Goal: Task Accomplishment & Management: Use online tool/utility

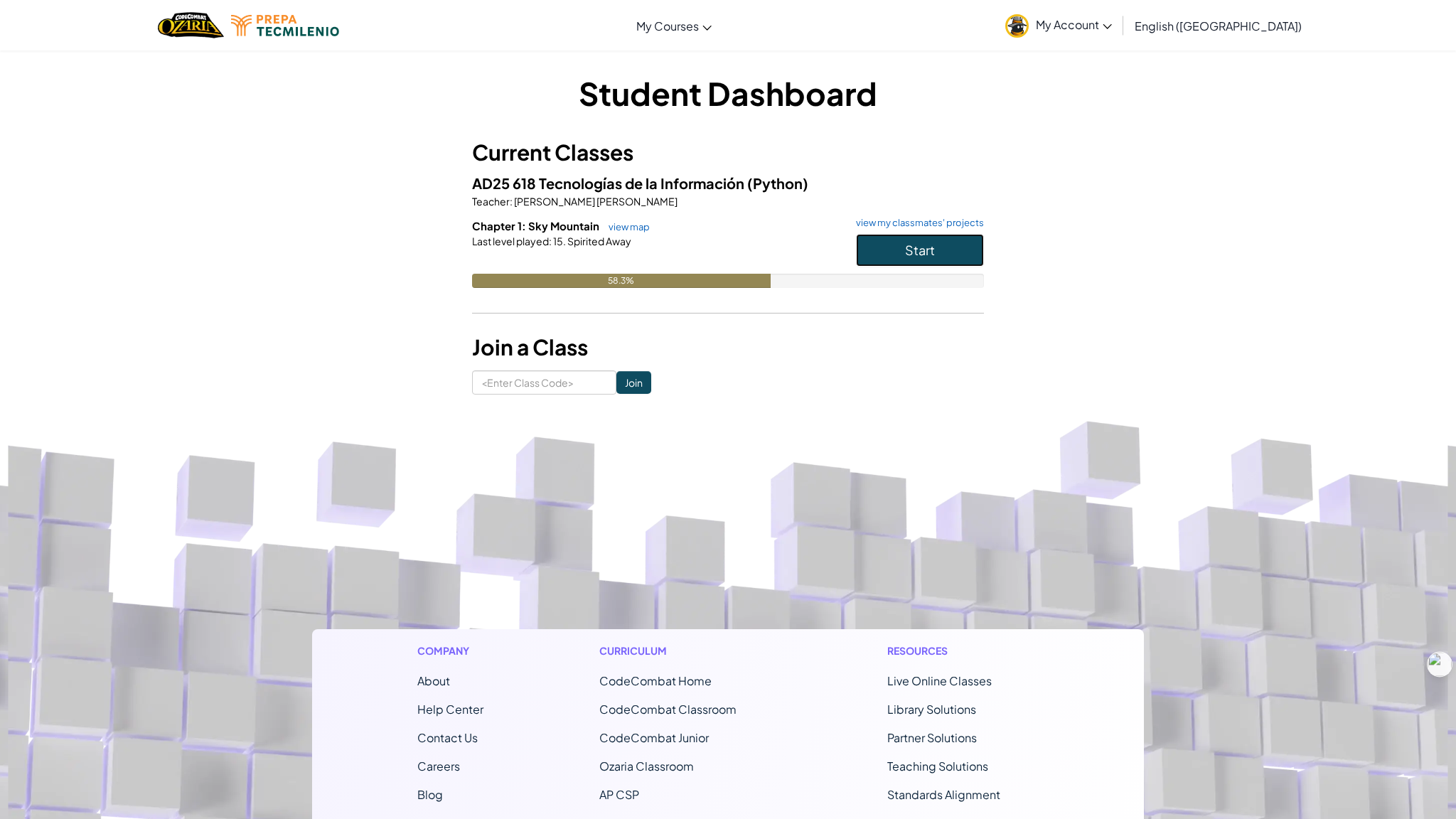
click at [890, 259] on button "Start" at bounding box center [919, 250] width 128 height 33
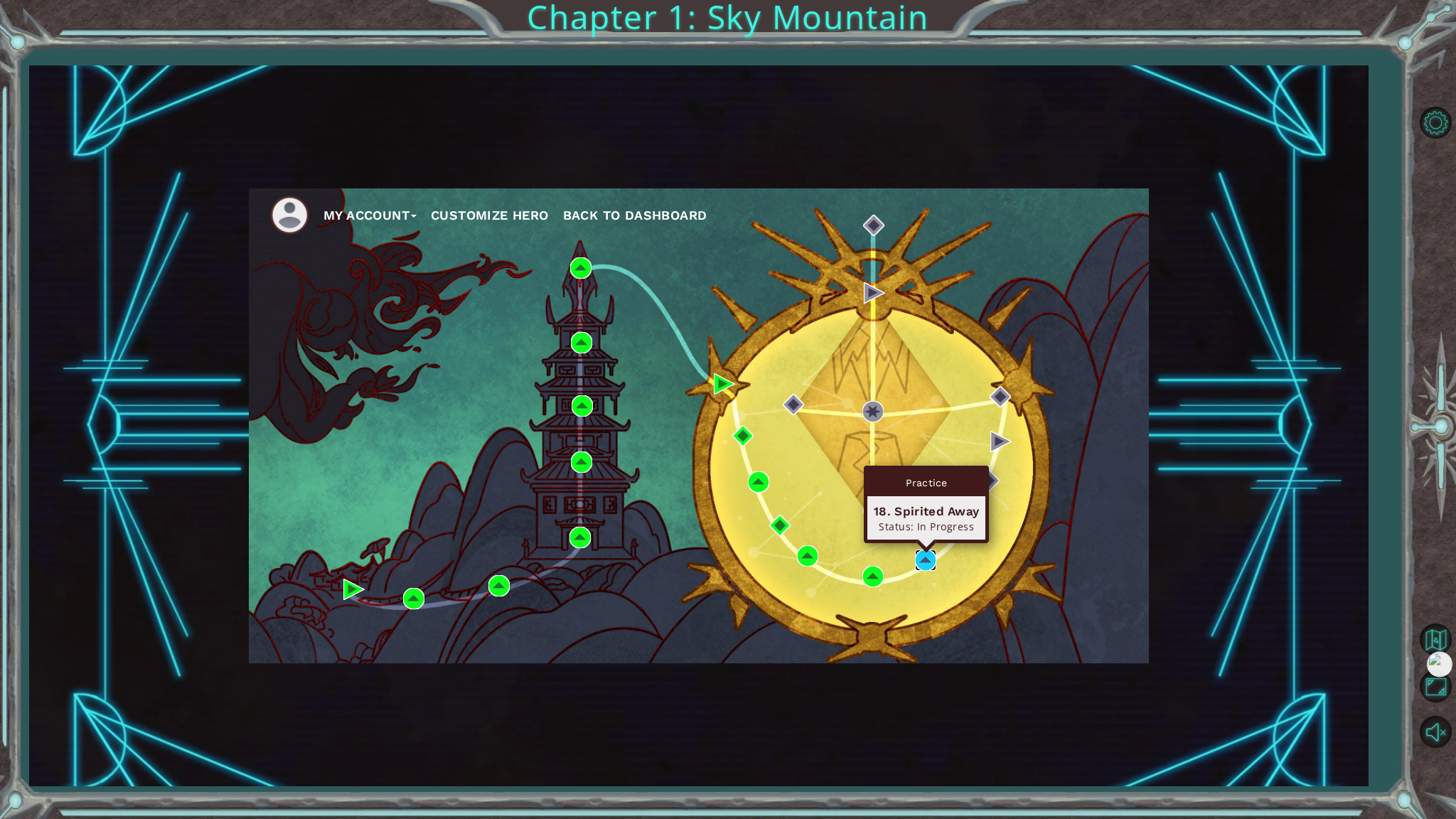
click at [923, 558] on img at bounding box center [925, 559] width 21 height 21
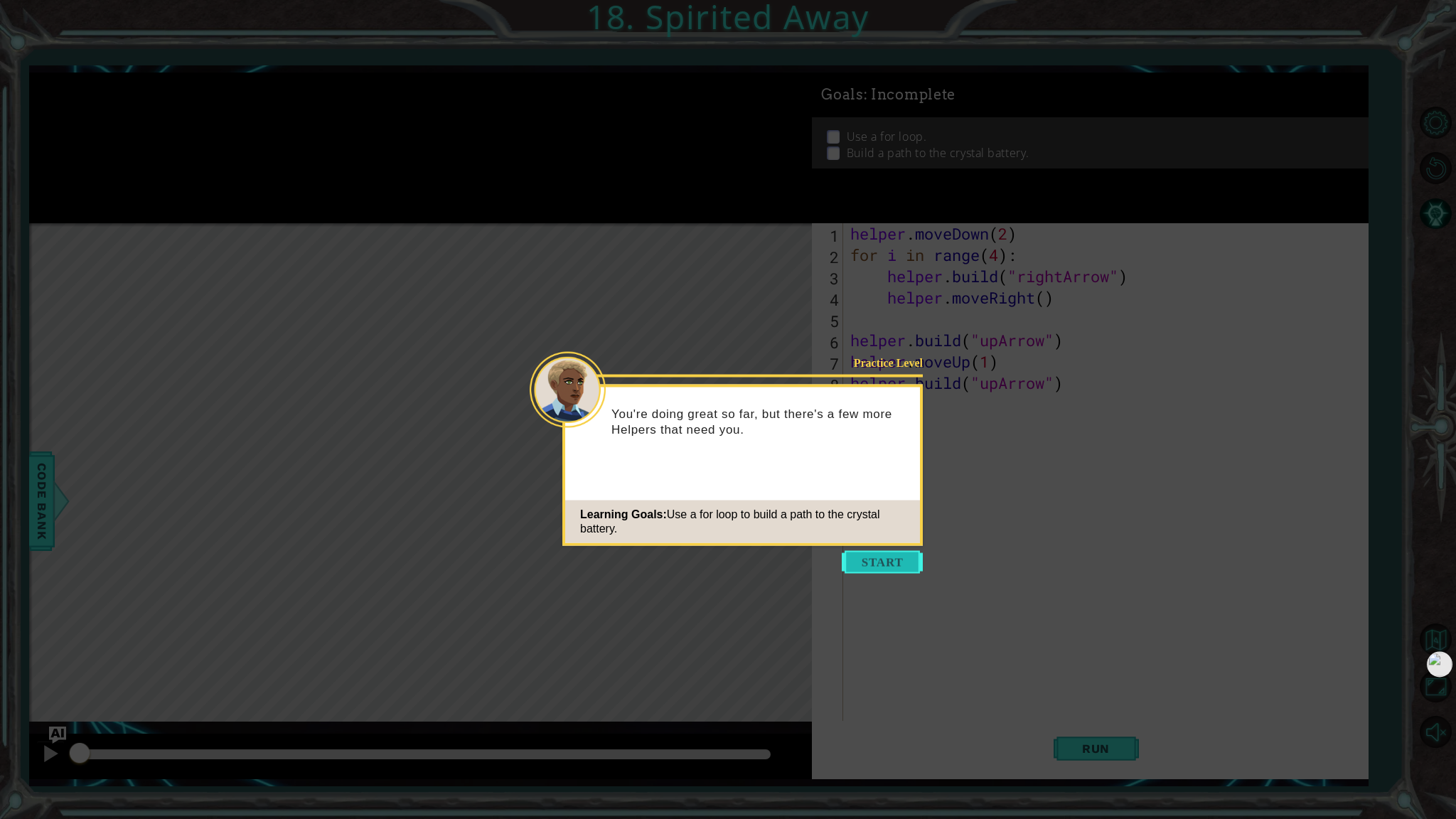
click at [894, 558] on button "Start" at bounding box center [883, 562] width 81 height 23
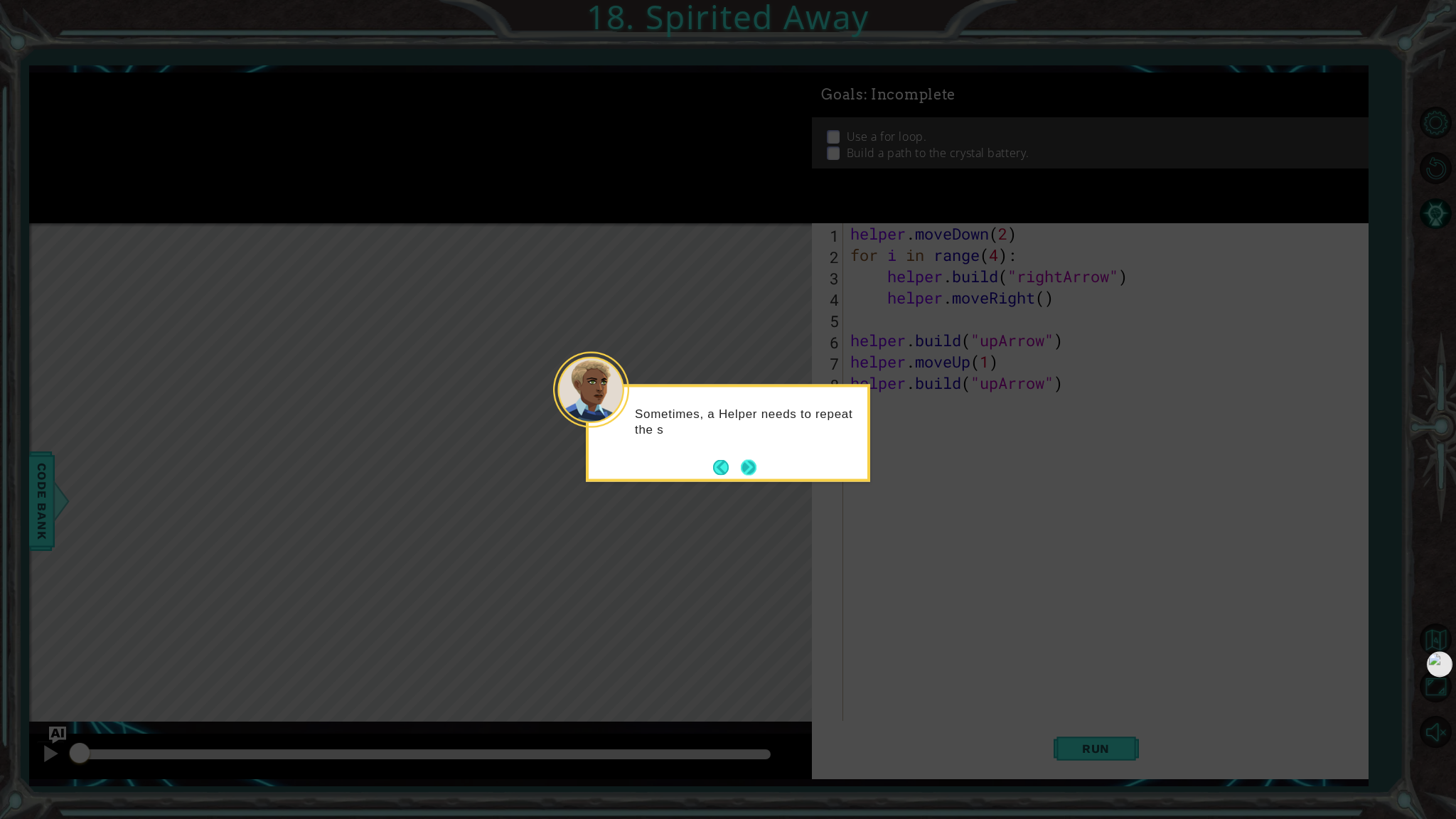
click at [741, 470] on button "Next" at bounding box center [748, 467] width 16 height 16
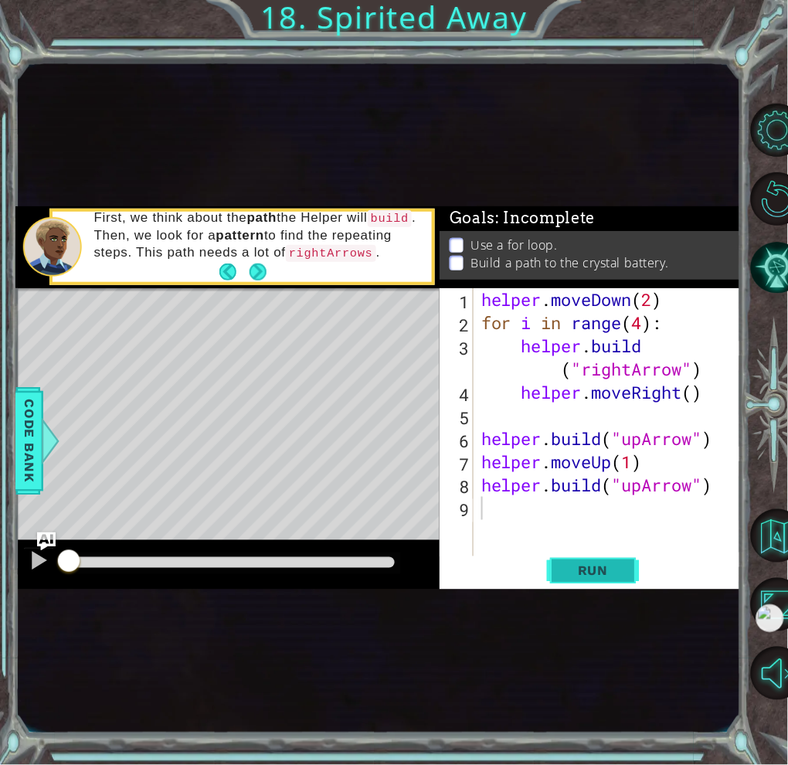
click at [590, 572] on span "Run" at bounding box center [592, 570] width 61 height 15
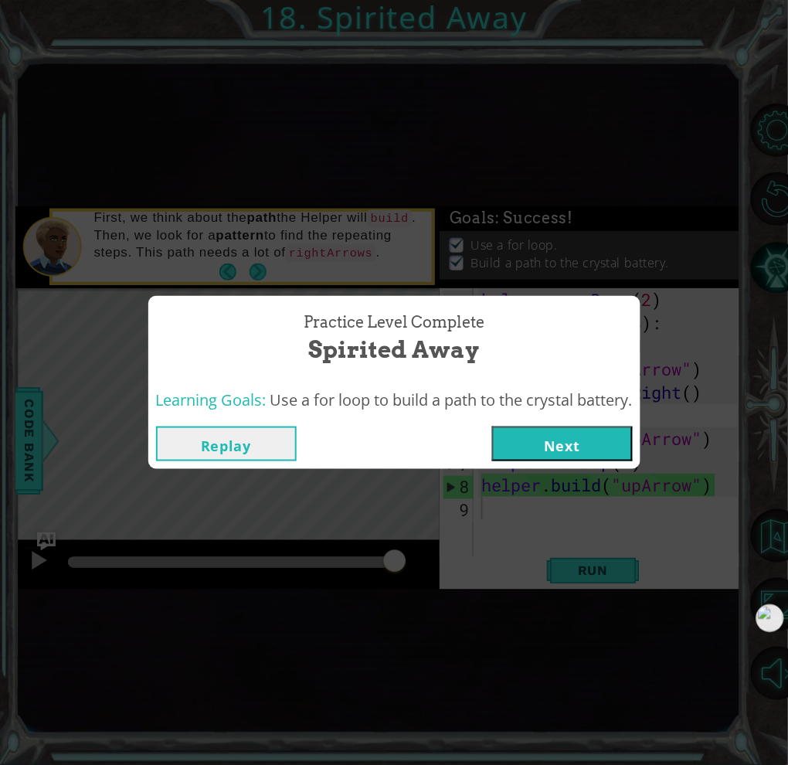
click at [582, 448] on button "Next" at bounding box center [562, 443] width 141 height 35
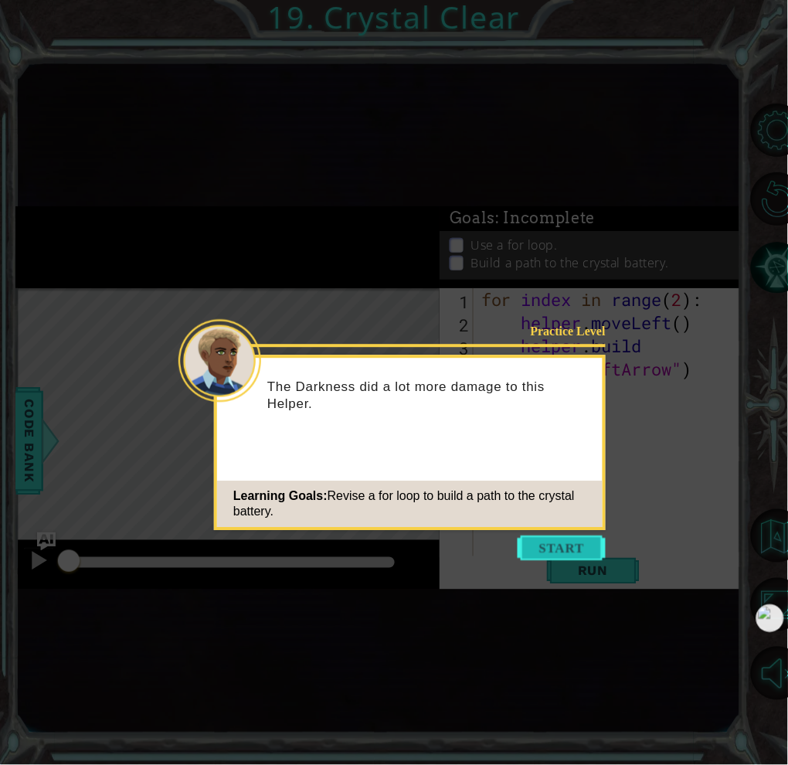
click at [548, 549] on button "Start" at bounding box center [562, 548] width 88 height 25
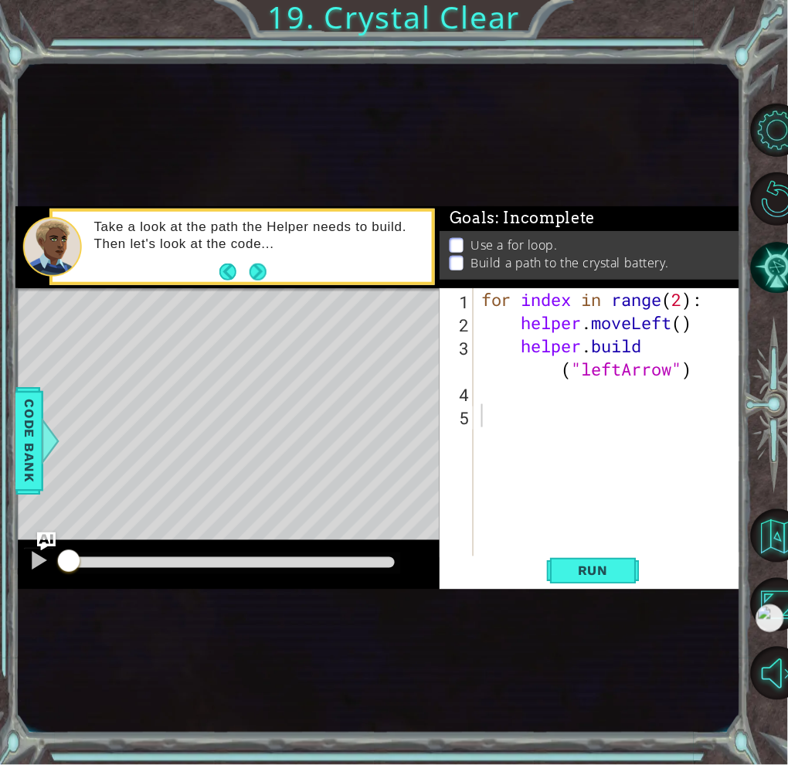
click at [508, 396] on div "for index in range ( 2 ) : helper . moveLeft ( ) helper . build ( "leftArrow" )" at bounding box center [611, 450] width 267 height 324
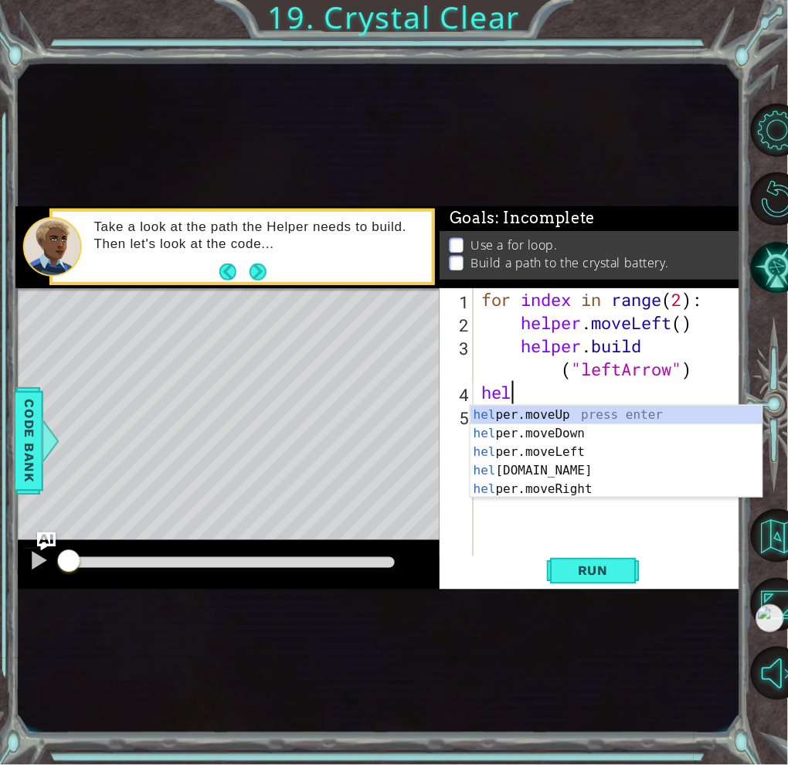
scroll to position [0, 1]
click at [588, 451] on div "hel per.moveUp press enter hel per.moveDown press enter hel per.moveLeft press …" at bounding box center [616, 471] width 292 height 130
type textarea "helper.moveLeft(1)"
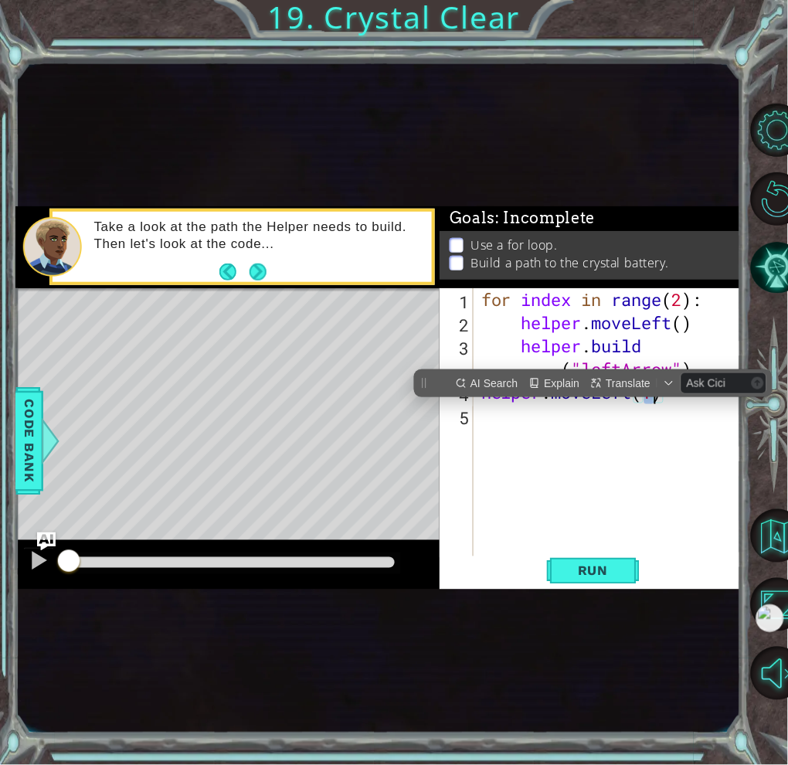
scroll to position [0, 0]
click at [655, 418] on div "for index in range ( 2 ) : helper . moveLeft ( ) helper . build ( "leftArrow" )…" at bounding box center [611, 450] width 267 height 324
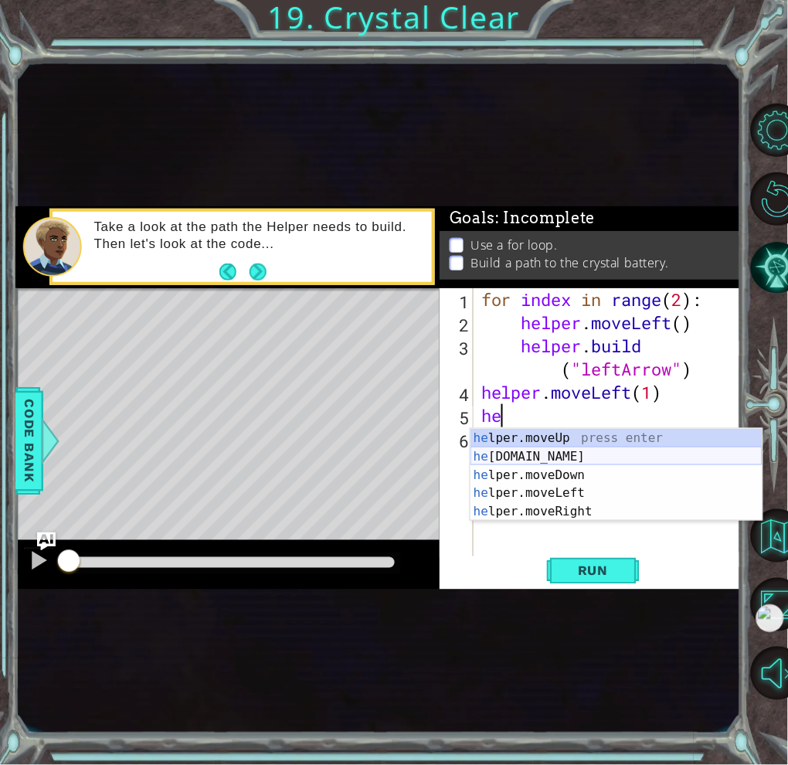
click at [621, 455] on div "he lper.moveUp press enter he [DOMAIN_NAME] press enter he lper.moveDown press …" at bounding box center [616, 494] width 292 height 130
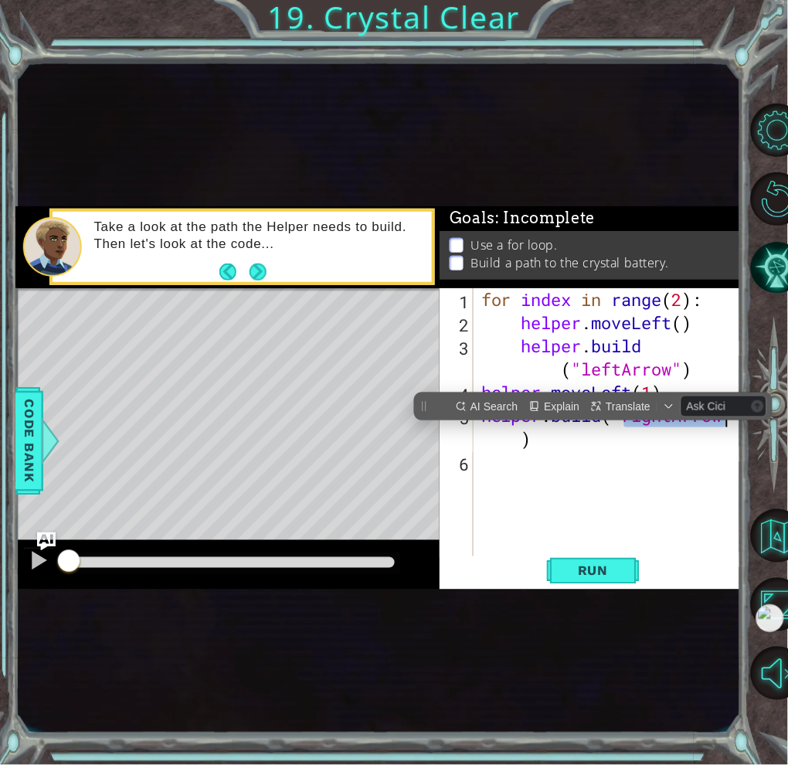
click at [665, 431] on div "for index in range ( 2 ) : helper . moveLeft ( ) helper . build ( "leftArrow" )…" at bounding box center [611, 450] width 267 height 324
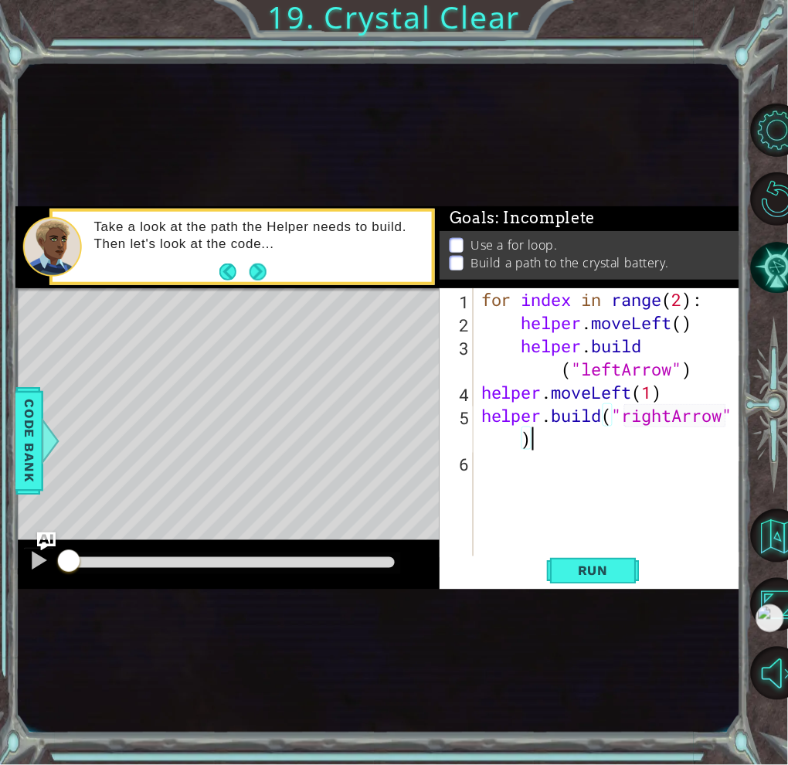
click at [672, 422] on div "for index in range ( 2 ) : helper . moveLeft ( ) helper . build ( "leftArrow" )…" at bounding box center [611, 450] width 267 height 324
type textarea "[DOMAIN_NAME]("leftArrow")"
click at [580, 462] on div "for index in range ( 2 ) : helper . moveLeft ( ) helper . build ( "leftArrow" )…" at bounding box center [611, 450] width 267 height 324
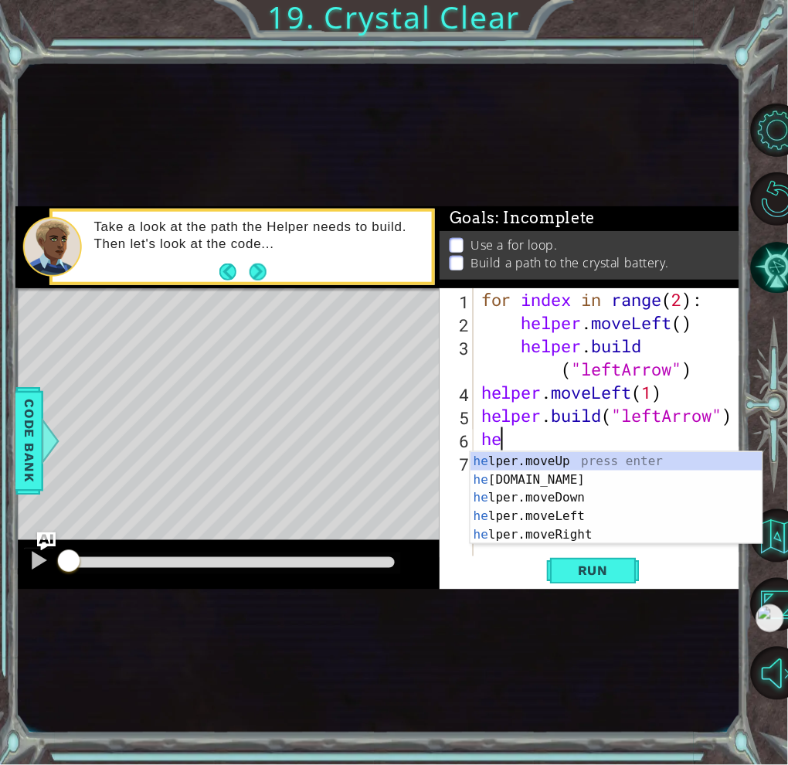
scroll to position [0, 1]
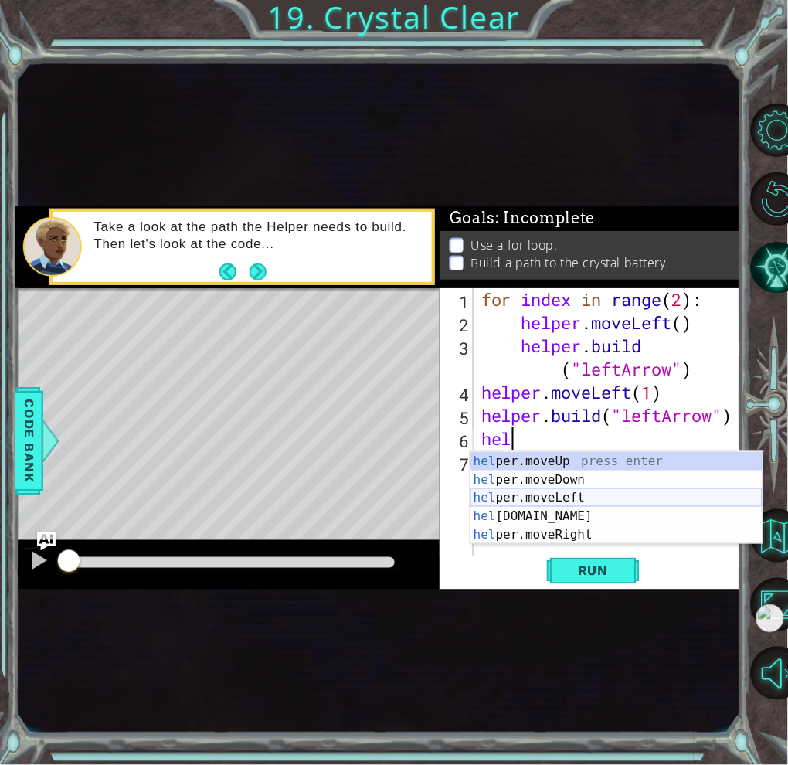
click at [573, 494] on div "hel per.moveUp press enter hel per.moveDown press enter hel per.moveLeft press …" at bounding box center [616, 517] width 292 height 130
type textarea "helper.moveLeft(1)"
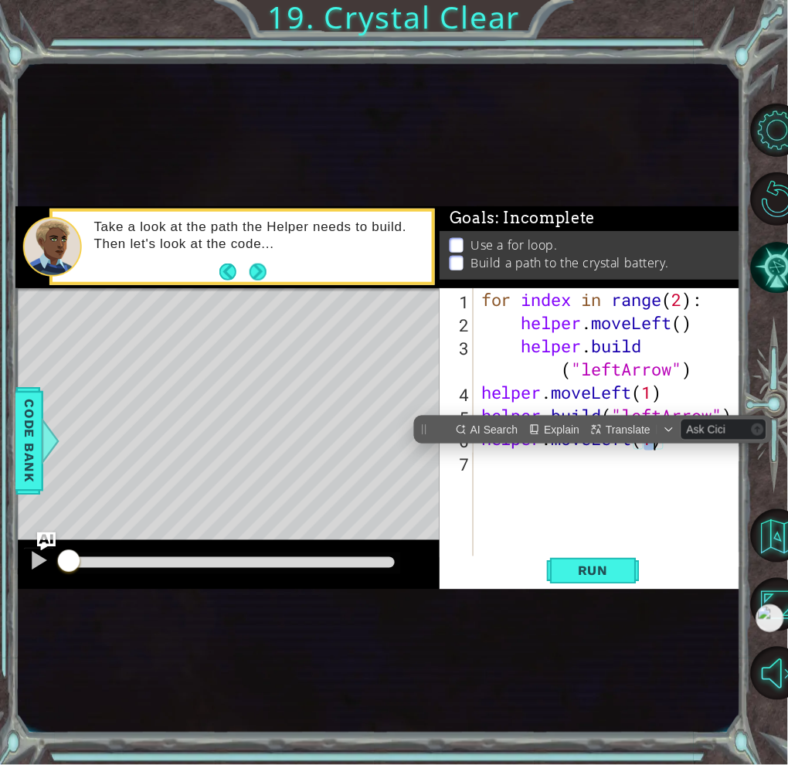
scroll to position [0, 0]
click at [637, 471] on div "for index in range ( 2 ) : helper . moveLeft ( ) helper . build ( "leftArrow" )…" at bounding box center [611, 450] width 267 height 324
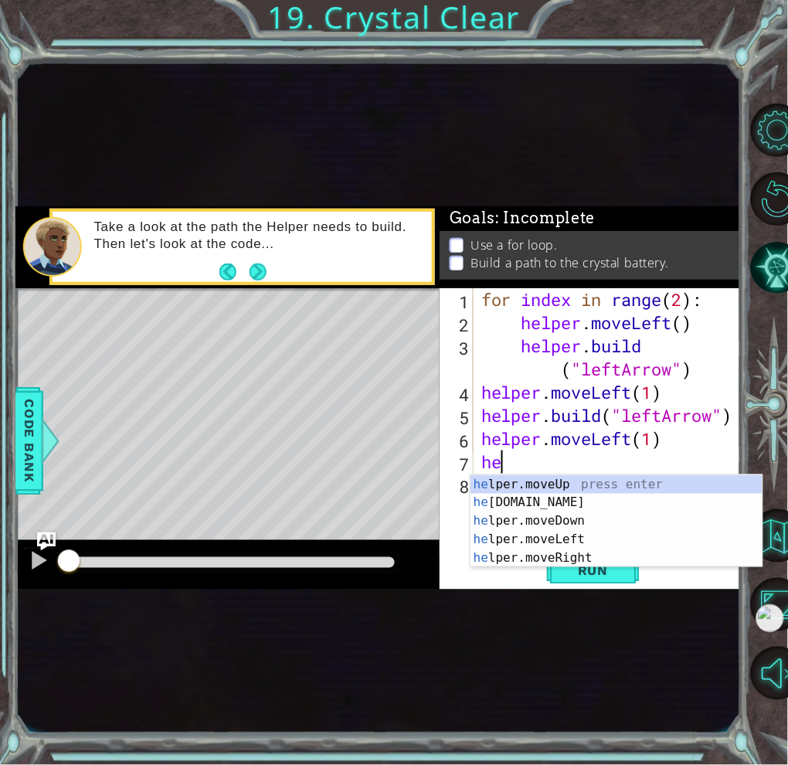
scroll to position [0, 1]
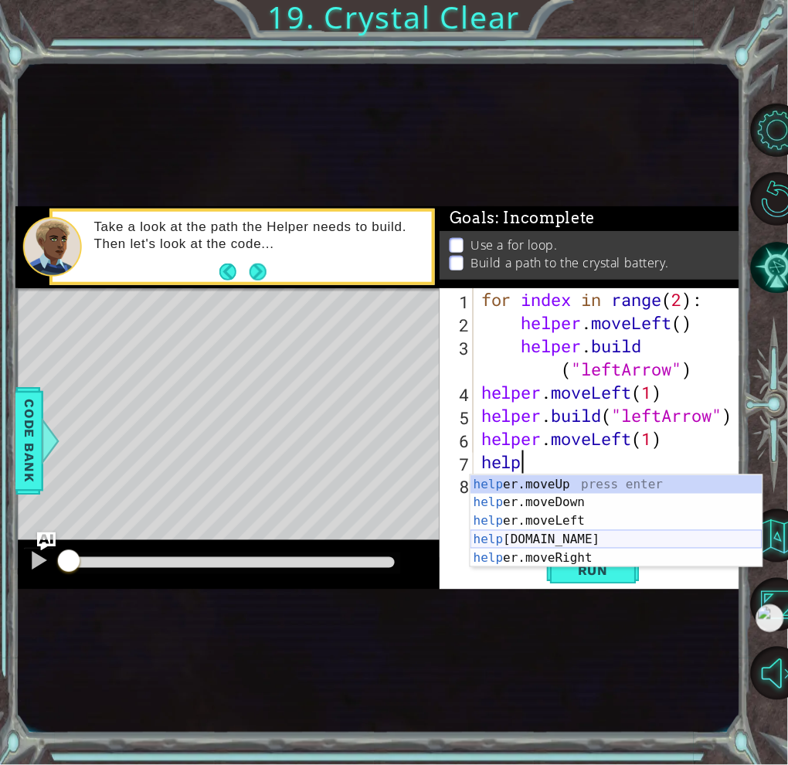
click at [599, 542] on div "help er.moveUp press enter help er.moveDown press enter help er.moveLeft press …" at bounding box center [616, 540] width 292 height 130
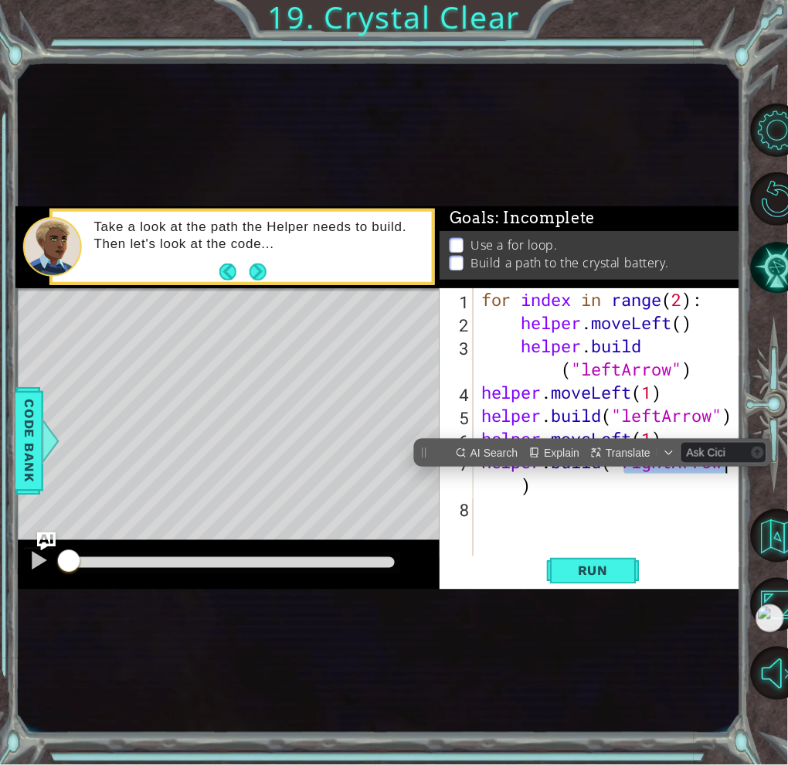
scroll to position [0, 0]
click at [675, 488] on div "for index in range ( 2 ) : helper . moveLeft ( ) helper . build ( "leftArrow" )…" at bounding box center [611, 450] width 267 height 324
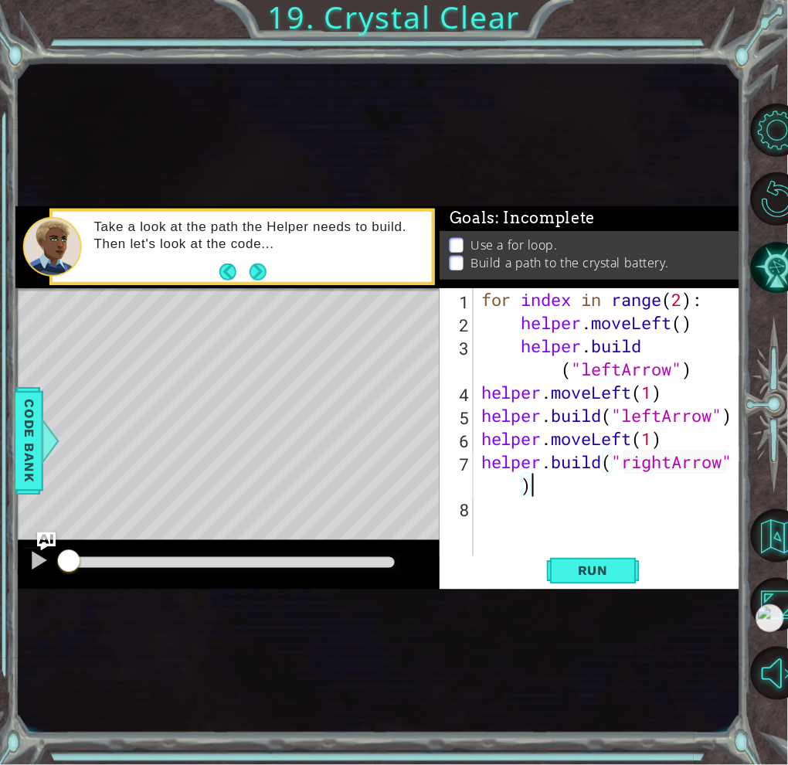
click at [678, 457] on div "for index in range ( 2 ) : helper . moveLeft ( ) helper . build ( "leftArrow" )…" at bounding box center [611, 450] width 267 height 324
type textarea "[DOMAIN_NAME]("leftArrow")"
click at [591, 565] on span "Run" at bounding box center [592, 570] width 61 height 15
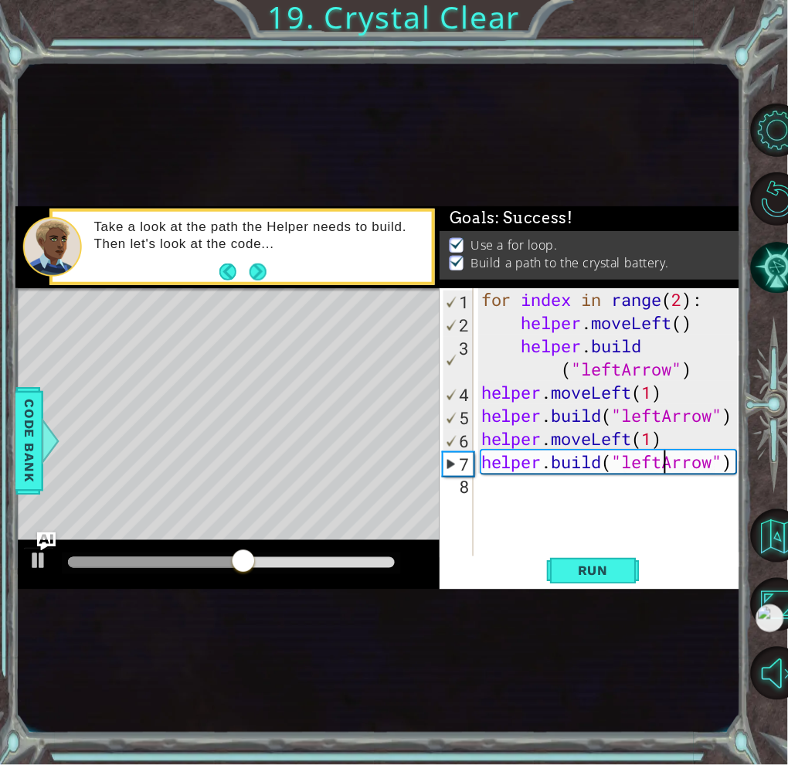
click at [377, 561] on div at bounding box center [231, 562] width 327 height 11
click at [42, 563] on div at bounding box center [39, 561] width 20 height 20
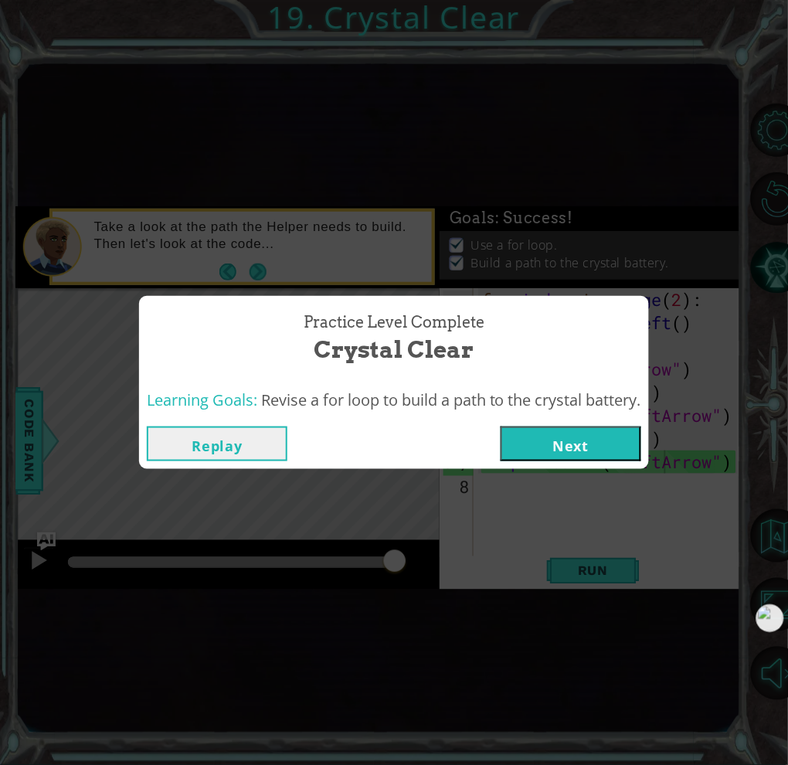
click at [565, 442] on button "Next" at bounding box center [571, 443] width 141 height 35
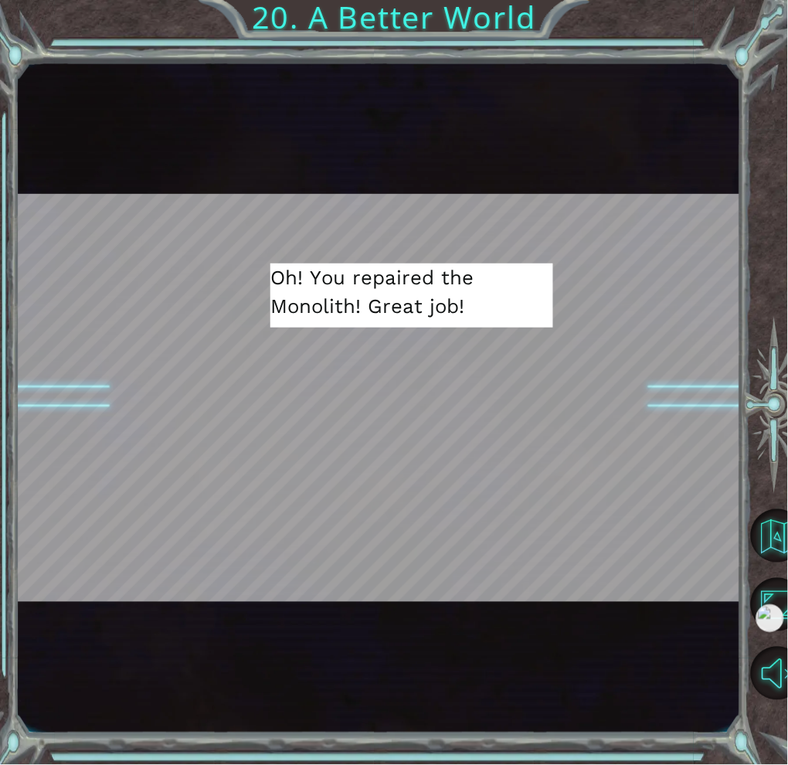
click at [414, 590] on div at bounding box center [413, 585] width 22 height 22
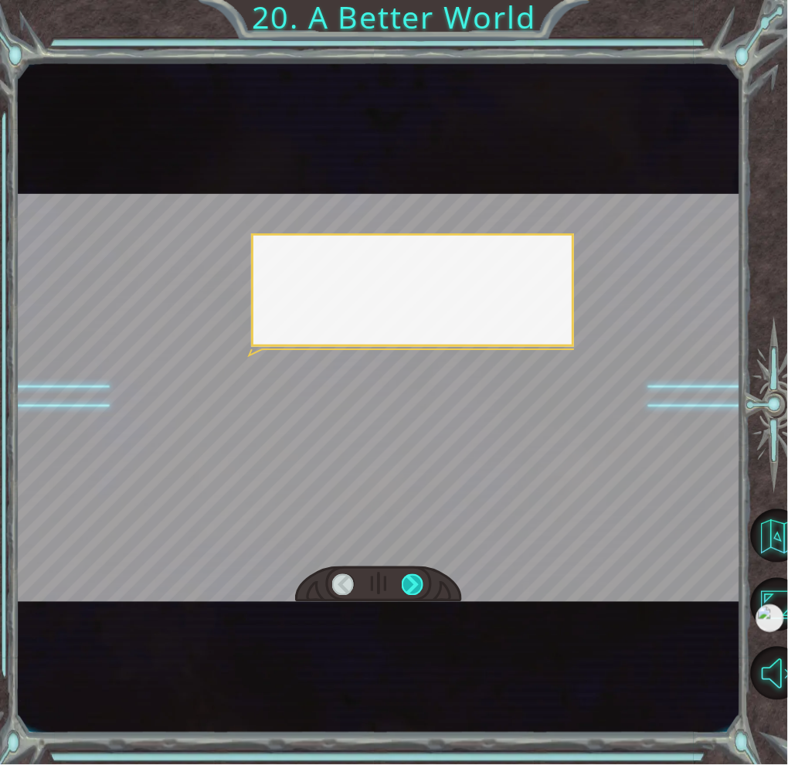
click at [414, 590] on div at bounding box center [413, 585] width 22 height 22
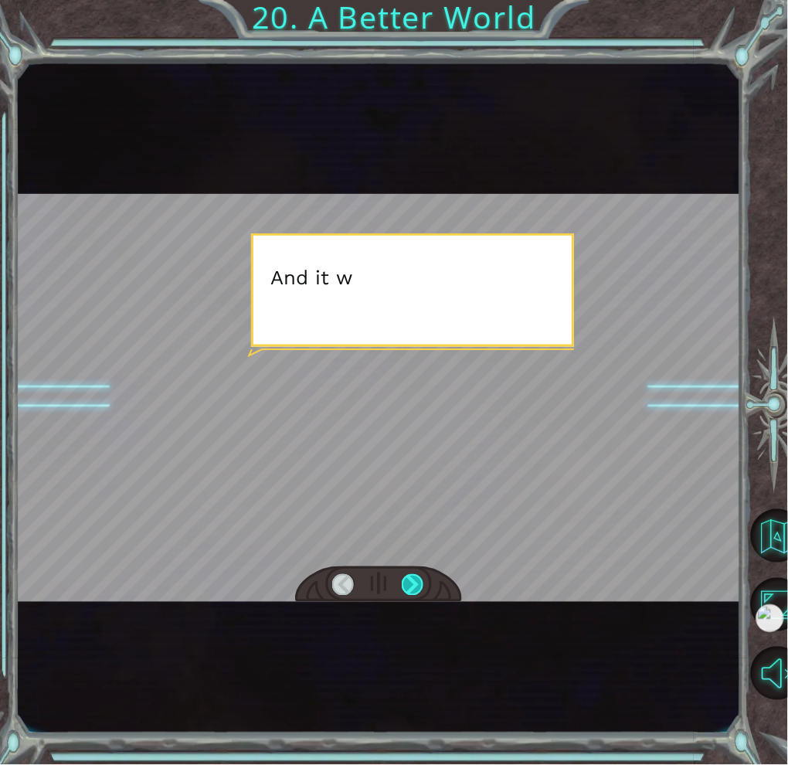
click at [414, 590] on div at bounding box center [413, 585] width 22 height 22
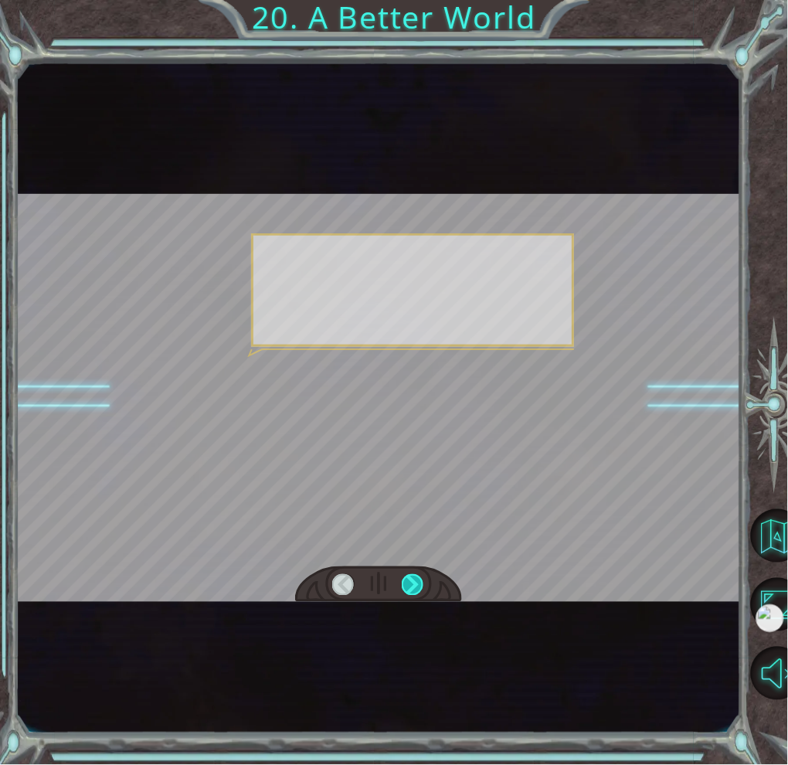
click at [414, 590] on div at bounding box center [413, 585] width 22 height 22
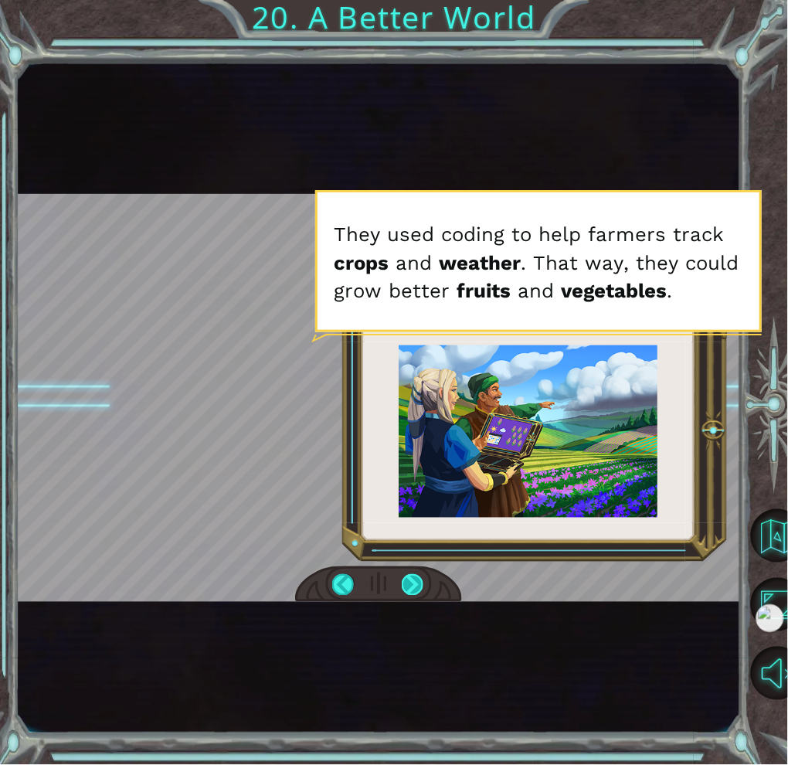
click at [409, 586] on div at bounding box center [413, 585] width 22 height 22
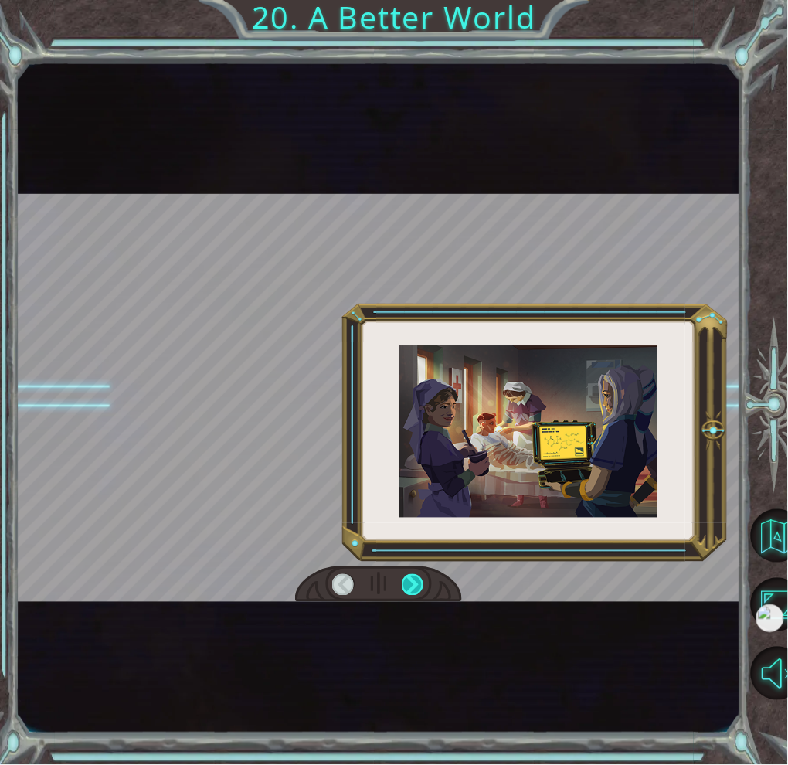
click at [409, 586] on div at bounding box center [413, 585] width 22 height 22
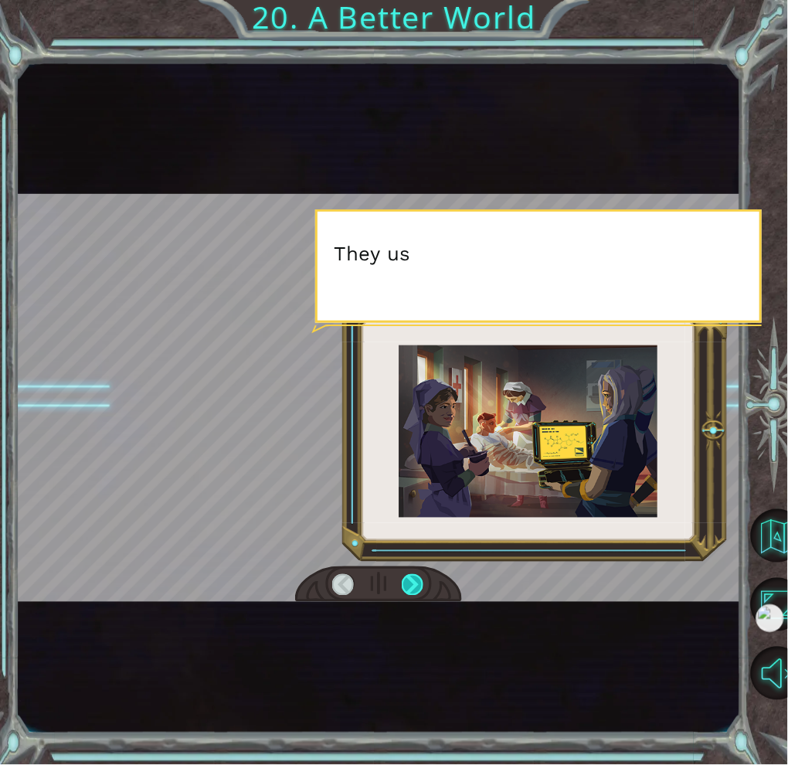
click at [409, 586] on div at bounding box center [413, 585] width 22 height 22
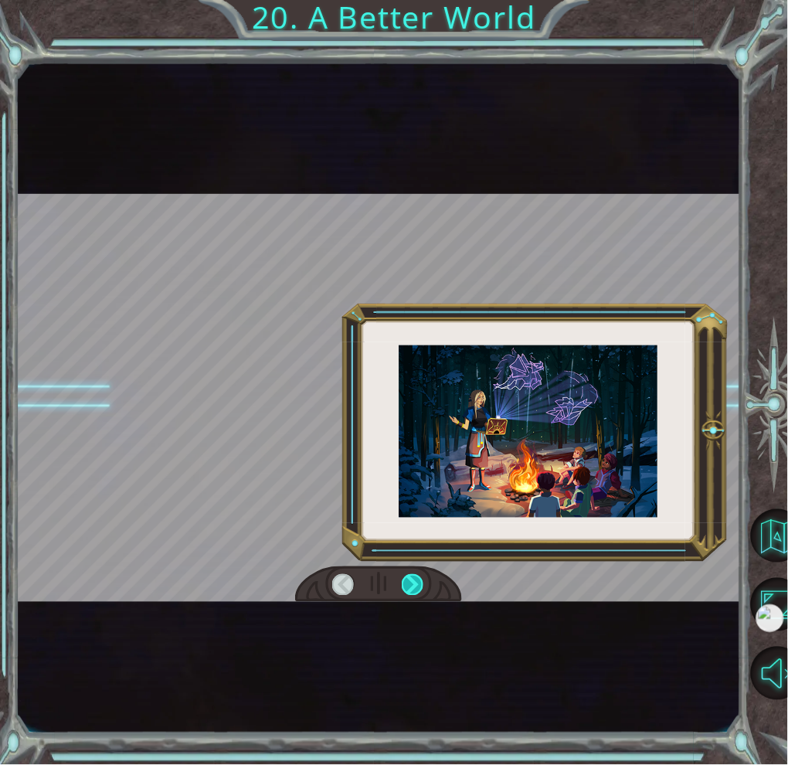
click at [409, 586] on div at bounding box center [413, 585] width 22 height 22
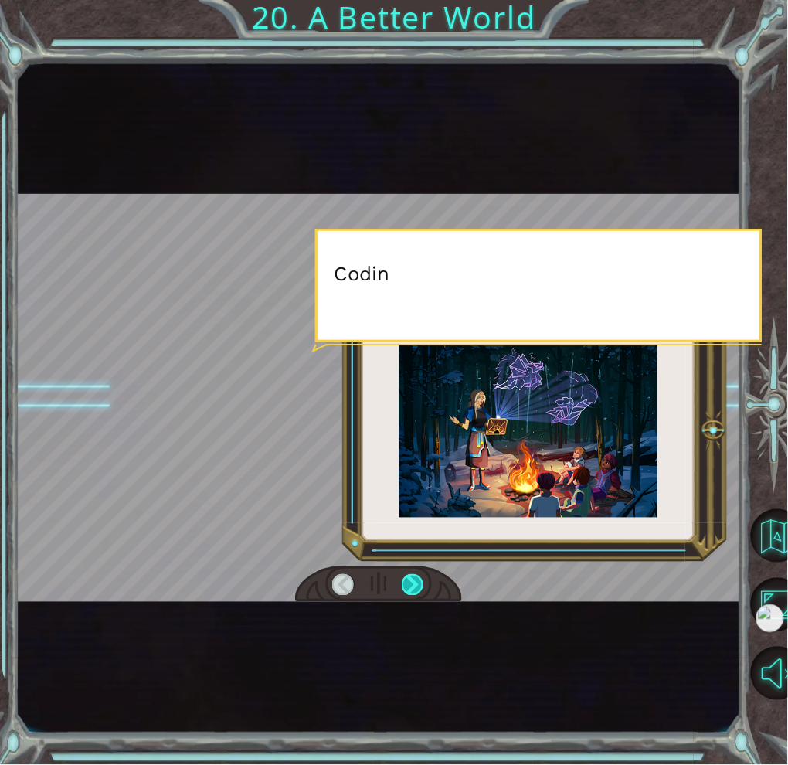
click at [409, 586] on div at bounding box center [413, 585] width 22 height 22
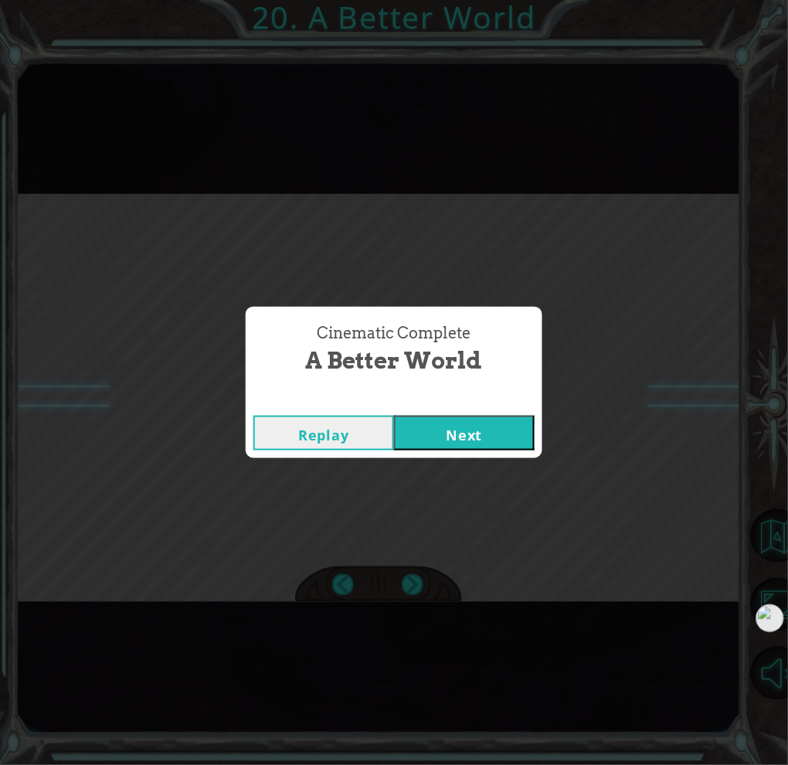
click at [481, 417] on button "Next" at bounding box center [464, 433] width 141 height 35
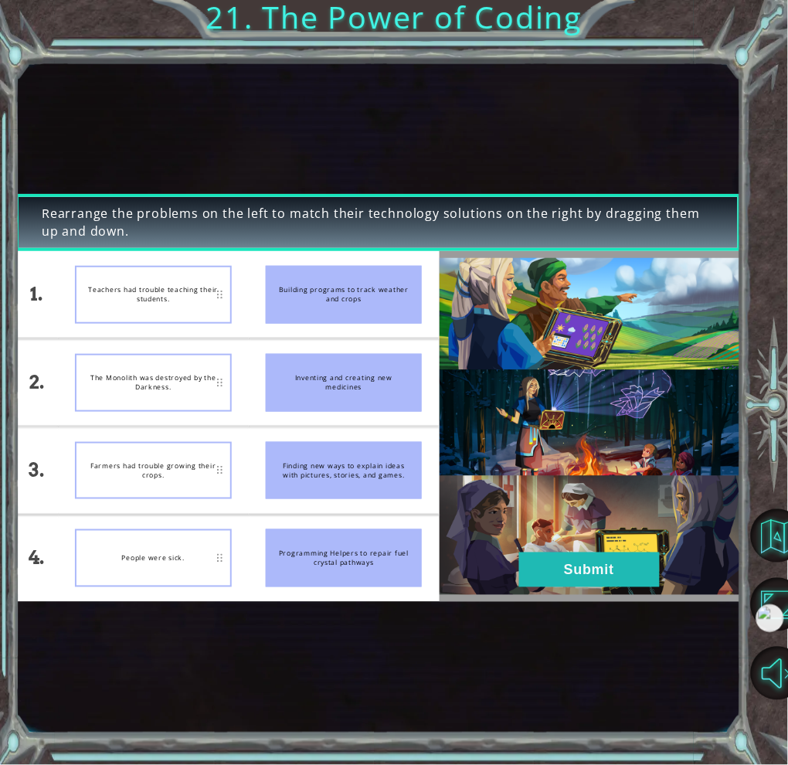
click at [322, 388] on div "Inventing and creating new medicines" at bounding box center [344, 383] width 157 height 58
drag, startPoint x: 322, startPoint y: 388, endPoint x: 162, endPoint y: 387, distance: 159.9
click at [162, 387] on div "1. 2. 3. 4. Teachers had trouble teaching their students. The Monolith was dest…" at bounding box center [226, 426] width 423 height 351
click at [607, 569] on button "Submit" at bounding box center [589, 569] width 141 height 35
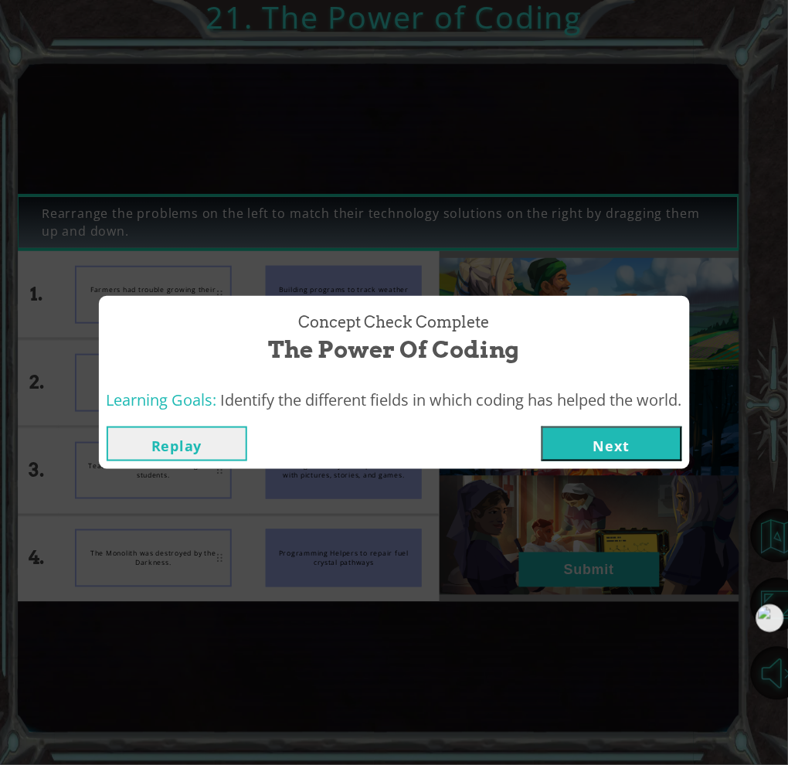
click at [583, 456] on button "Next" at bounding box center [612, 443] width 141 height 35
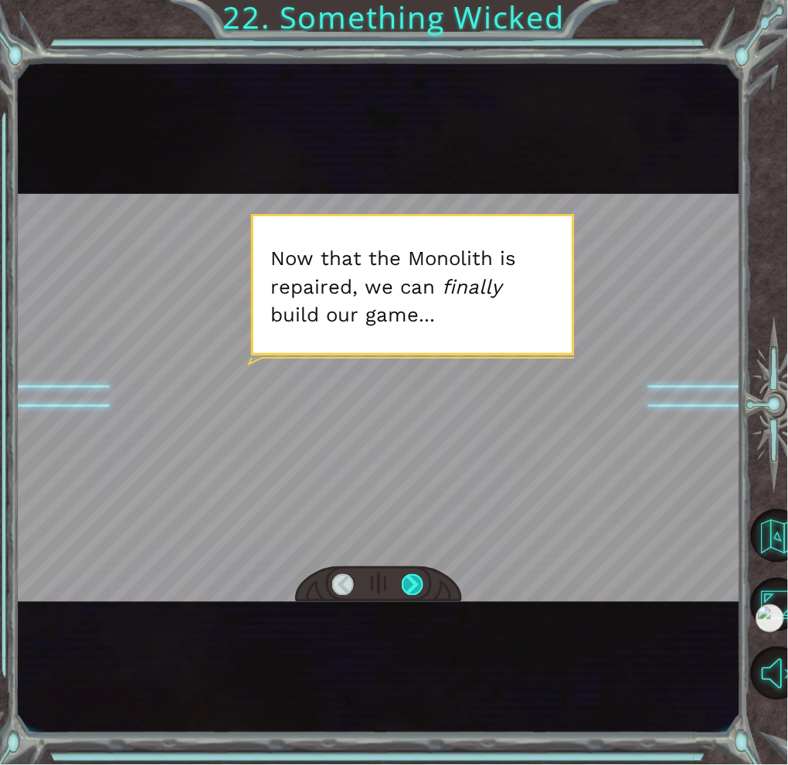
click at [411, 580] on div at bounding box center [413, 585] width 22 height 22
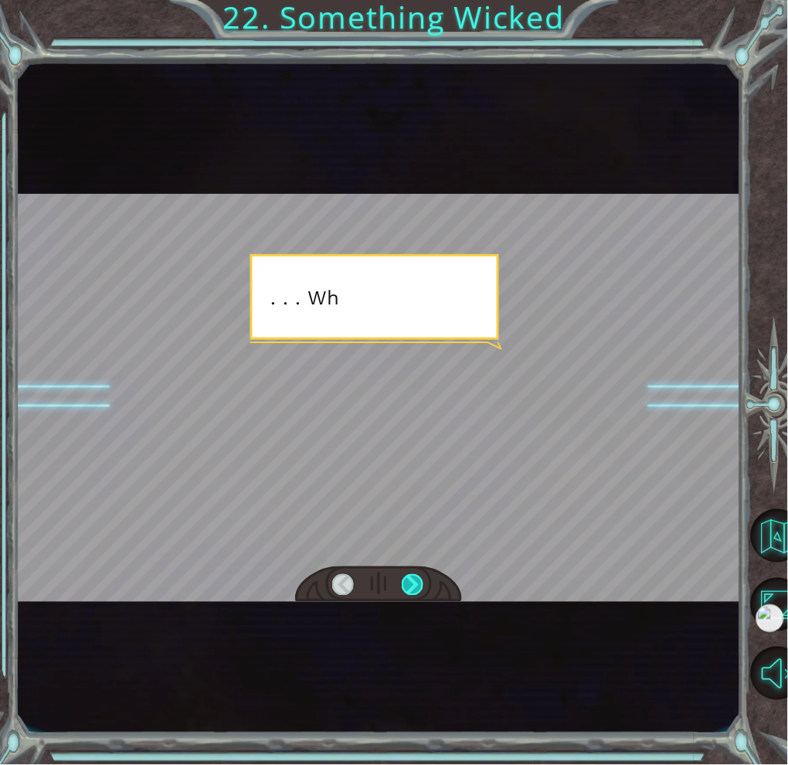
click at [411, 580] on div at bounding box center [413, 585] width 22 height 22
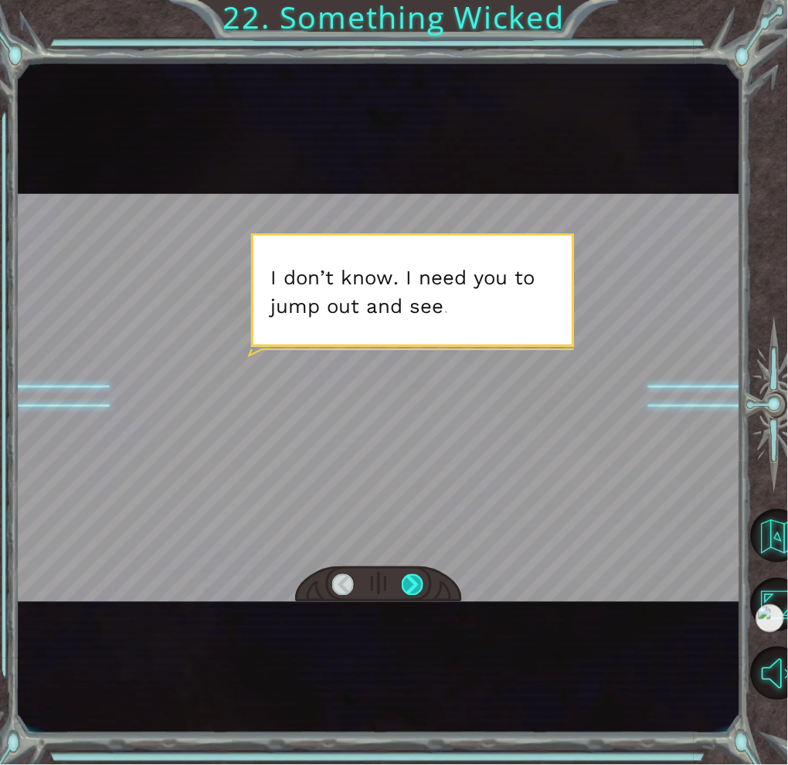
click at [411, 580] on div at bounding box center [413, 585] width 22 height 22
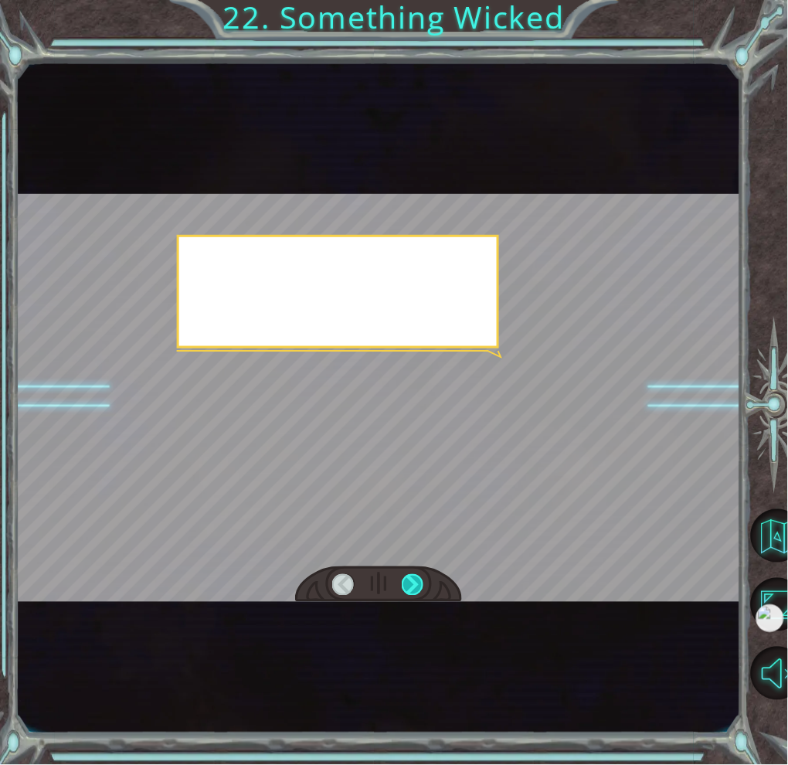
click at [411, 580] on div at bounding box center [413, 585] width 22 height 22
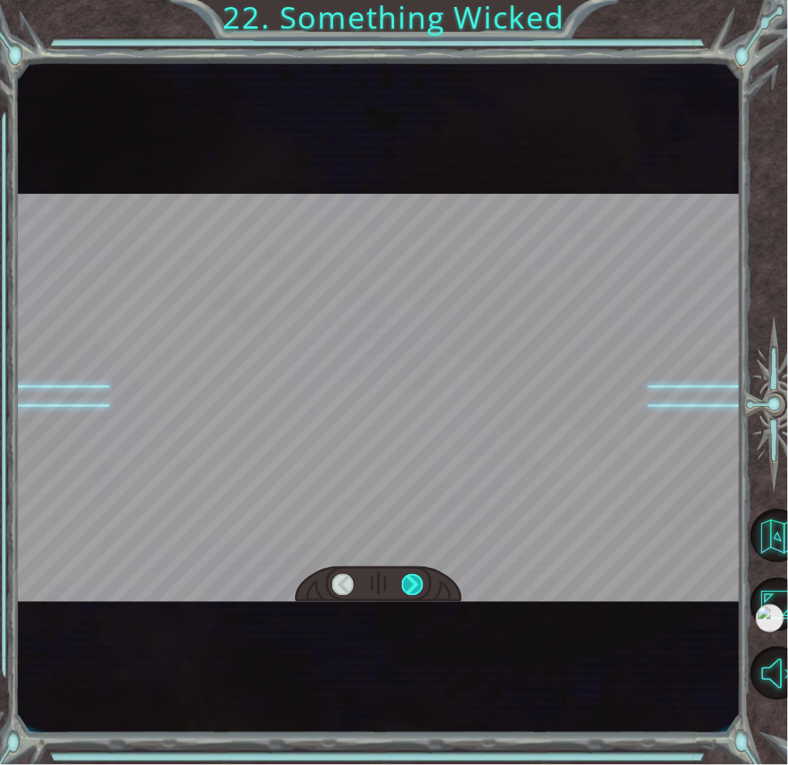
click at [411, 580] on div at bounding box center [413, 585] width 22 height 22
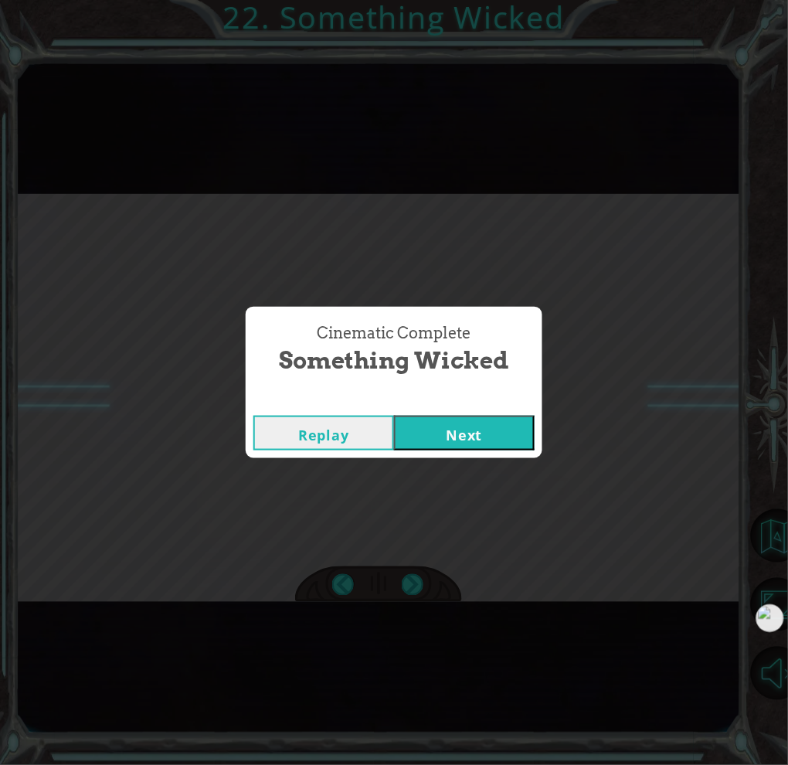
click at [474, 450] on button "Next" at bounding box center [464, 433] width 141 height 35
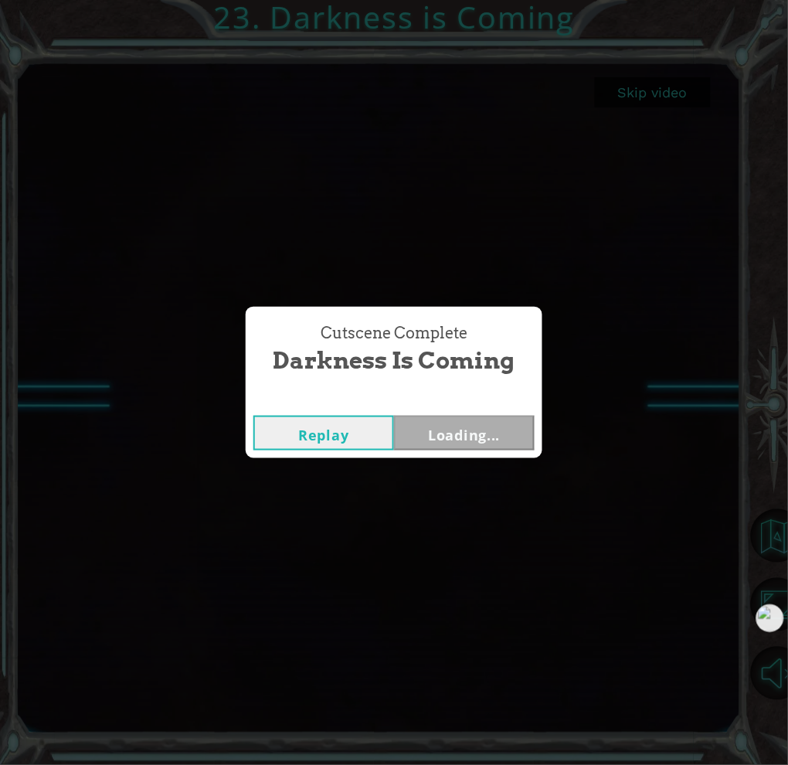
click at [665, 99] on div "Cutscene Complete Darkness is Coming Replay Loading..." at bounding box center [394, 382] width 788 height 765
click at [492, 430] on button "Next" at bounding box center [464, 433] width 141 height 35
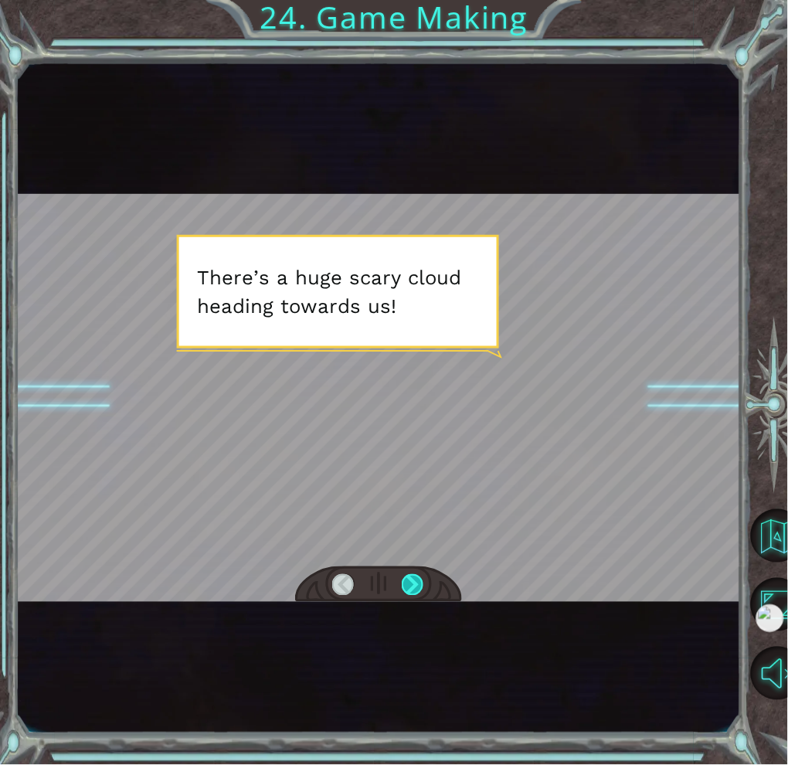
click at [416, 583] on div at bounding box center [413, 585] width 22 height 22
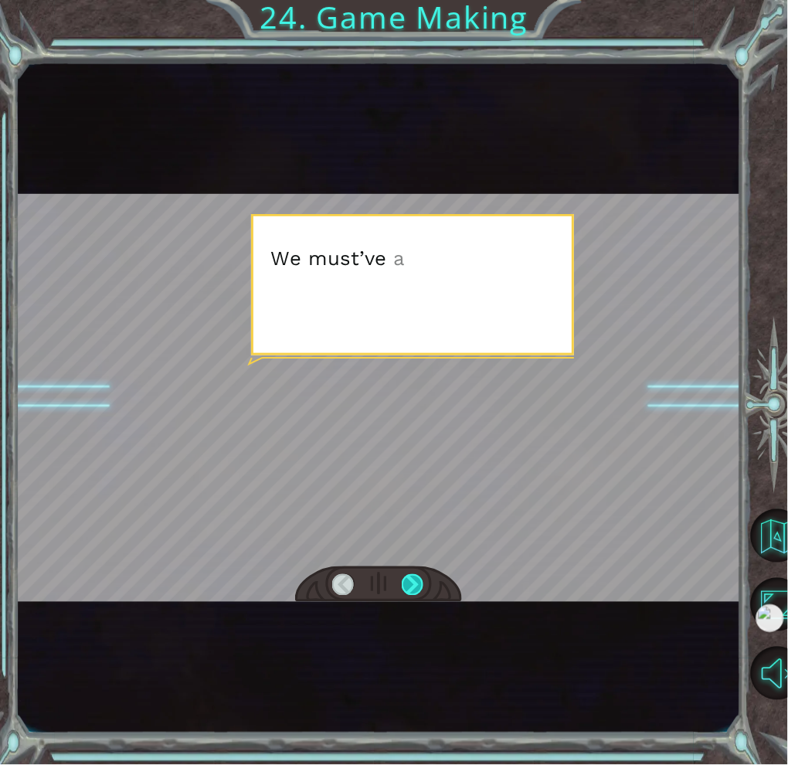
click at [416, 583] on div at bounding box center [413, 585] width 22 height 22
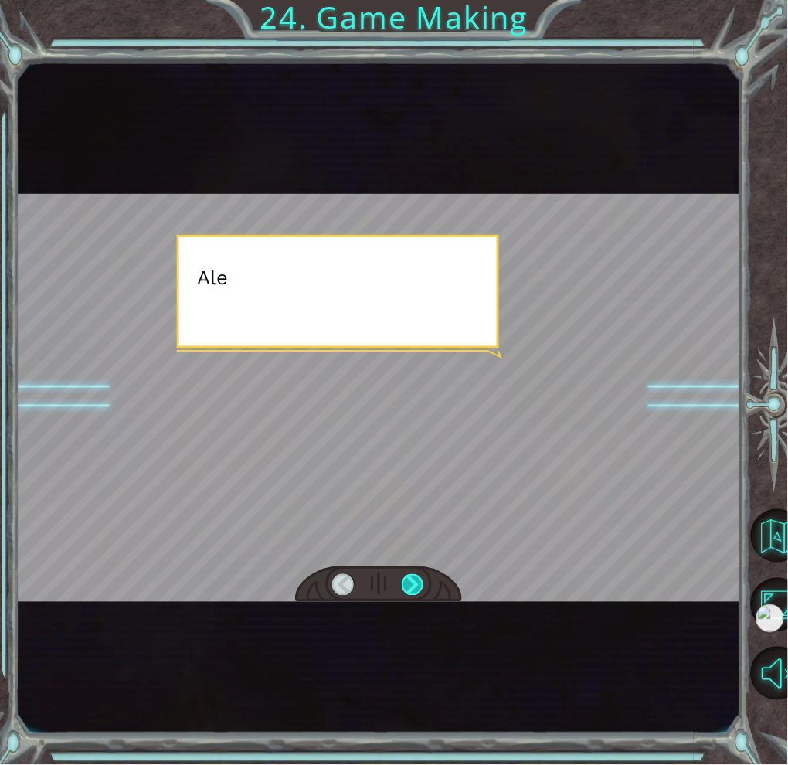
click at [416, 583] on div at bounding box center [413, 585] width 22 height 22
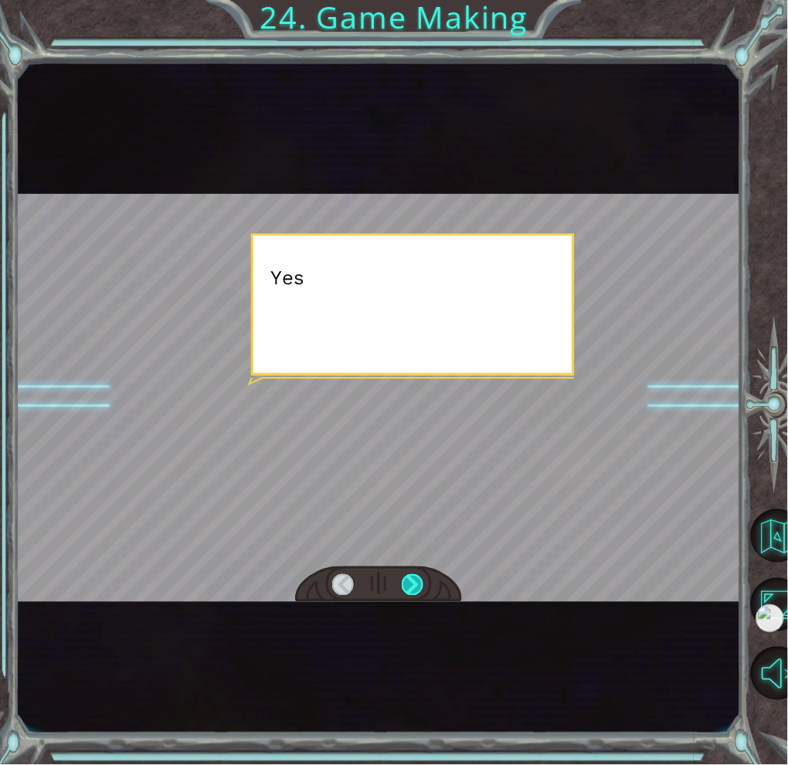
click at [416, 583] on div at bounding box center [413, 585] width 22 height 22
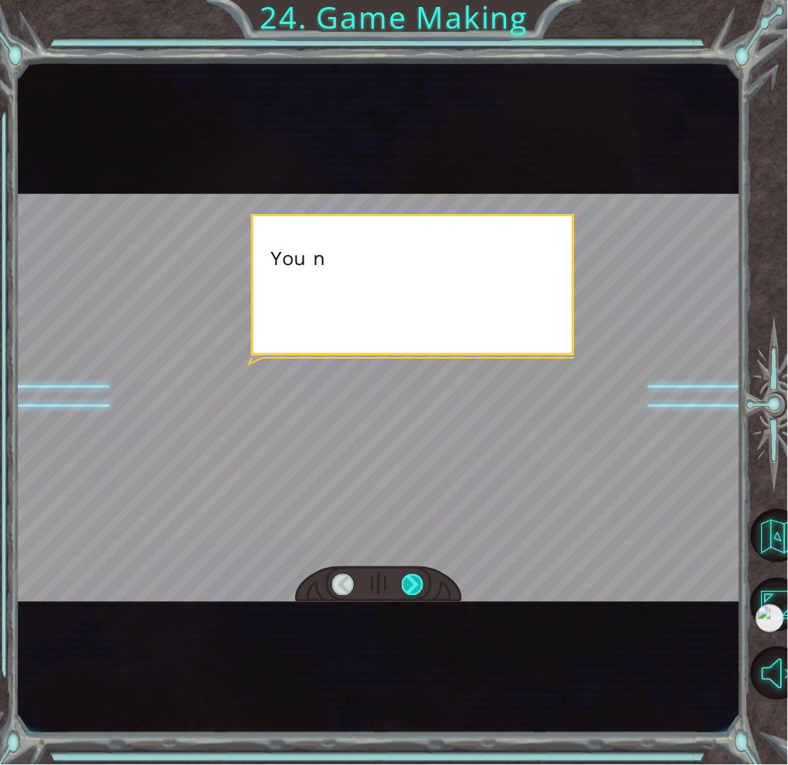
click at [416, 583] on div at bounding box center [413, 585] width 22 height 22
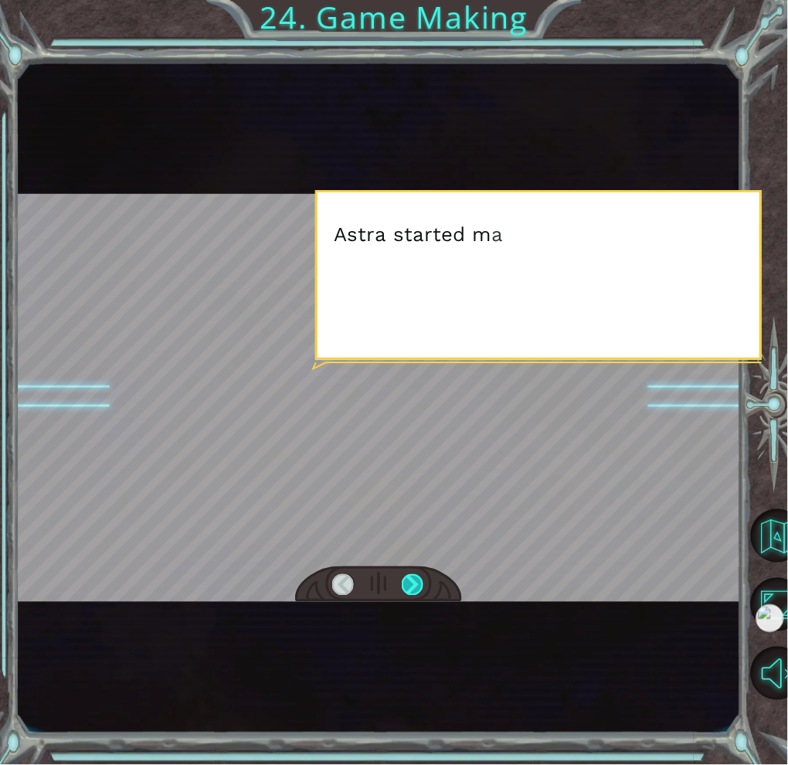
click at [416, 583] on div at bounding box center [413, 585] width 22 height 22
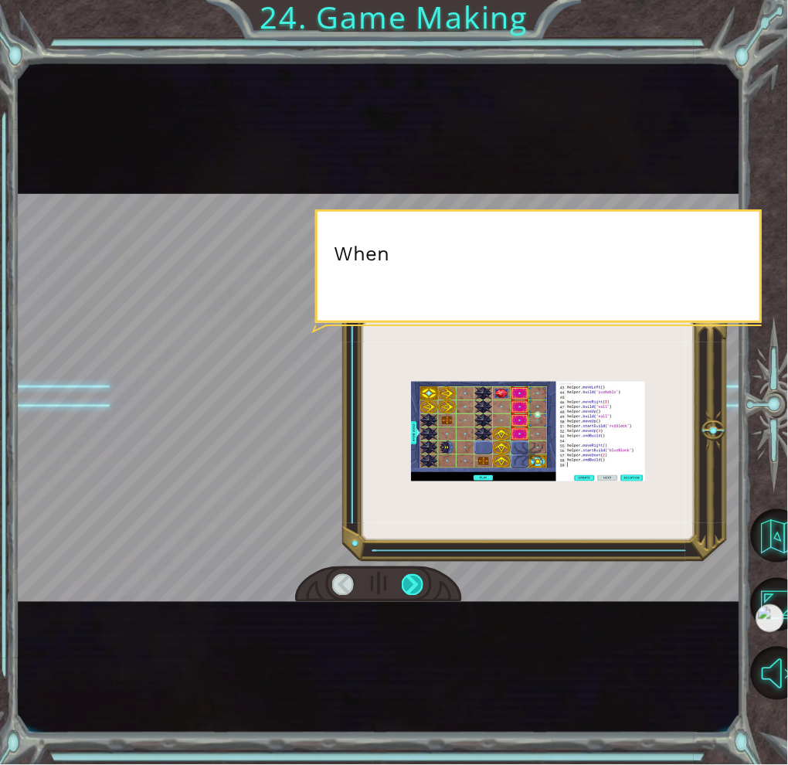
click at [416, 583] on div at bounding box center [413, 585] width 22 height 22
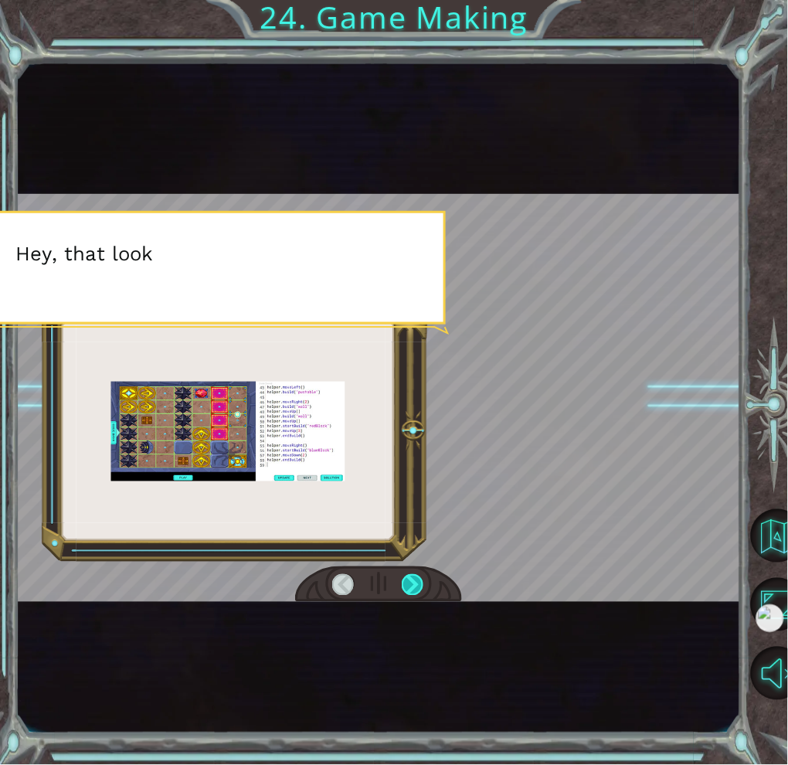
click at [416, 583] on div at bounding box center [413, 585] width 22 height 22
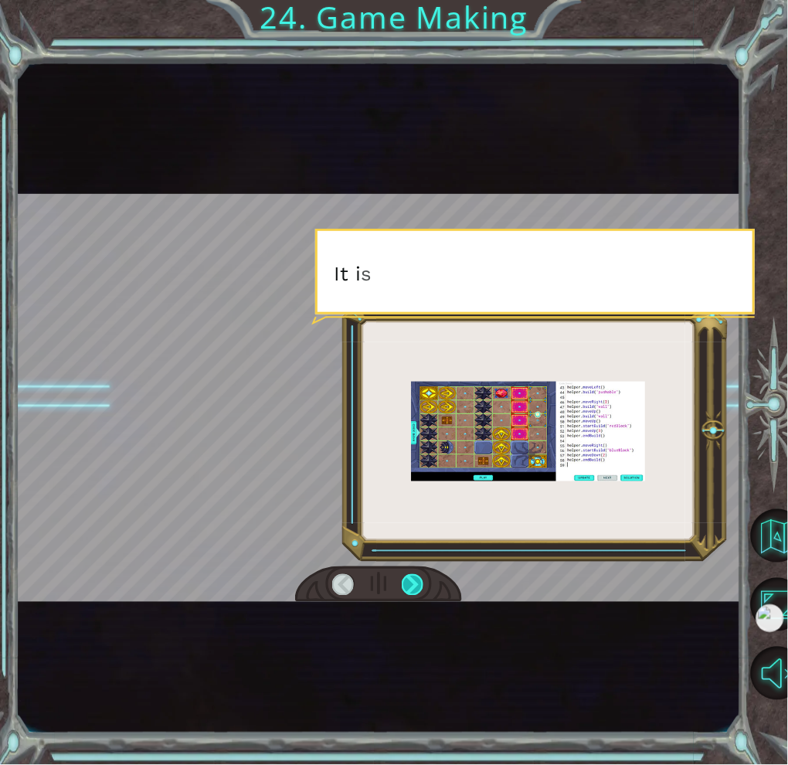
click at [416, 583] on div at bounding box center [413, 585] width 22 height 22
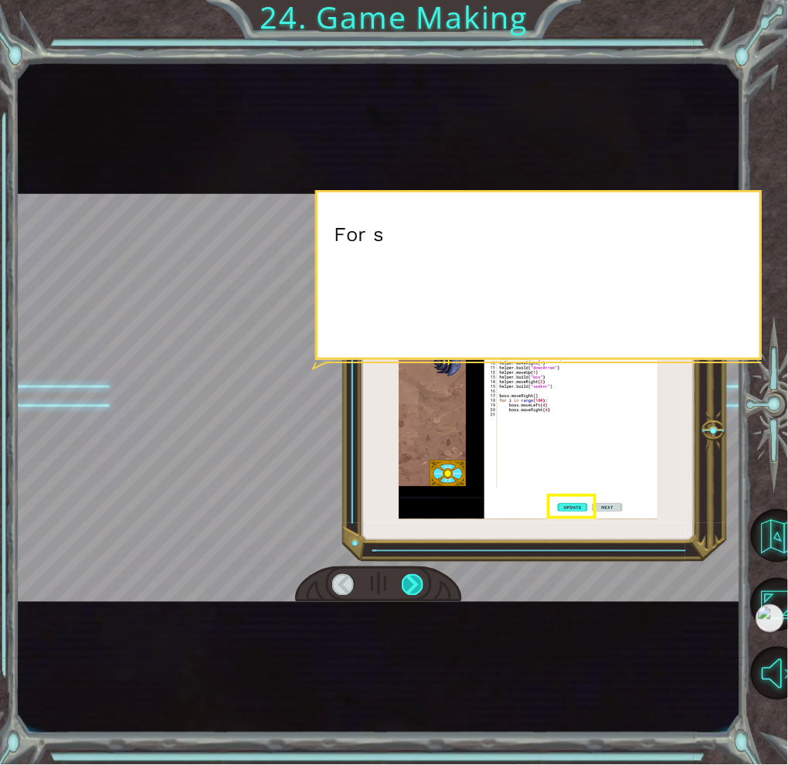
click at [416, 583] on div at bounding box center [413, 585] width 22 height 22
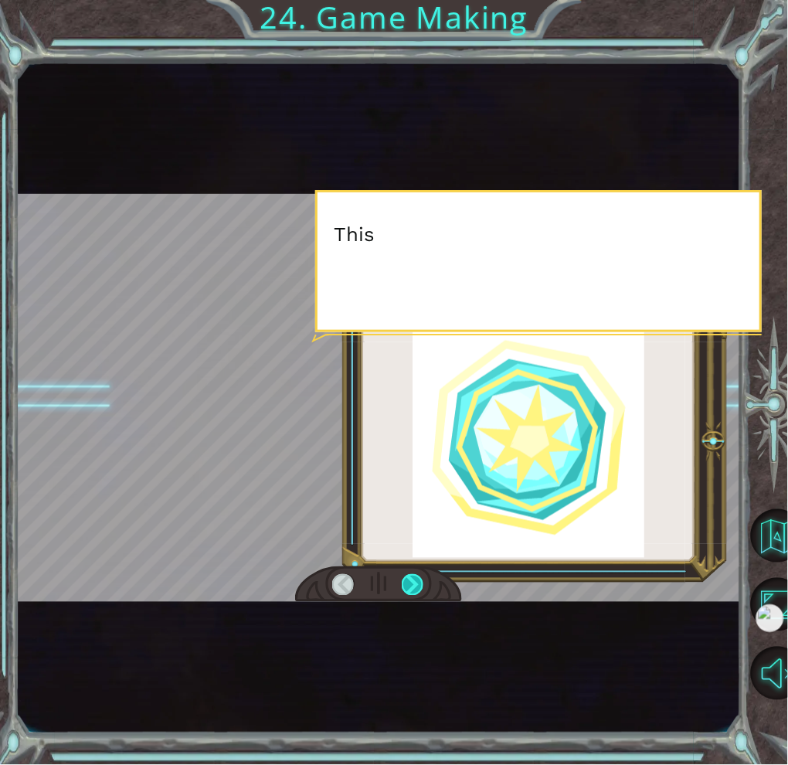
click at [416, 583] on div at bounding box center [413, 585] width 22 height 22
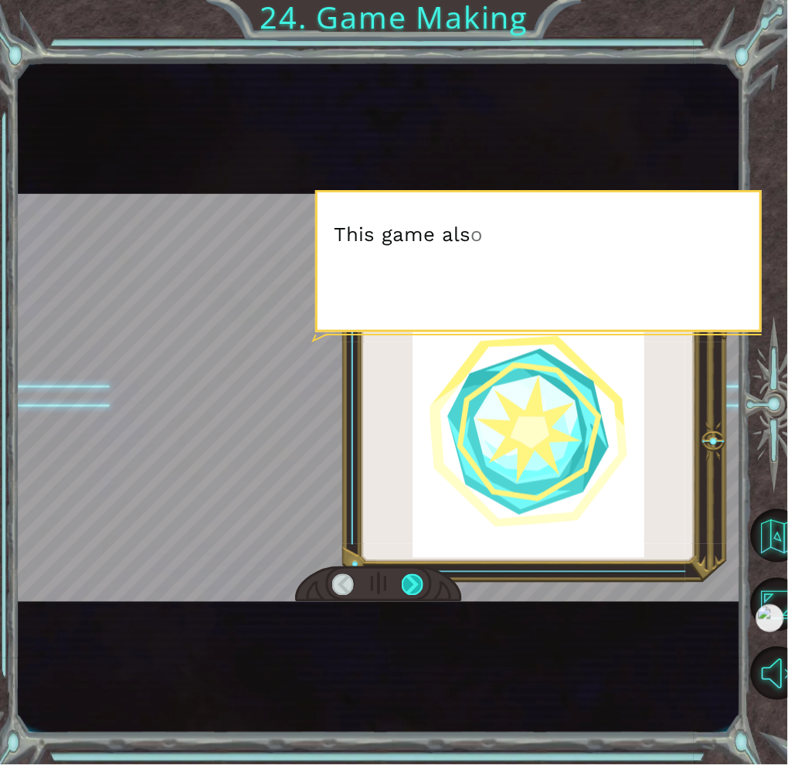
click at [416, 583] on div at bounding box center [413, 585] width 22 height 22
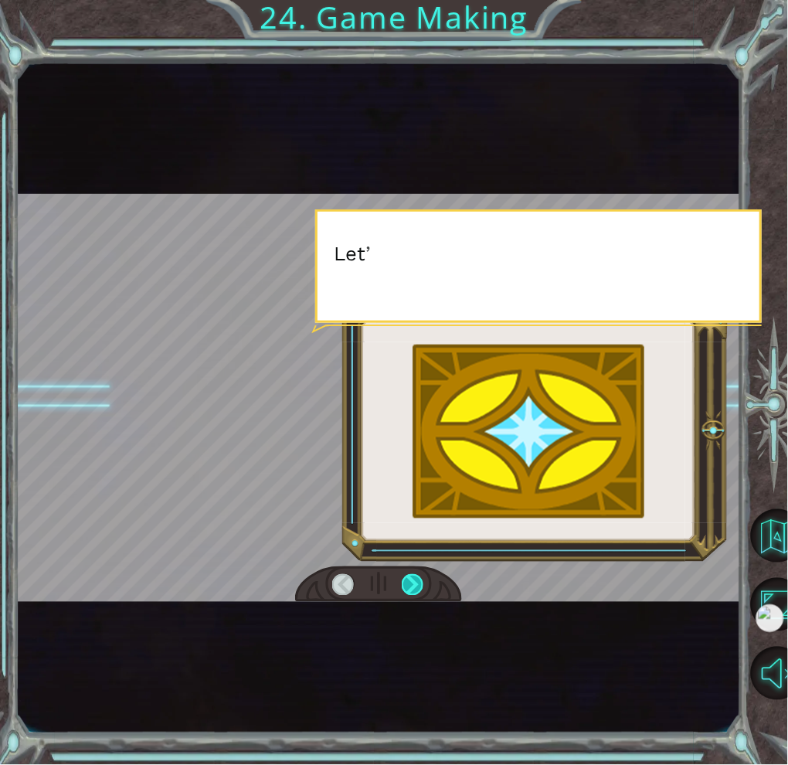
click at [416, 583] on div at bounding box center [413, 585] width 22 height 22
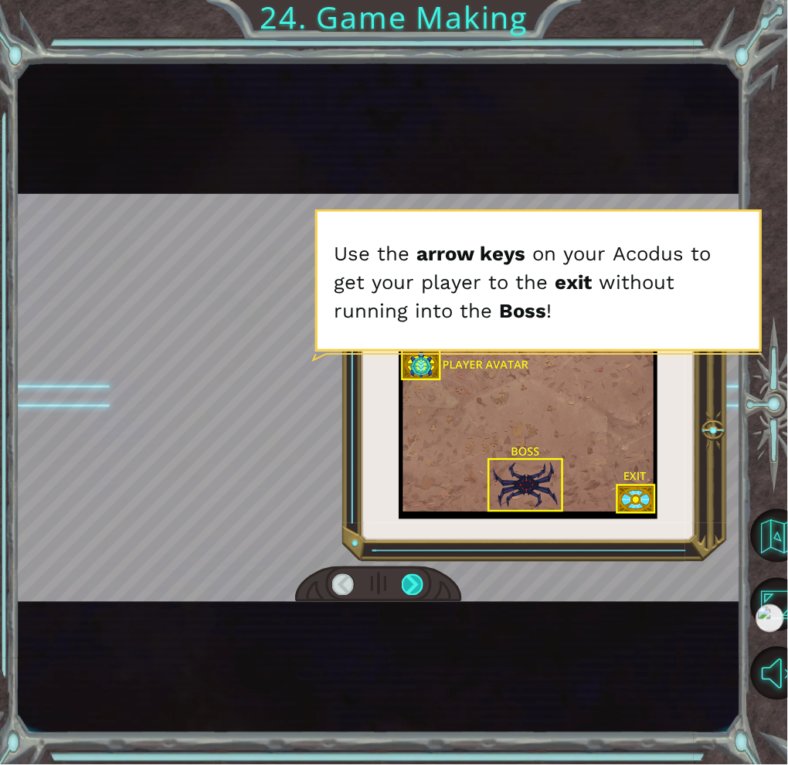
click at [416, 583] on div at bounding box center [413, 585] width 22 height 22
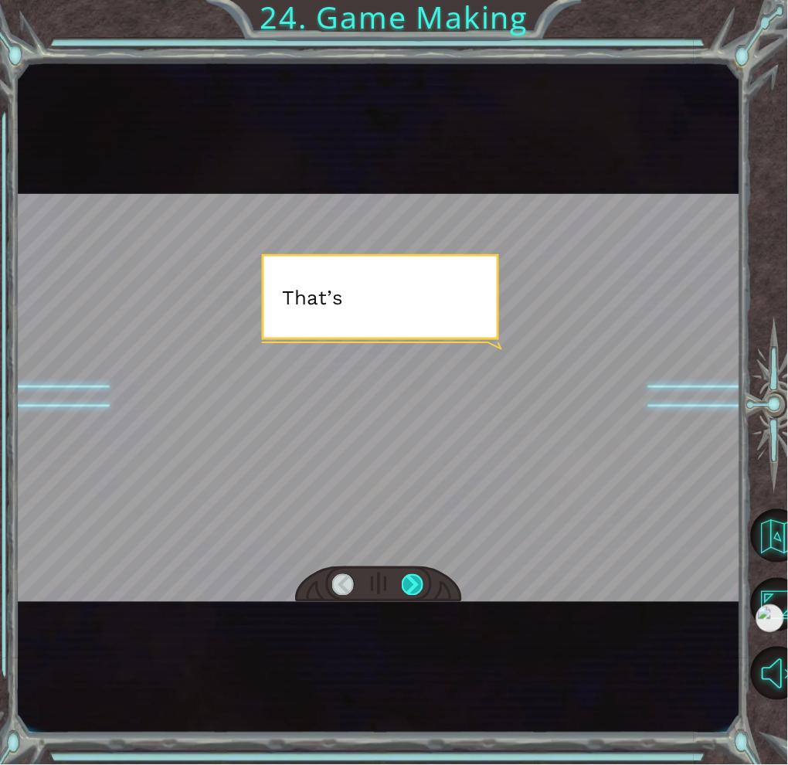
click at [416, 583] on div at bounding box center [413, 585] width 22 height 22
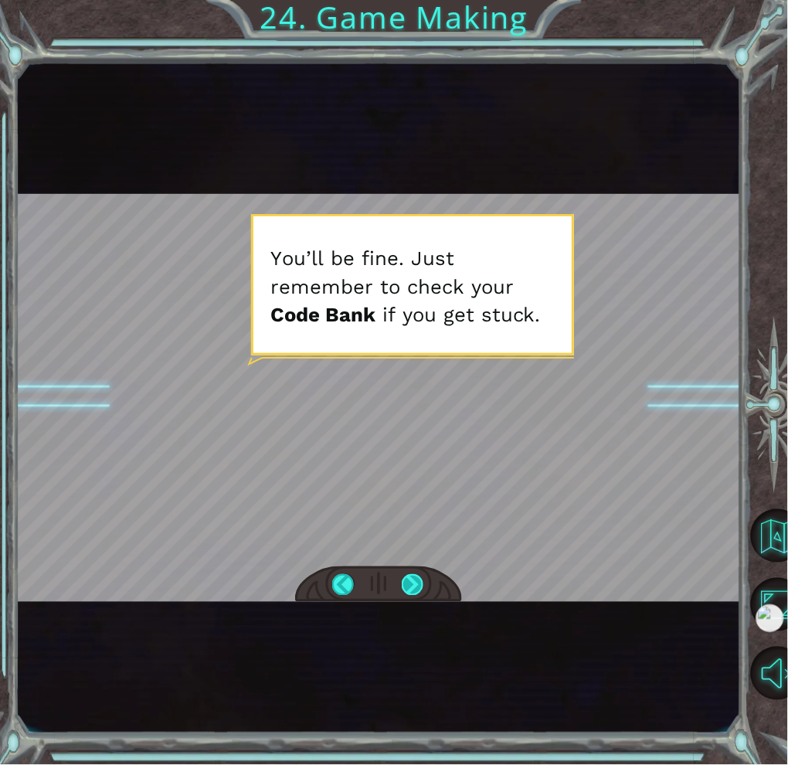
click at [415, 587] on div at bounding box center [413, 585] width 22 height 22
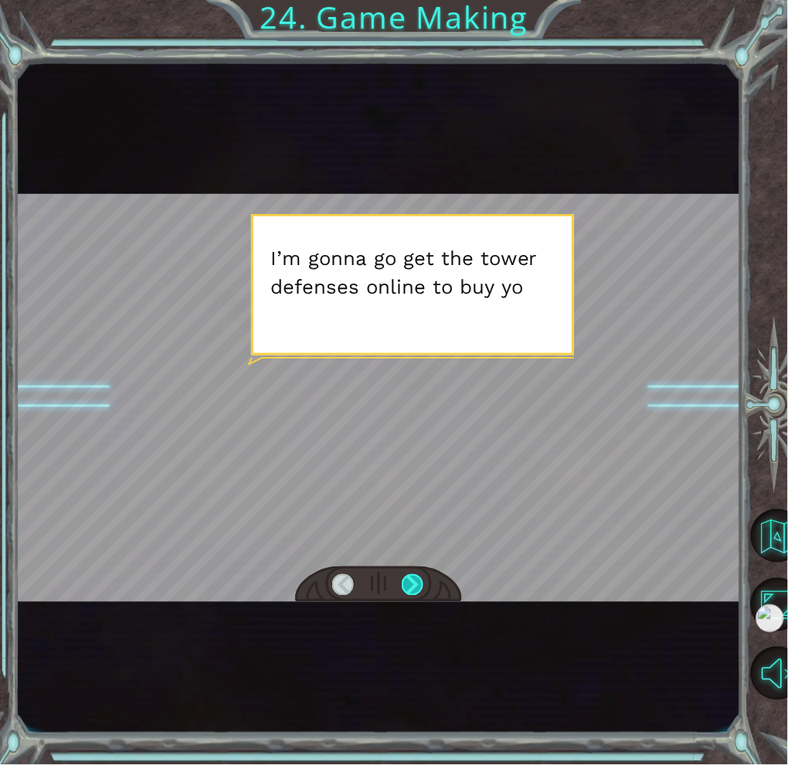
click at [415, 587] on div at bounding box center [413, 585] width 22 height 22
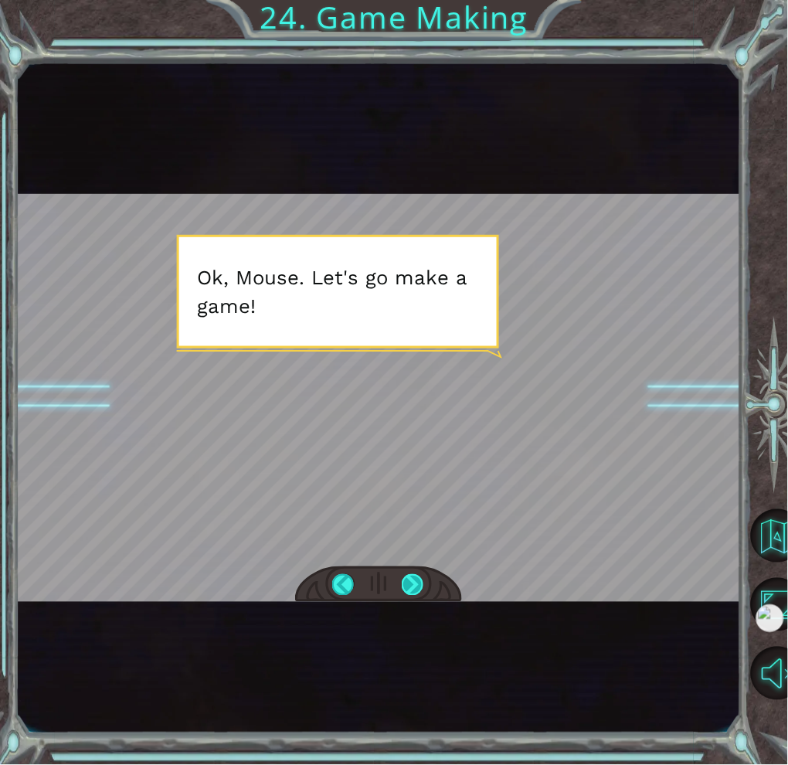
click at [415, 587] on div at bounding box center [413, 585] width 22 height 22
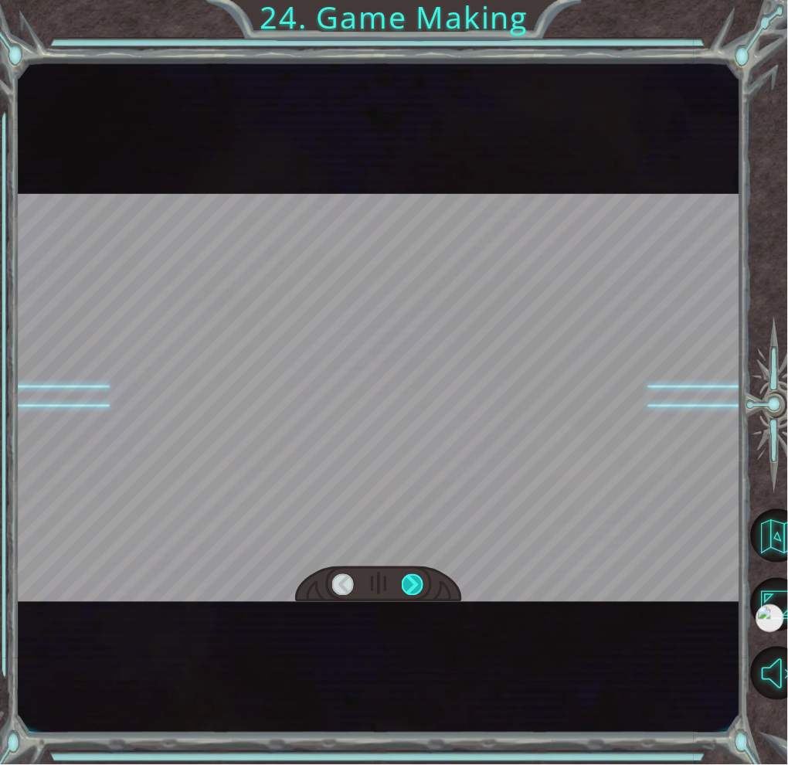
click at [415, 587] on div at bounding box center [413, 585] width 22 height 22
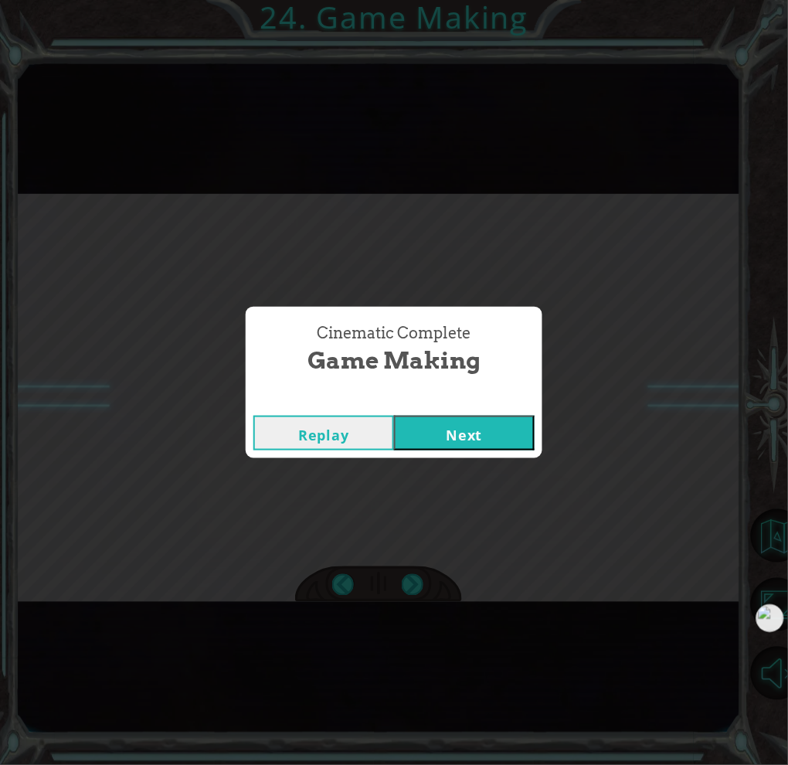
click at [470, 428] on button "Next" at bounding box center [464, 433] width 141 height 35
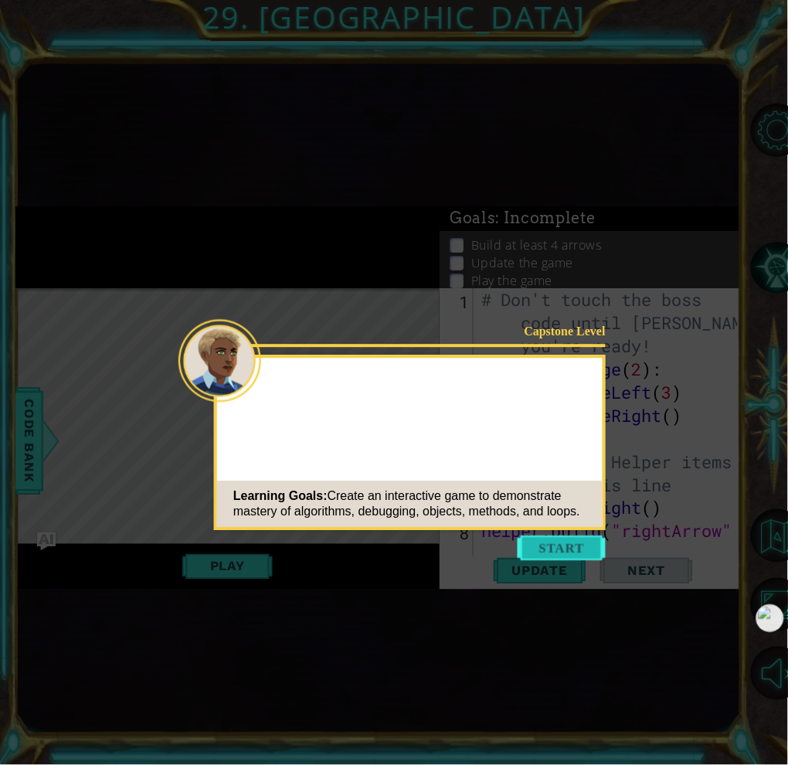
click at [565, 545] on button "Start" at bounding box center [562, 548] width 88 height 25
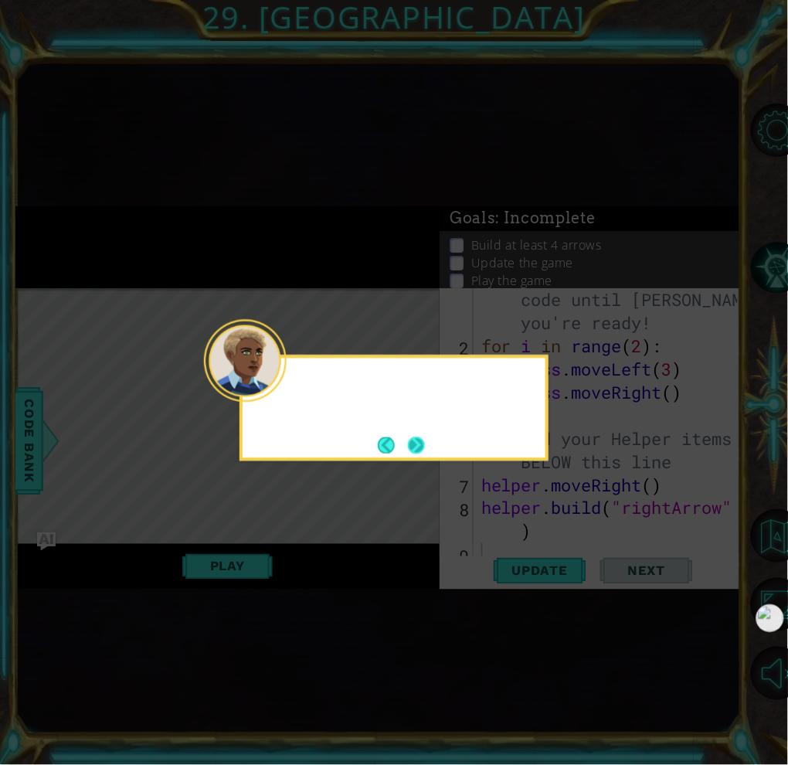
click at [421, 446] on button "Next" at bounding box center [416, 444] width 17 height 17
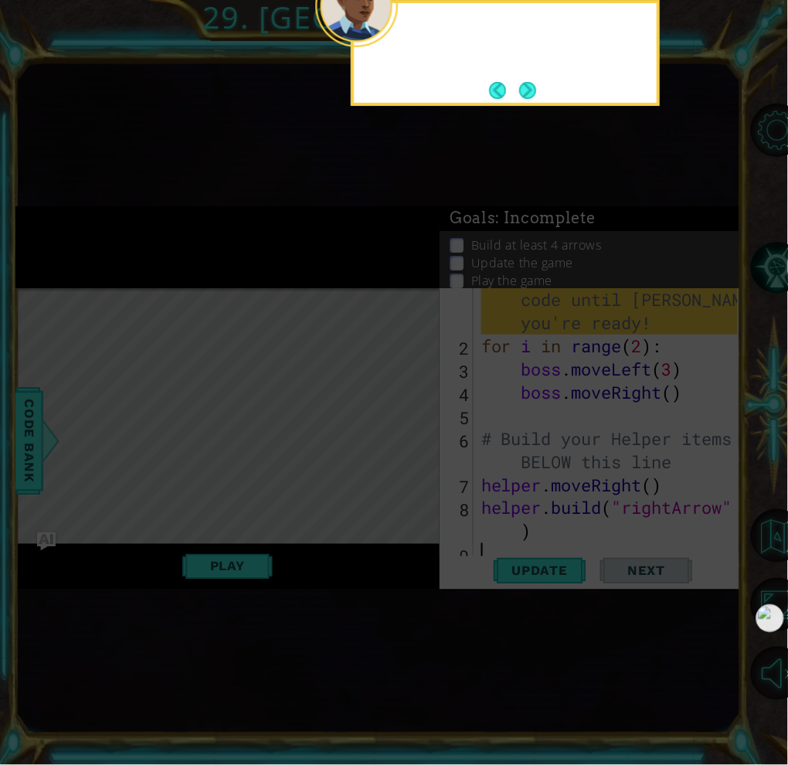
scroll to position [22, 0]
click at [533, 94] on button "Next" at bounding box center [527, 90] width 17 height 17
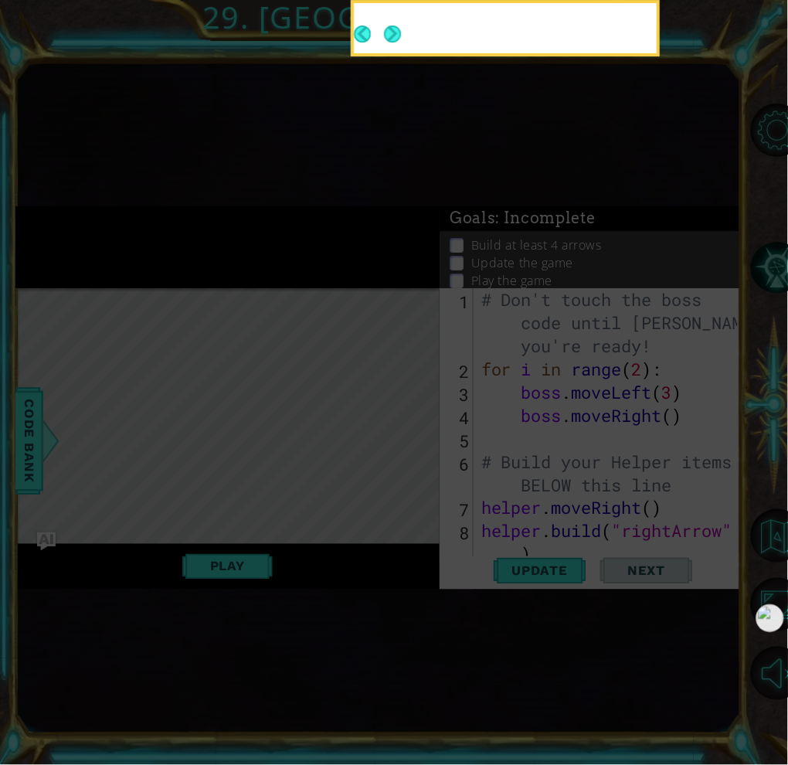
scroll to position [0, 0]
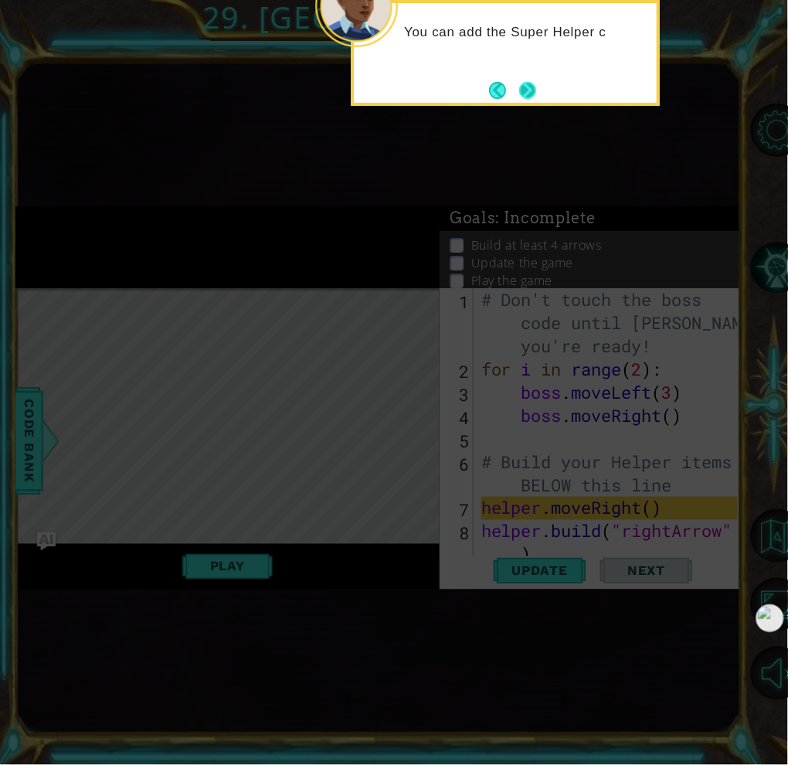
click at [532, 89] on button "Next" at bounding box center [527, 90] width 17 height 17
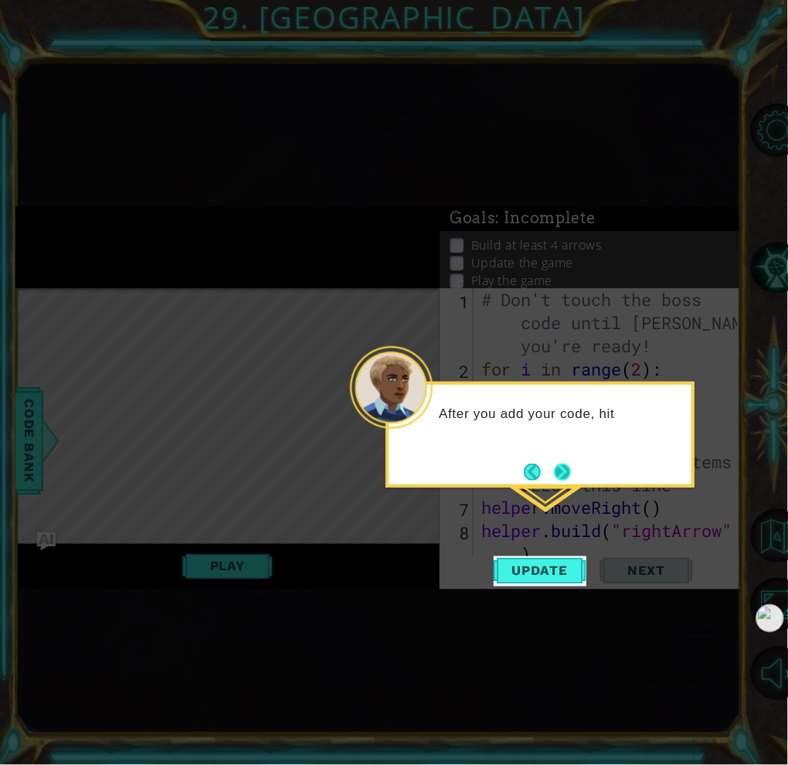
click at [567, 464] on button "Next" at bounding box center [562, 472] width 17 height 17
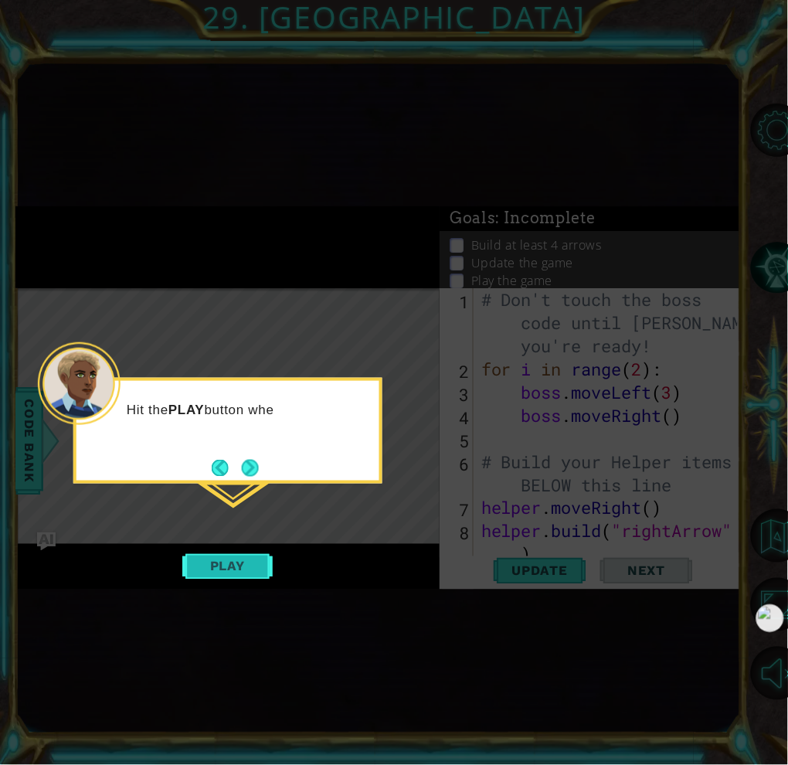
click at [258, 569] on button "Play" at bounding box center [227, 566] width 90 height 29
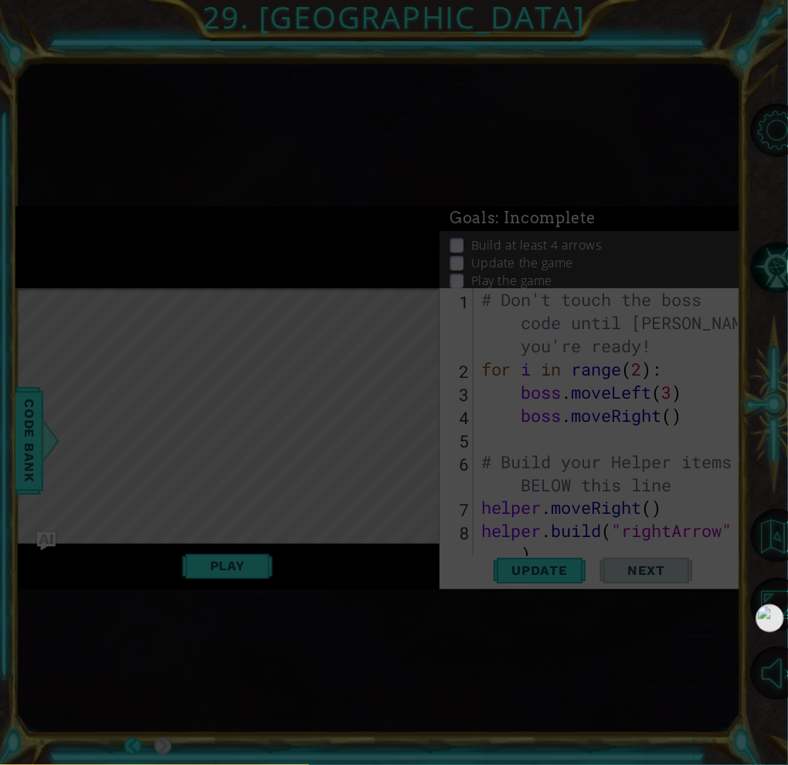
scroll to position [5, 0]
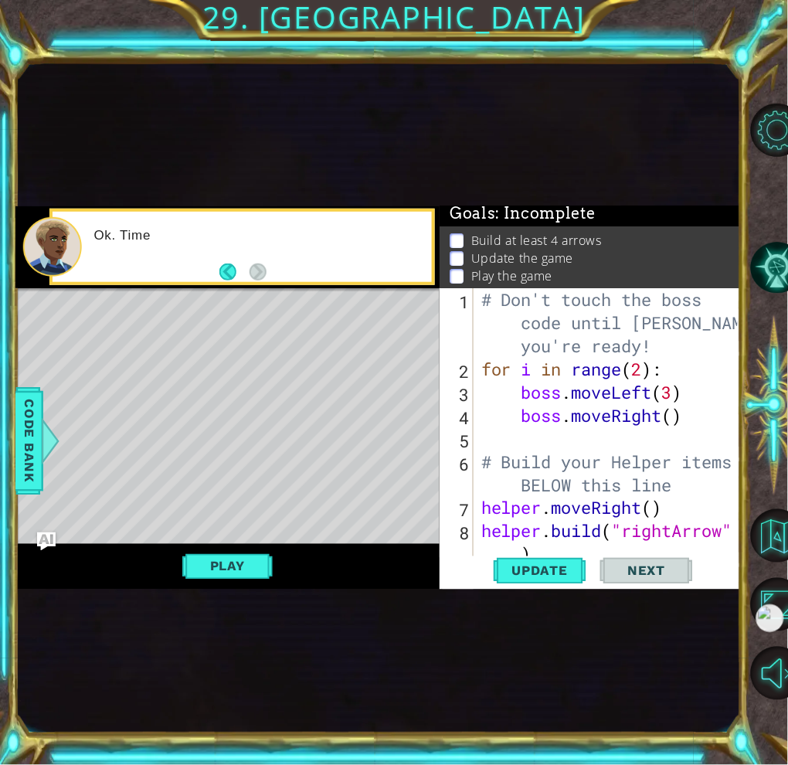
click at [492, 568] on div "Update Next" at bounding box center [593, 571] width 301 height 30
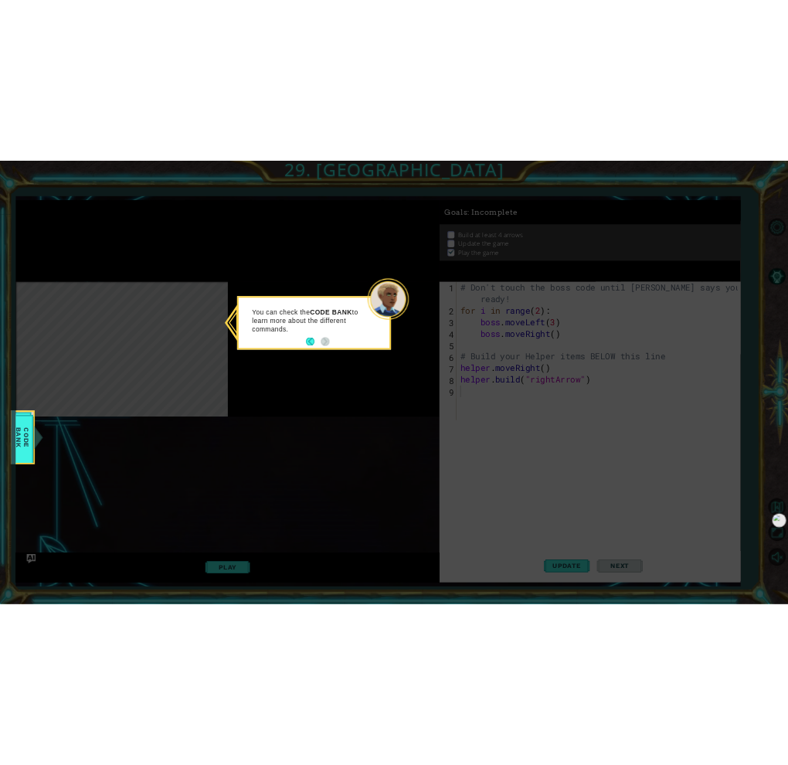
scroll to position [0, 0]
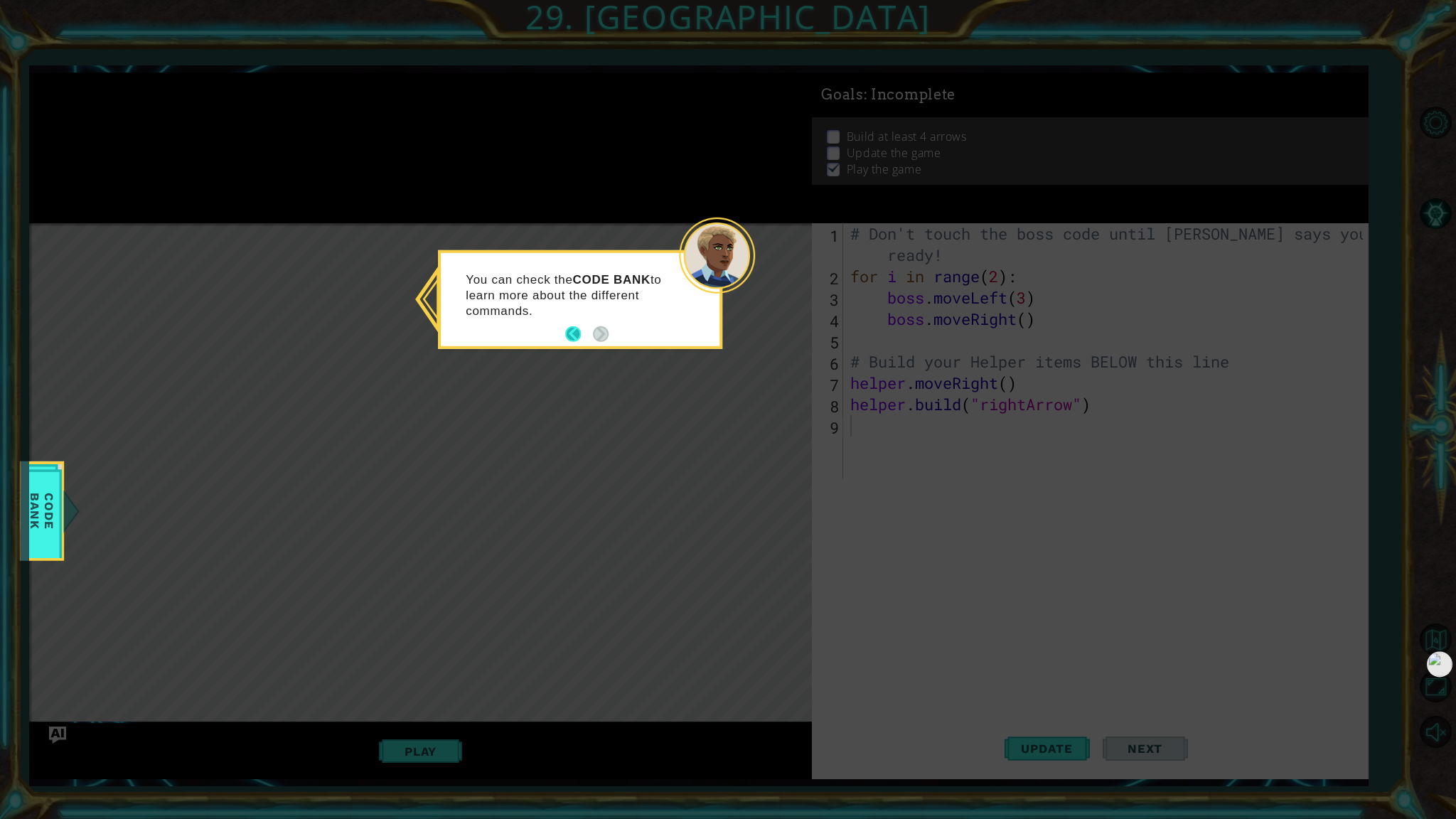
click at [573, 337] on button "Back" at bounding box center [579, 334] width 28 height 16
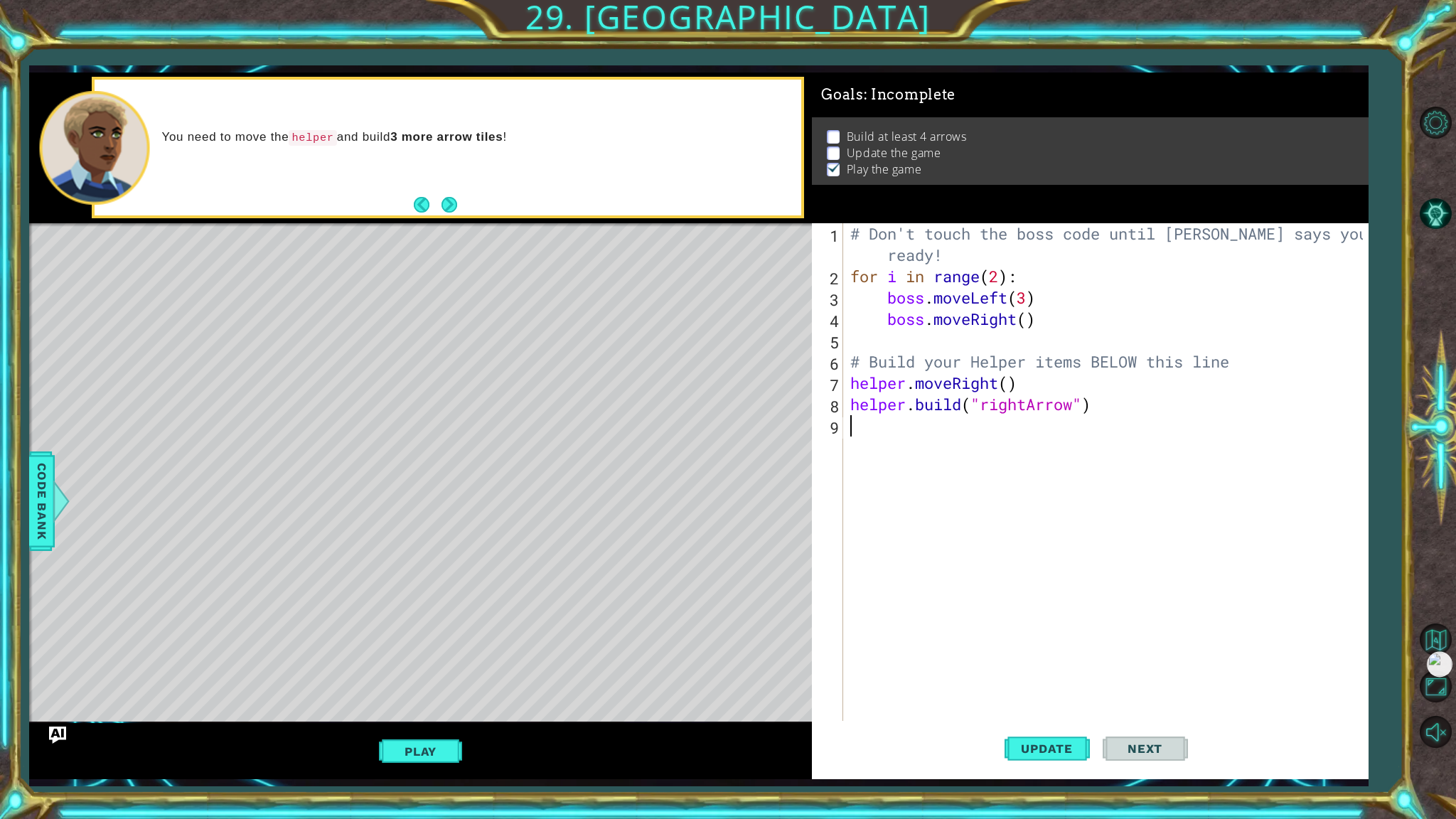
click at [1034, 383] on div "# Don't touch the boss code until [PERSON_NAME] says you're ready! for i in ran…" at bounding box center [1109, 512] width 523 height 576
click at [1267, 365] on div "# Don't touch the boss code until [PERSON_NAME] says you're ready! for i in ran…" at bounding box center [1109, 512] width 523 height 576
type textarea "# Build your Helper items BELOW this line"
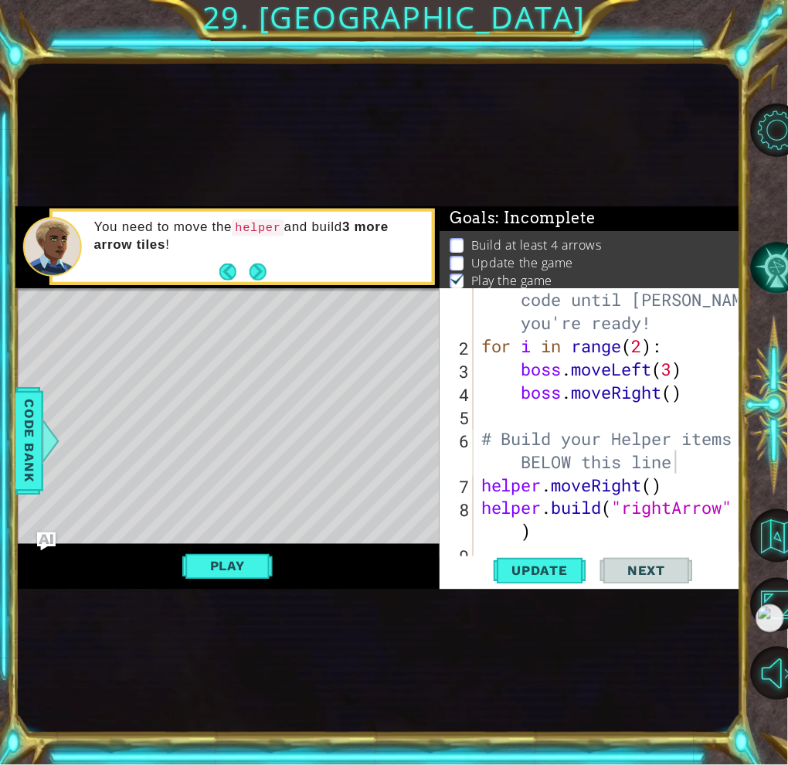
scroll to position [22, 0]
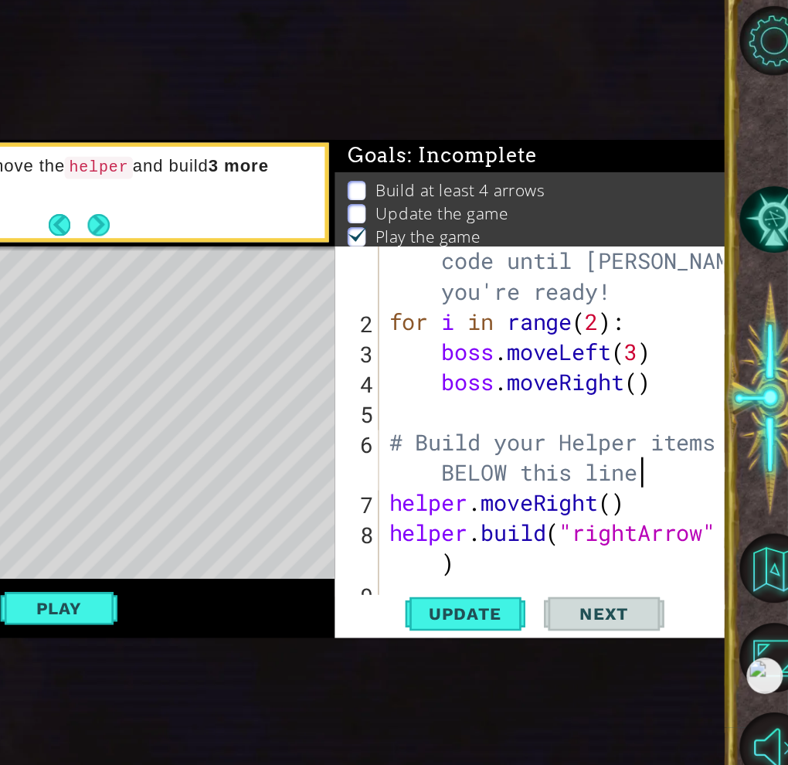
click at [683, 455] on div "# Don't touch the boss code until [PERSON_NAME] says you're ready! for i in ran…" at bounding box center [611, 450] width 267 height 371
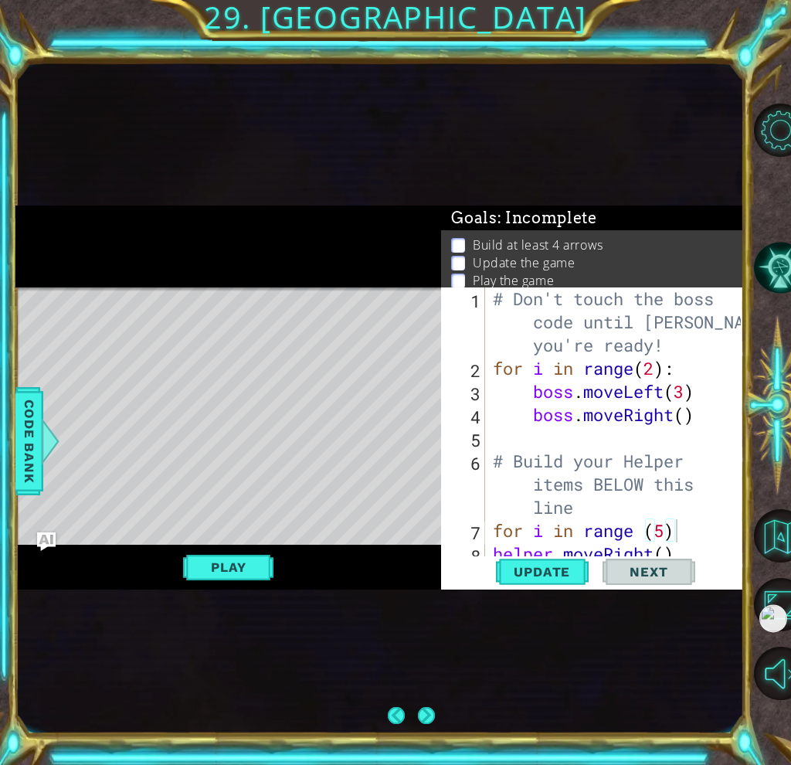
scroll to position [0, 0]
click at [661, 369] on div "# Don't touch the boss code until [PERSON_NAME] says you're ready! for i in ran…" at bounding box center [619, 484] width 259 height 394
type textarea "for i in range(4):"
click at [622, 433] on div "# Don't touch the boss code until [PERSON_NAME] says you're ready! for i in ran…" at bounding box center [619, 484] width 259 height 394
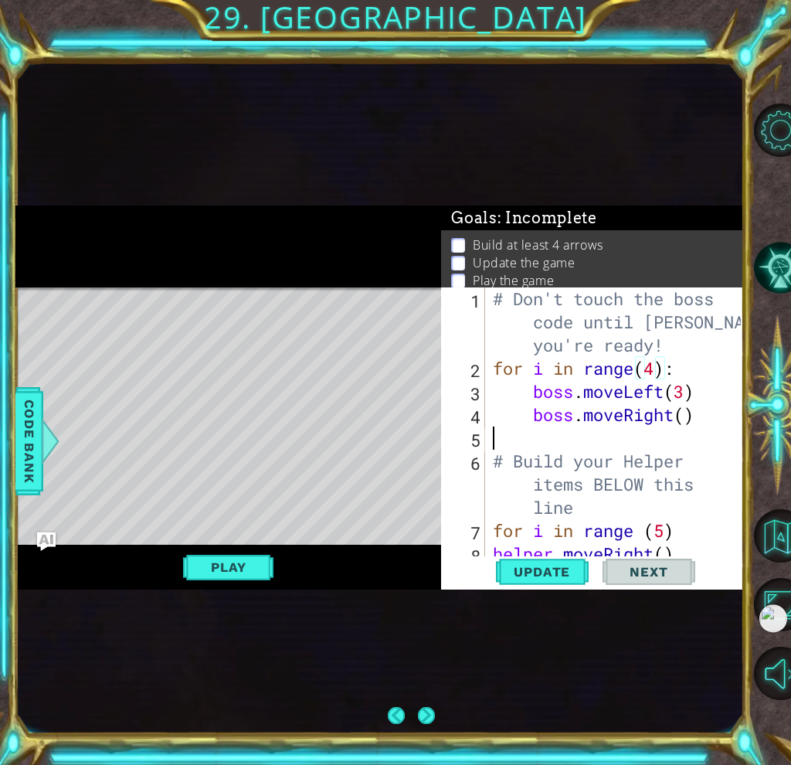
scroll to position [0, 0]
type textarea "bo"
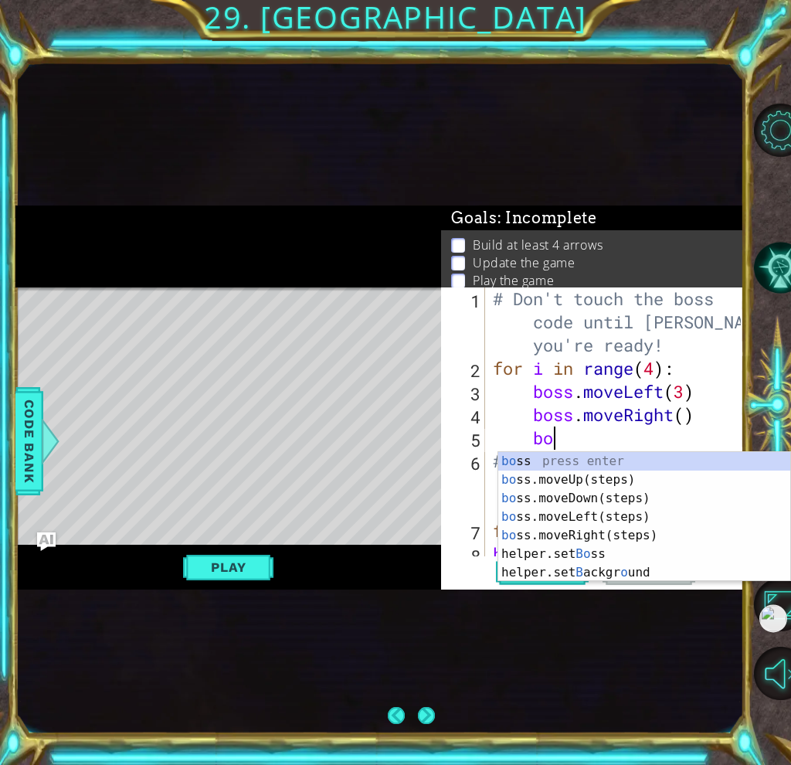
scroll to position [0, 2]
click at [590, 478] on div "bo ss press enter bo ss.moveUp(steps) press enter bo ss.moveDown(steps) press e…" at bounding box center [644, 535] width 292 height 167
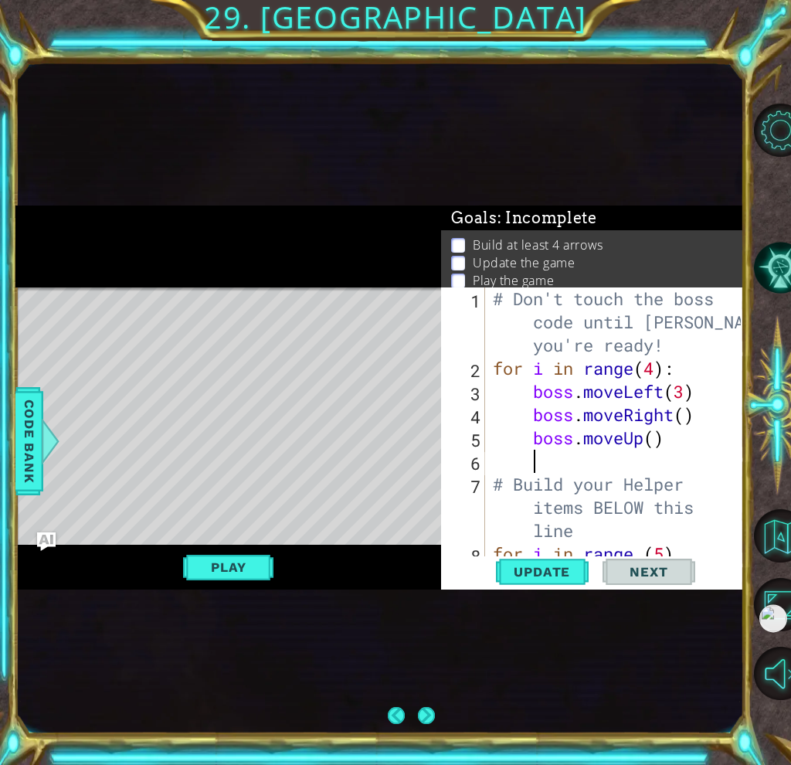
scroll to position [0, 1]
click at [657, 432] on div "# Don't touch the boss code until [PERSON_NAME] says you're ready! for i in ran…" at bounding box center [619, 472] width 259 height 371
type textarea "boss.moveUp(2)"
click at [508, 463] on div "# Don't touch the boss code until [PERSON_NAME] says you're ready! for i in ran…" at bounding box center [619, 472] width 259 height 371
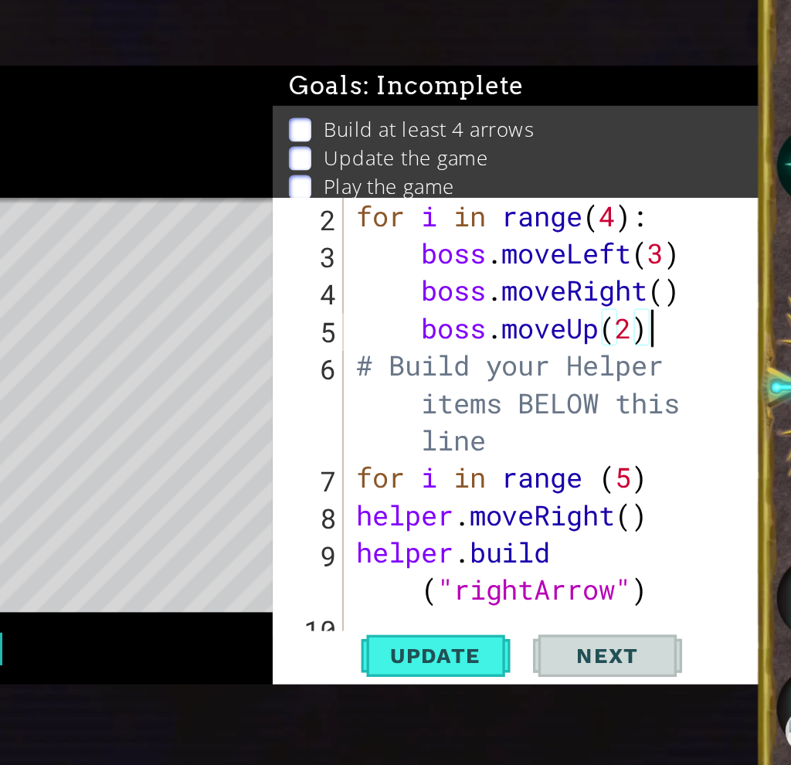
scroll to position [69, 0]
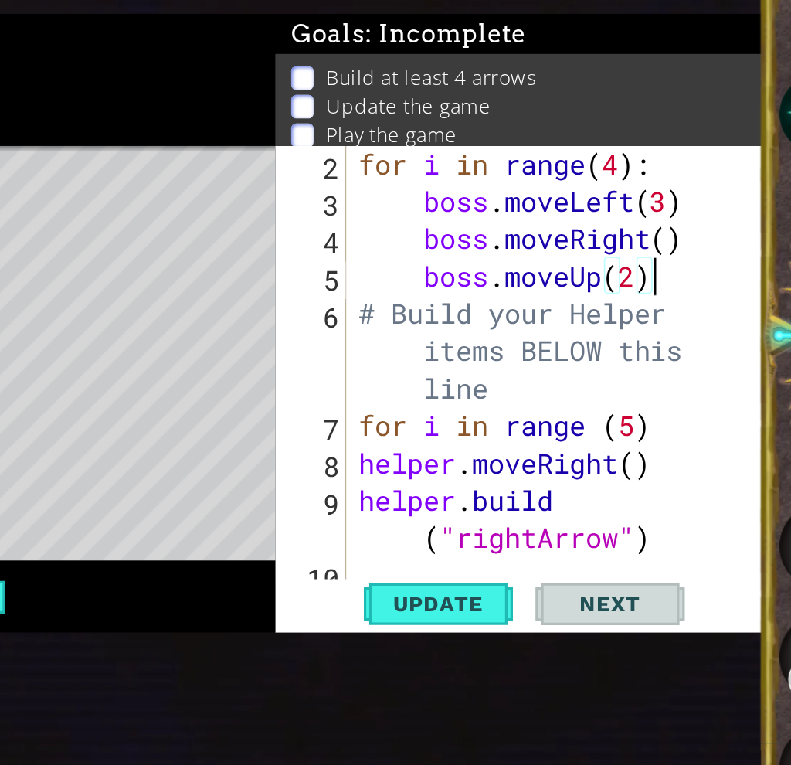
click at [637, 481] on div "for i in range ( 4 ) : boss . moveLeft ( 3 ) boss . moveRight ( ) boss . moveUp…" at bounding box center [619, 449] width 259 height 324
click at [491, 487] on div "for i in range ( 4 ) : boss . moveLeft ( 3 ) boss . moveRight ( ) boss . moveUp…" at bounding box center [619, 449] width 259 height 324
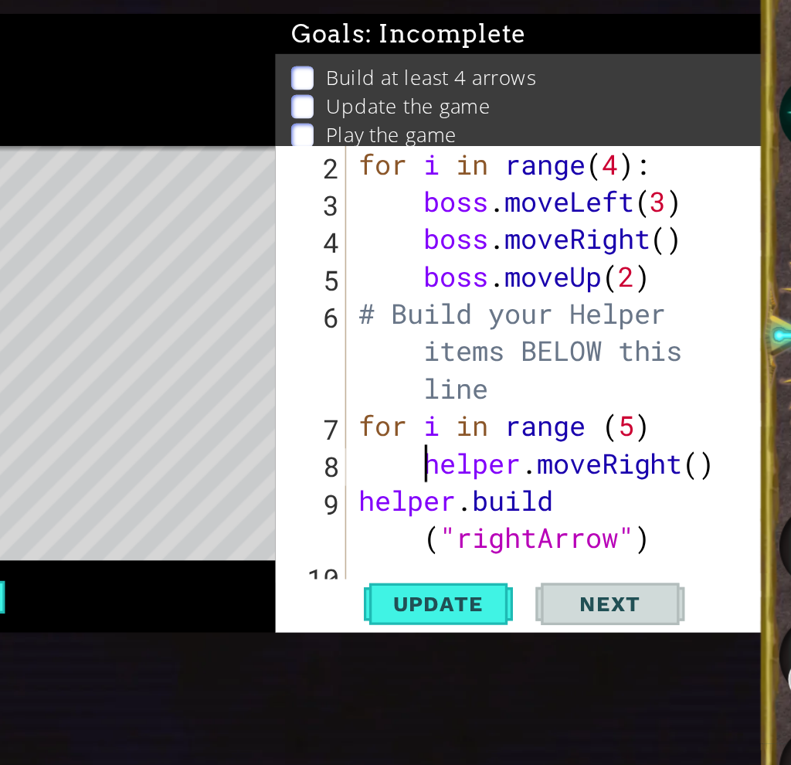
click at [490, 504] on div "for i in range ( 4 ) : boss . moveLeft ( 3 ) boss . moveRight ( ) boss . moveUp…" at bounding box center [619, 449] width 259 height 324
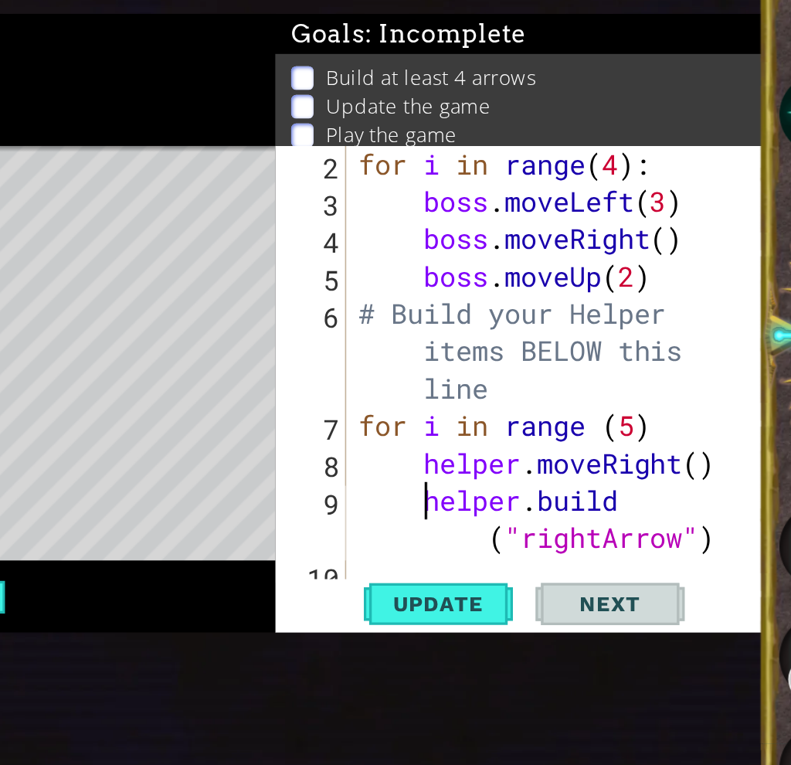
click at [708, 487] on div "for i in range ( 4 ) : boss . moveLeft ( 3 ) boss . moveRight ( ) boss . moveUp…" at bounding box center [619, 449] width 259 height 324
click at [681, 487] on div "for i in range ( 4 ) : boss . moveLeft ( 3 ) boss . moveRight ( ) boss . moveUp…" at bounding box center [619, 449] width 259 height 324
click at [681, 487] on div "for i in range ( 4 ) : boss . moveLeft ( 3 ) boss . moveRight ( ) boss . moveUp…" at bounding box center [615, 426] width 251 height 278
click at [694, 487] on div "for i in range ( 4 ) : boss . moveLeft ( 3 ) boss . moveRight ( ) boss . moveUp…" at bounding box center [619, 449] width 259 height 324
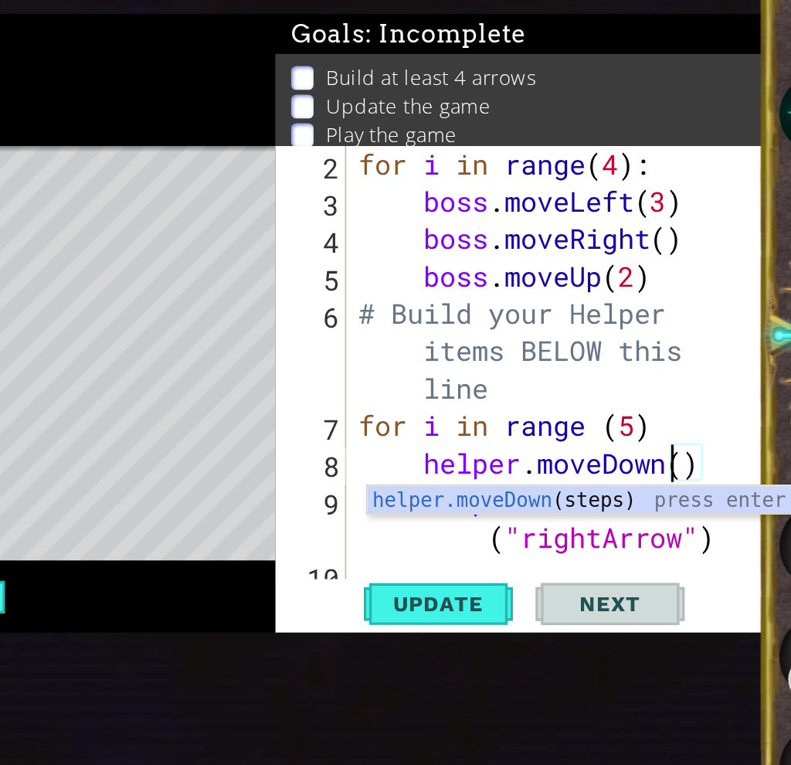
scroll to position [0, 8]
click at [700, 484] on div "for i in range ( 4 ) : boss . moveLeft ( 3 ) boss . moveRight ( ) boss . moveUp…" at bounding box center [619, 449] width 259 height 324
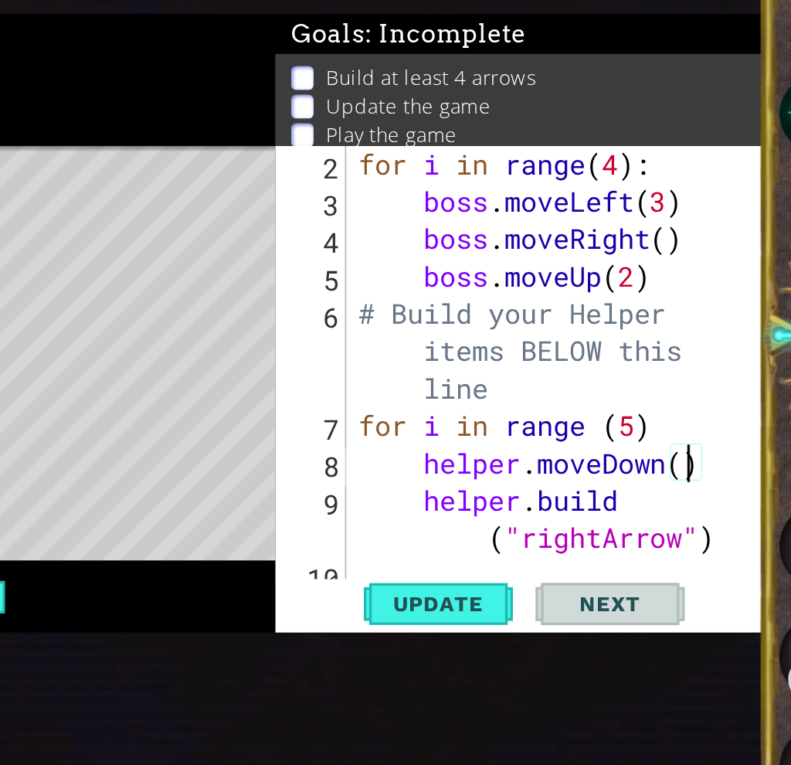
click at [664, 512] on div "for i in range ( 4 ) : boss . moveLeft ( 3 ) boss . moveRight ( ) boss . moveUp…" at bounding box center [619, 449] width 259 height 324
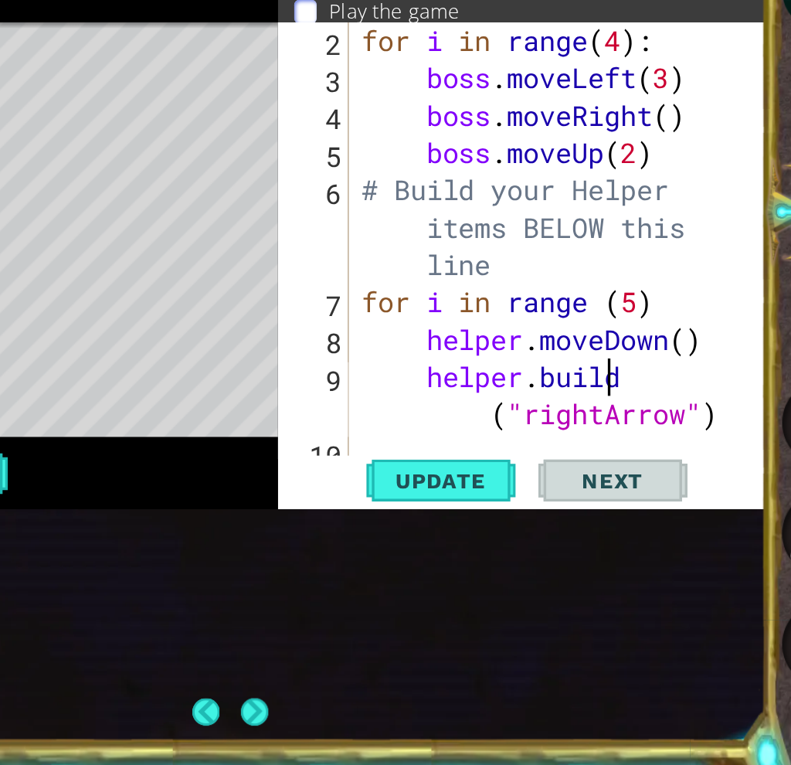
click at [666, 504] on div "for i in range ( 4 ) : boss . moveLeft ( 3 ) boss . moveRight ( ) boss . moveUp…" at bounding box center [619, 449] width 259 height 324
click at [647, 530] on div "for i in range ( 4 ) : boss . moveLeft ( 3 ) boss . moveRight ( ) boss . moveUp…" at bounding box center [619, 449] width 259 height 324
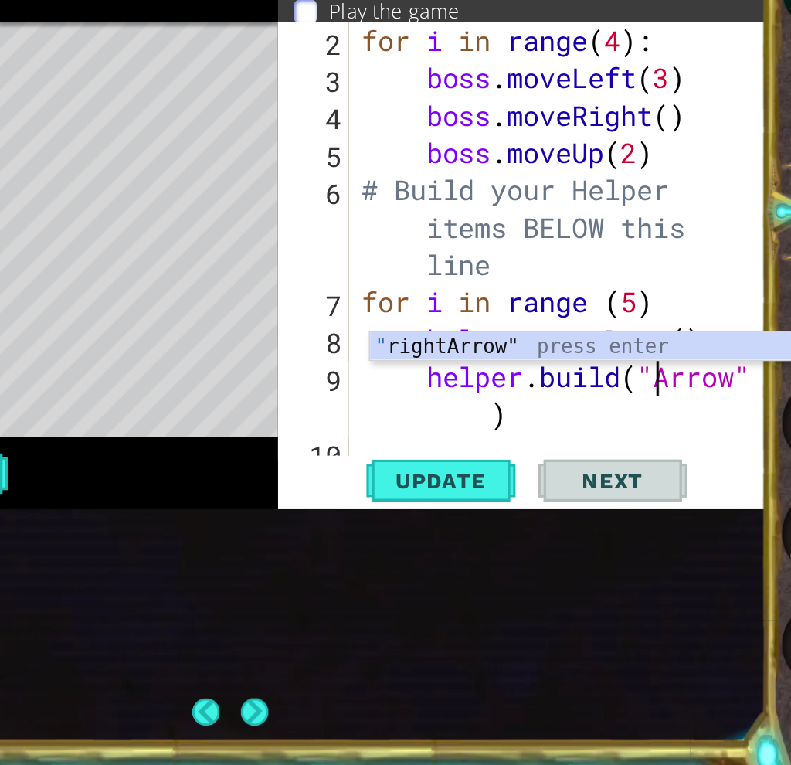
type textarea "[DOMAIN_NAME]("downArrow")"
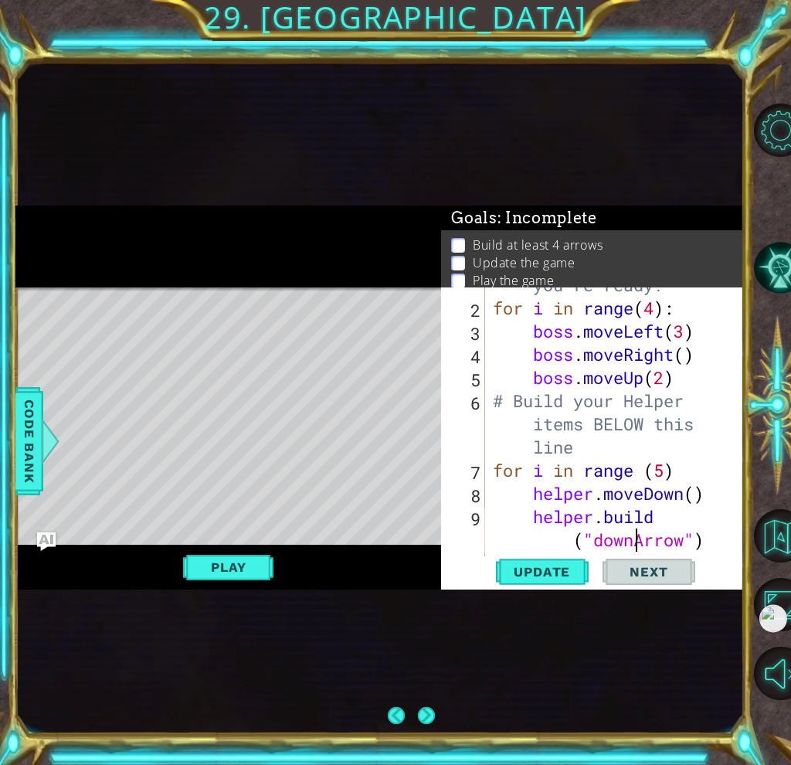
scroll to position [69, 0]
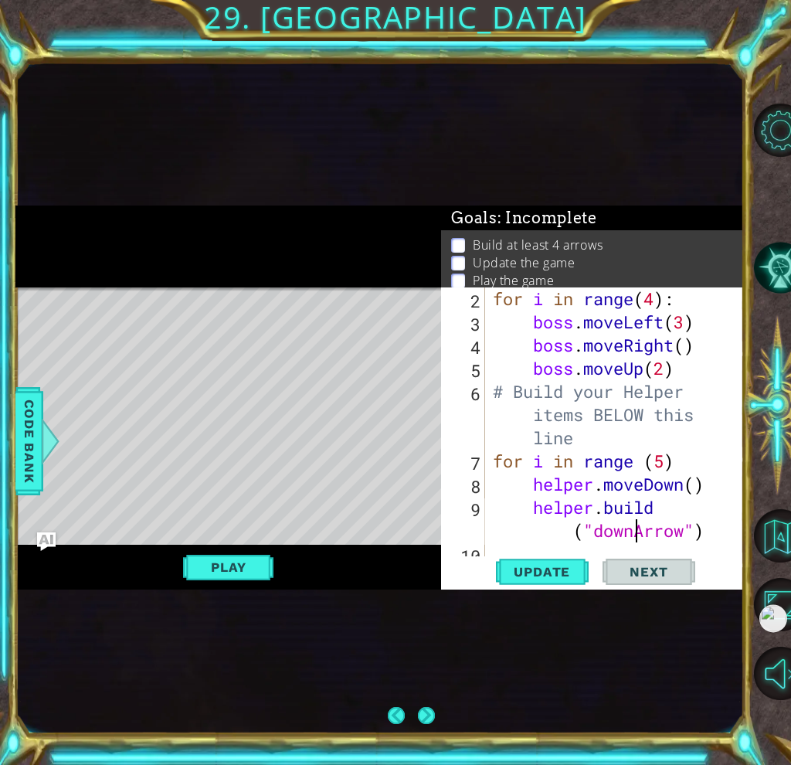
click at [504, 549] on div "for i in range ( 4 ) : boss . moveLeft ( 3 ) boss . moveRight ( ) boss . moveUp…" at bounding box center [619, 449] width 259 height 324
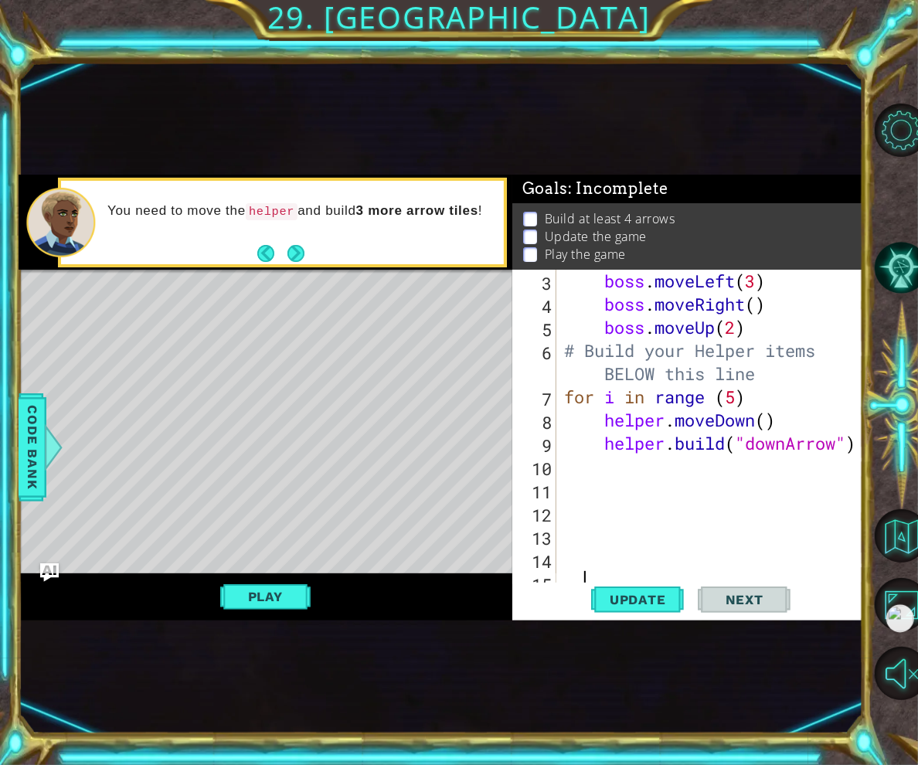
scroll to position [92, 0]
click at [618, 477] on div "boss . moveLeft ( 3 ) boss . moveRight ( ) boss . moveUp ( 2 ) # Build your Hel…" at bounding box center [714, 455] width 307 height 371
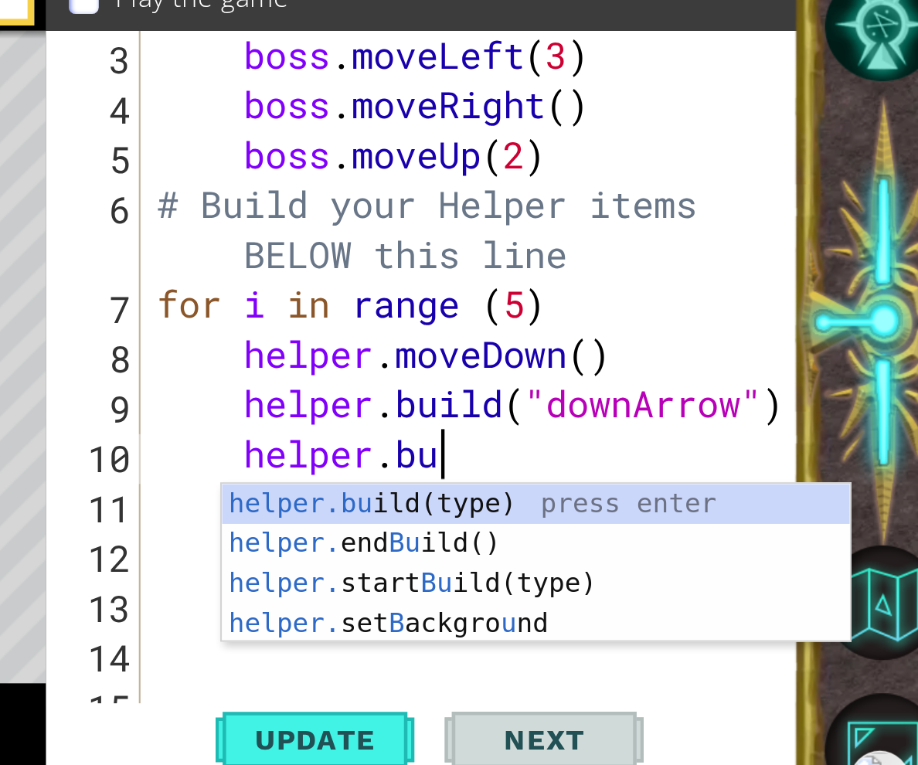
scroll to position [0, 4]
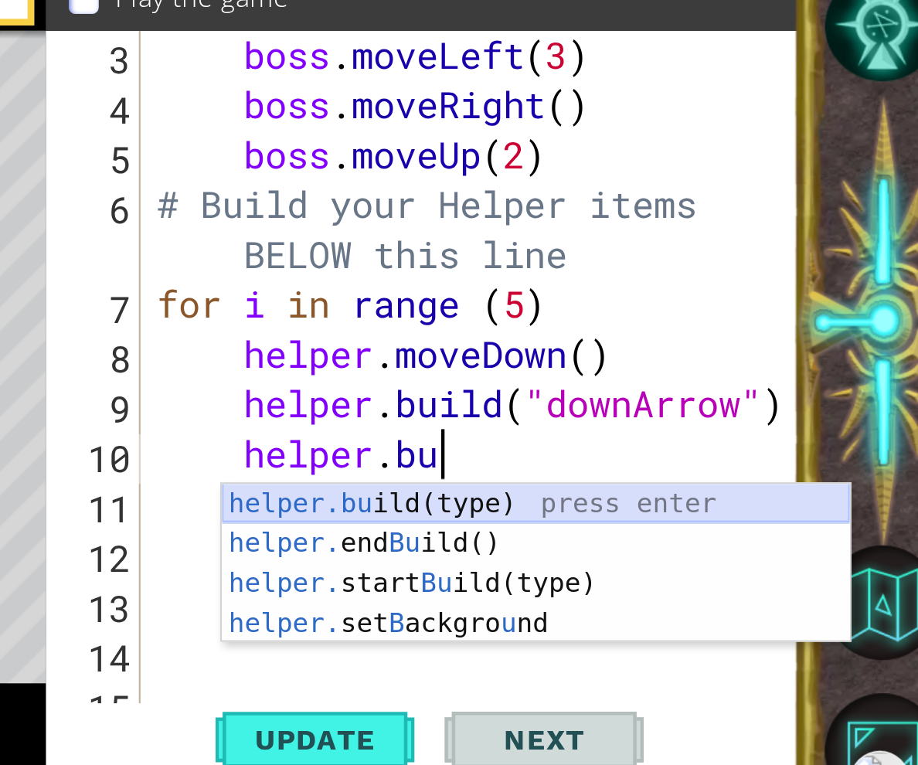
click at [654, 487] on div "helper.bu ild(type) press enter helper. end Bu ild() press enter helper. start …" at bounding box center [740, 536] width 292 height 111
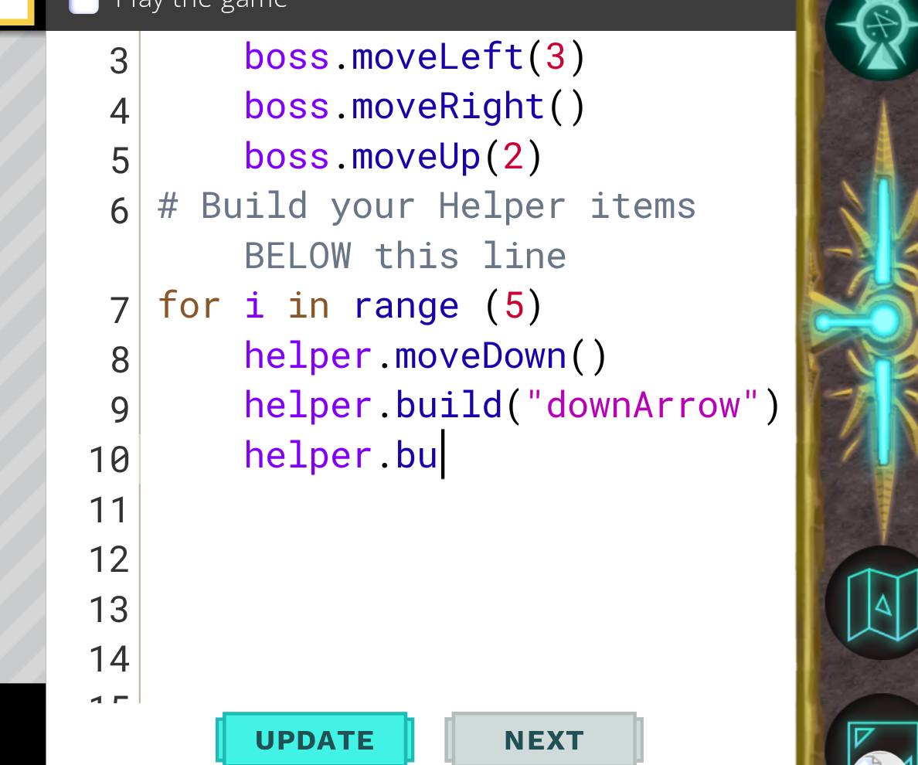
type textarea "[DOMAIN_NAME]("wall")"
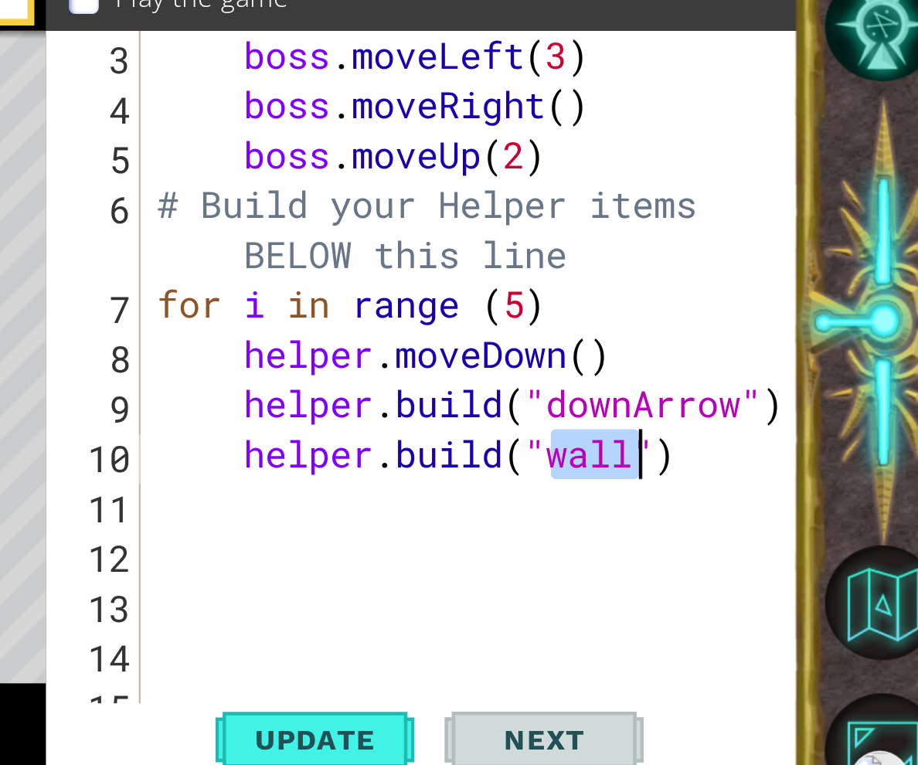
click at [662, 496] on div "boss . moveLeft ( 3 ) boss . moveRight ( ) boss . moveUp ( 2 ) # Build your Hel…" at bounding box center [714, 455] width 307 height 371
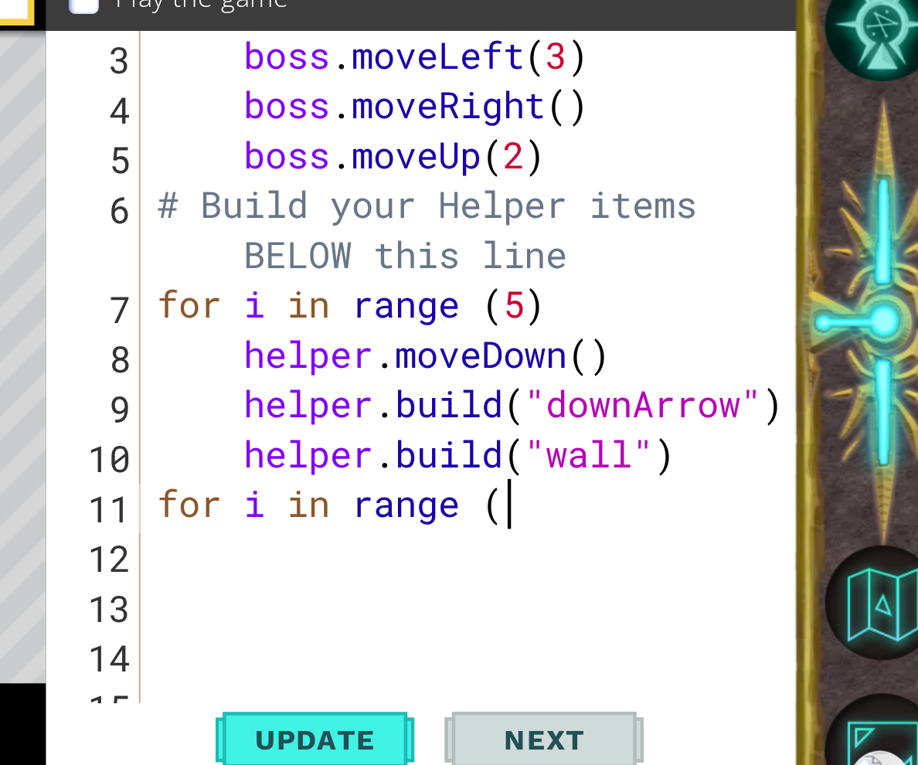
scroll to position [0, 6]
type textarea "for i in range (5)"
click at [604, 512] on div "boss . moveLeft ( 3 ) boss . moveRight ( ) boss . moveUp ( 2 ) # Build your Hel…" at bounding box center [714, 455] width 307 height 371
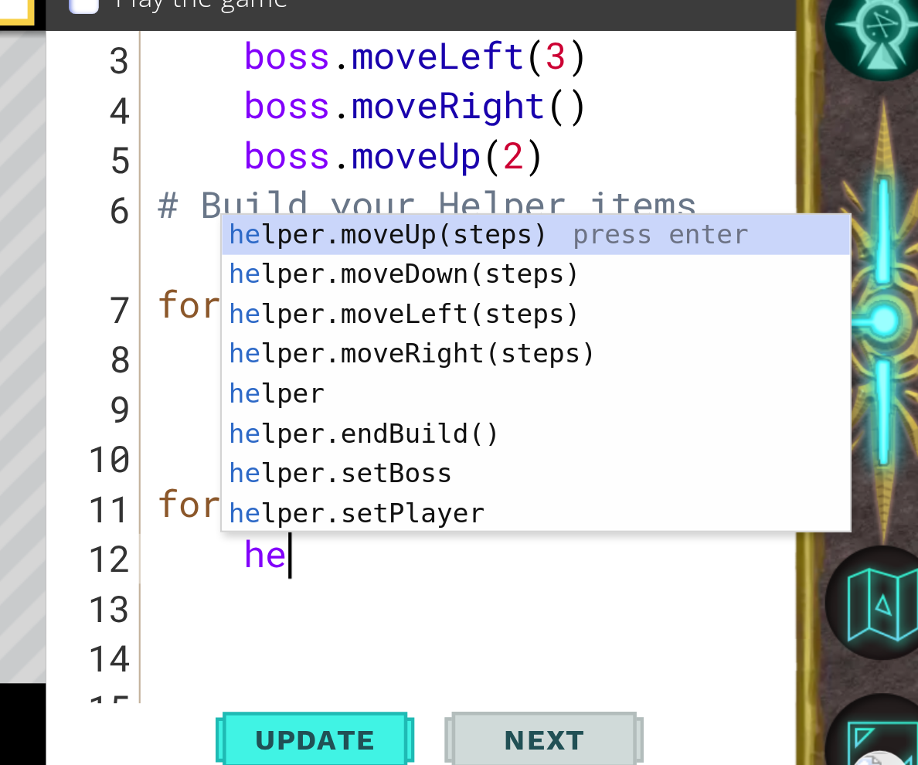
type textarea "helper"
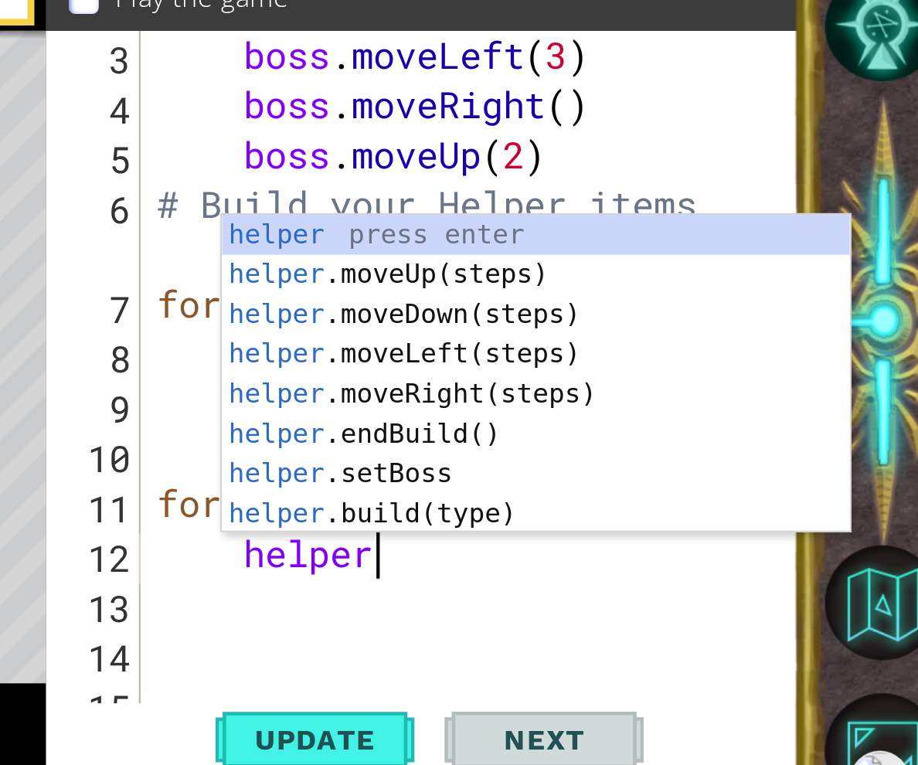
scroll to position [0, 3]
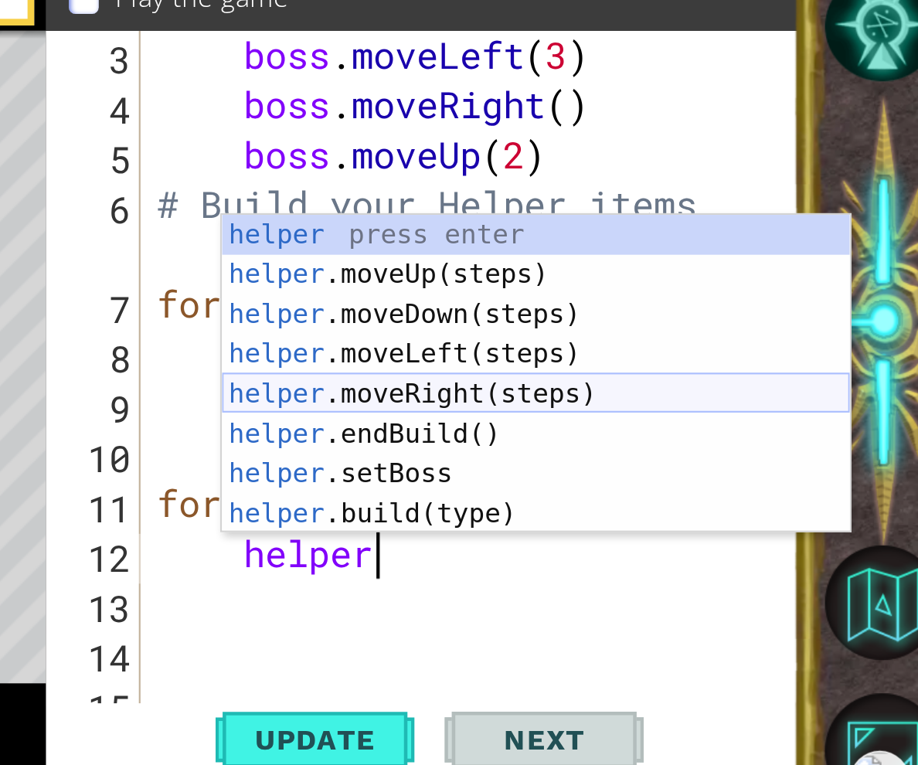
click at [677, 434] on div "helper press enter helper .moveUp(steps) press enter helper .moveDown(steps) pr…" at bounding box center [740, 447] width 292 height 185
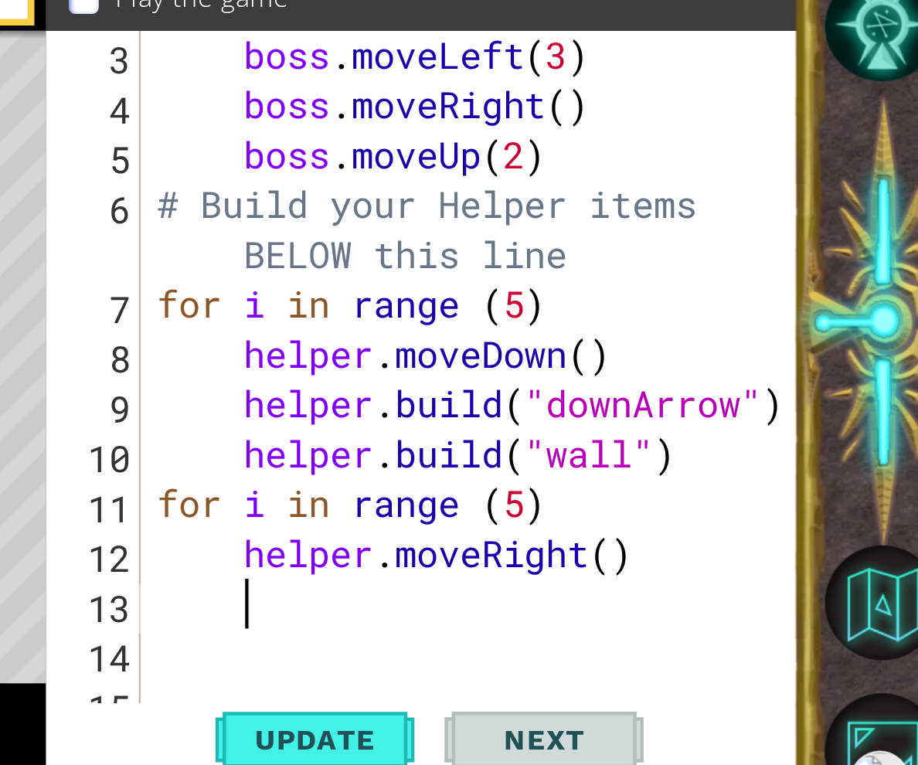
scroll to position [0, 1]
click at [779, 518] on div "boss . moveLeft ( 3 ) boss . moveRight ( ) boss . moveUp ( 2 ) # Build your Hel…" at bounding box center [714, 455] width 307 height 371
type textarea "helper.moveRight()"
click at [705, 528] on div "boss . moveLeft ( 3 ) boss . moveRight ( ) boss . moveUp ( 2 ) # Build your Hel…" at bounding box center [714, 455] width 307 height 371
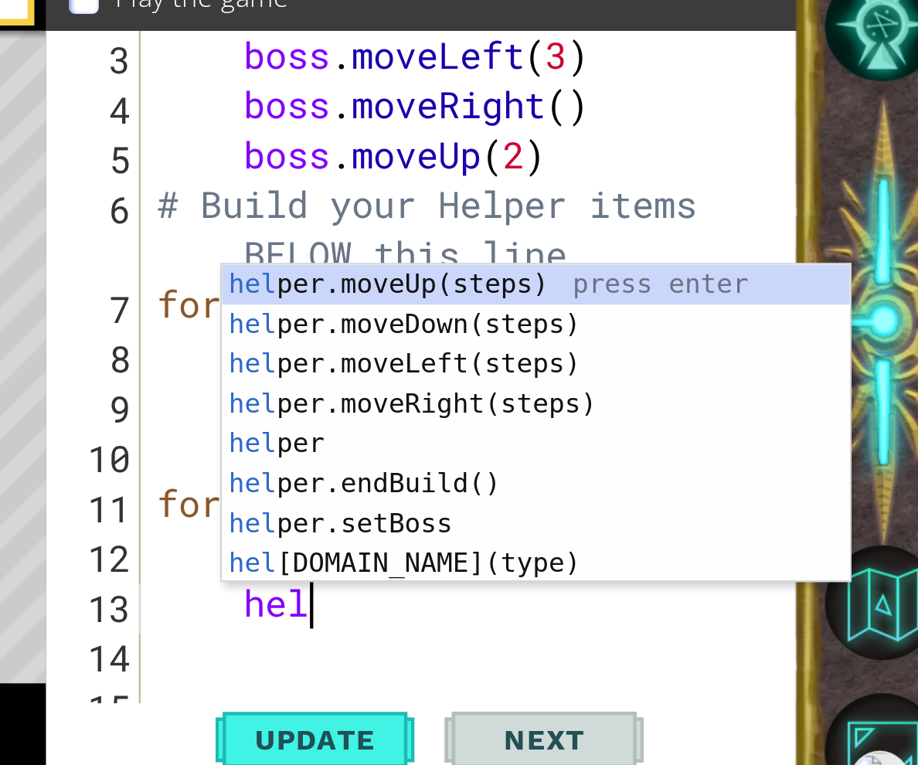
scroll to position [0, 3]
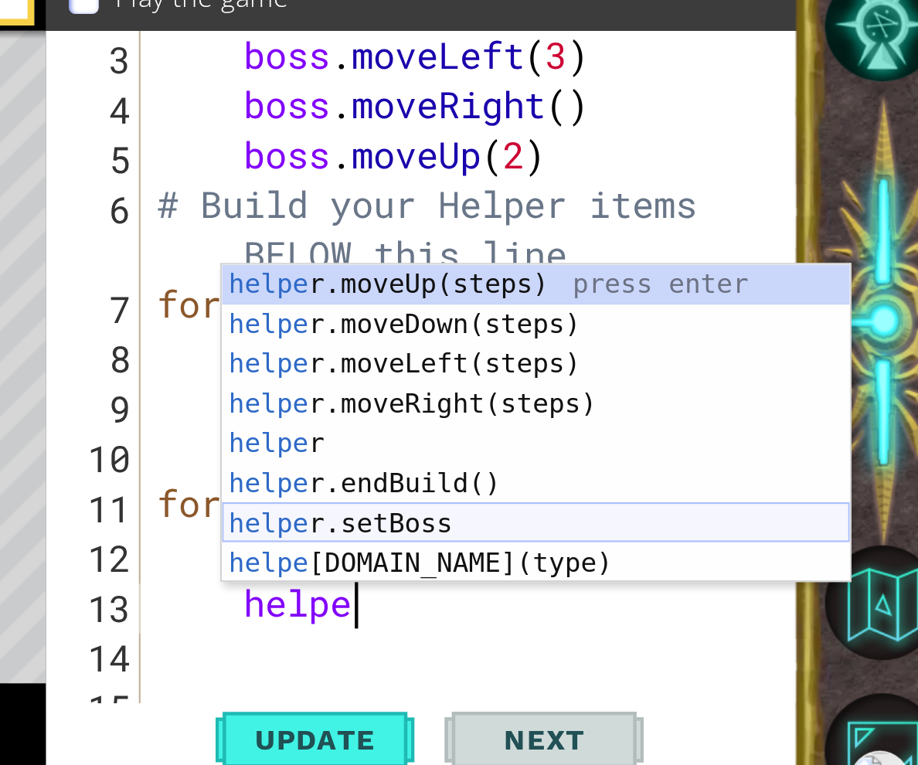
click at [668, 519] on div "helpe [PERSON_NAME]moveUp(steps) press enter helpe r.moveDown(steps) press ente…" at bounding box center [740, 471] width 292 height 185
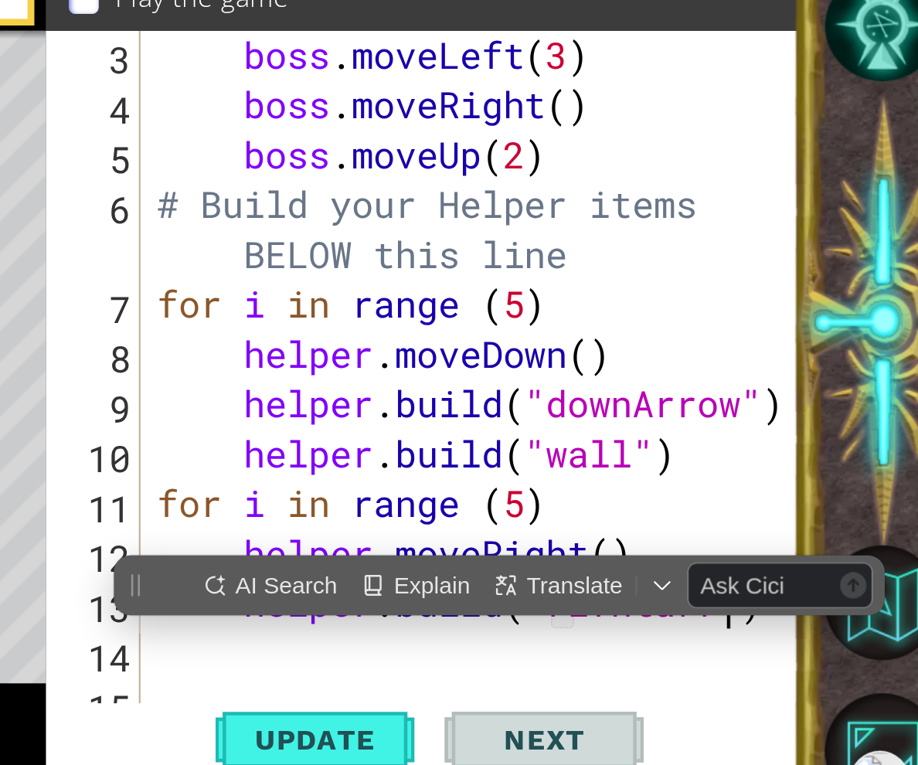
scroll to position [0, 12]
click at [765, 566] on div "boss . moveLeft ( 3 ) boss . moveRight ( ) boss . moveUp ( 2 ) # Build your Hel…" at bounding box center [714, 455] width 307 height 371
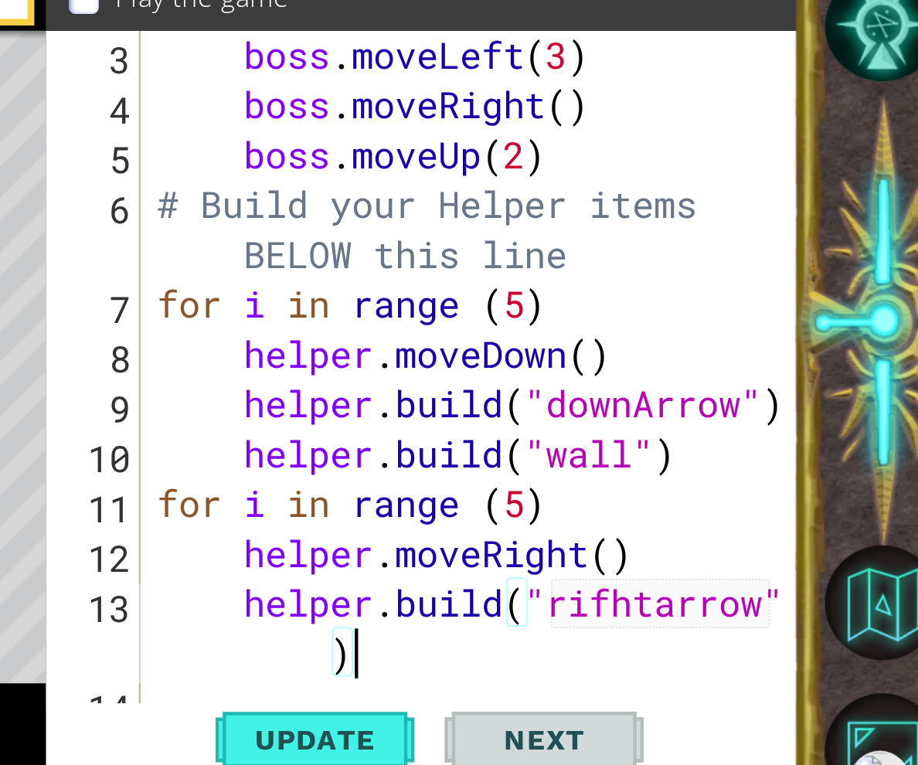
click at [777, 536] on div "boss . moveLeft ( 3 ) boss . moveRight ( ) boss . moveUp ( 2 ) # Build your Hel…" at bounding box center [714, 455] width 307 height 371
type textarea "[DOMAIN_NAME]("rightarrow")"
click at [675, 565] on div "boss . moveLeft ( 3 ) boss . moveRight ( ) boss . moveUp ( 2 ) # Build your Hel…" at bounding box center [714, 455] width 307 height 371
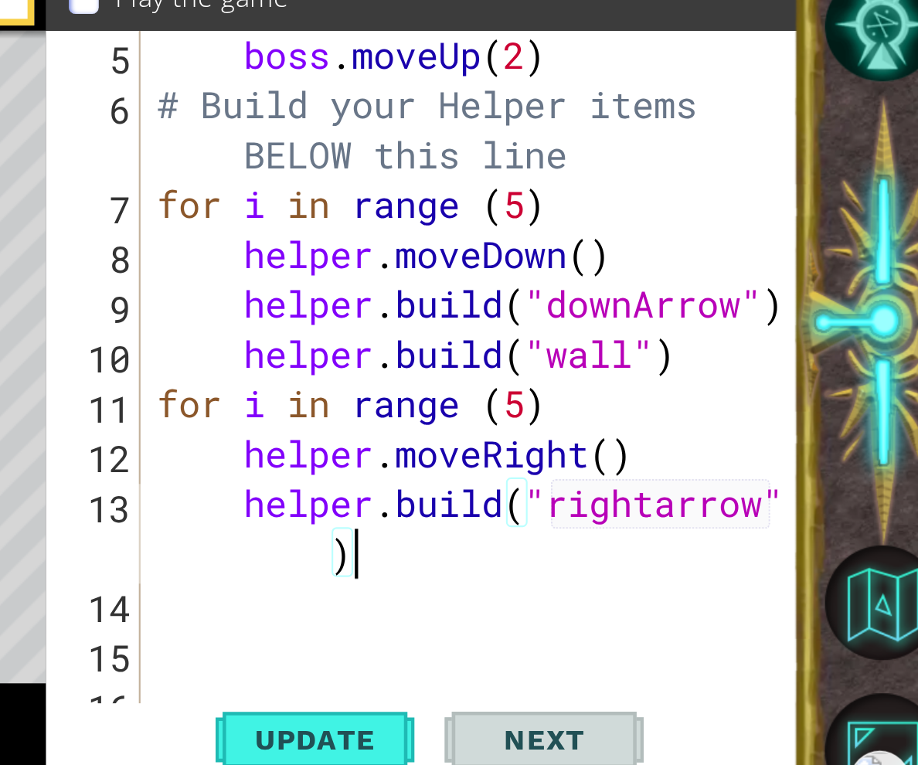
scroll to position [139, 0]
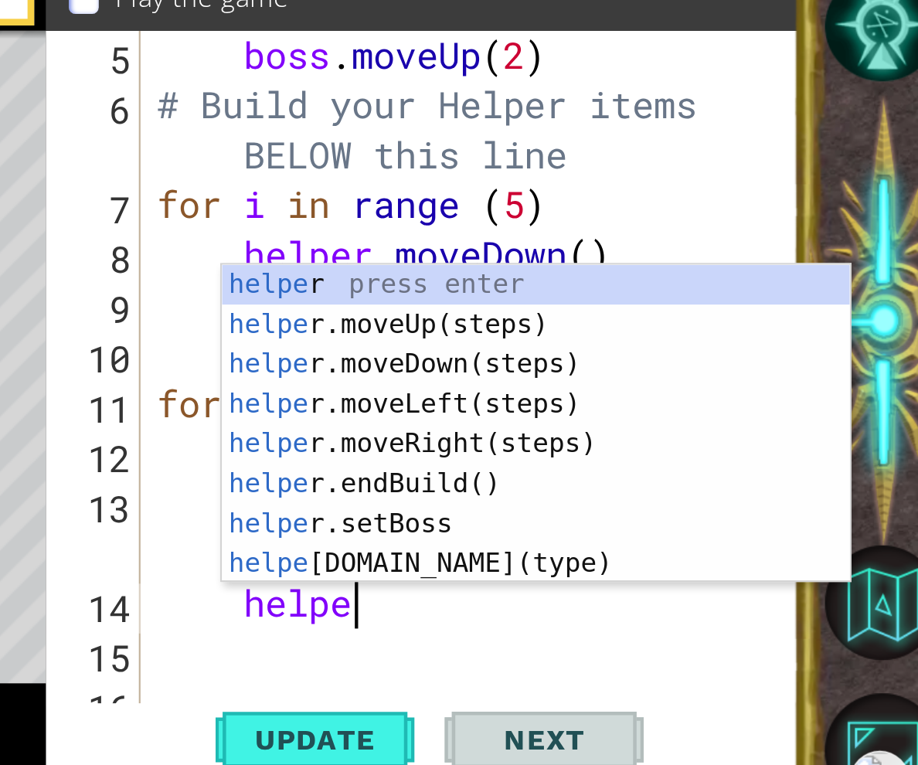
type textarea "helper"
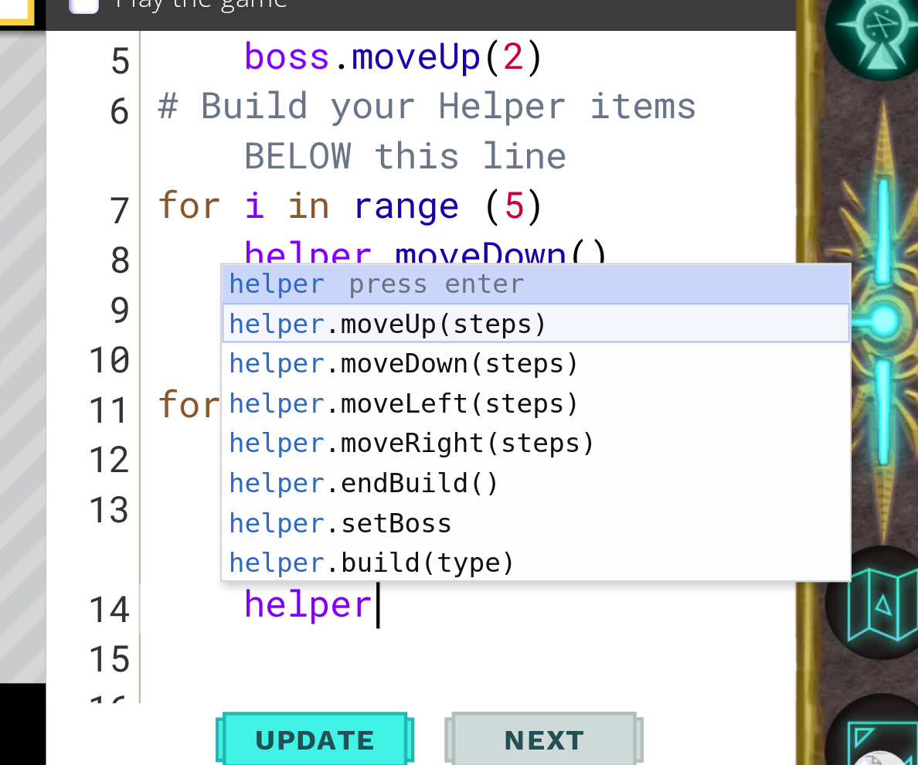
click at [665, 403] on div "helper press enter helper .moveUp(steps) press enter helper .moveDown(steps) pr…" at bounding box center [740, 471] width 292 height 185
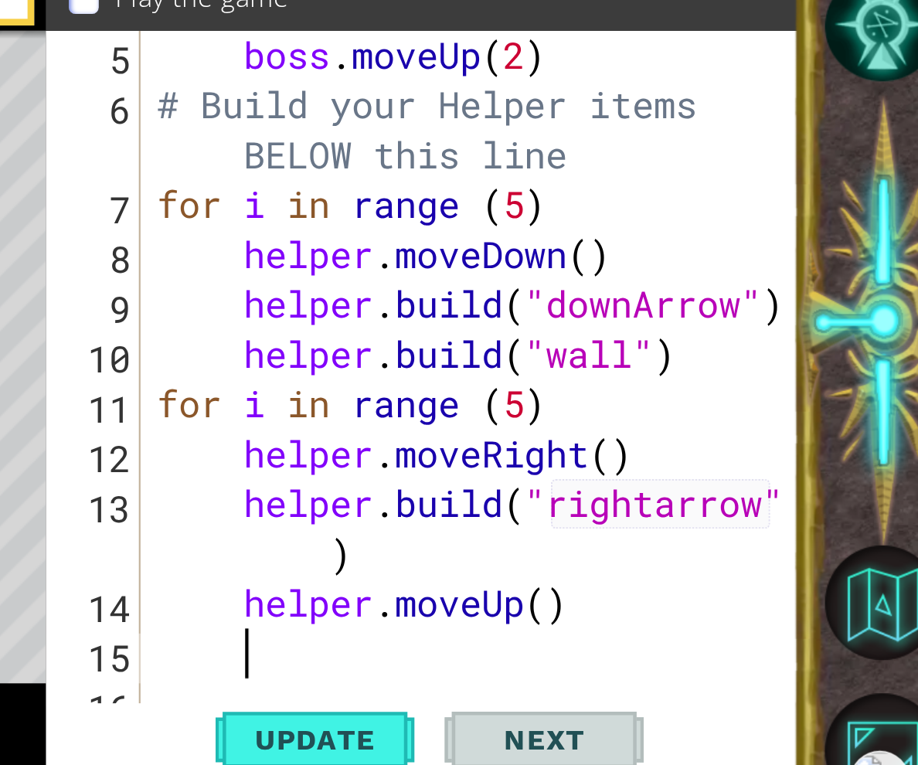
scroll to position [0, 1]
click at [746, 530] on div "boss . moveUp ( 2 ) # Build your Helper items BELOW this line for i in range ( …" at bounding box center [714, 455] width 307 height 371
type textarea "helper.moveUp(4)"
click at [683, 555] on div "boss . moveUp ( 2 ) # Build your Helper items BELOW this line for i in range ( …" at bounding box center [714, 455] width 307 height 371
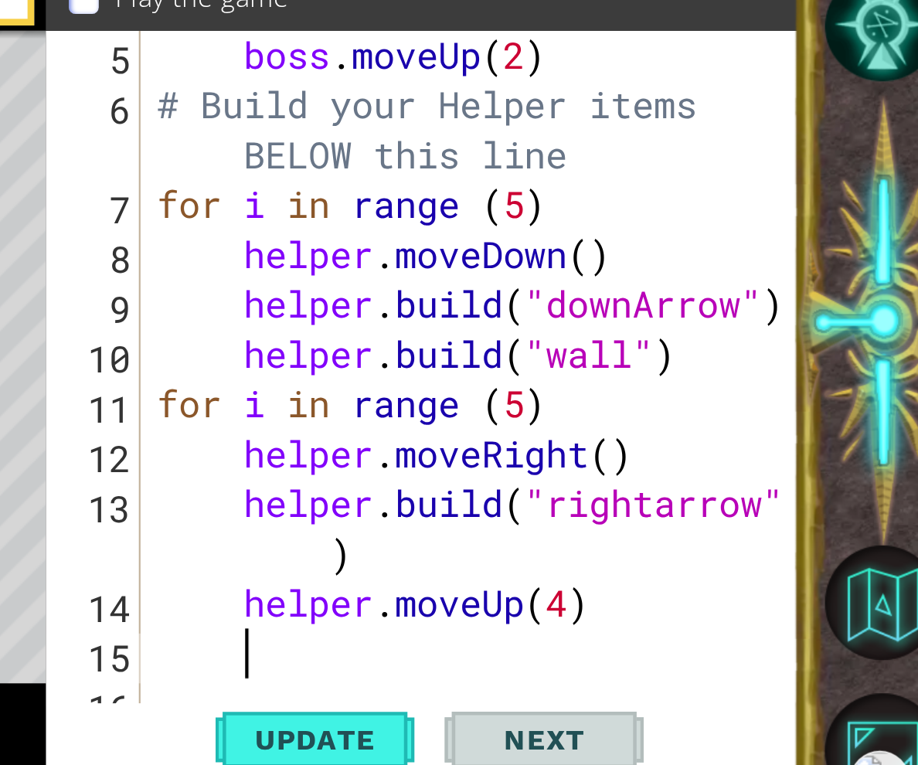
scroll to position [0, 1]
type textarea "he"
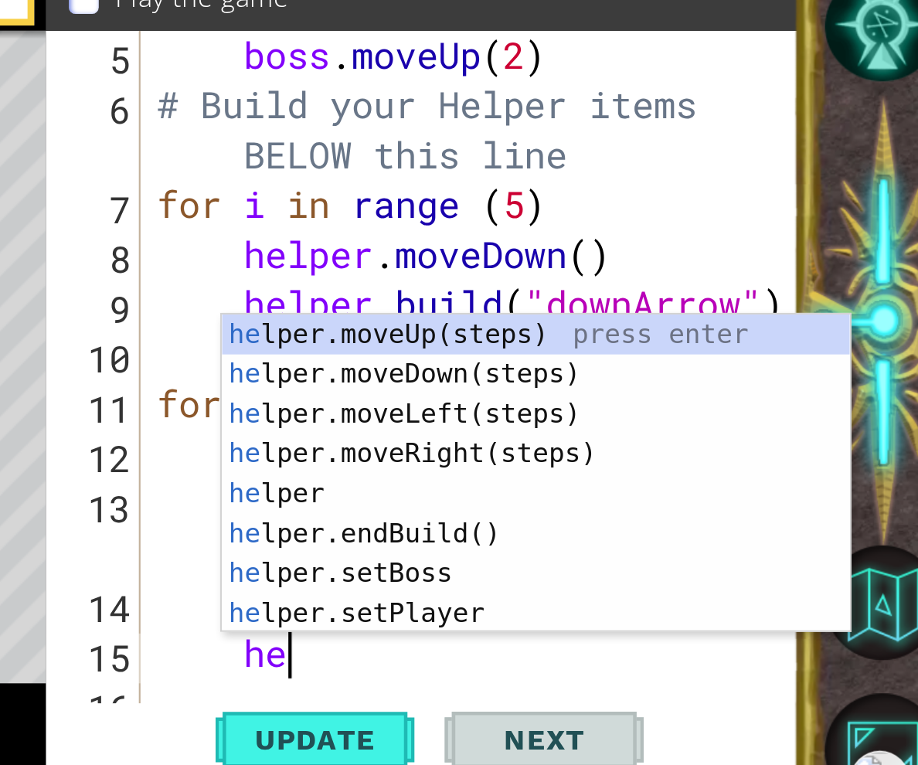
scroll to position [0, 2]
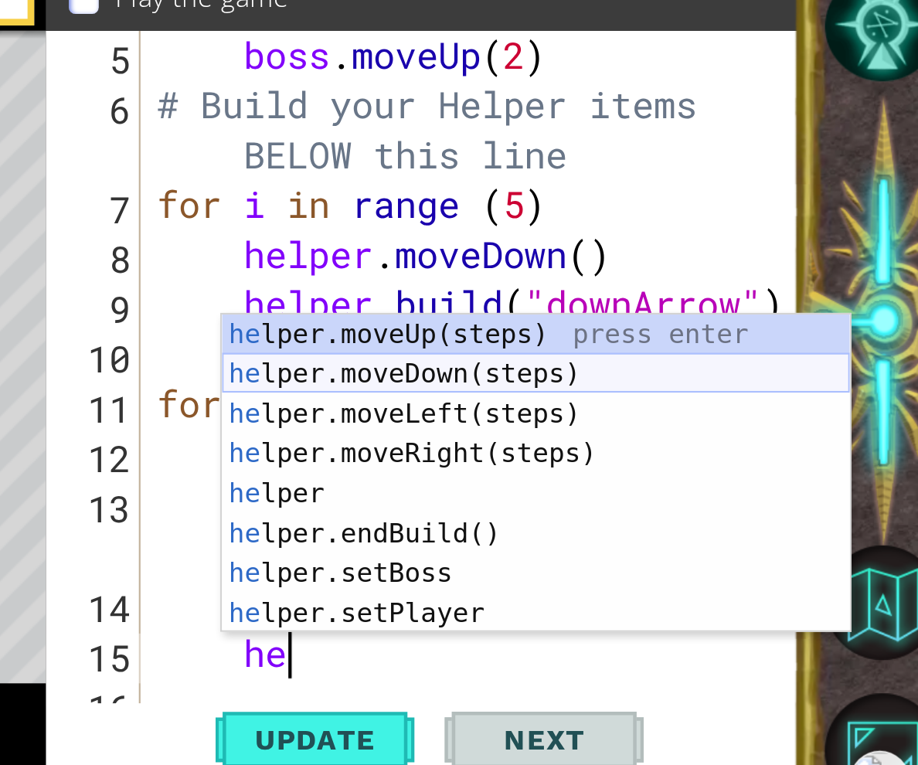
click at [674, 447] on div "he lper.moveUp(steps) press enter he lper.moveDown(steps) press enter he lper.m…" at bounding box center [740, 494] width 292 height 185
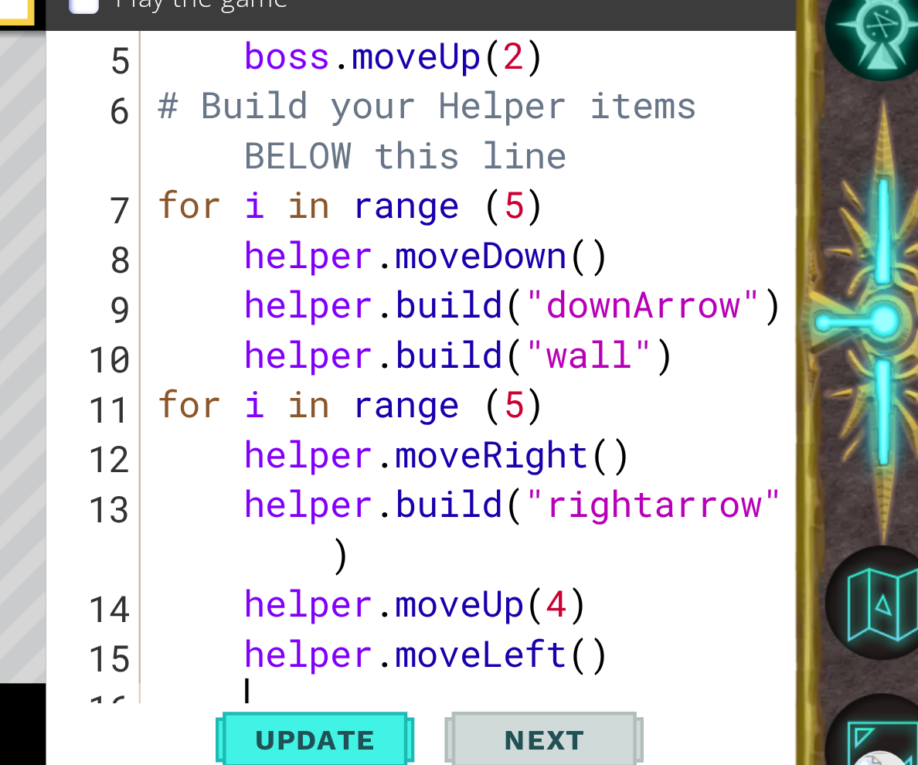
scroll to position [0, 1]
click at [768, 557] on div "boss . moveUp ( 2 ) # Build your Helper items BELOW this line for i in range ( …" at bounding box center [714, 455] width 307 height 371
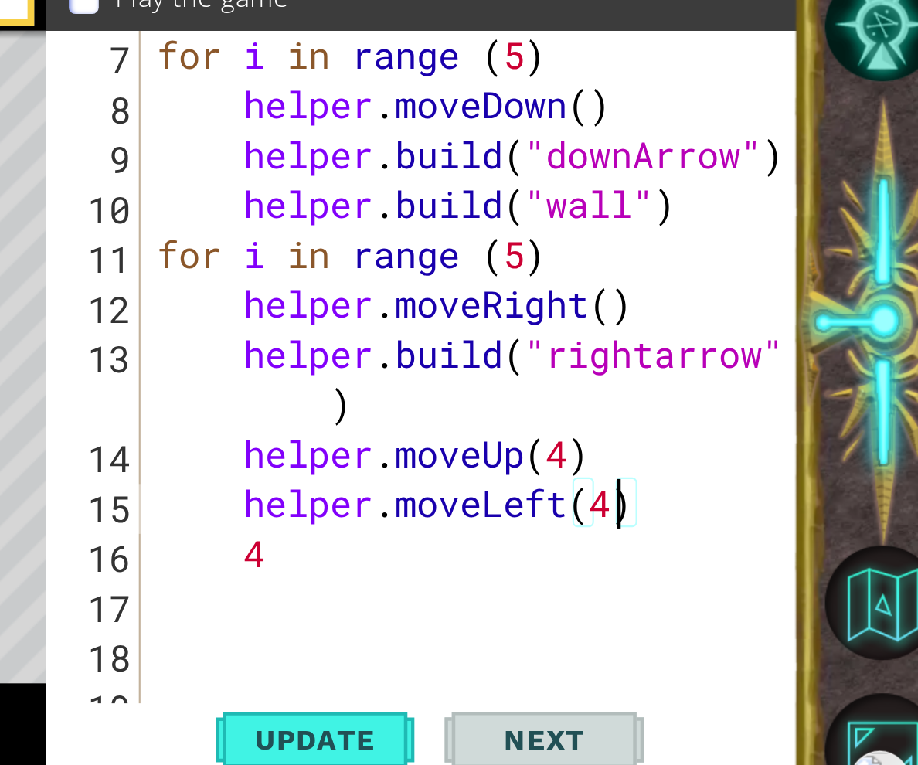
scroll to position [208, 0]
click at [650, 513] on div "for i in range ( 5 ) helper . moveDown ( ) helper . build ( "downArrow" ) helpe…" at bounding box center [714, 455] width 307 height 371
type textarea "4"
click at [567, 517] on div "for i in range ( 5 ) helper . moveDown ( ) helper . build ( "downArrow" ) helpe…" at bounding box center [714, 455] width 307 height 371
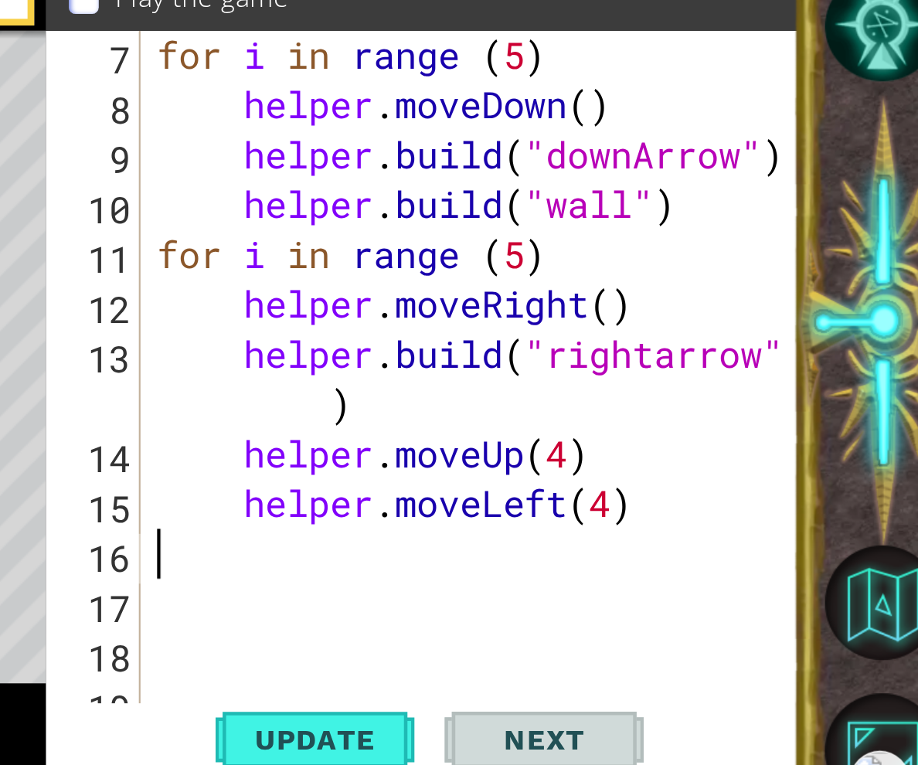
type textarea "helper.moveLeft(4)"
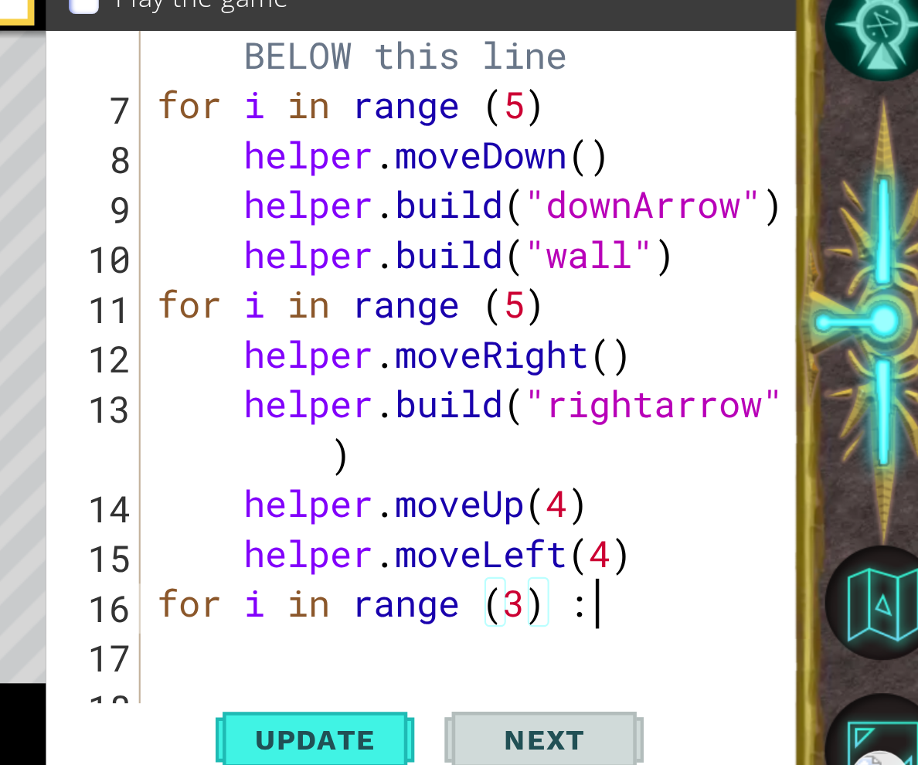
scroll to position [0, 8]
click at [762, 402] on div "# Build your Helper items BELOW this line for i in range ( 5 ) helper . moveDow…" at bounding box center [714, 443] width 307 height 394
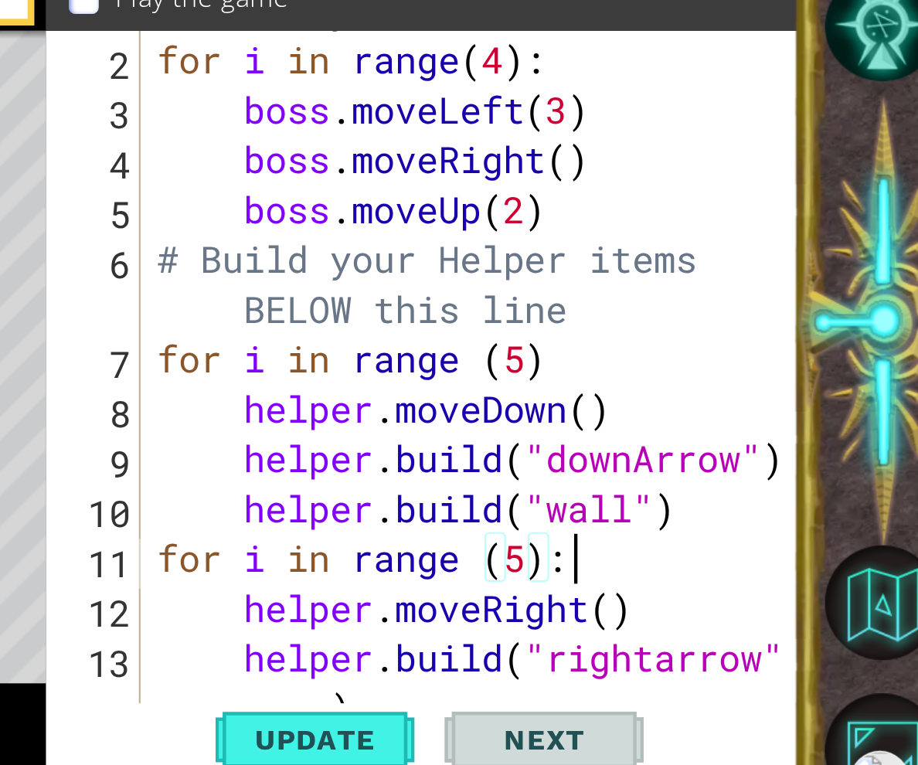
scroll to position [67, 0]
click at [747, 422] on div "# Don't touch the boss code until [PERSON_NAME] says you're ready! for i in ran…" at bounding box center [714, 422] width 307 height 440
type textarea "for i in range (5):"
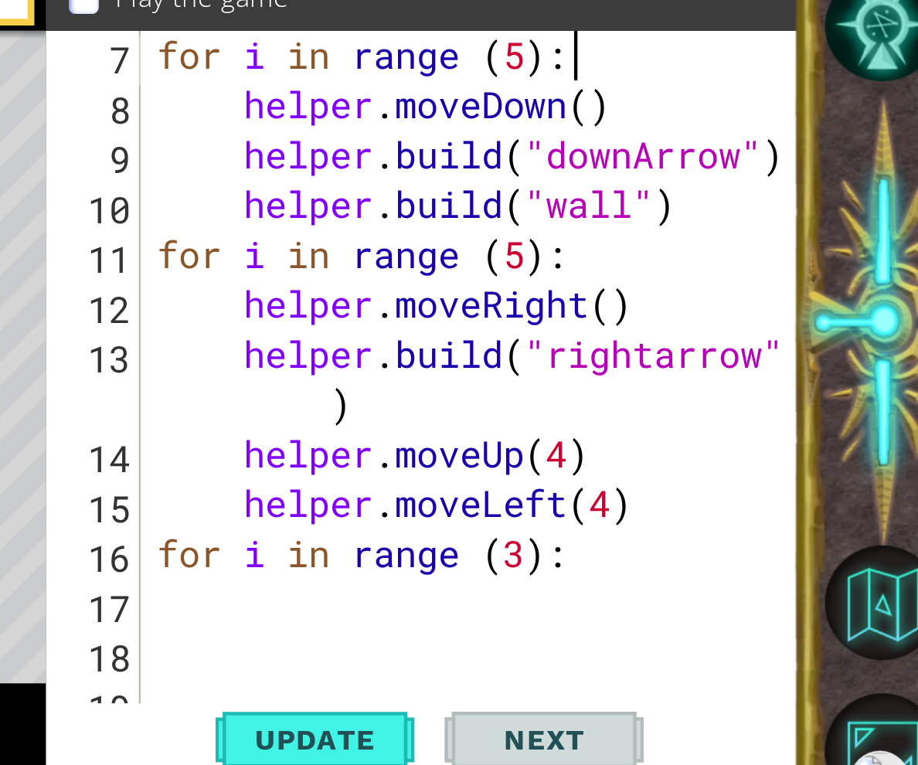
scroll to position [0, 0]
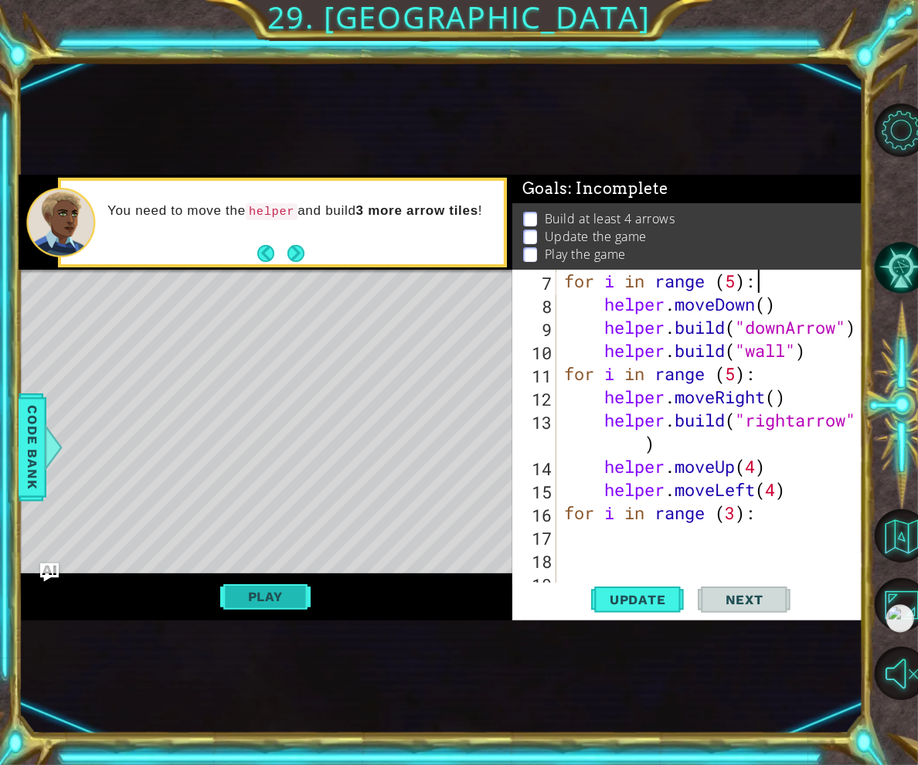
click at [254, 603] on button "Play" at bounding box center [265, 596] width 90 height 29
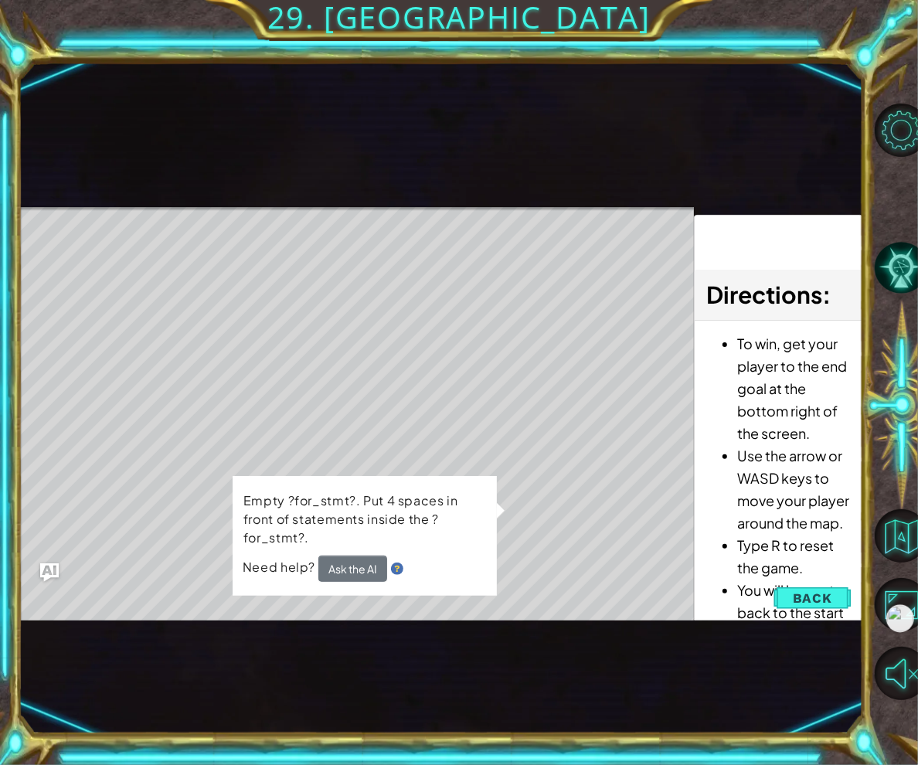
click at [800, 594] on span "Back" at bounding box center [812, 597] width 39 height 15
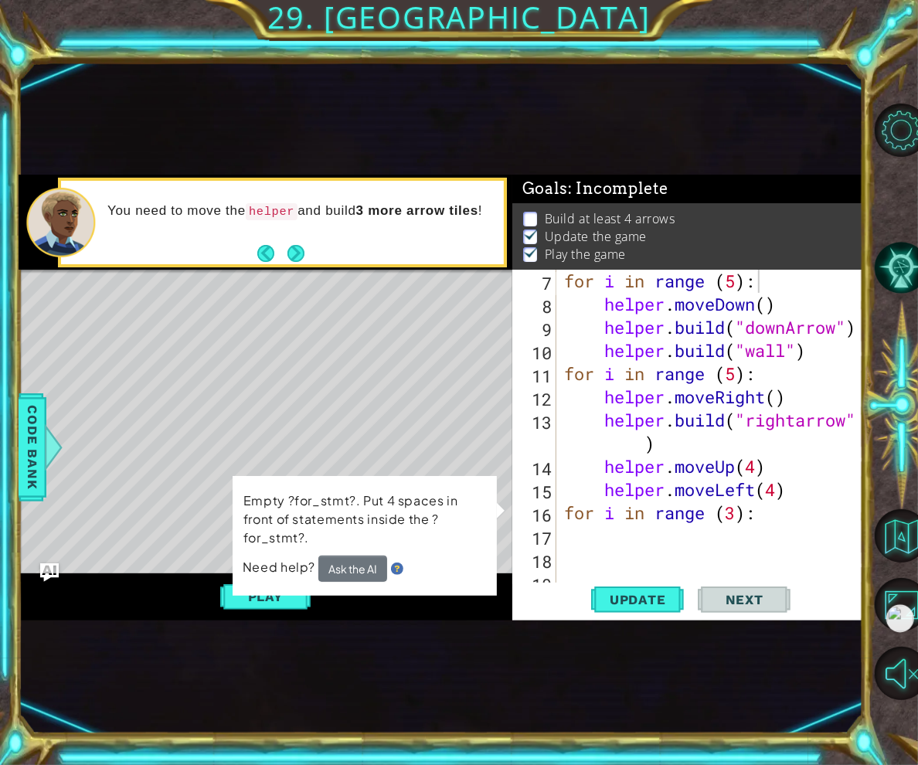
scroll to position [1, 0]
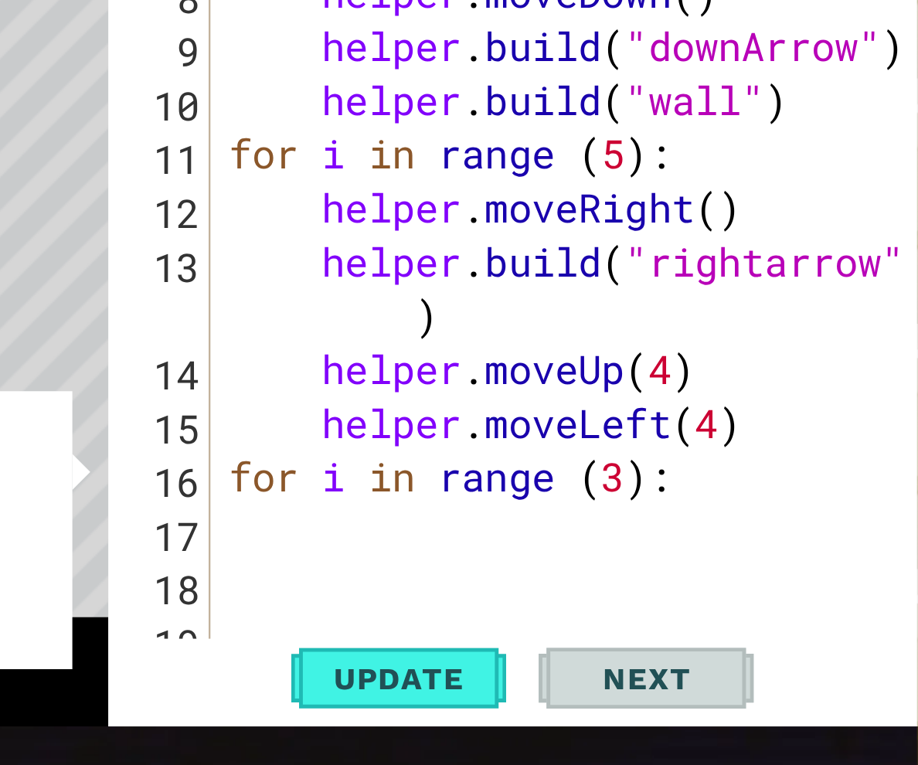
click at [624, 530] on div "for i in range ( 5 ) : helper . moveDown ( ) helper . build ( "downArrow" ) hel…" at bounding box center [714, 455] width 307 height 371
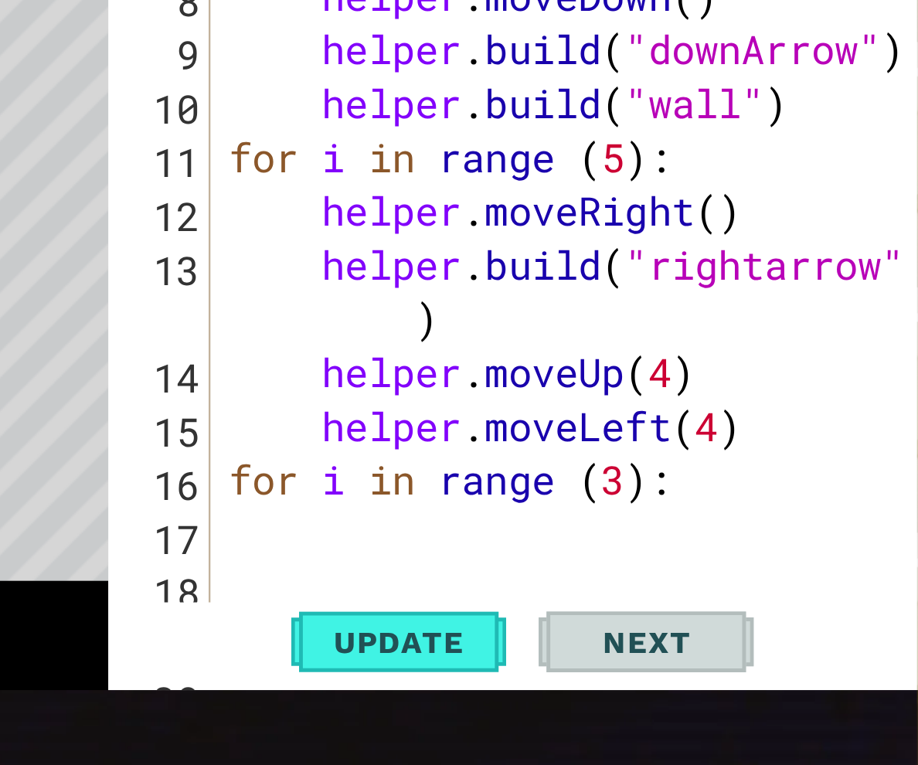
scroll to position [191, 0]
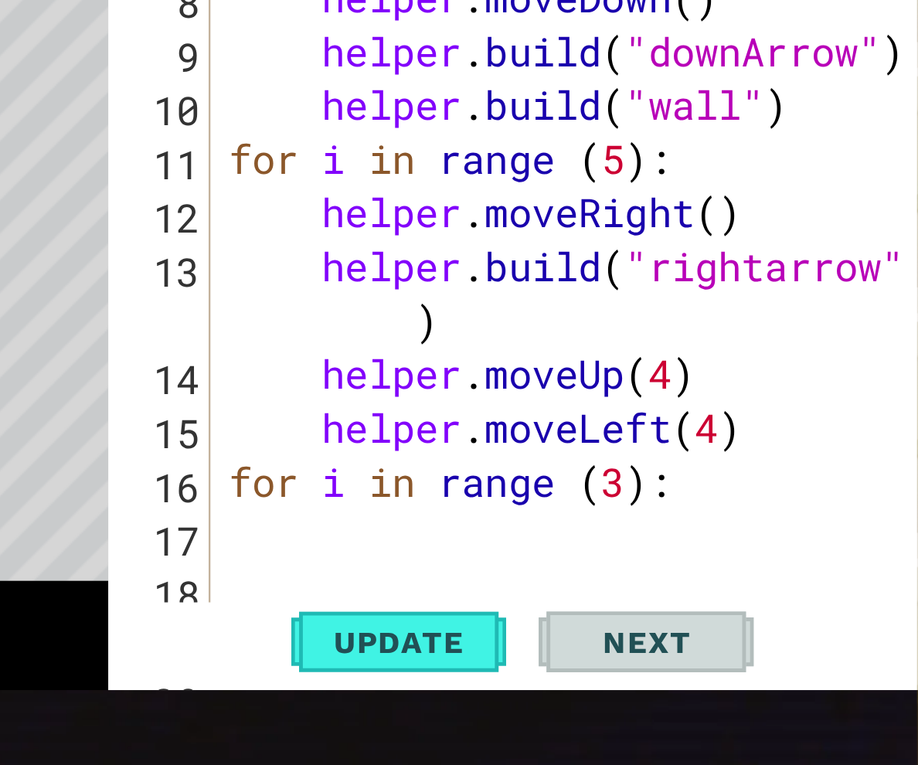
click at [600, 549] on div "# Build your Helper items BELOW this line for i in range ( 5 ) : helper . moveD…" at bounding box center [714, 438] width 307 height 394
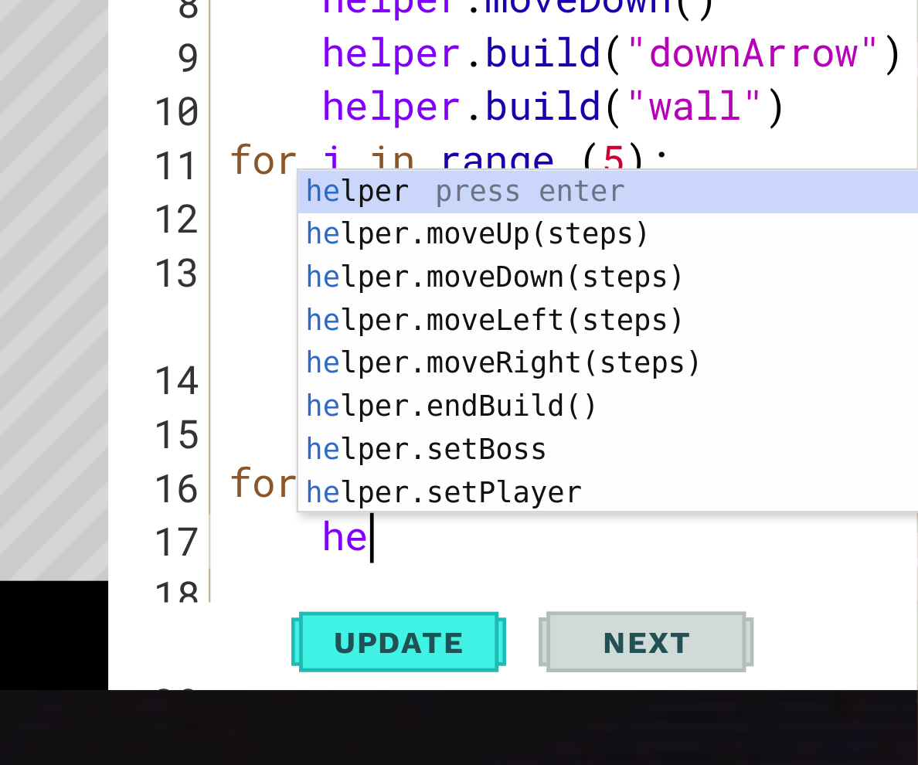
scroll to position [0, 2]
type textarea "h"
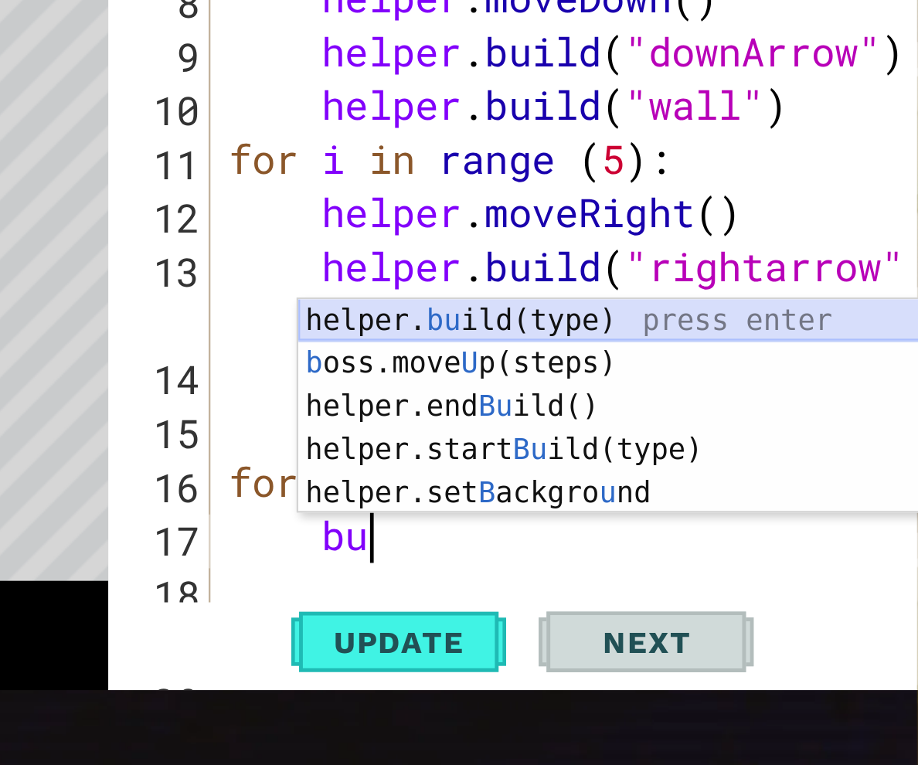
click at [661, 458] on div "helper. bu ild(type) press enter b oss.move U p(steps) press enter helper.end B…" at bounding box center [740, 517] width 292 height 130
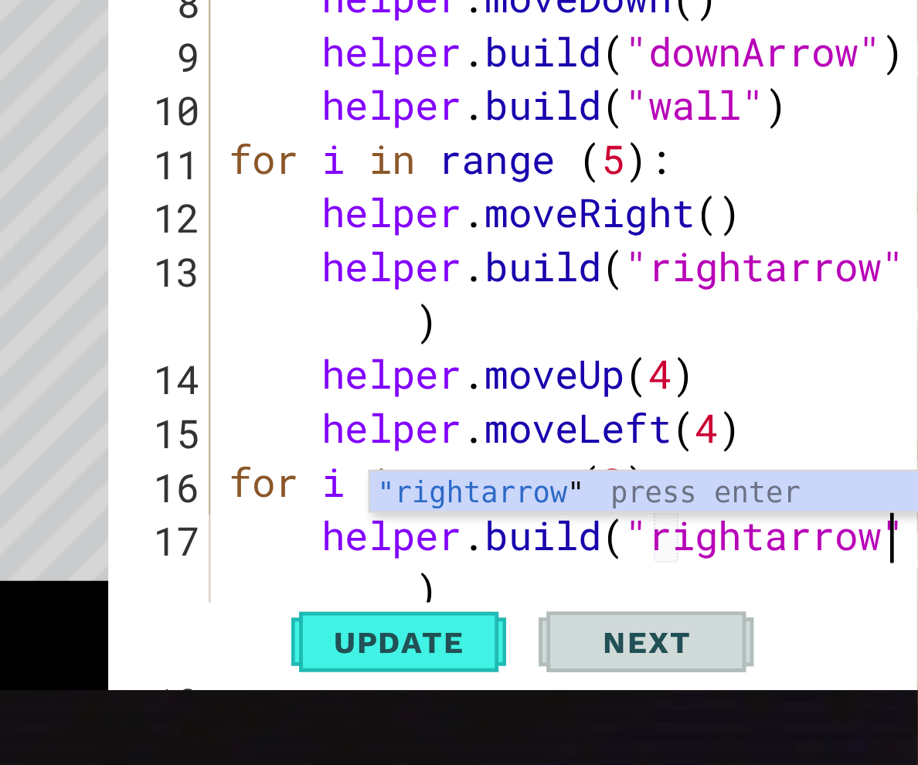
scroll to position [0, 12]
click at [808, 557] on div "# Build your Helper items BELOW this line for i in range ( 5 ) : helper . moveD…" at bounding box center [714, 438] width 307 height 394
click at [810, 441] on div "# Build your Helper items BELOW this line for i in range ( 5 ) : helper . moveD…" at bounding box center [714, 438] width 307 height 394
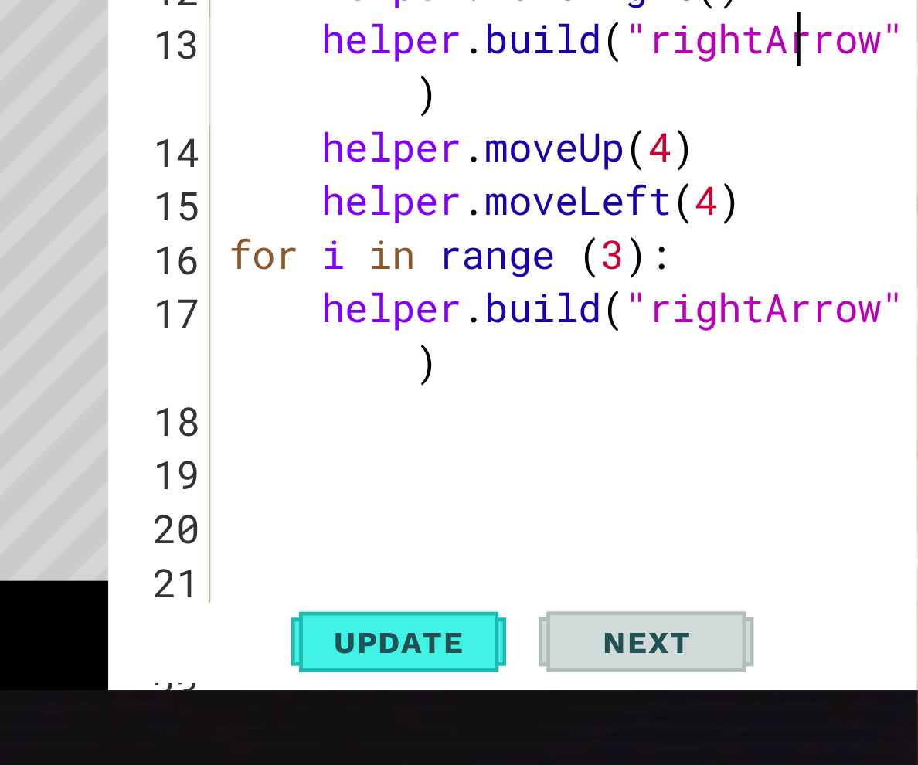
scroll to position [289, 0]
type textarea "[DOMAIN_NAME]("rightArrow")"
click at [603, 511] on div "helper . build ( "wall" ) for i in range ( 5 ) : helper . moveRight ( ) helper …" at bounding box center [714, 444] width 307 height 371
click at [615, 510] on div "helper . build ( "wall" ) for i in range ( 5 ) : helper . moveRight ( ) helper …" at bounding box center [714, 444] width 307 height 371
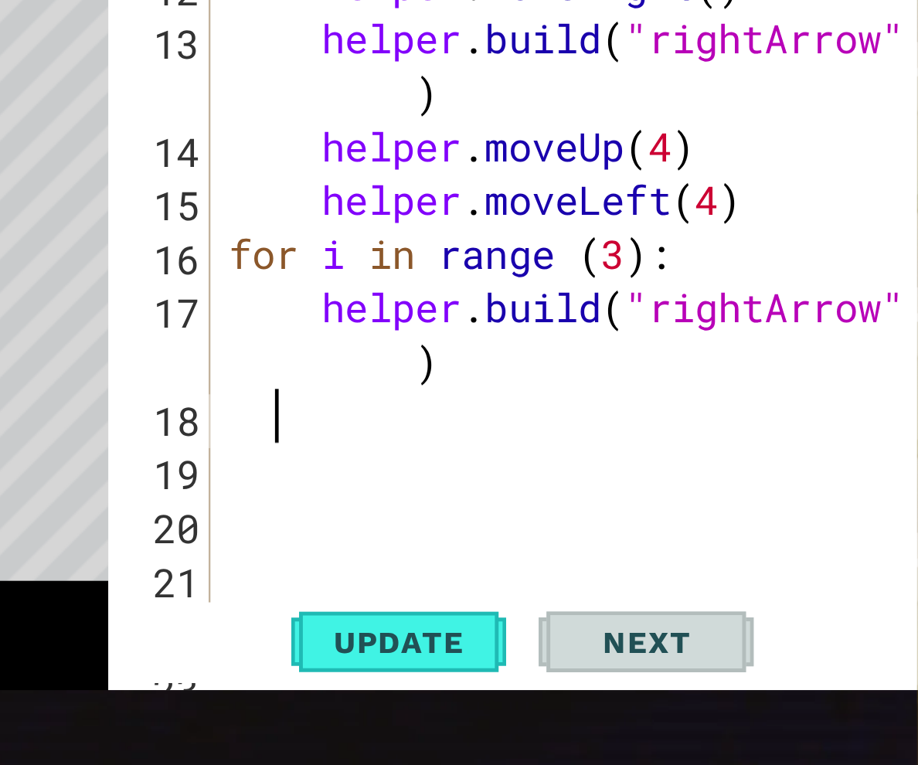
click at [609, 508] on div "helper . build ( "wall" ) for i in range ( 5 ) : helper . moveRight ( ) helper …" at bounding box center [714, 444] width 307 height 371
click at [559, 498] on div "10 11 12 13 14 15 16 17 18 19 20 21 22 23 helper . build ( "wall" ) for i in ra…" at bounding box center [686, 432] width 348 height 324
click at [561, 504] on div "helper . build ( "wall" ) for i in range ( 5 ) : helper . moveRight ( ) helper …" at bounding box center [714, 444] width 307 height 371
type textarea "[DOMAIN_NAME]("rightArrow")"
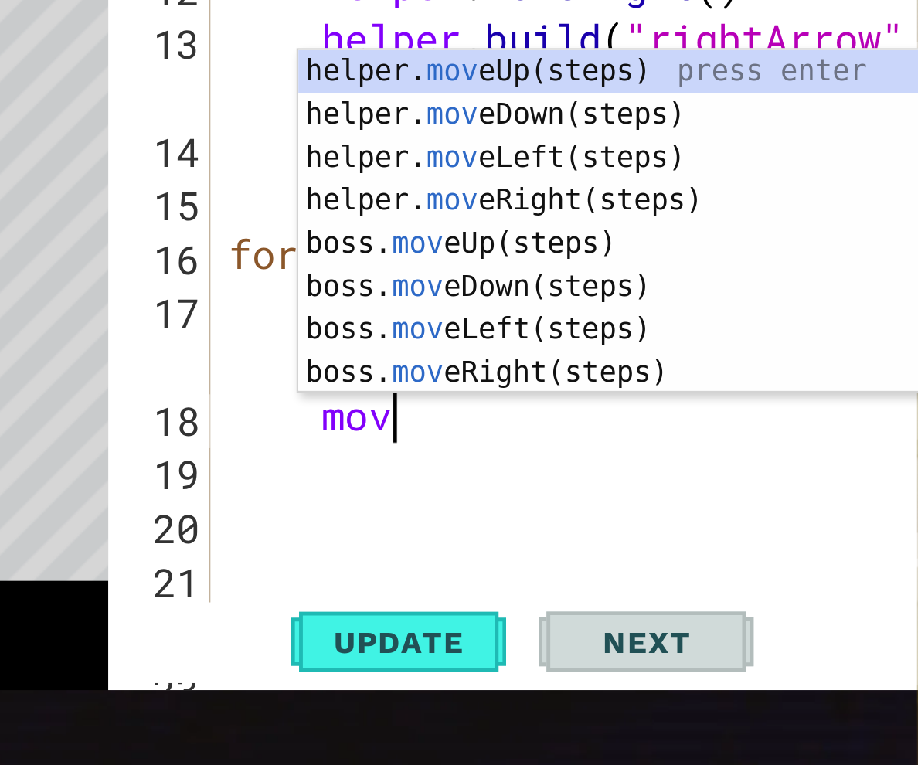
type textarea "move"
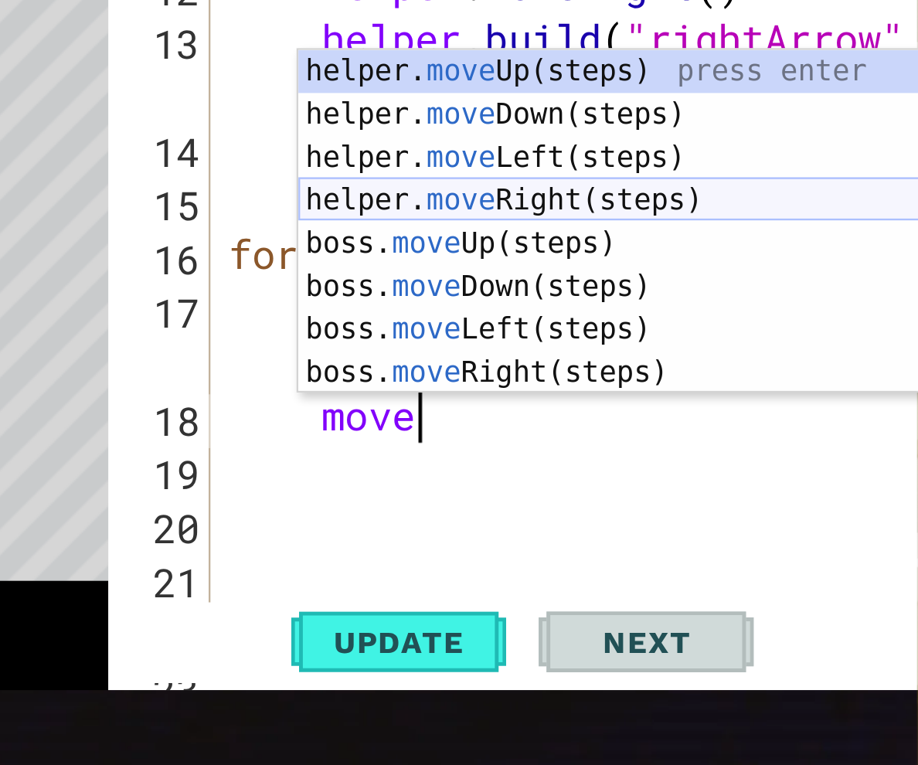
click at [679, 409] on div "helper. move Up(steps) press enter helper. move Down(steps) press enter helper.…" at bounding box center [740, 437] width 292 height 185
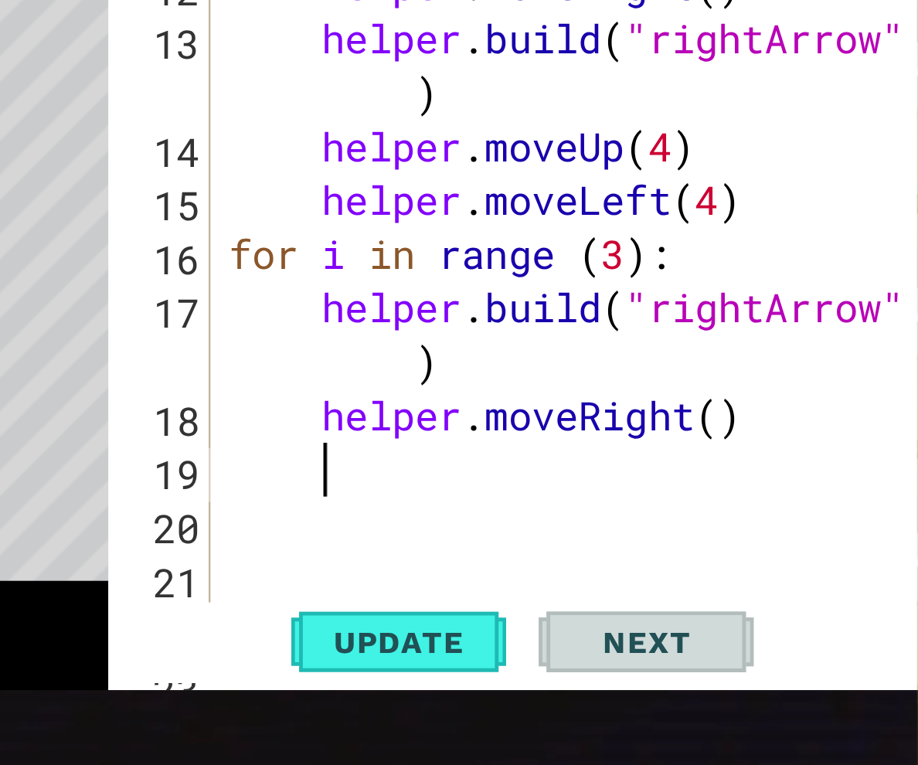
scroll to position [0, 1]
click at [778, 504] on div "helper . build ( "wall" ) for i in range ( 5 ) : helper . moveRight ( ) helper …" at bounding box center [714, 444] width 307 height 371
type textarea "helper.moveRight()"
click at [707, 525] on div "helper . build ( "wall" ) for i in range ( 5 ) : helper . moveRight ( ) helper …" at bounding box center [714, 444] width 307 height 371
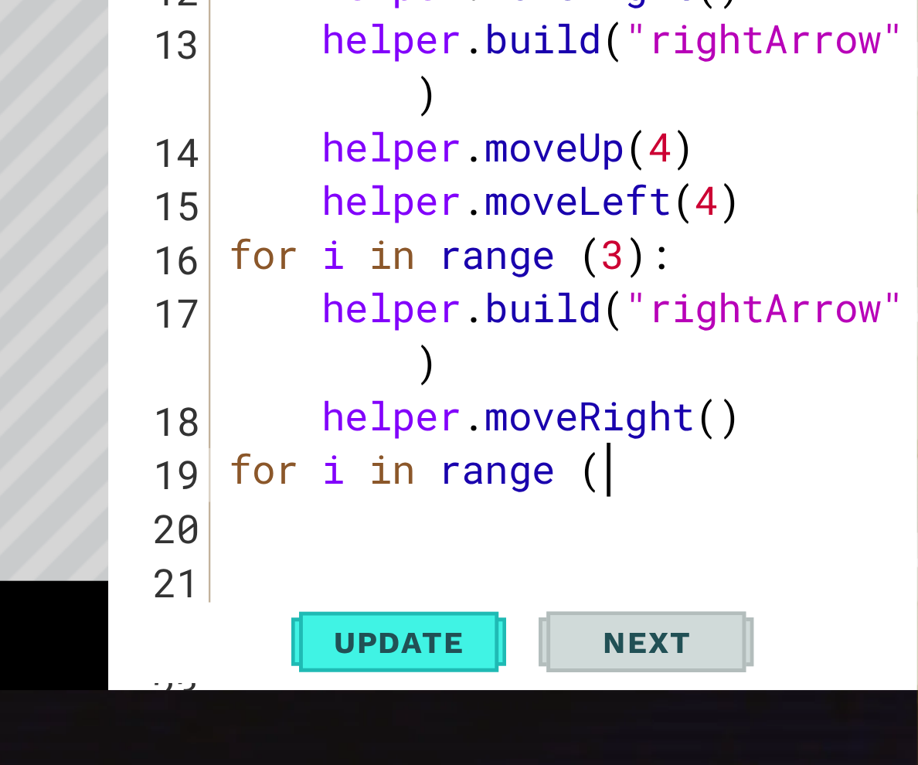
scroll to position [0, 6]
type textarea "for i in range (3):"
click at [654, 544] on div "helper . build ( "wall" ) for i in range ( 5 ) : helper . moveRight ( ) helper …" at bounding box center [714, 444] width 307 height 371
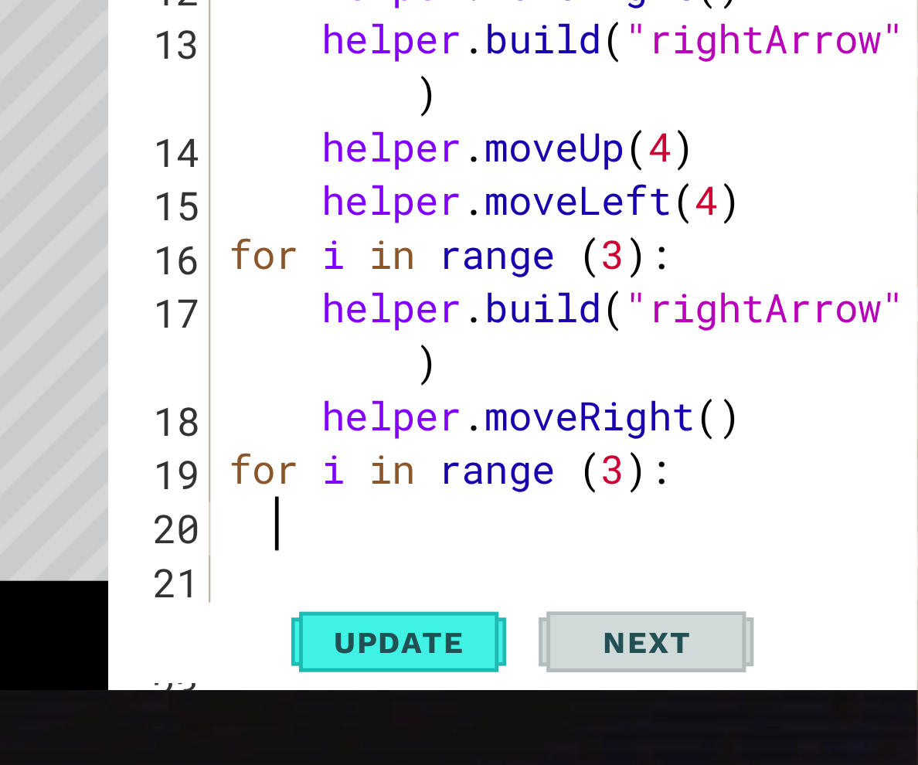
click at [607, 549] on div "helper . build ( "wall" ) for i in range ( 5 ) : helper . moveRight ( ) helper …" at bounding box center [714, 444] width 307 height 371
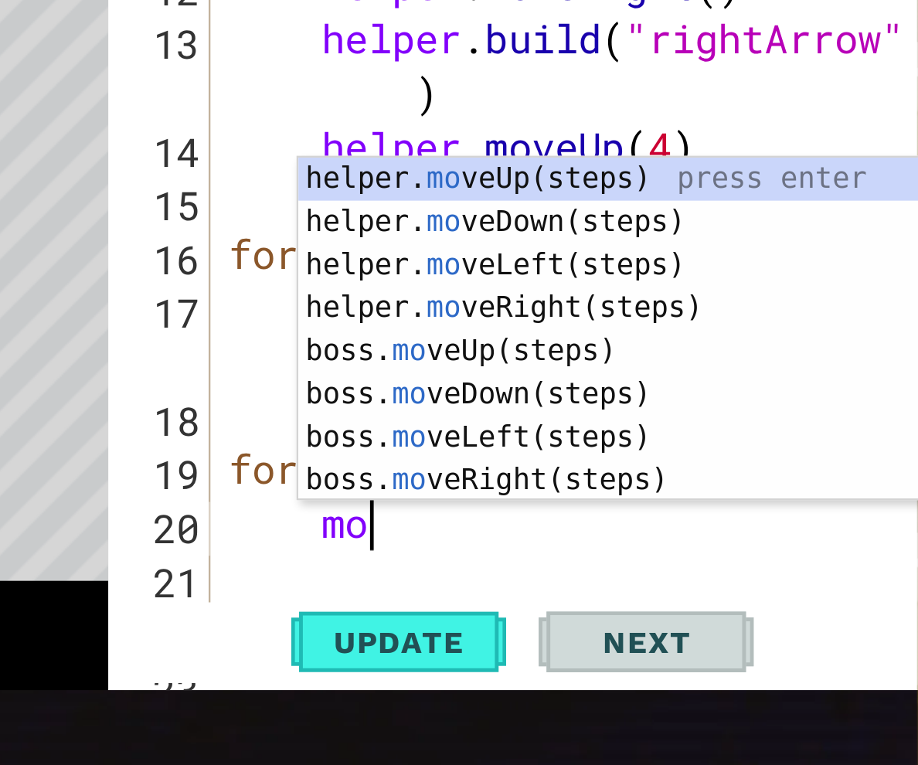
type textarea "move"
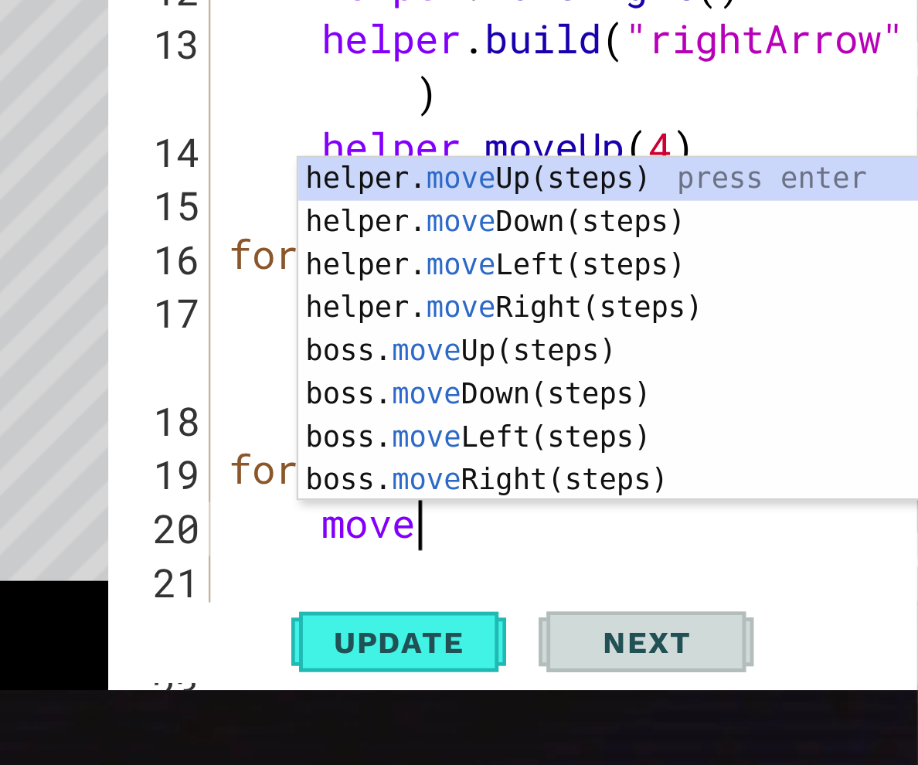
scroll to position [0, 2]
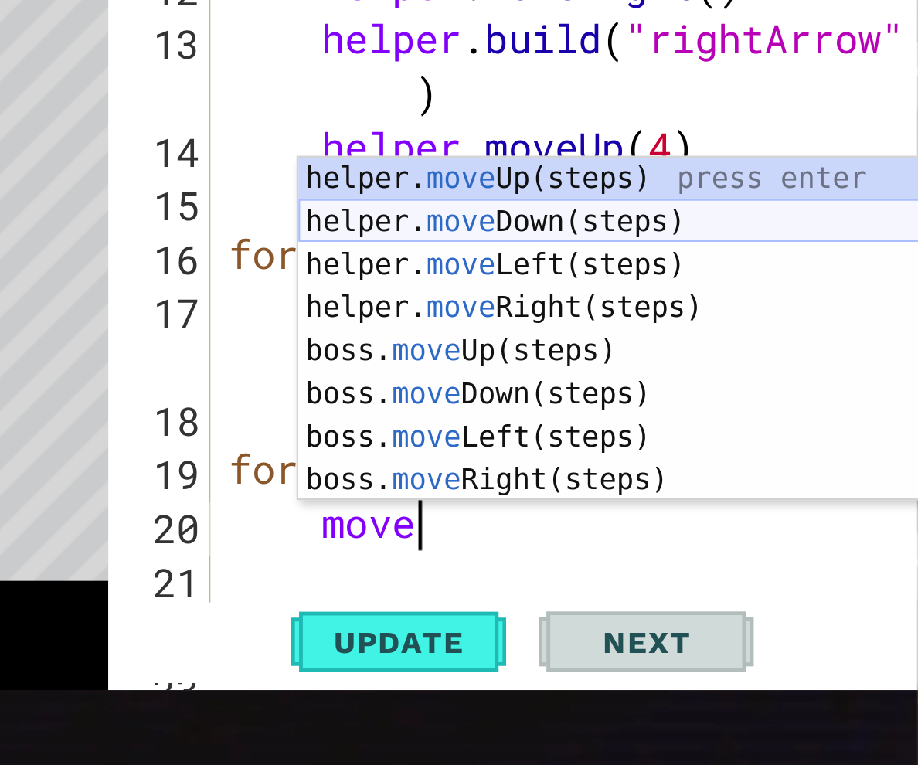
click at [756, 419] on div "helper. move Up(steps) press enter helper. move Down(steps) press enter helper.…" at bounding box center [740, 483] width 292 height 185
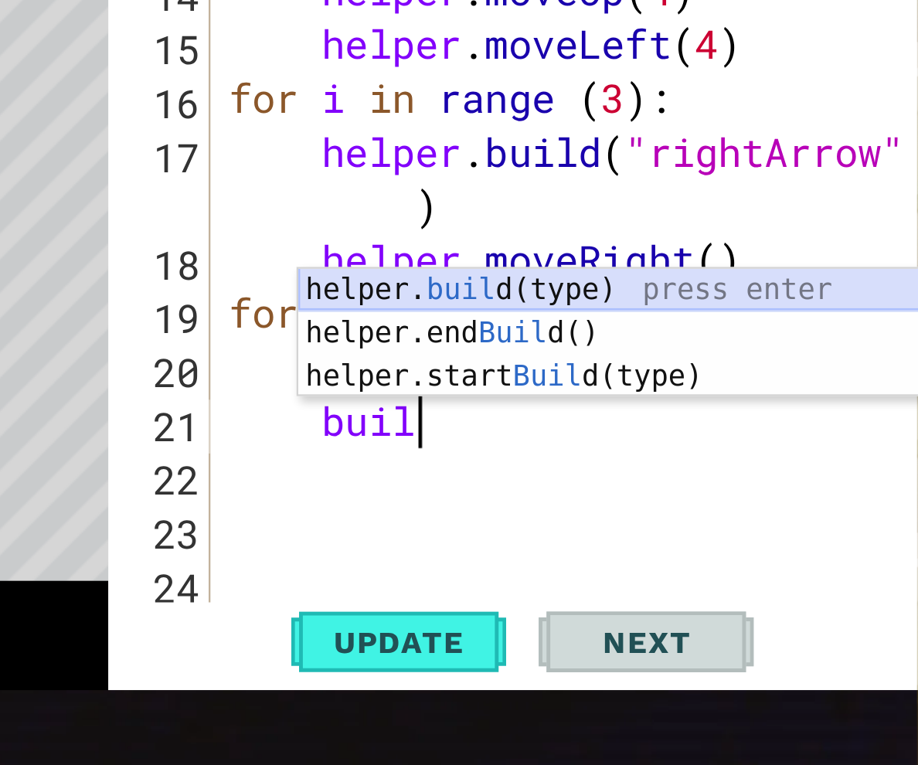
click at [667, 447] on div "helper. buil d(type) press enter helper.end Buil d() press enter helper.start B…" at bounding box center [740, 485] width 292 height 93
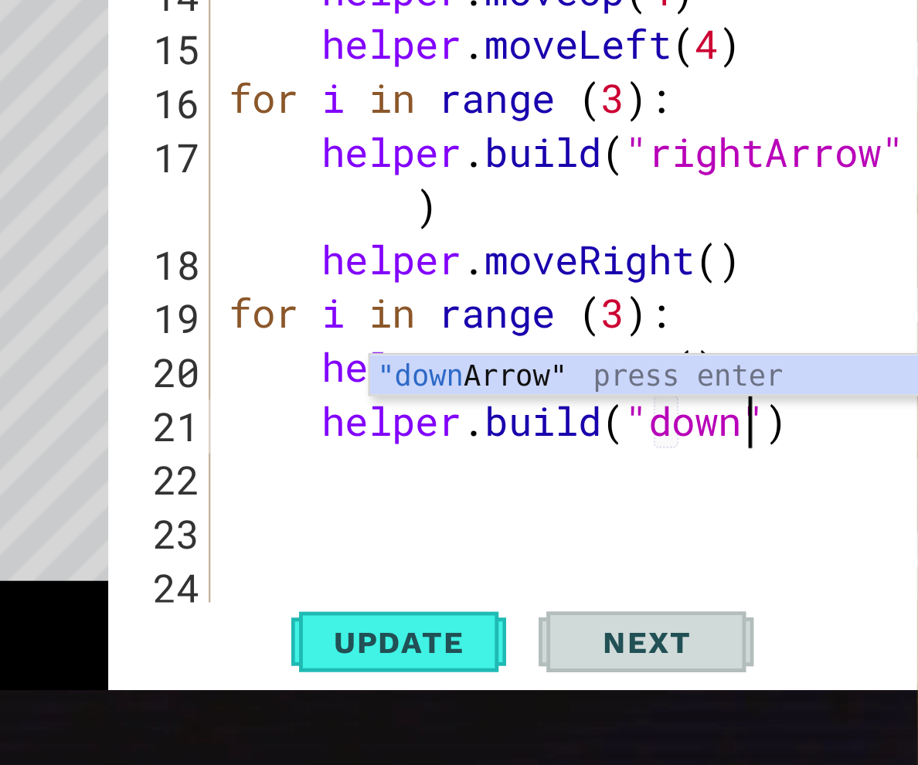
scroll to position [0, 9]
click at [678, 491] on div ""down Arrow" press enter" at bounding box center [771, 504] width 292 height 56
type textarea "[DOMAIN_NAME]("downArrow")"
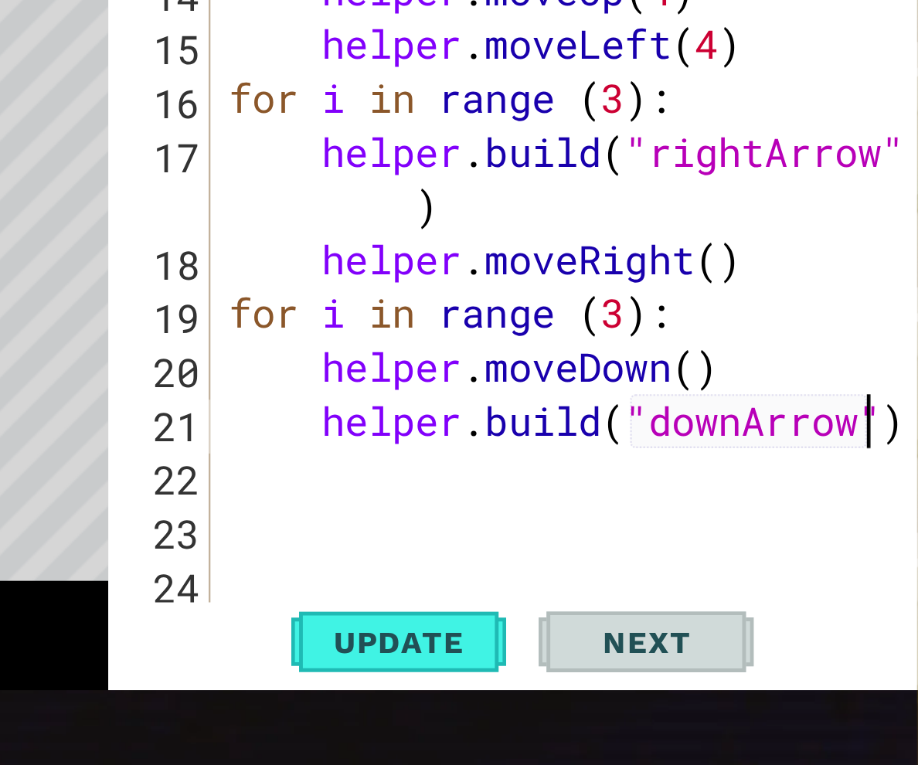
click at [639, 529] on div "helper . build ( "rightArrow" ) helper . moveUp ( 4 ) helper . moveLeft ( 4 ) f…" at bounding box center [714, 458] width 307 height 394
click at [603, 528] on div "helper . build ( "rightArrow" ) helper . moveUp ( 4 ) helper . moveLeft ( 4 ) f…" at bounding box center [714, 458] width 307 height 394
type textarea "[DOMAIN_NAME]("downArrow")"
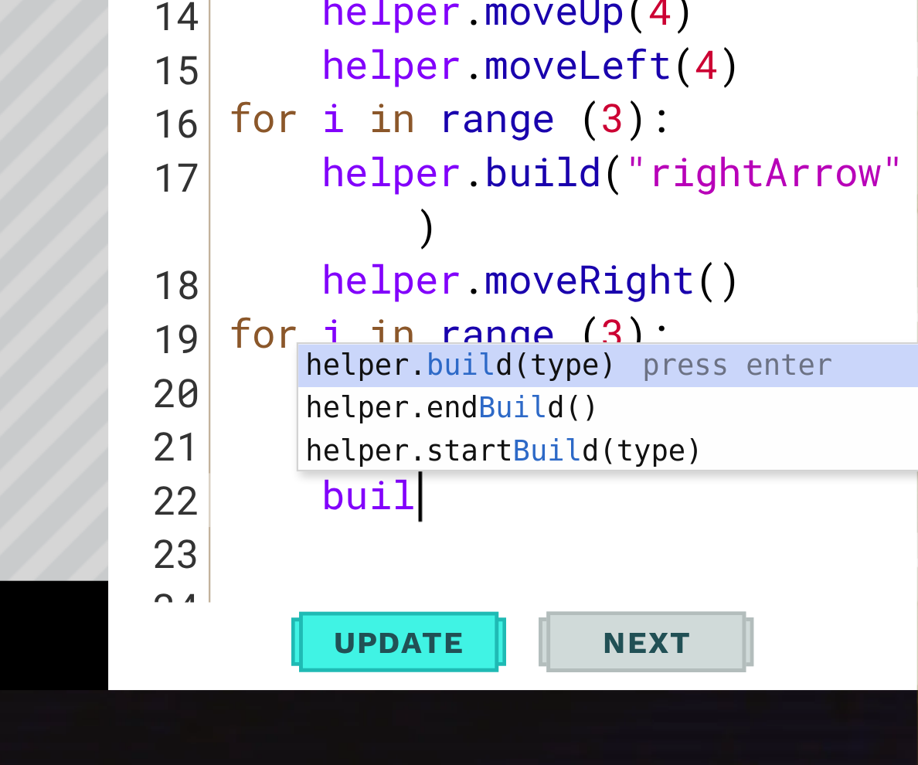
scroll to position [0, 2]
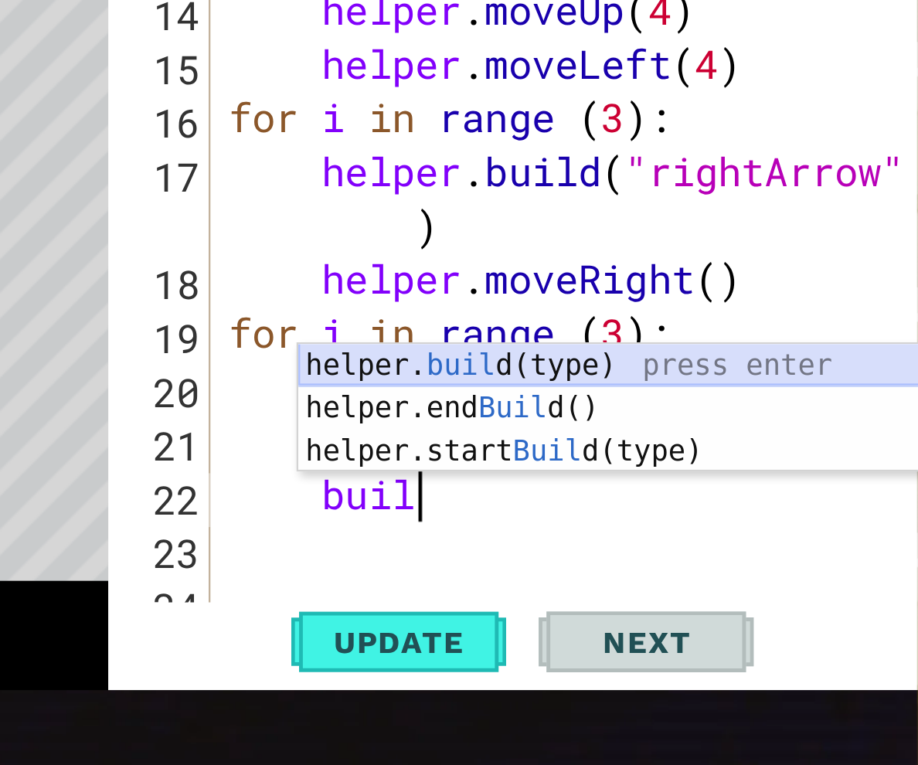
click at [686, 480] on div "helper. buil d(type) press enter helper.end Buil d() press enter helper.start B…" at bounding box center [740, 517] width 292 height 93
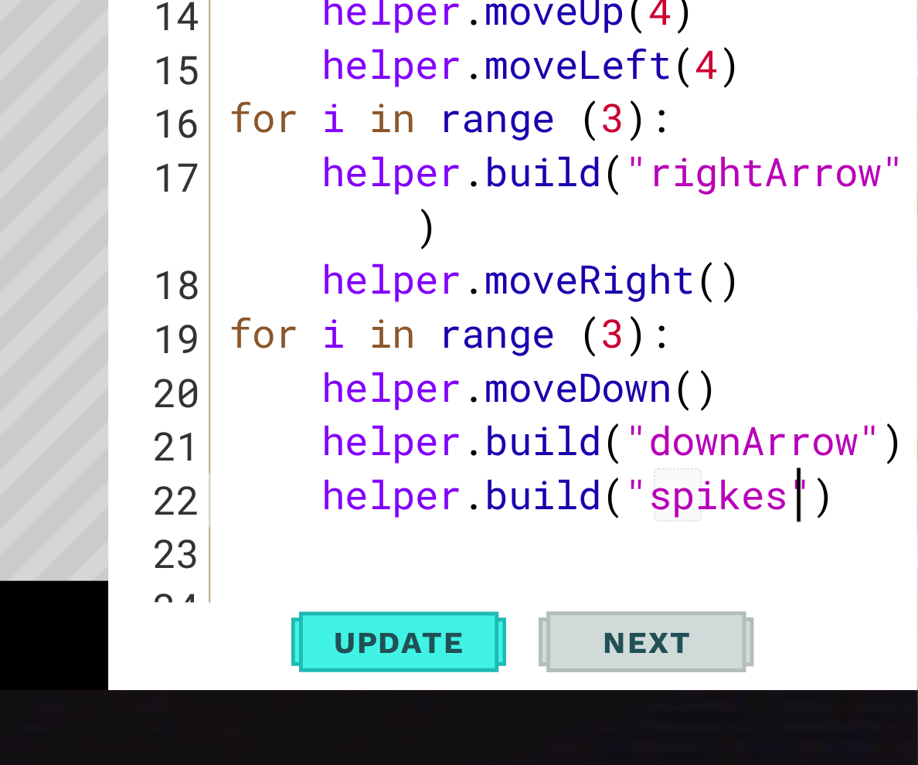
scroll to position [0, 10]
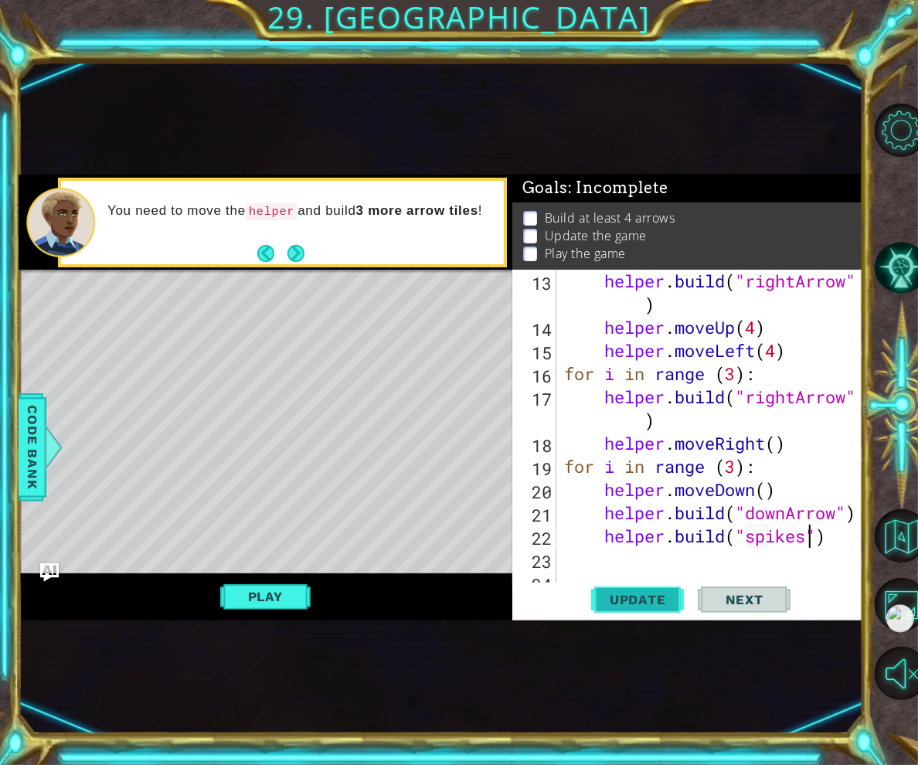
click at [640, 597] on span "Update" at bounding box center [637, 599] width 87 height 15
click at [280, 602] on button "Play" at bounding box center [265, 596] width 90 height 29
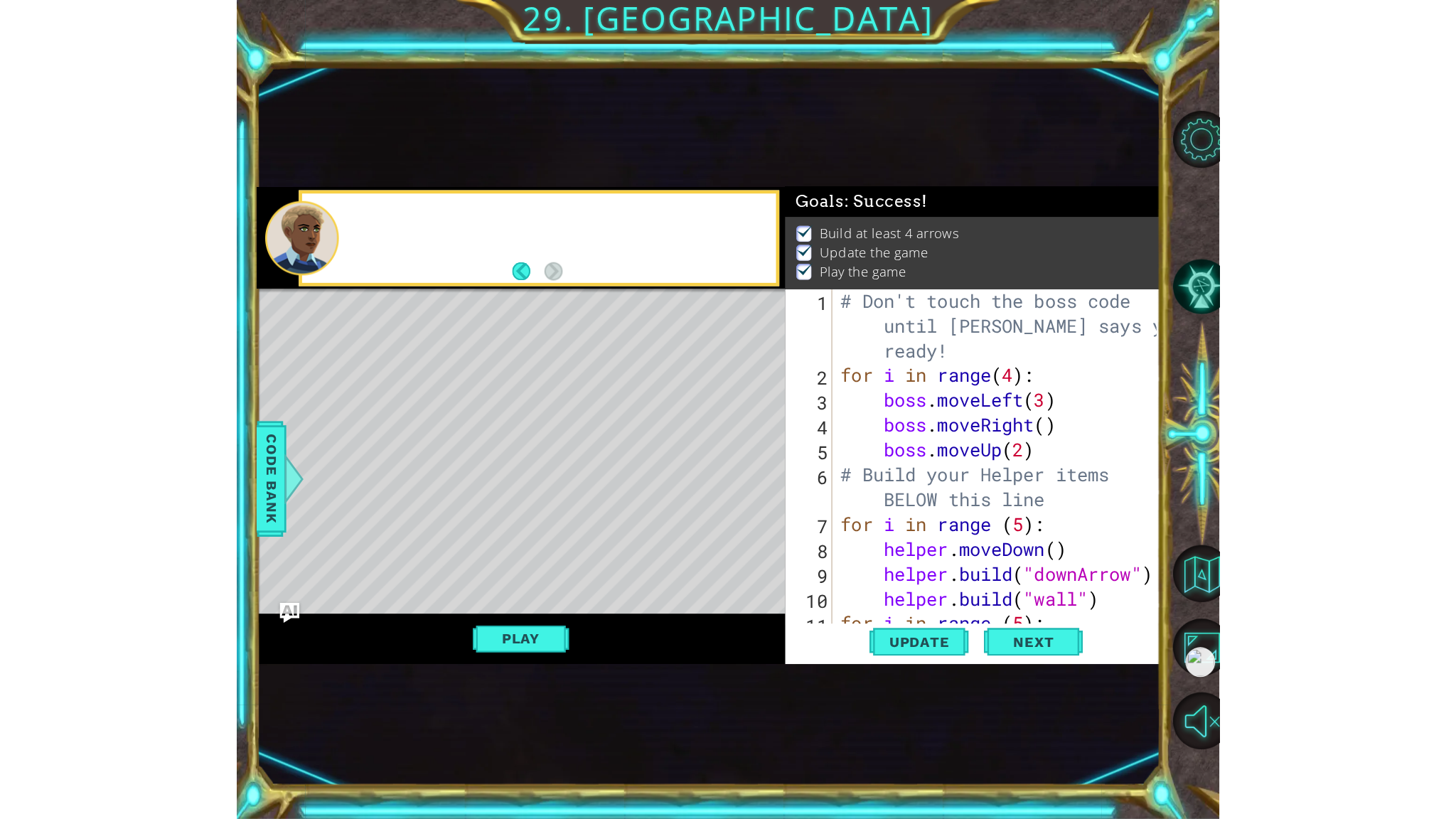
scroll to position [0, 0]
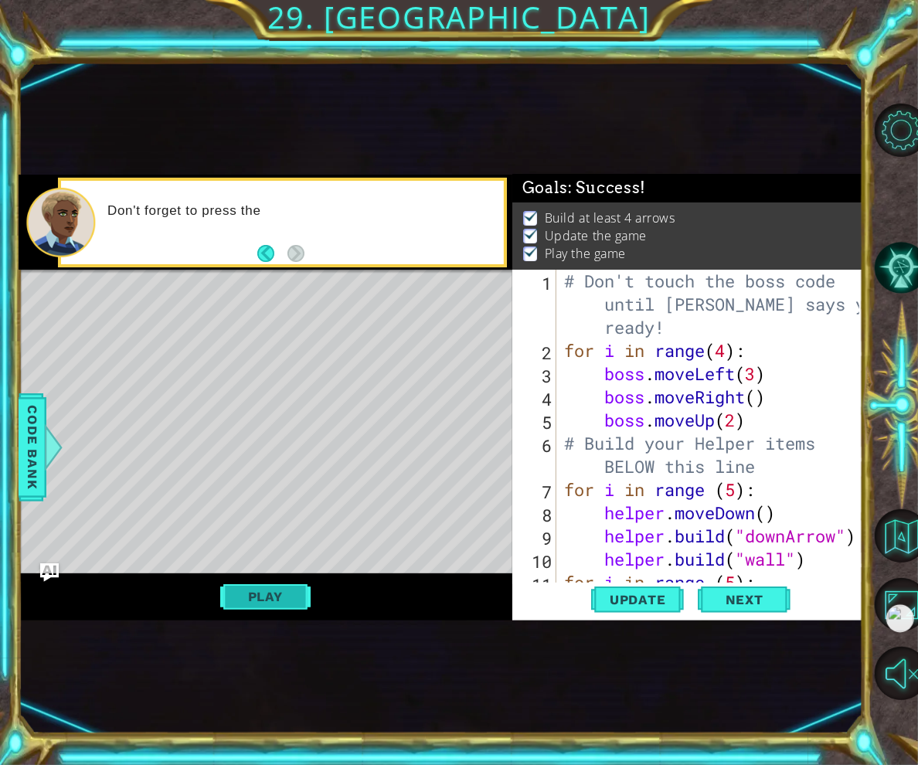
click at [286, 593] on button "Play" at bounding box center [265, 596] width 90 height 29
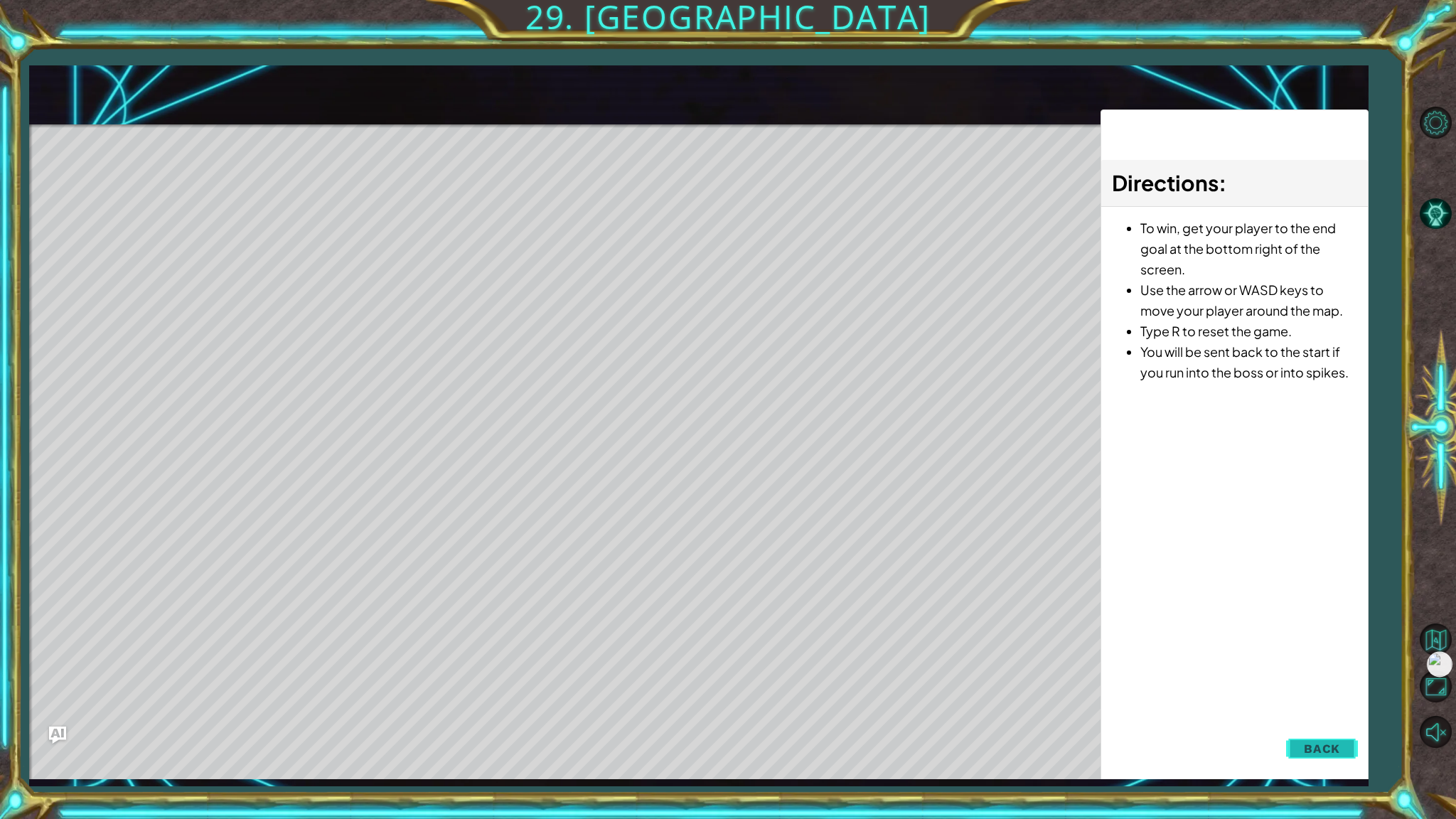
click at [1308, 750] on span "Back" at bounding box center [1322, 748] width 36 height 14
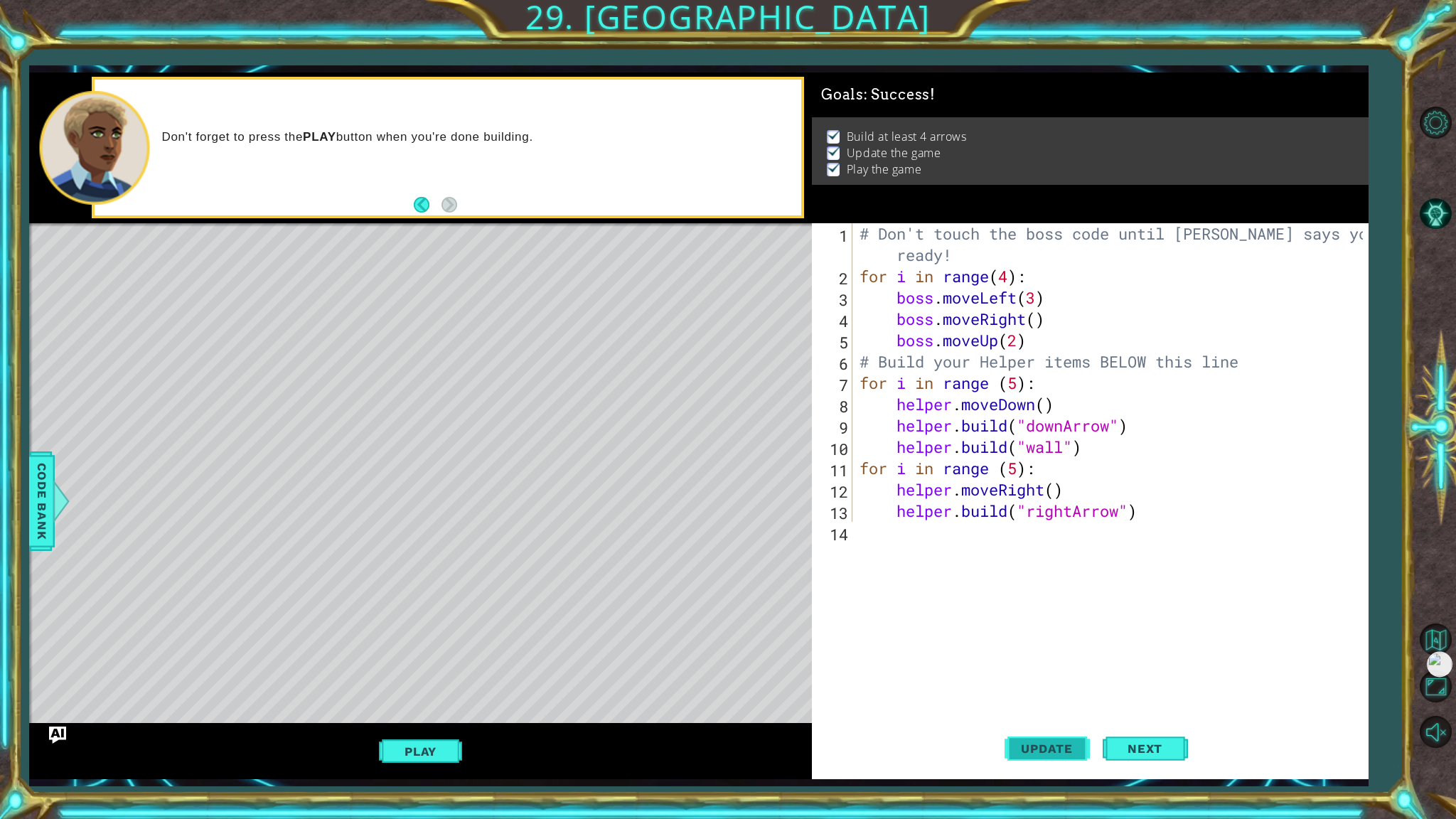
click at [1059, 736] on button "Update" at bounding box center [1047, 748] width 86 height 55
click at [440, 454] on div "Level Map" at bounding box center [358, 433] width 657 height 419
click at [967, 564] on div "[DOMAIN_NAME]("spikes") 1 2 3 4 5 6 7 8 9 10 11 12 13 14 # Don't touch the boss…" at bounding box center [1090, 502] width 557 height 556
click at [886, 534] on div "[DOMAIN_NAME]("spikes") 1 2 3 4 5 6 7 8 9 10 11 12 13 14 # Don't touch the boss…" at bounding box center [1090, 502] width 557 height 556
click at [882, 530] on div "[DOMAIN_NAME]("spikes") 1 2 3 4 5 6 7 8 9 10 11 12 13 14 # Don't touch the boss…" at bounding box center [1090, 502] width 557 height 556
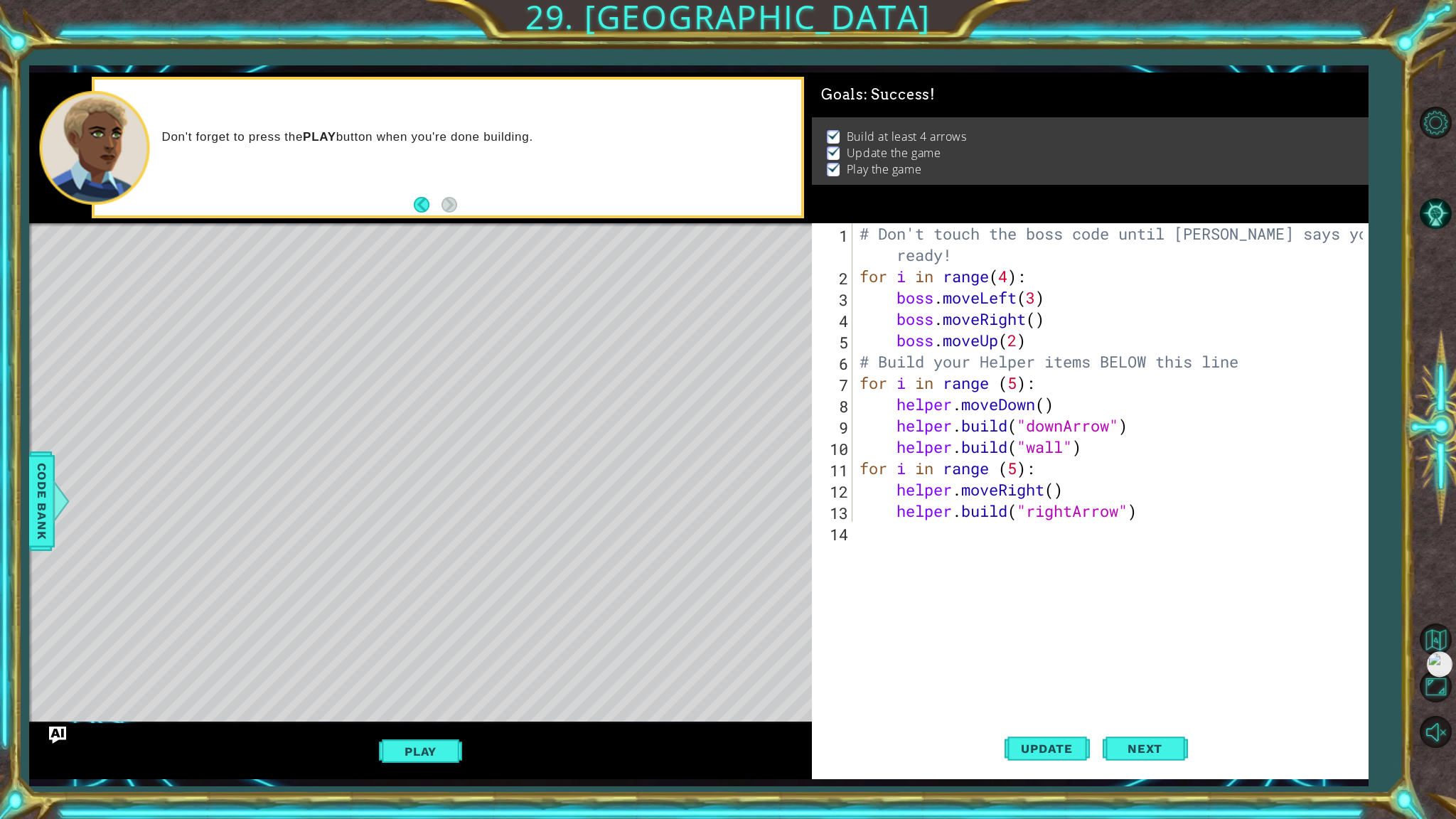
click at [1011, 276] on div "# Don't touch the boss code until [PERSON_NAME] says you're ready! for i in ran…" at bounding box center [1114, 405] width 514 height 363
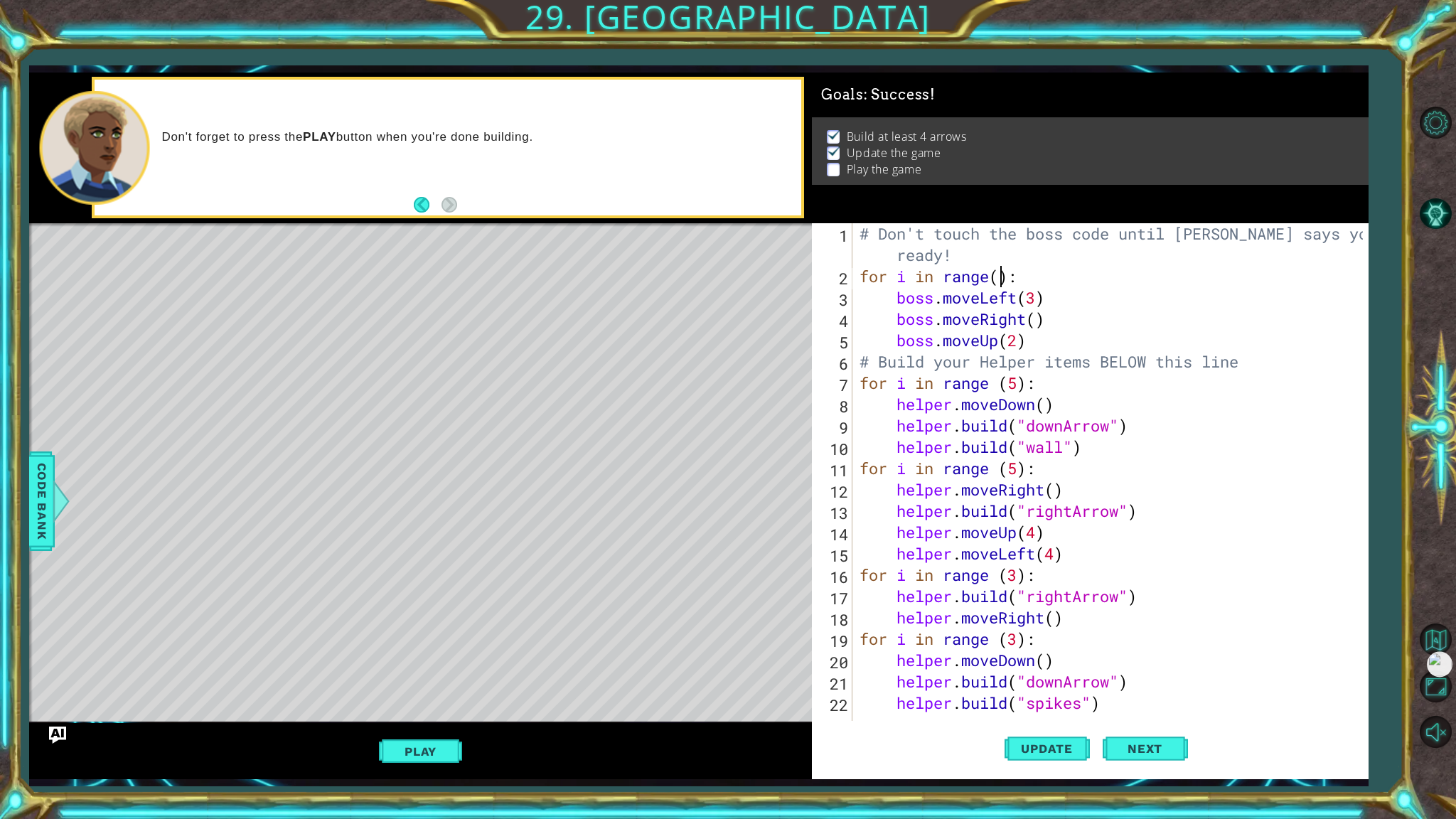
scroll to position [0, 6]
click at [440, 744] on button "Play" at bounding box center [421, 751] width 83 height 27
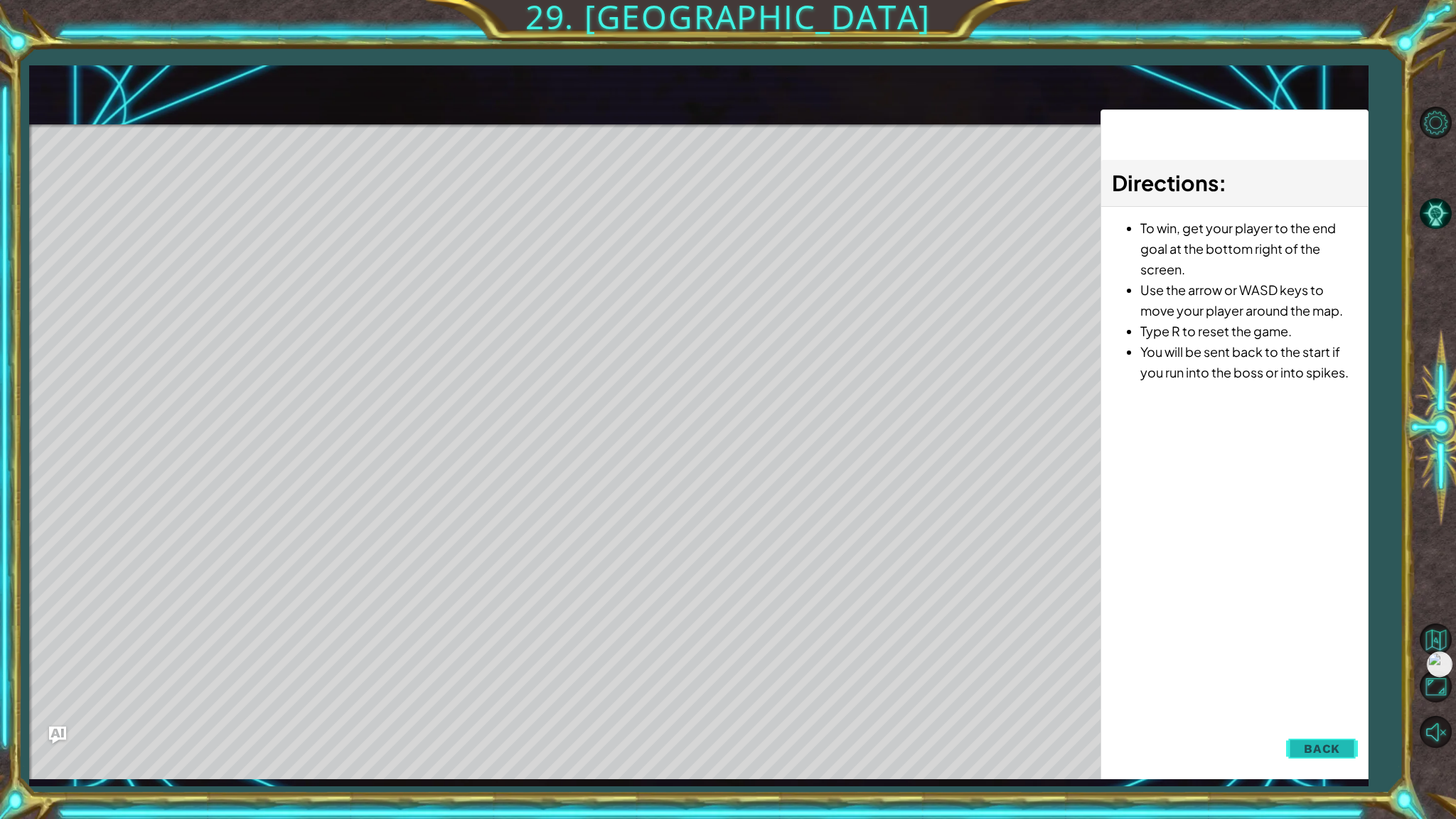
click at [1325, 737] on button "Back" at bounding box center [1323, 748] width 72 height 29
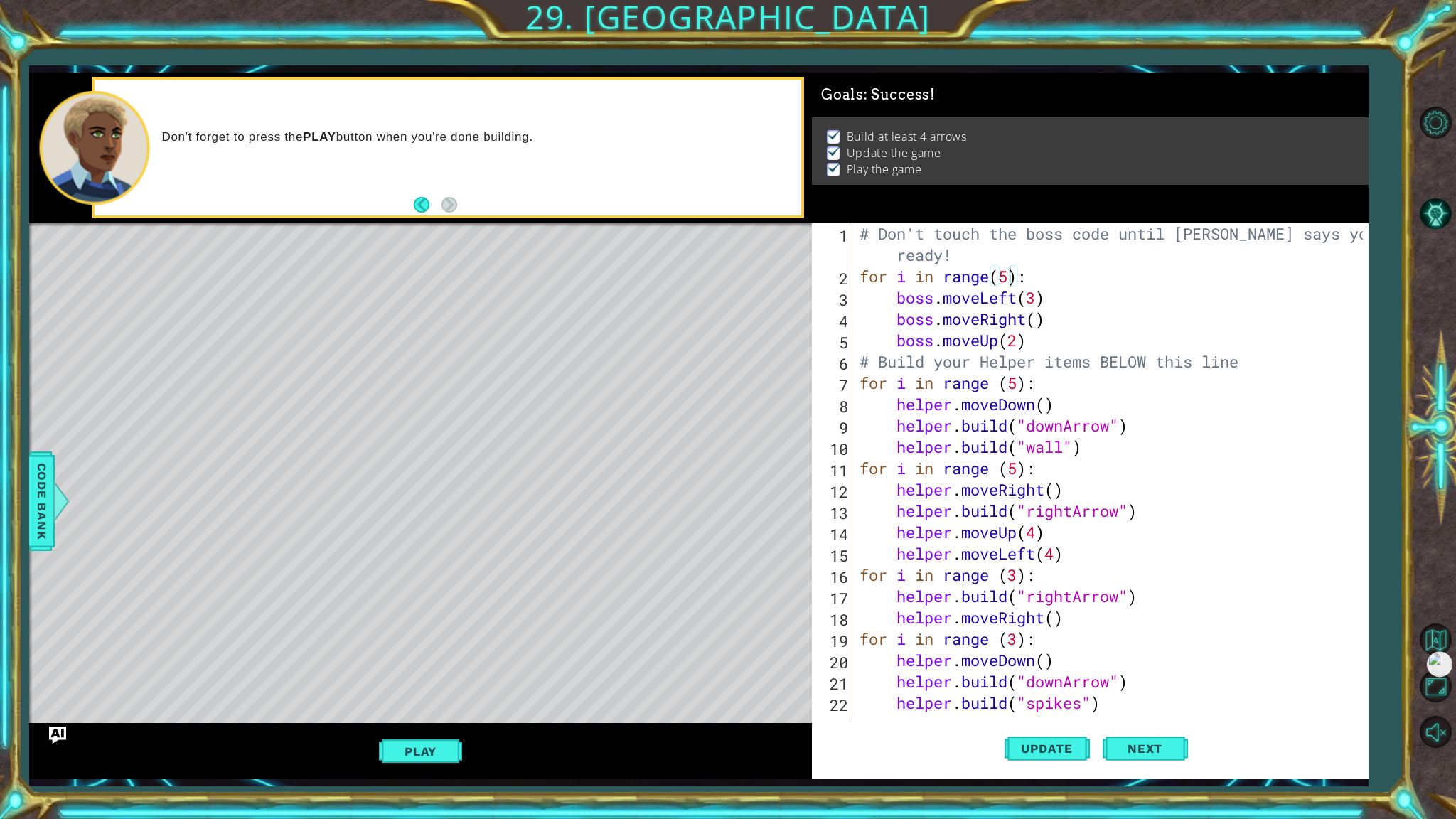
click at [1042, 288] on div "# Don't touch the boss code until [PERSON_NAME] says you're ready! for i in ran…" at bounding box center [1114, 512] width 514 height 576
type textarea "boss.moveLeft(3)"
click at [608, 255] on div "Level Map" at bounding box center [358, 433] width 657 height 419
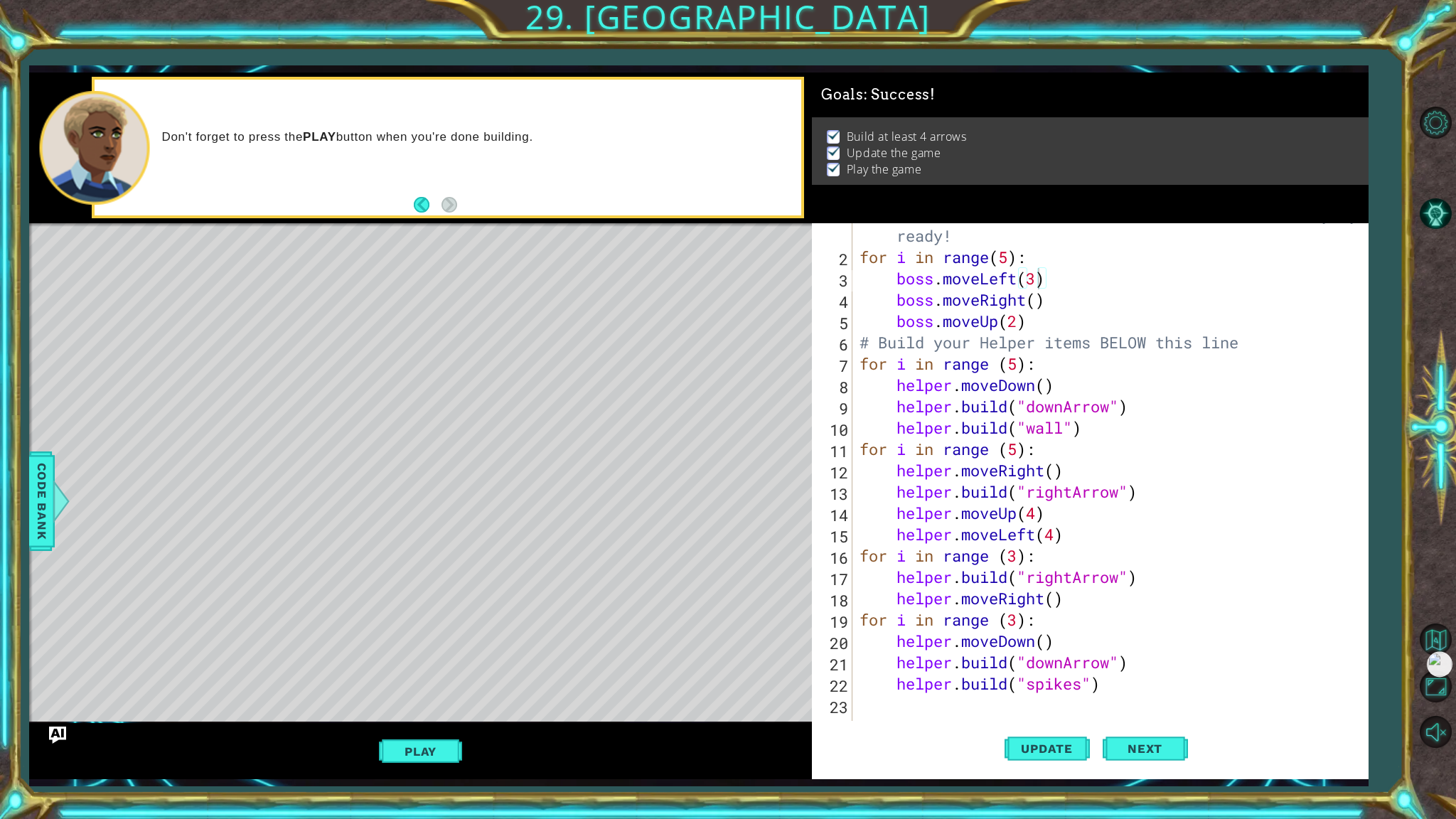
scroll to position [18, 0]
click at [927, 714] on div "# Don't touch the boss code until [PERSON_NAME] says you're ready! for i in ran…" at bounding box center [1114, 492] width 514 height 576
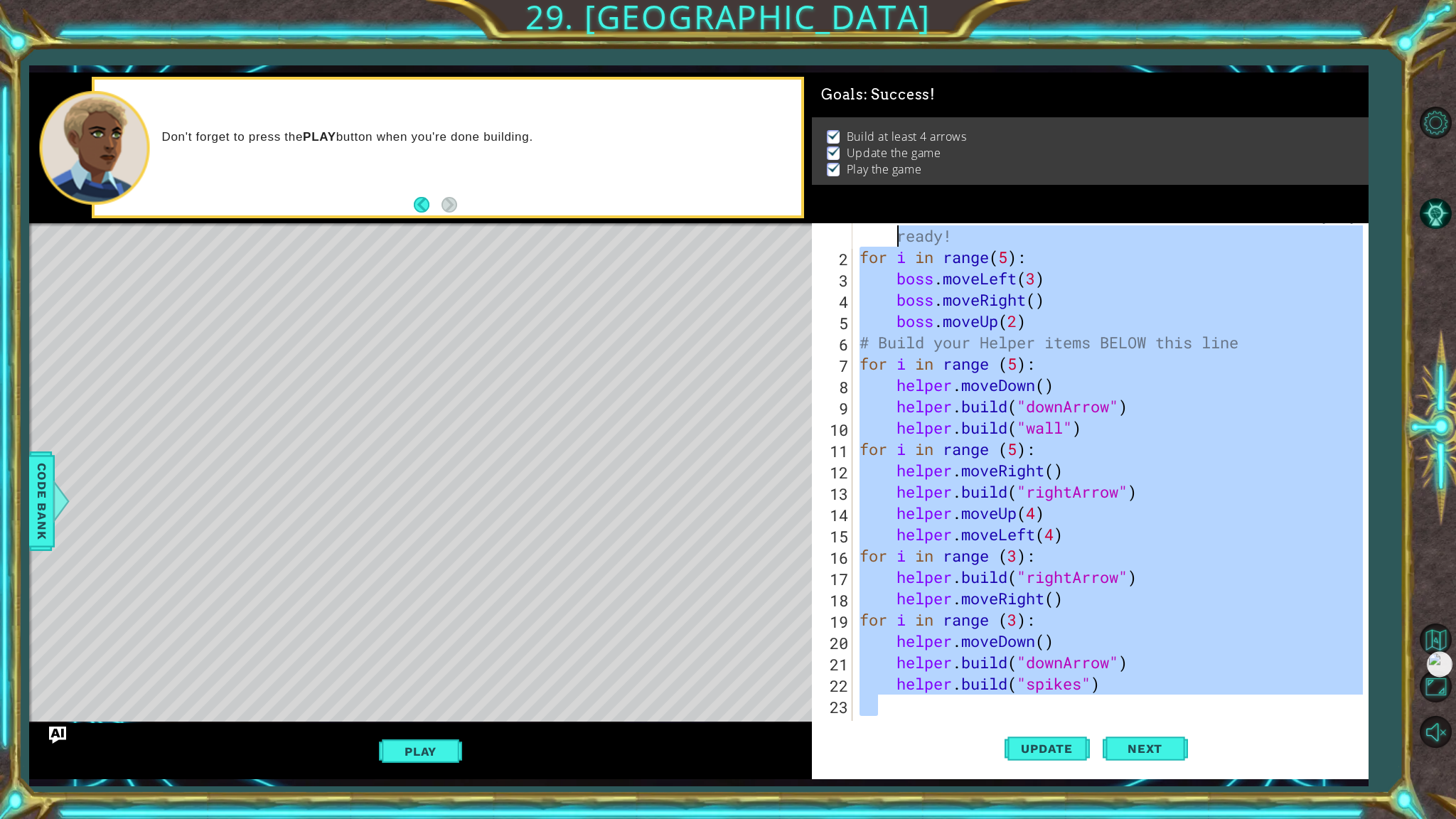
drag, startPoint x: 927, startPoint y: 714, endPoint x: 853, endPoint y: 225, distance: 494.6
click at [853, 225] on div "1 2 3 4 5 6 7 8 9 10 11 12 13 14 15 16 17 18 19 20 21 22 23 24 25 # Don't touch…" at bounding box center [1087, 479] width 551 height 512
type textarea "# Don't touch the boss code until [PERSON_NAME] says you're ready! for i in ran…"
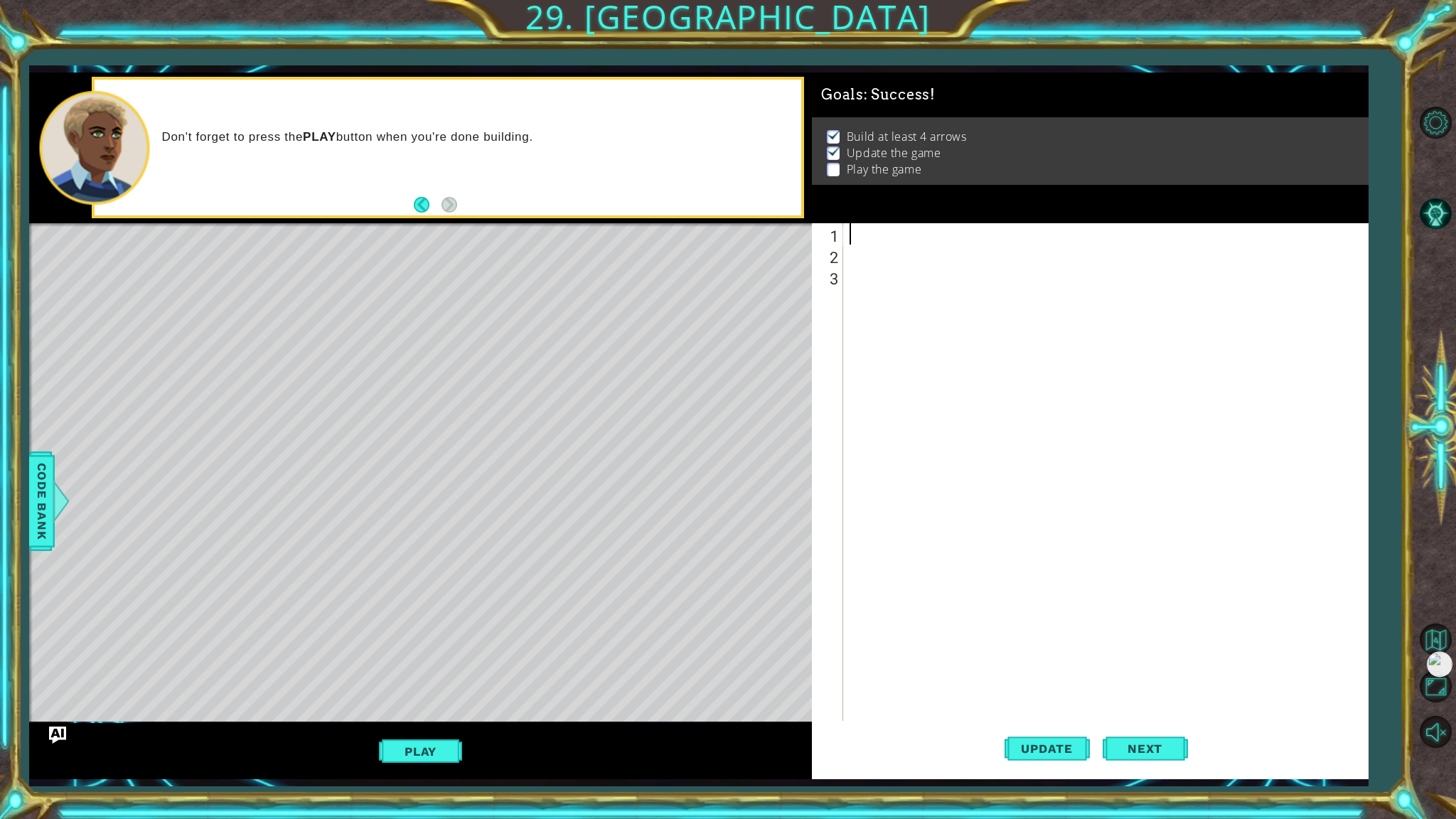
paste textarea "[DOMAIN_NAME]("spikes")"
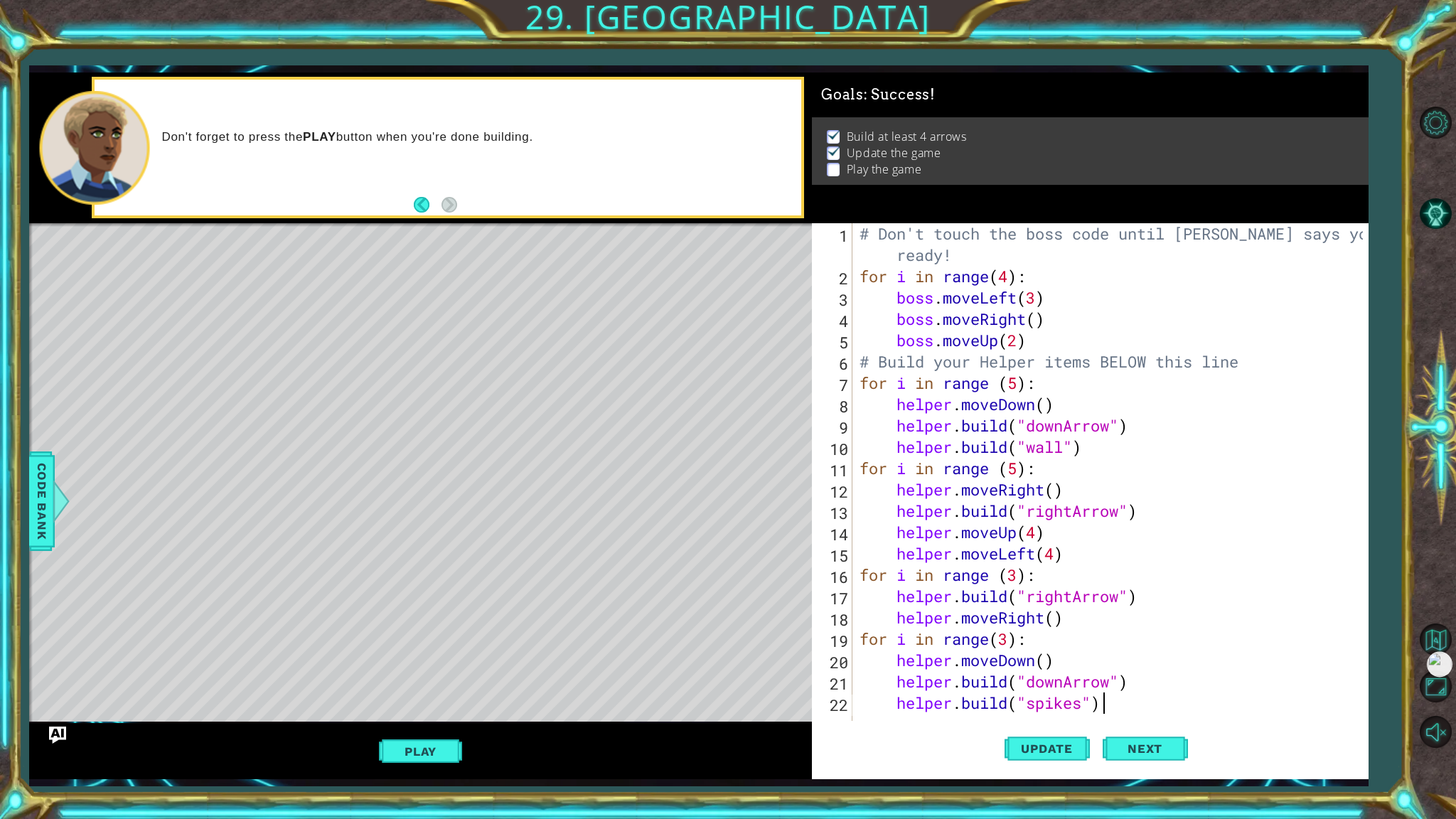
type textarea "[DOMAIN_NAME]("spikes")"
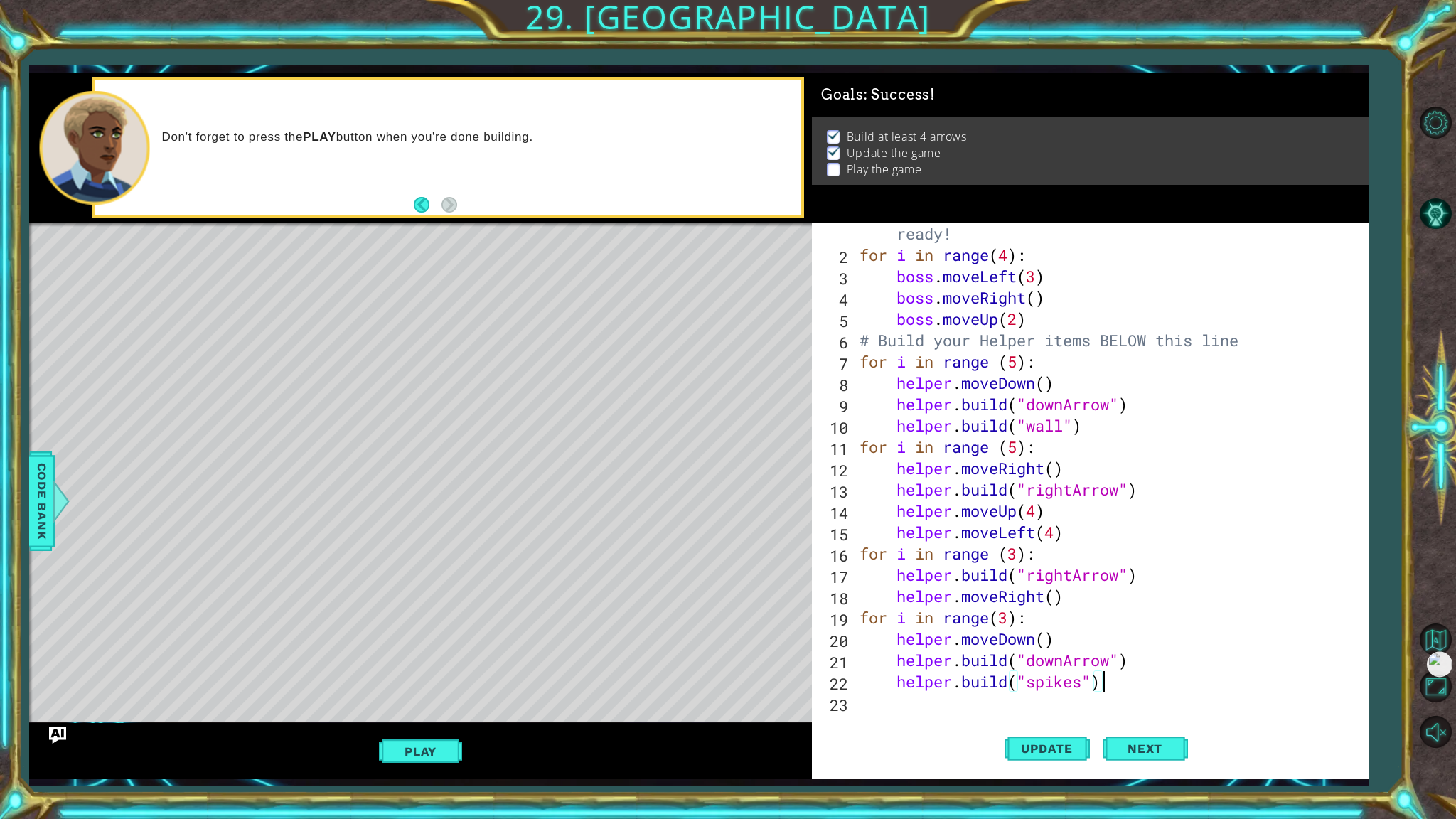
scroll to position [20, 0]
click at [1111, 748] on button "Next" at bounding box center [1145, 748] width 86 height 55
click at [437, 748] on body "1 ההההההההההההההההההההההההההההההההההההההההההההההההההההההההההההההההההההההההההההה…" at bounding box center [728, 410] width 1456 height 819
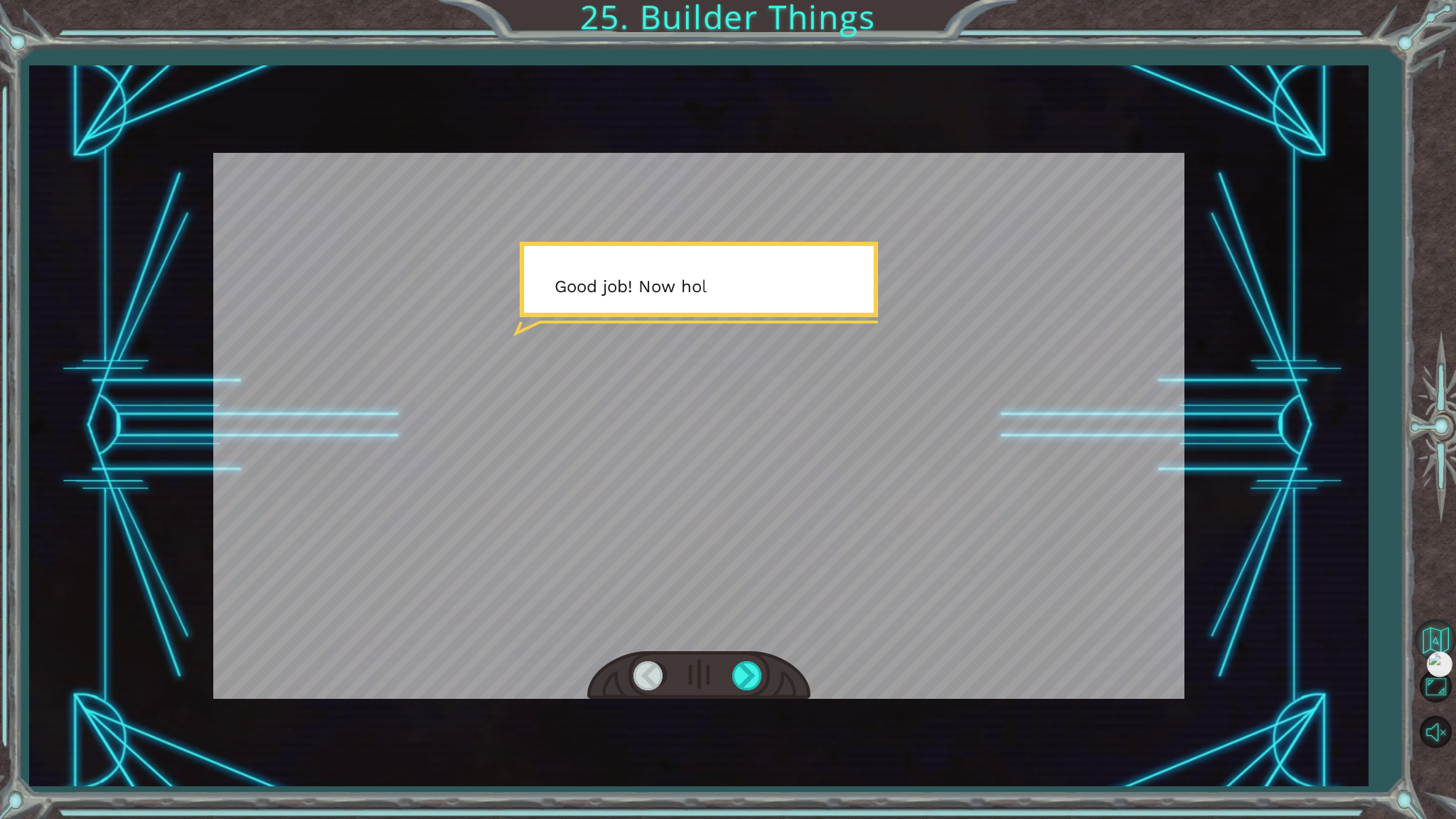
click at [1440, 632] on button "Back to Map" at bounding box center [1435, 640] width 41 height 41
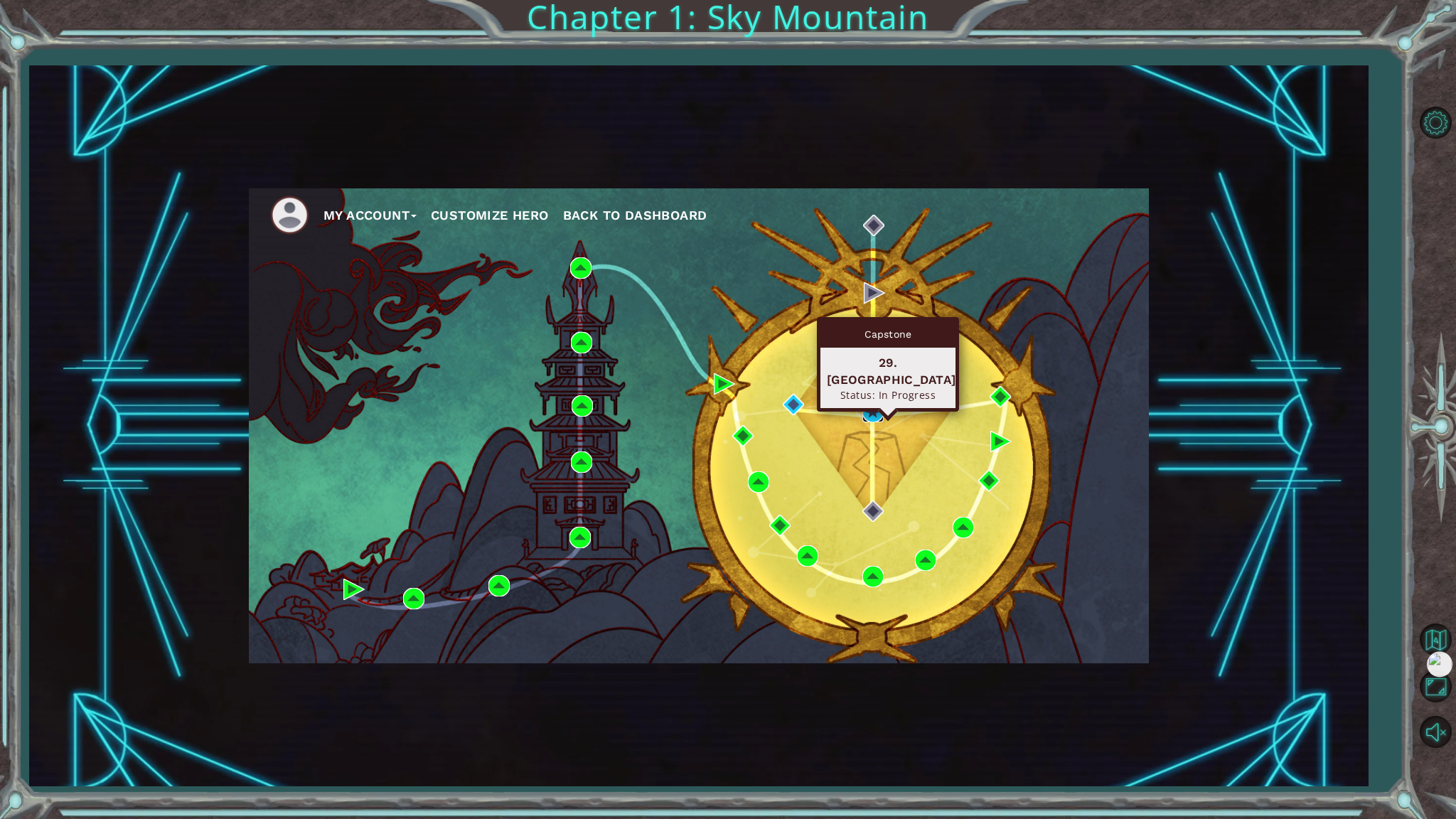
click at [872, 409] on img at bounding box center [872, 411] width 21 height 21
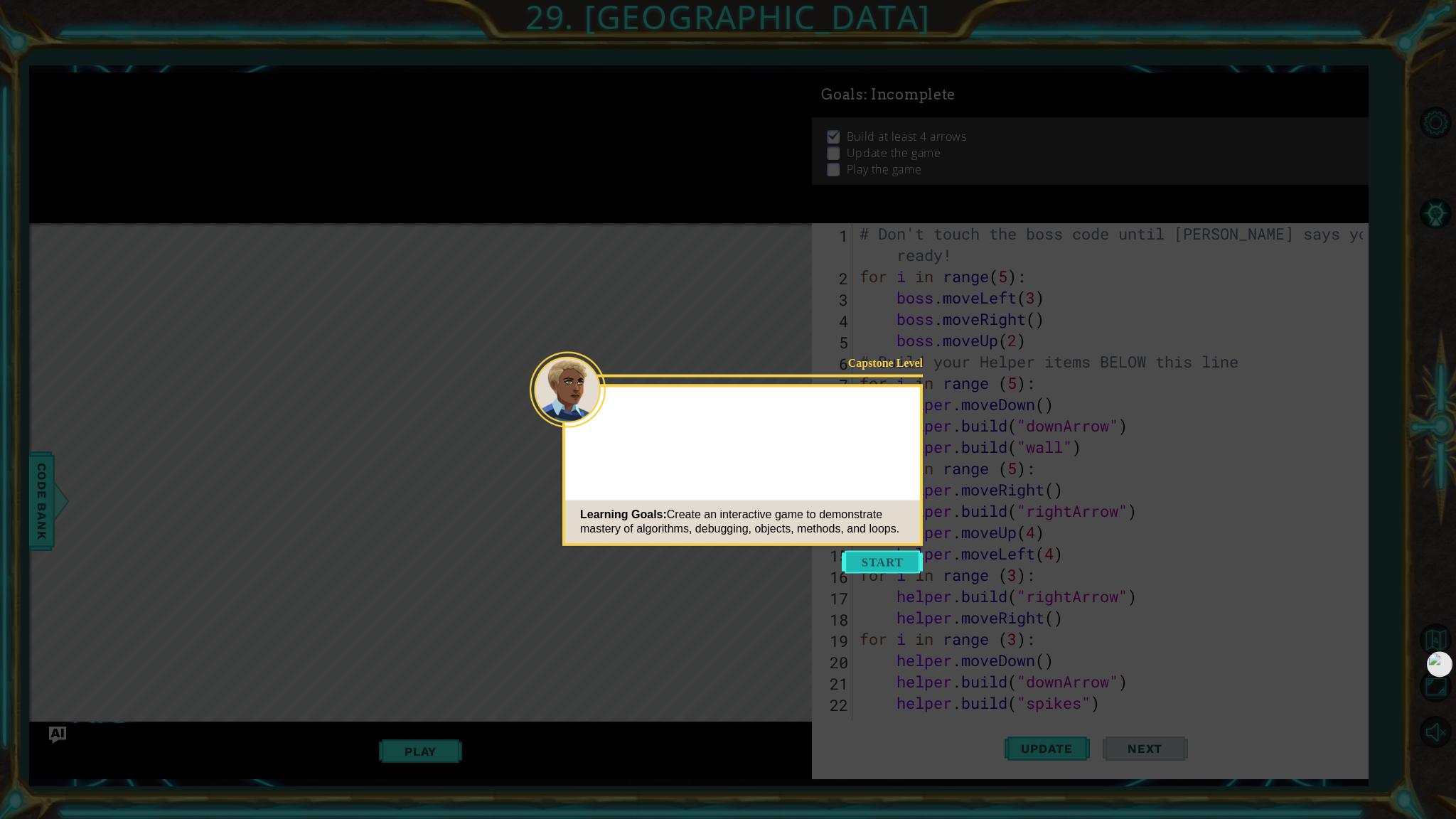
click at [894, 558] on button "Start" at bounding box center [883, 562] width 81 height 23
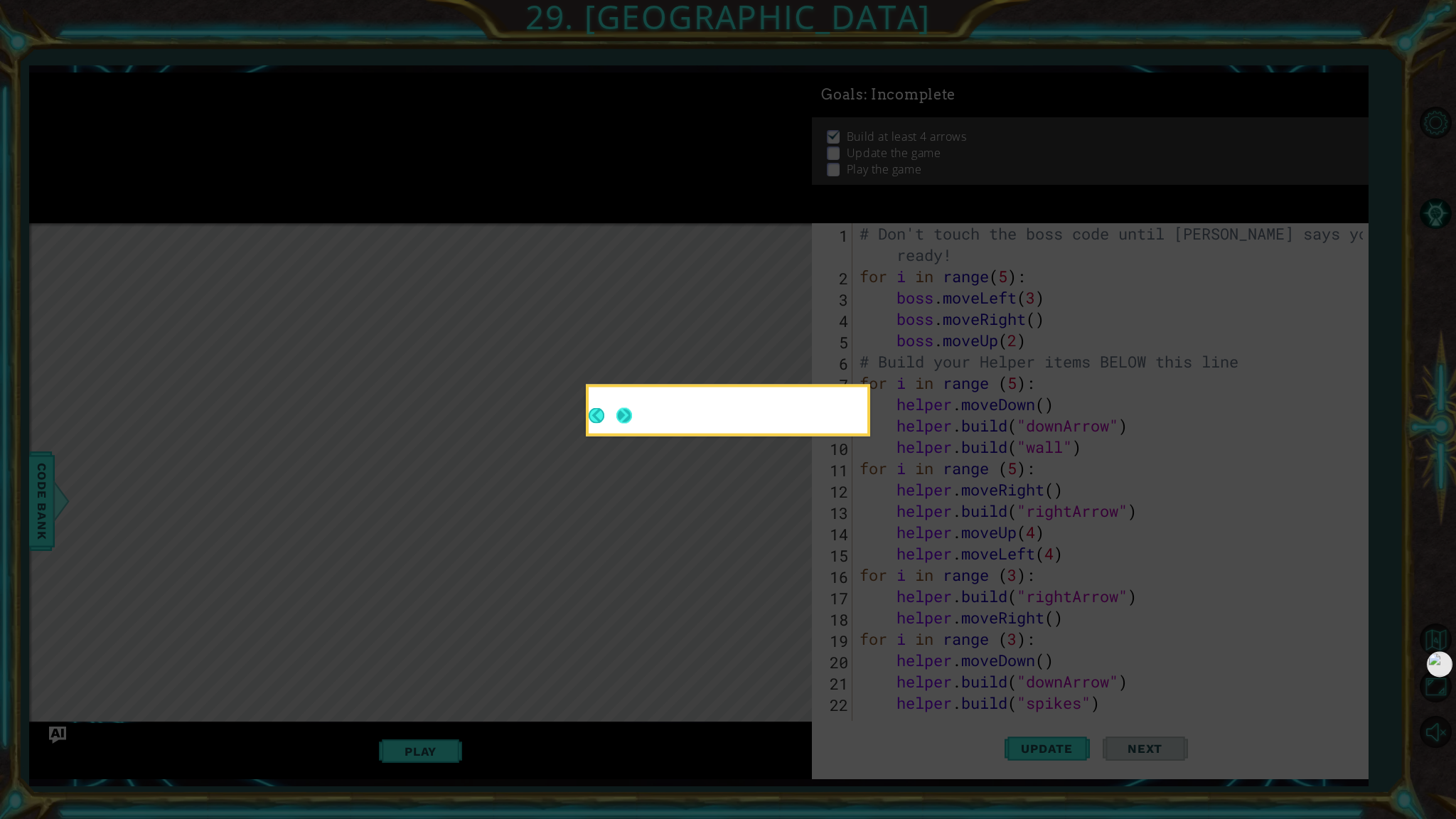
click at [618, 422] on button "Next" at bounding box center [624, 415] width 16 height 16
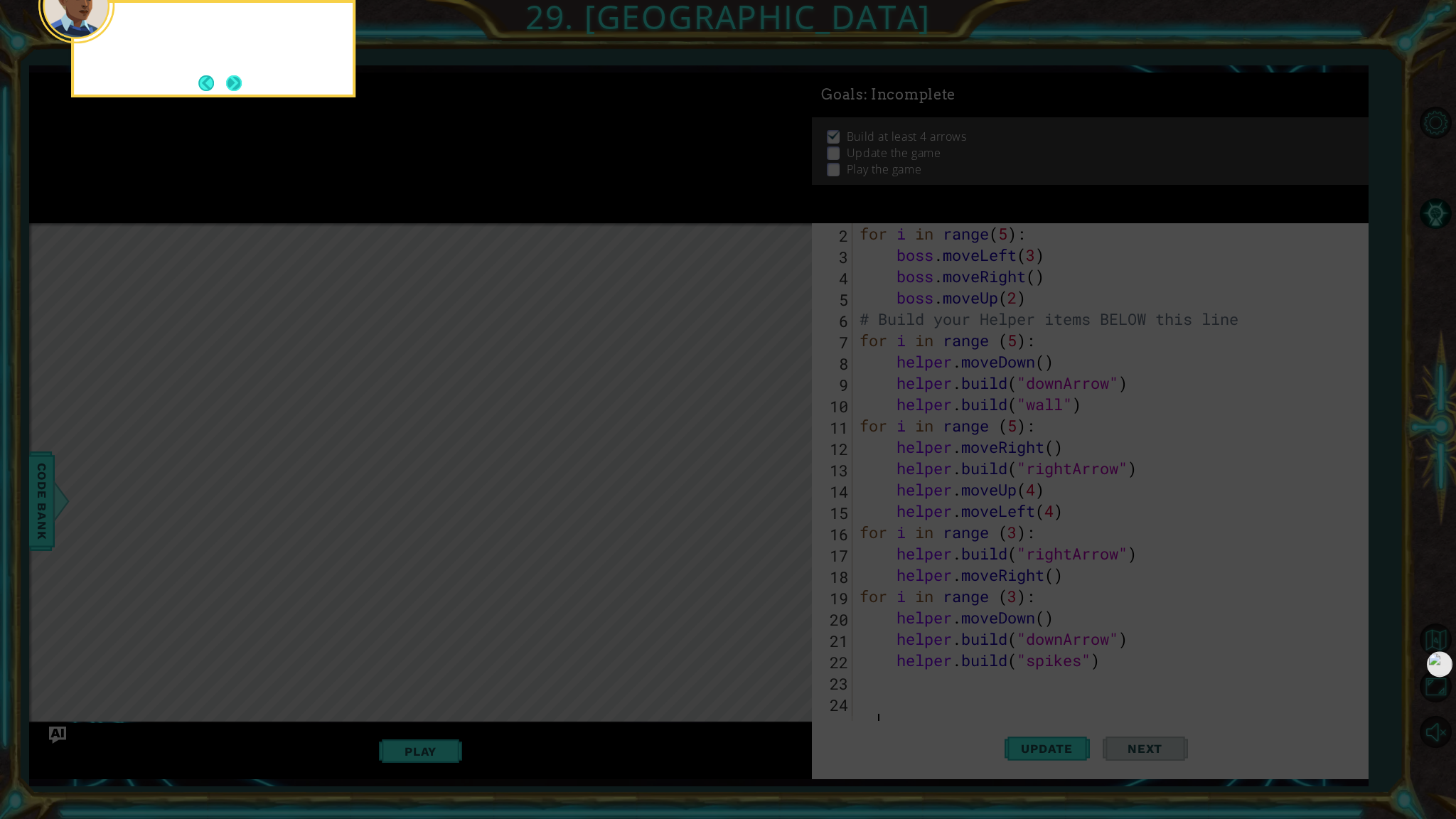
click at [237, 80] on button "Next" at bounding box center [234, 83] width 16 height 16
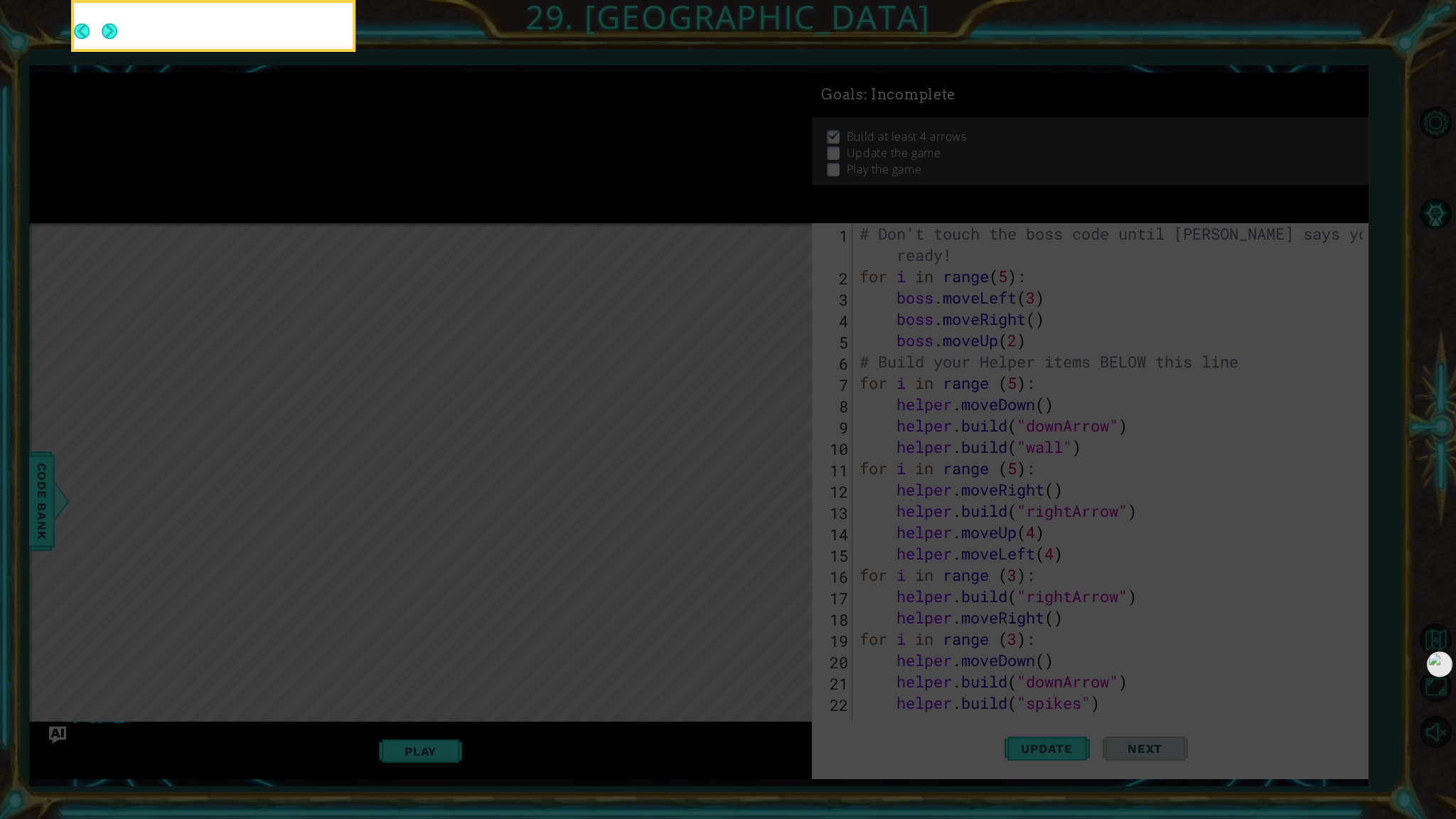
click at [107, 23] on button "Next" at bounding box center [109, 30] width 16 height 16
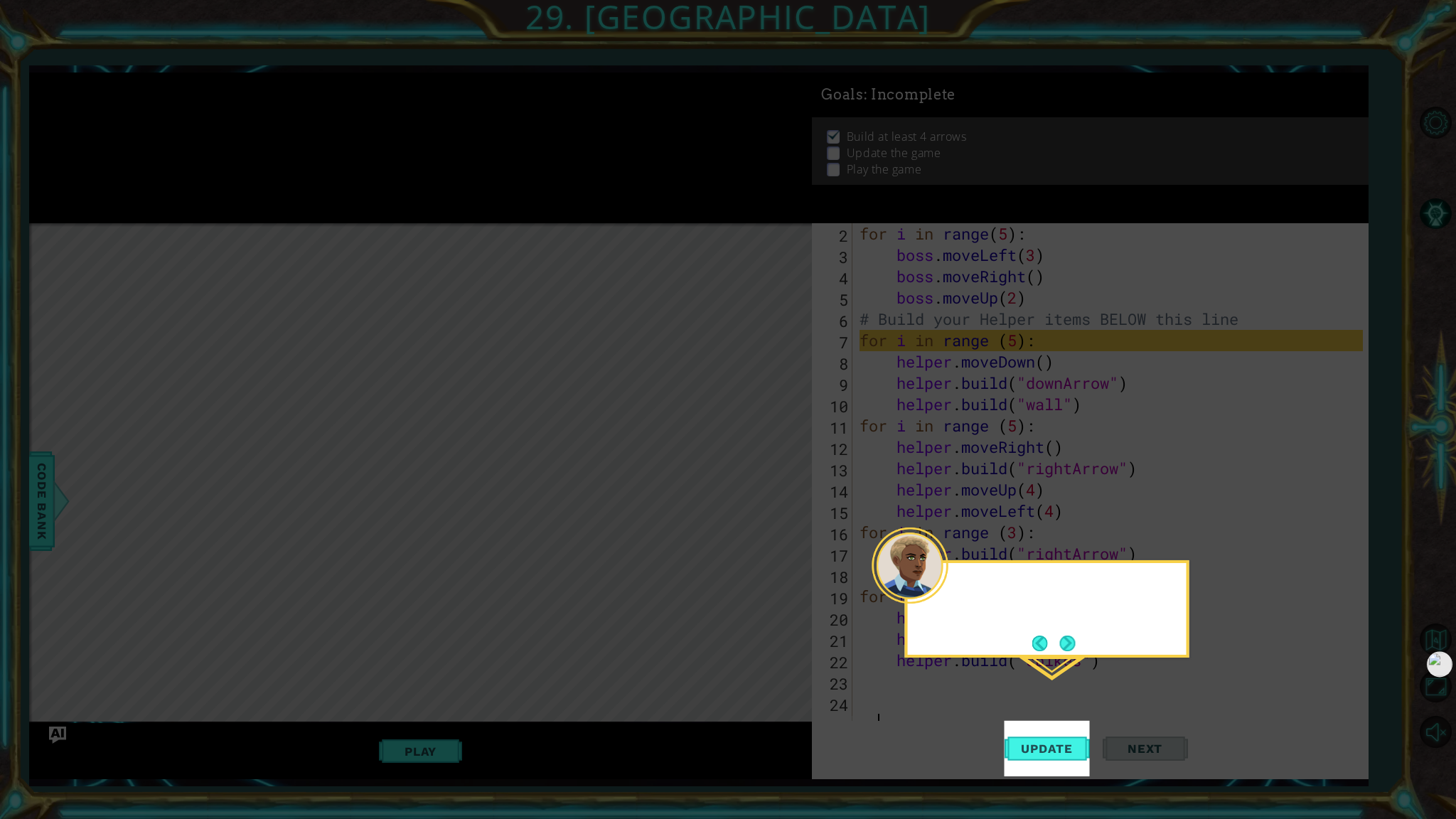
scroll to position [42, 0]
click at [1075, 649] on button "Next" at bounding box center [1068, 643] width 16 height 16
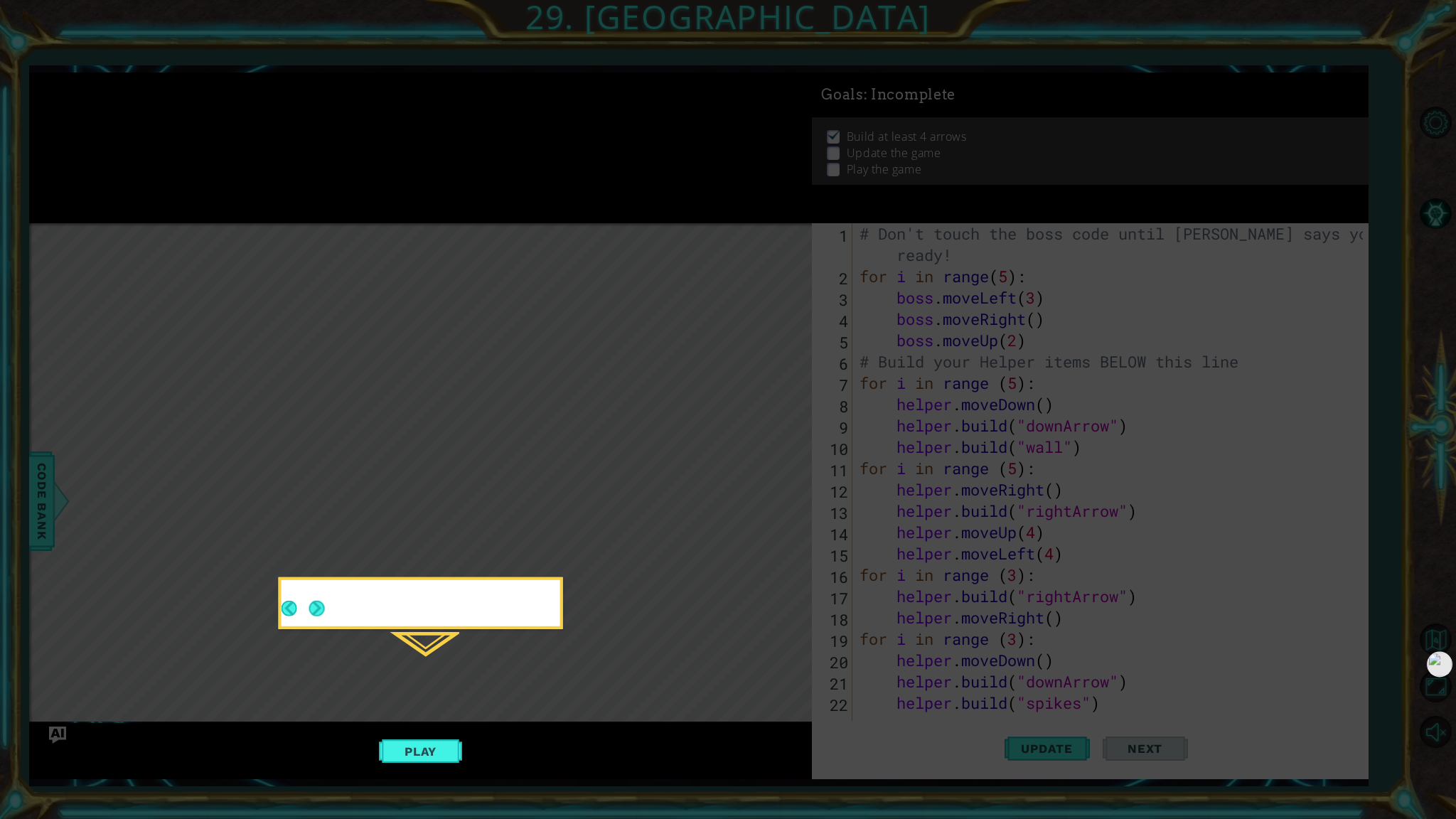
scroll to position [0, 0]
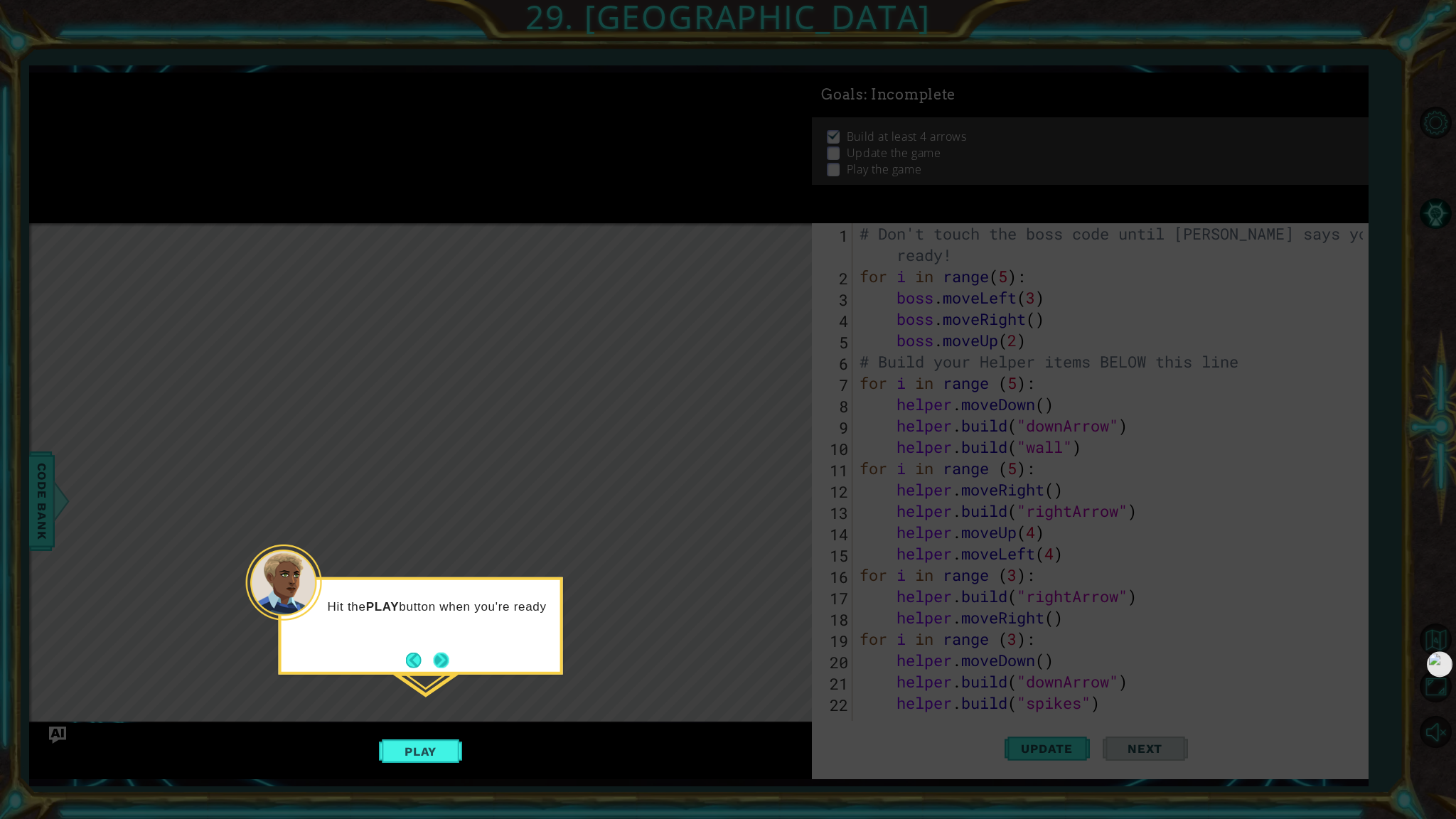
click at [448, 661] on button "Next" at bounding box center [441, 659] width 16 height 16
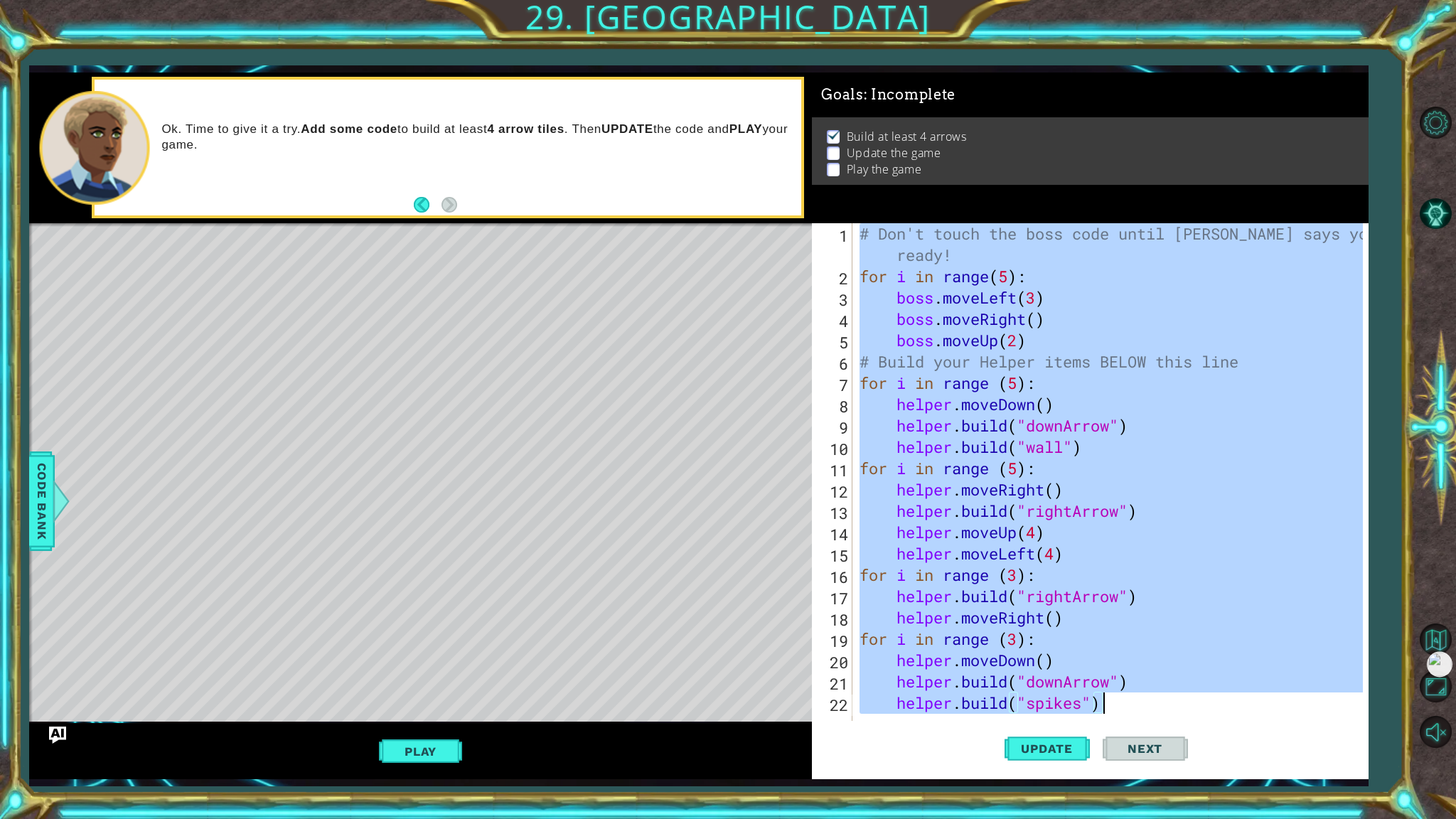
drag, startPoint x: 858, startPoint y: 232, endPoint x: 1134, endPoint y: 714, distance: 555.4
click at [1134, 714] on div "# Don't touch the boss code until [PERSON_NAME] says you're ready! for i in ran…" at bounding box center [1114, 512] width 514 height 576
type textarea "[DOMAIN_NAME]("spikes")"
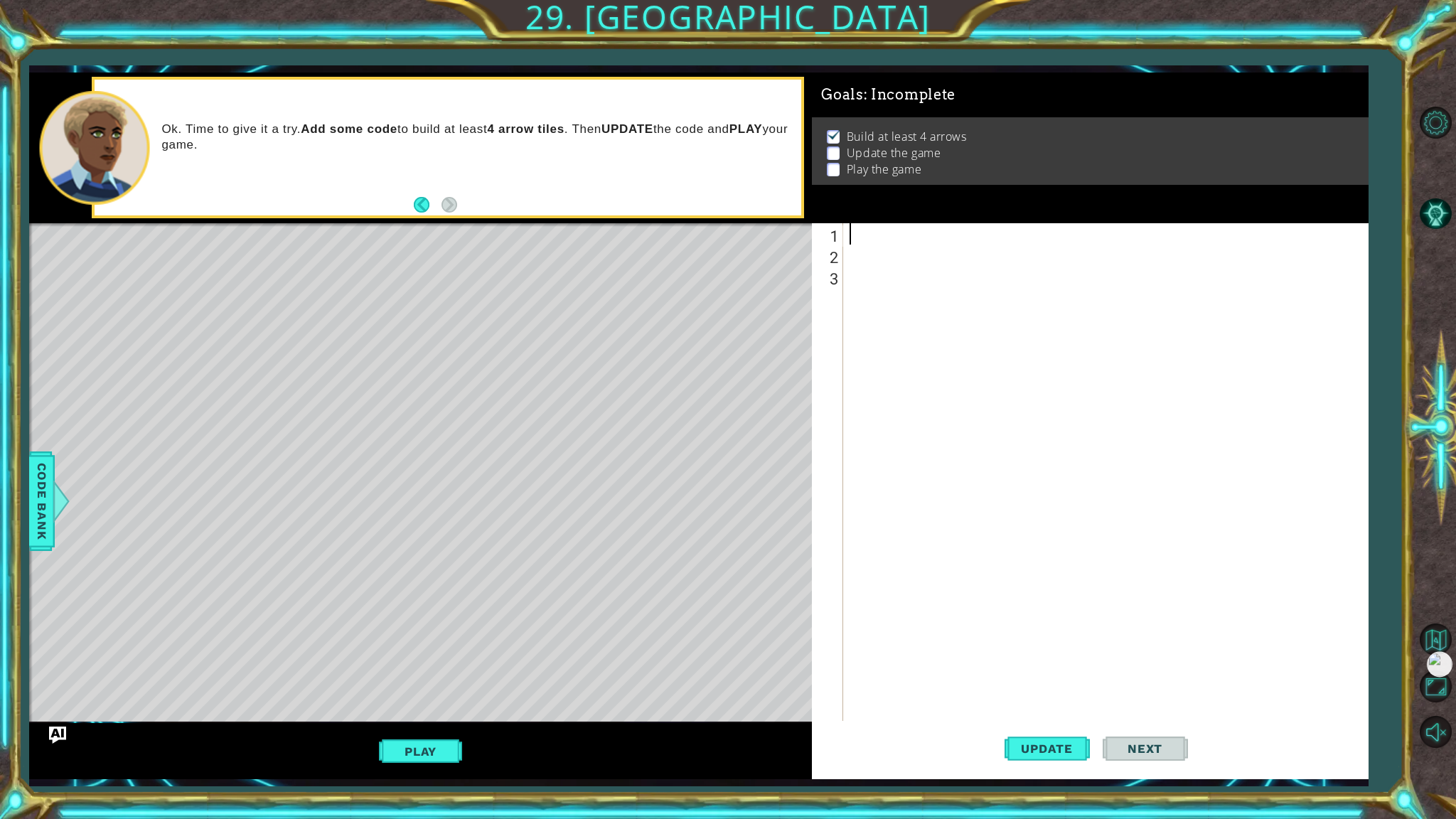
paste textarea "[DOMAIN_NAME]("spikes")"
type textarea "[DOMAIN_NAME]("spikes")"
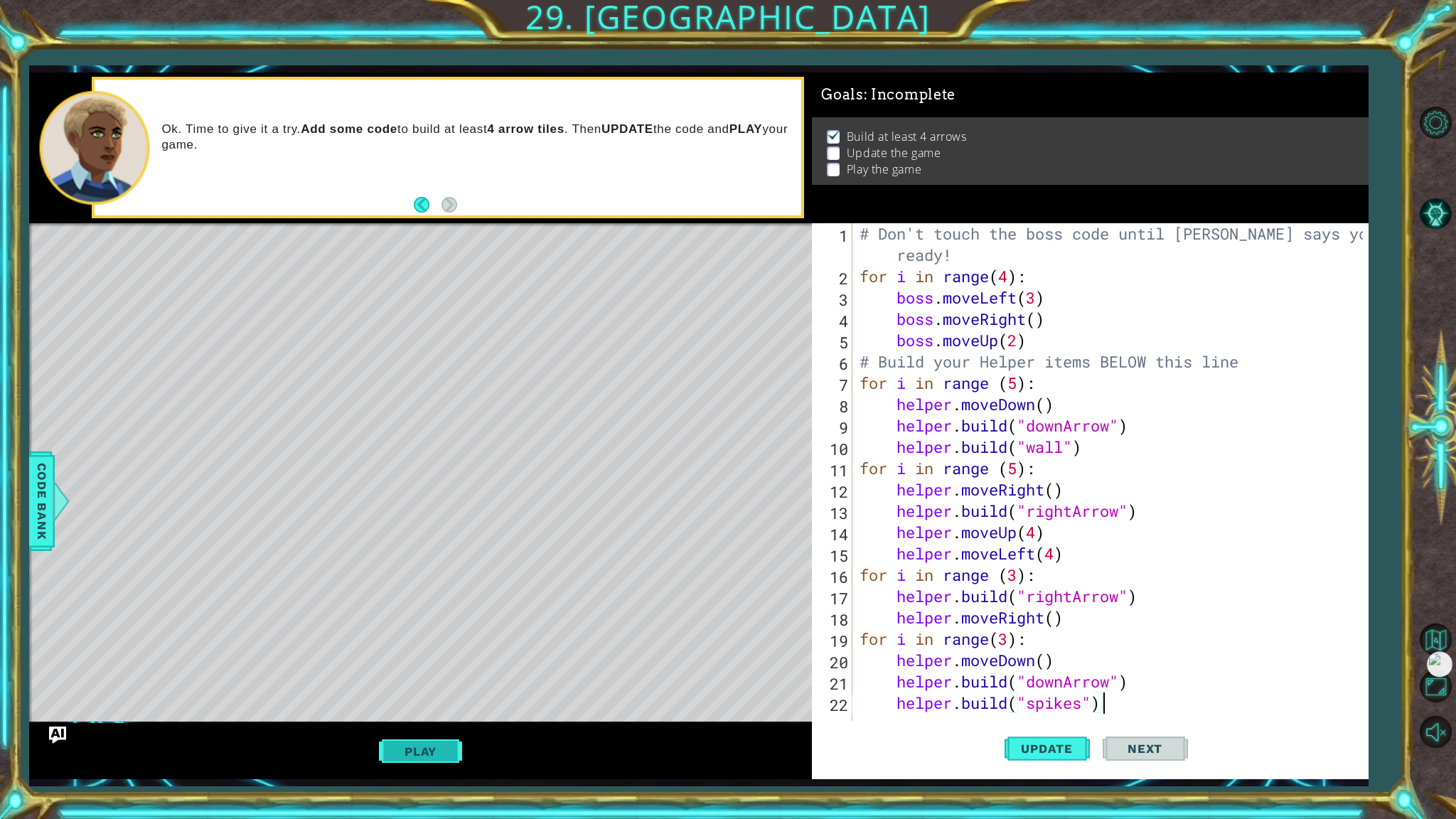
click at [421, 755] on button "Play" at bounding box center [421, 751] width 83 height 27
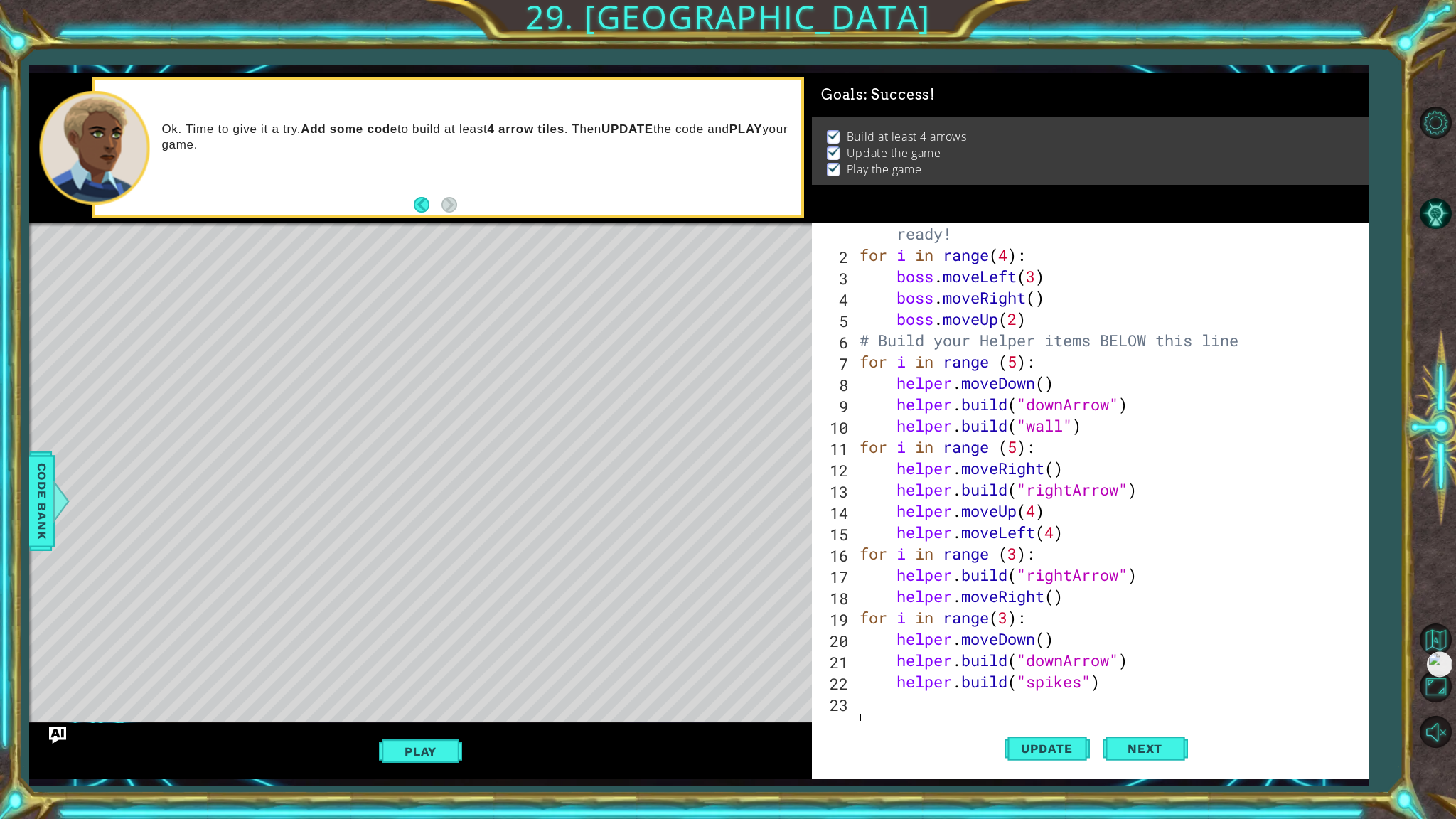
scroll to position [20, 0]
click at [1112, 751] on button "Next" at bounding box center [1145, 752] width 86 height 55
click at [1132, 752] on body "1 ההההההההההההההההההההההההההההההההההההההההההההההההההההההההההההההההההההההההההההה…" at bounding box center [728, 410] width 1456 height 819
click at [1130, 749] on body "1 ההההההההההההההההההההההההההההההההההההההההההההההההההההההההההההההההההההההההההההה…" at bounding box center [728, 410] width 1456 height 819
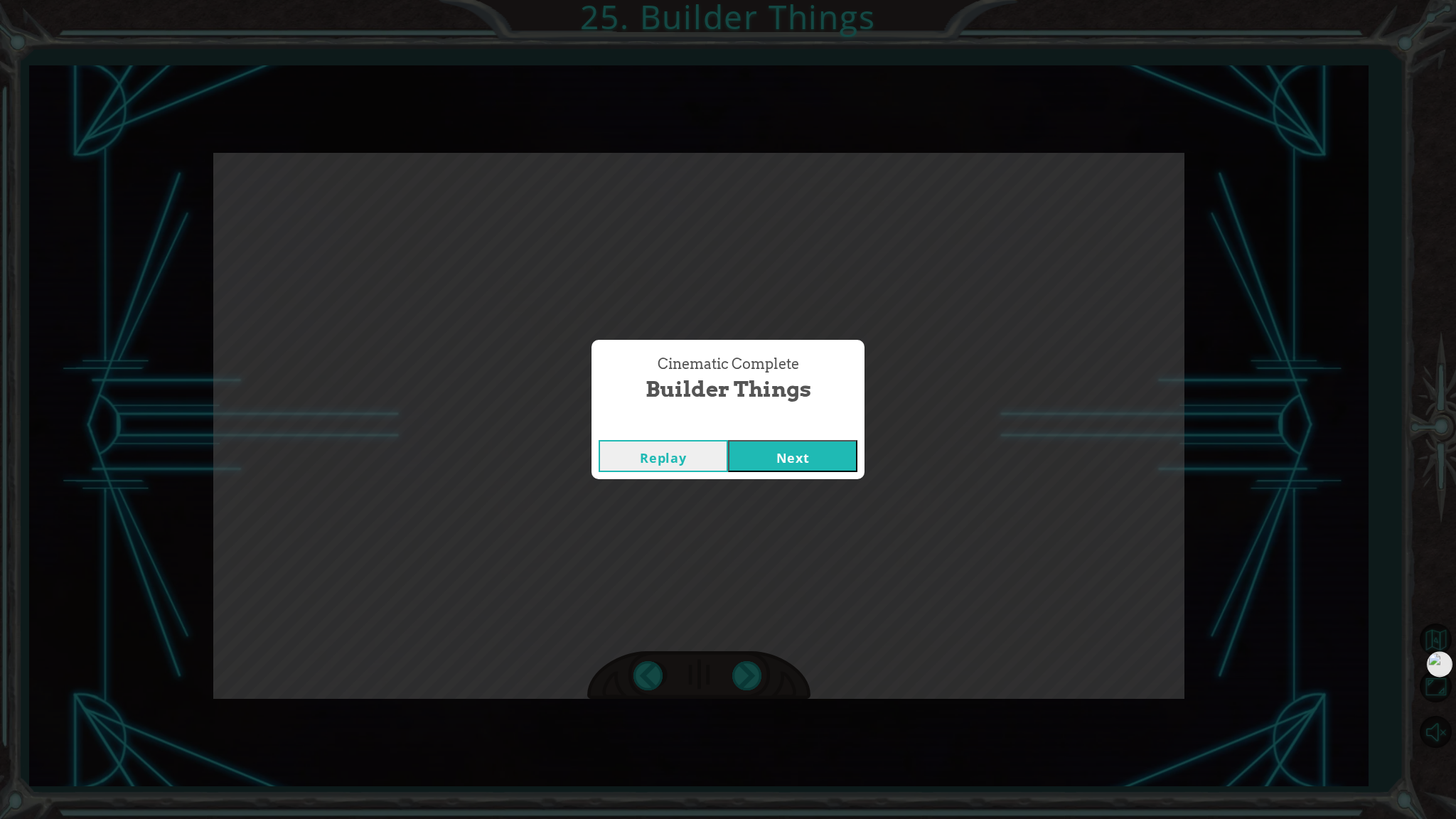
click at [798, 444] on button "Next" at bounding box center [792, 456] width 130 height 32
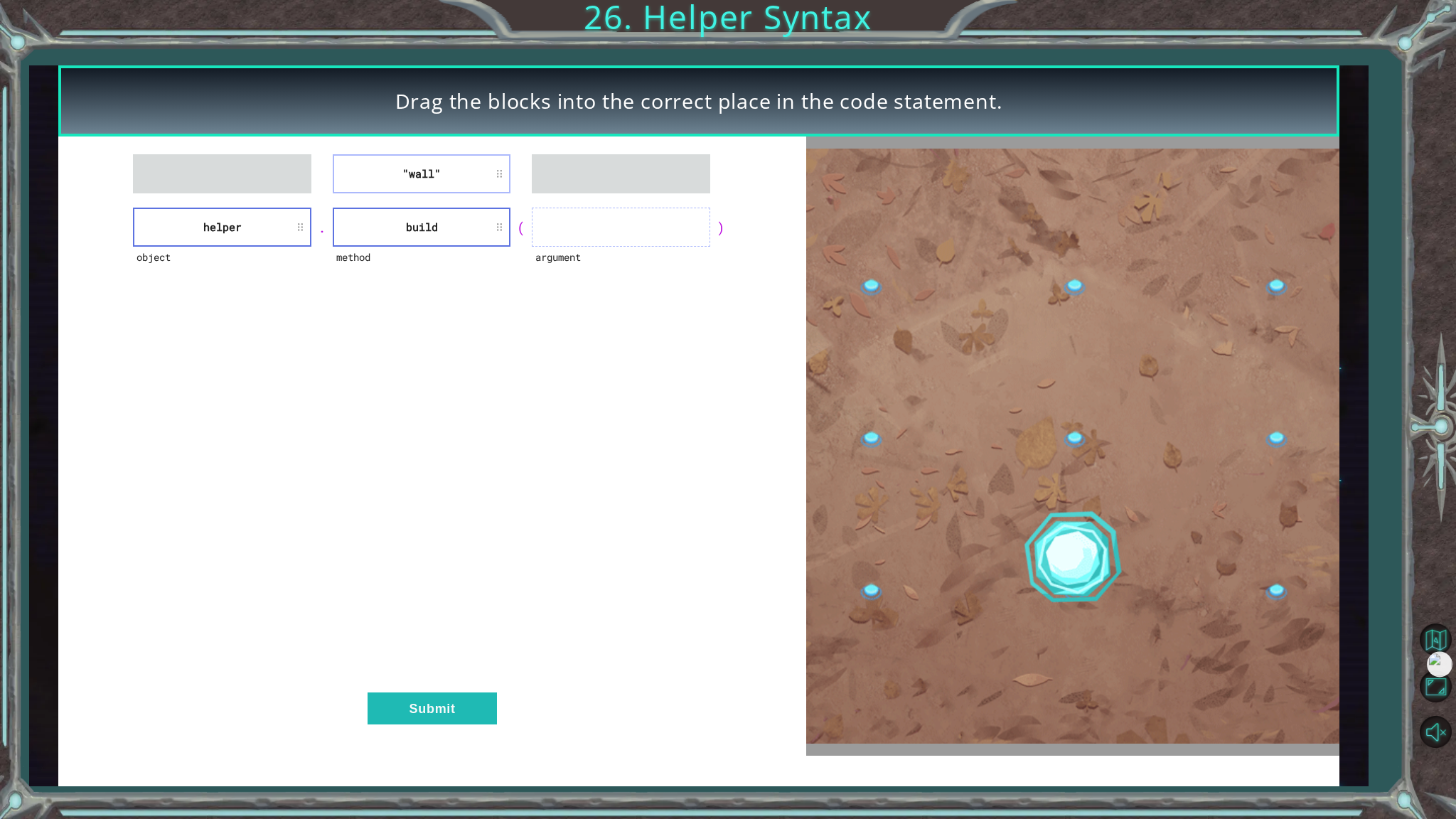
click at [430, 156] on div ""wall" object helper . method build ( argument ) Submit" at bounding box center [432, 445] width 748 height 619
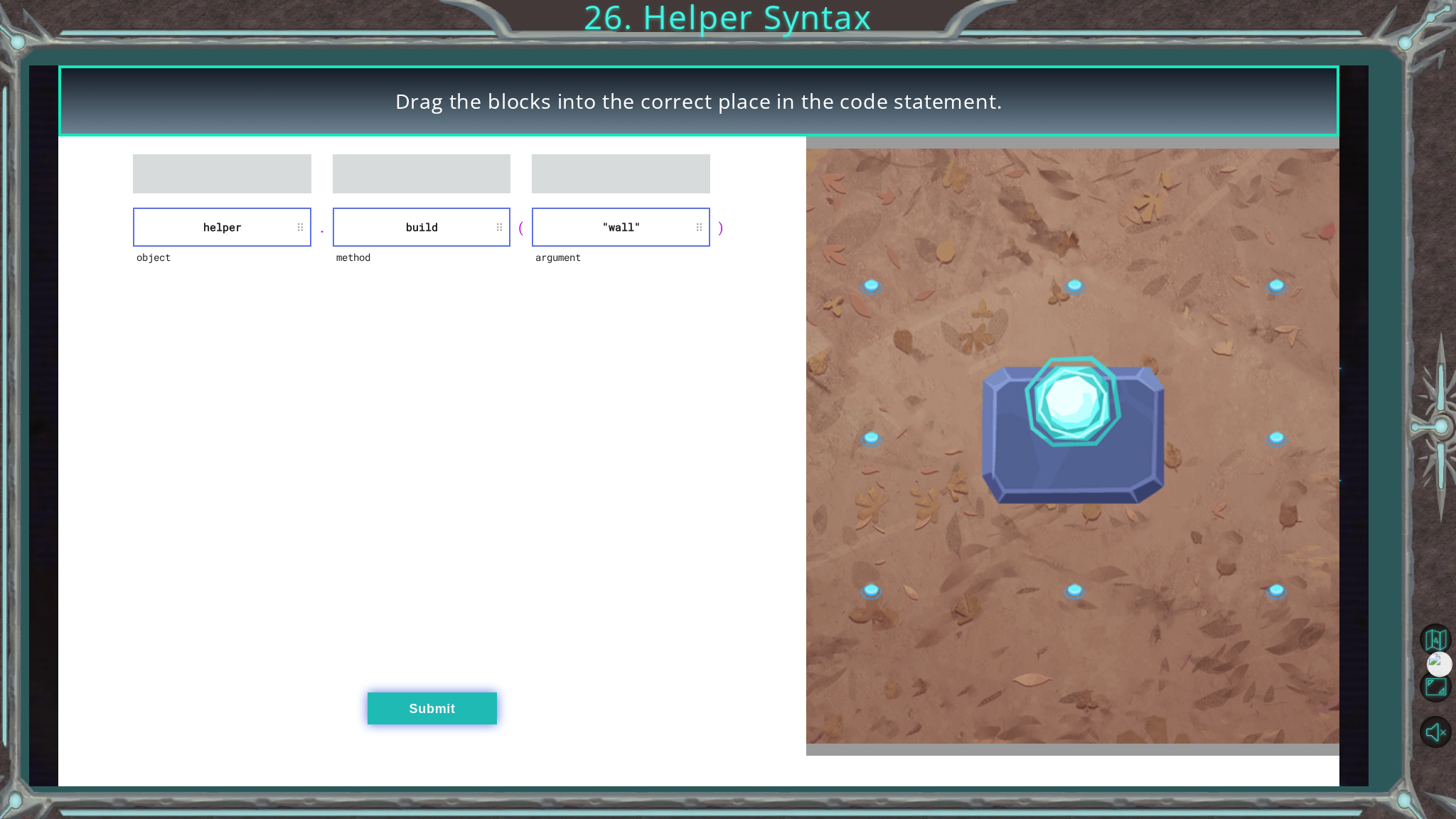
click at [377, 698] on button "Submit" at bounding box center [432, 708] width 130 height 32
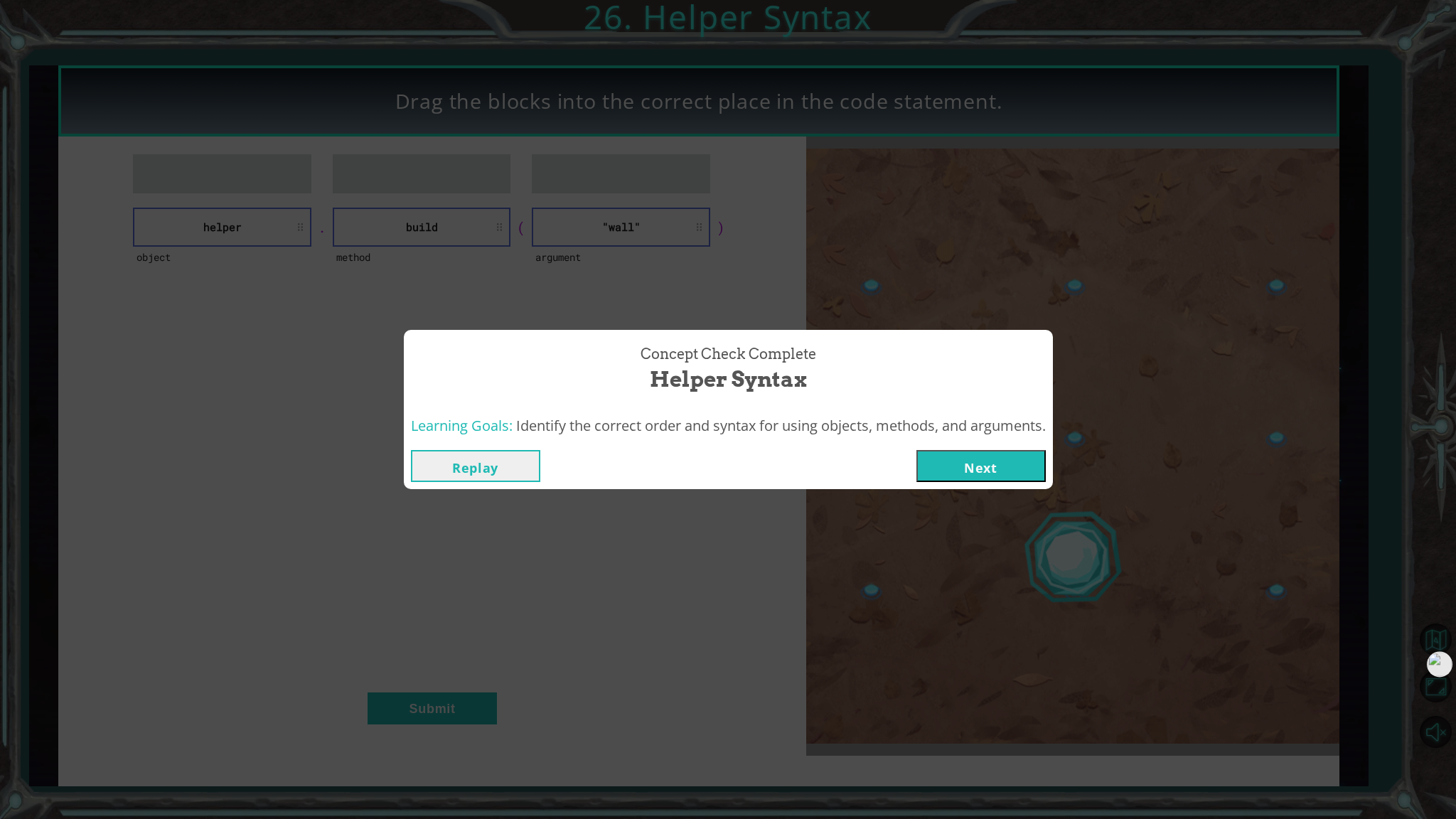
click at [1015, 461] on button "Next" at bounding box center [981, 466] width 130 height 32
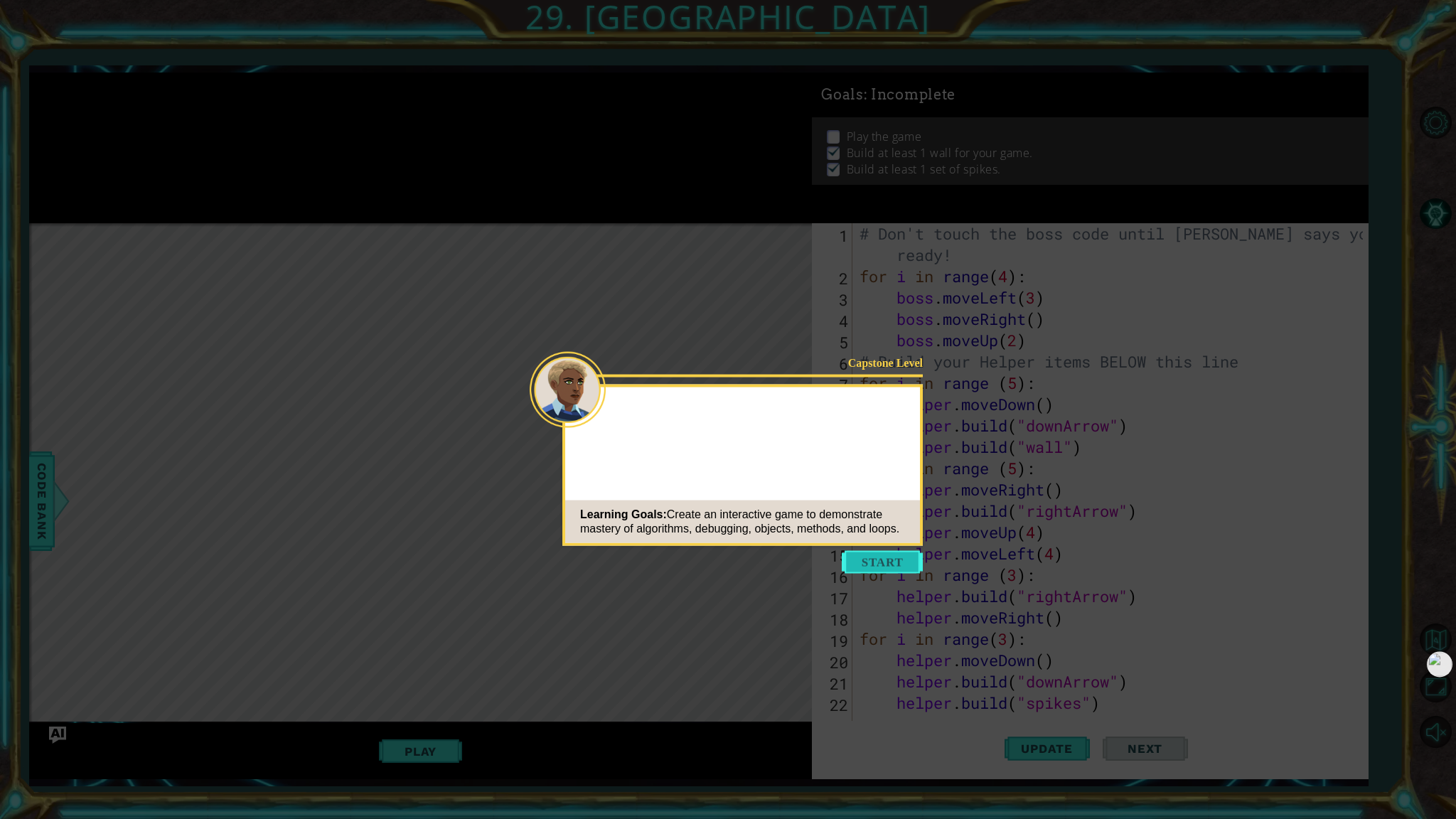
click at [837, 558] on icon at bounding box center [728, 410] width 1456 height 819
click at [850, 558] on button "Start" at bounding box center [883, 562] width 81 height 23
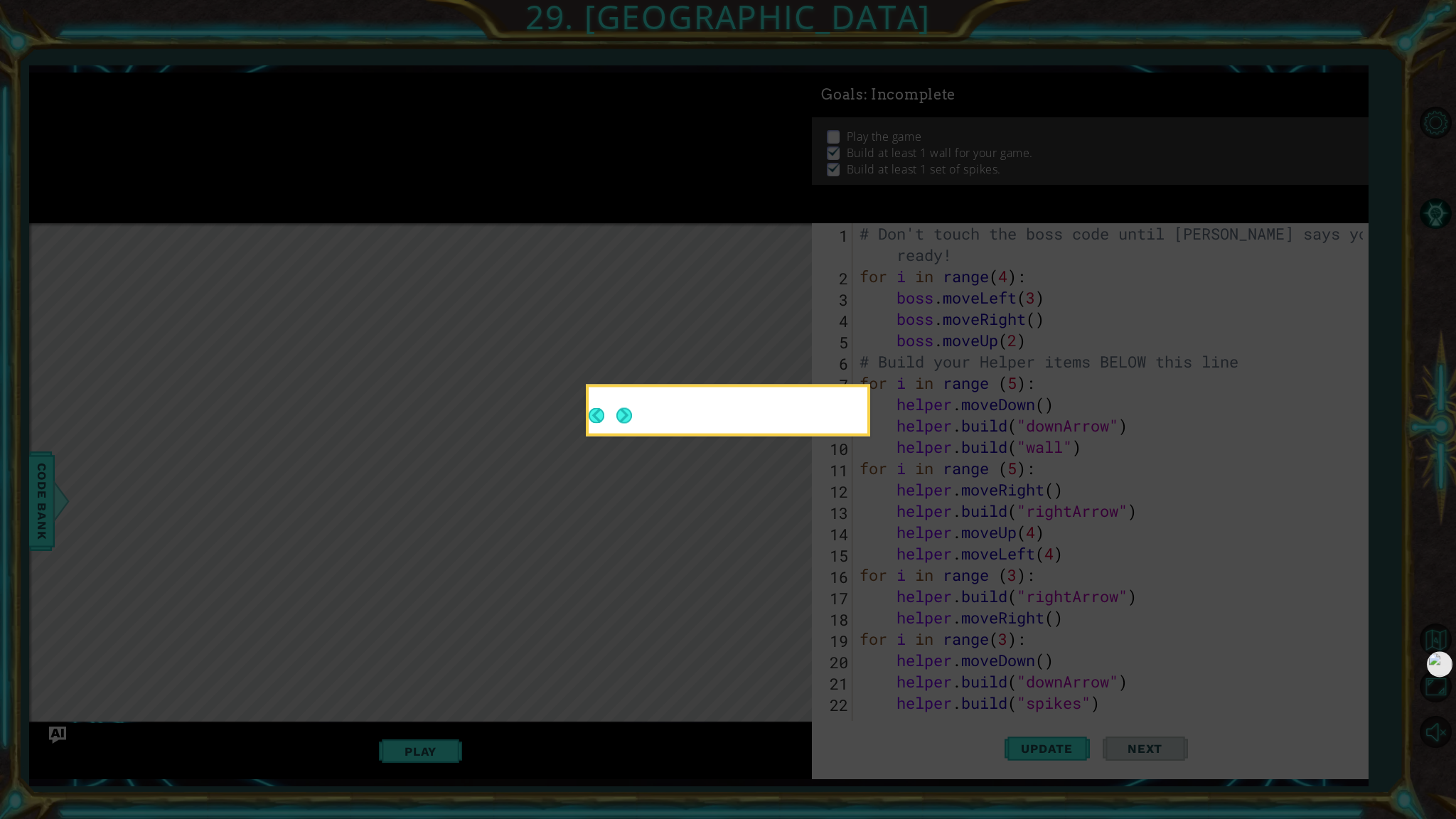
click at [632, 417] on button "Next" at bounding box center [624, 415] width 16 height 16
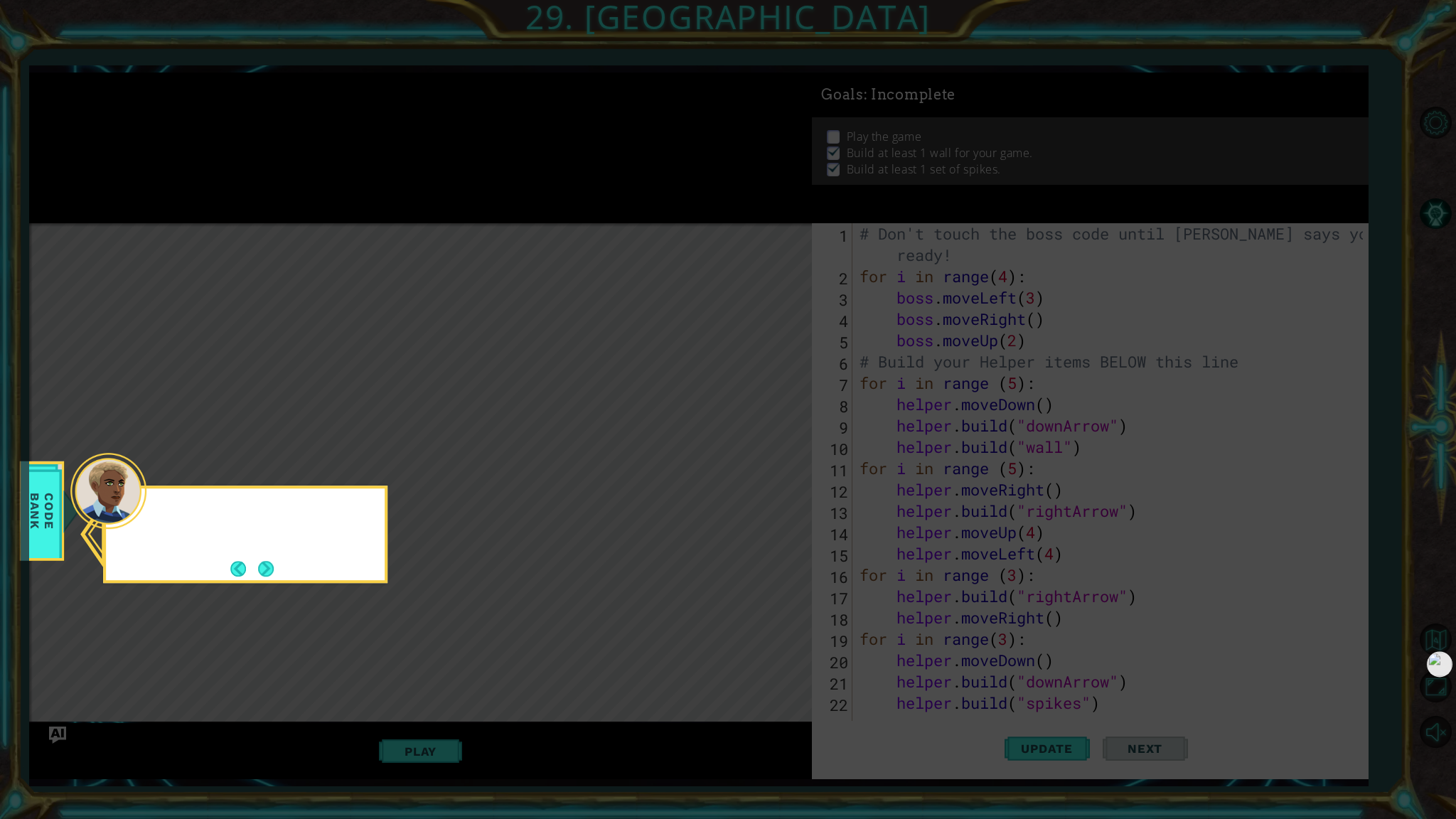
click at [146, 517] on div at bounding box center [245, 514] width 279 height 40
click at [265, 566] on button "Next" at bounding box center [265, 569] width 16 height 16
click at [265, 566] on icon at bounding box center [728, 410] width 1456 height 819
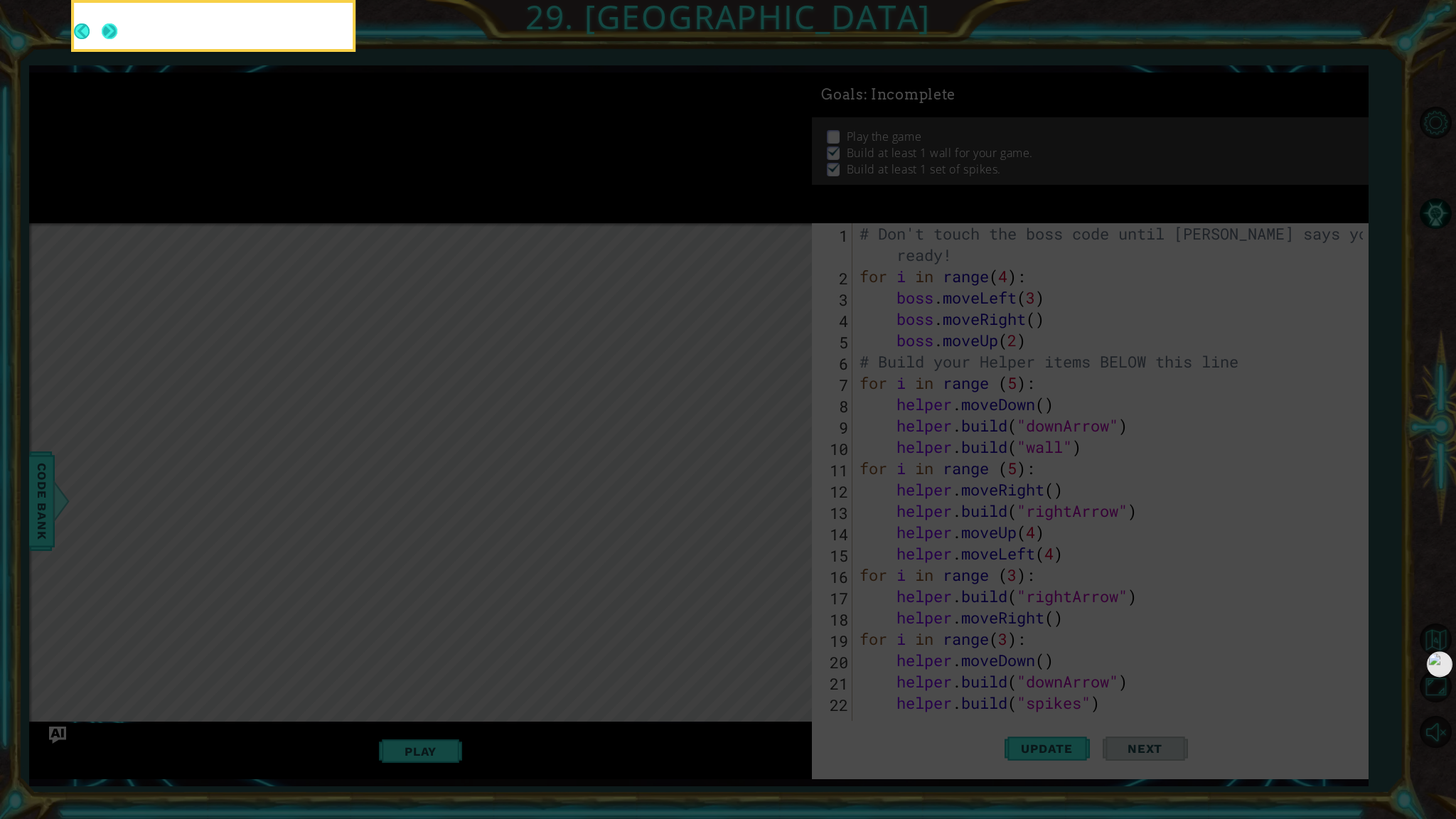
click at [114, 28] on button "Next" at bounding box center [109, 30] width 16 height 16
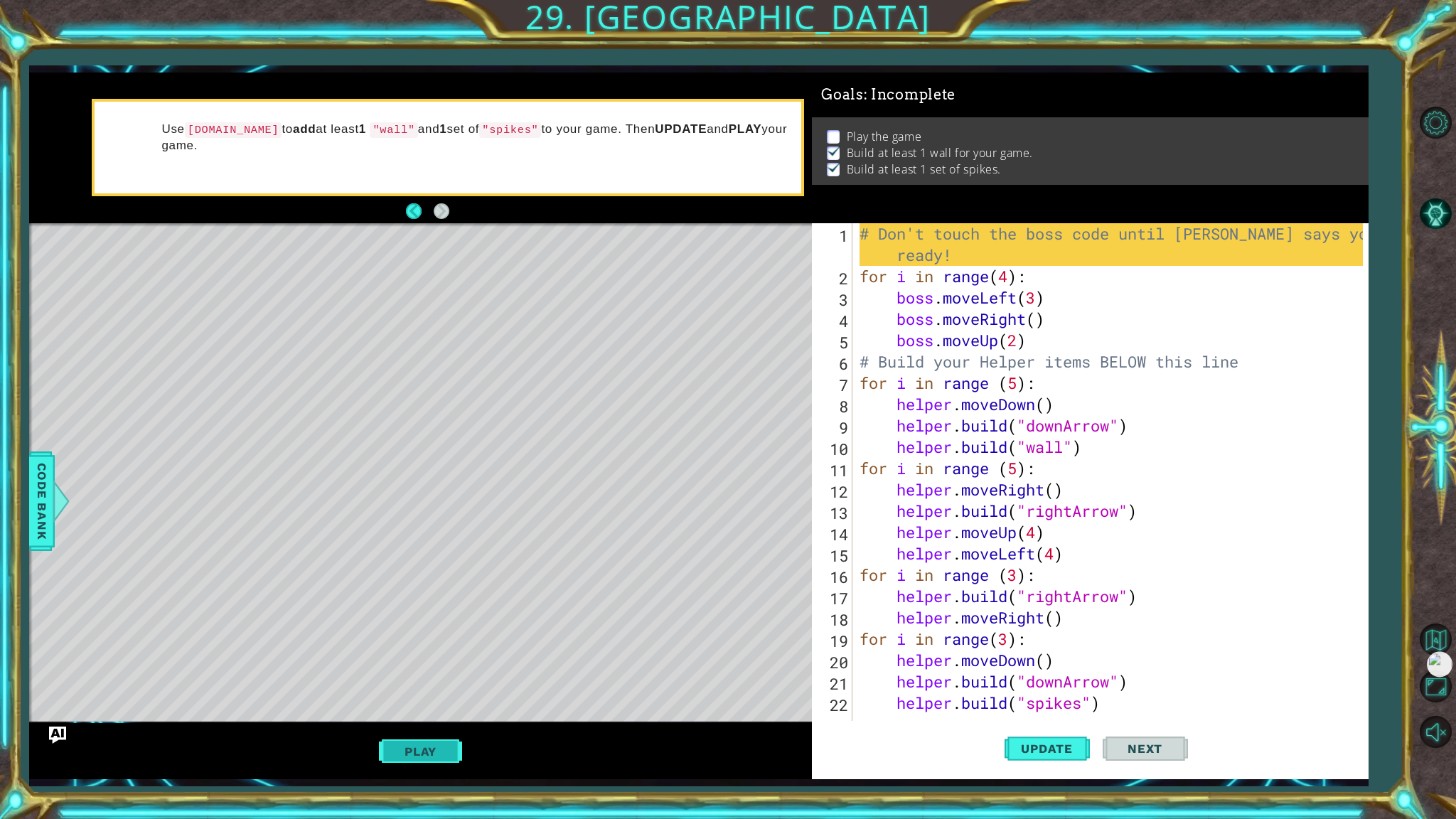
click at [427, 743] on button "Play" at bounding box center [421, 751] width 83 height 27
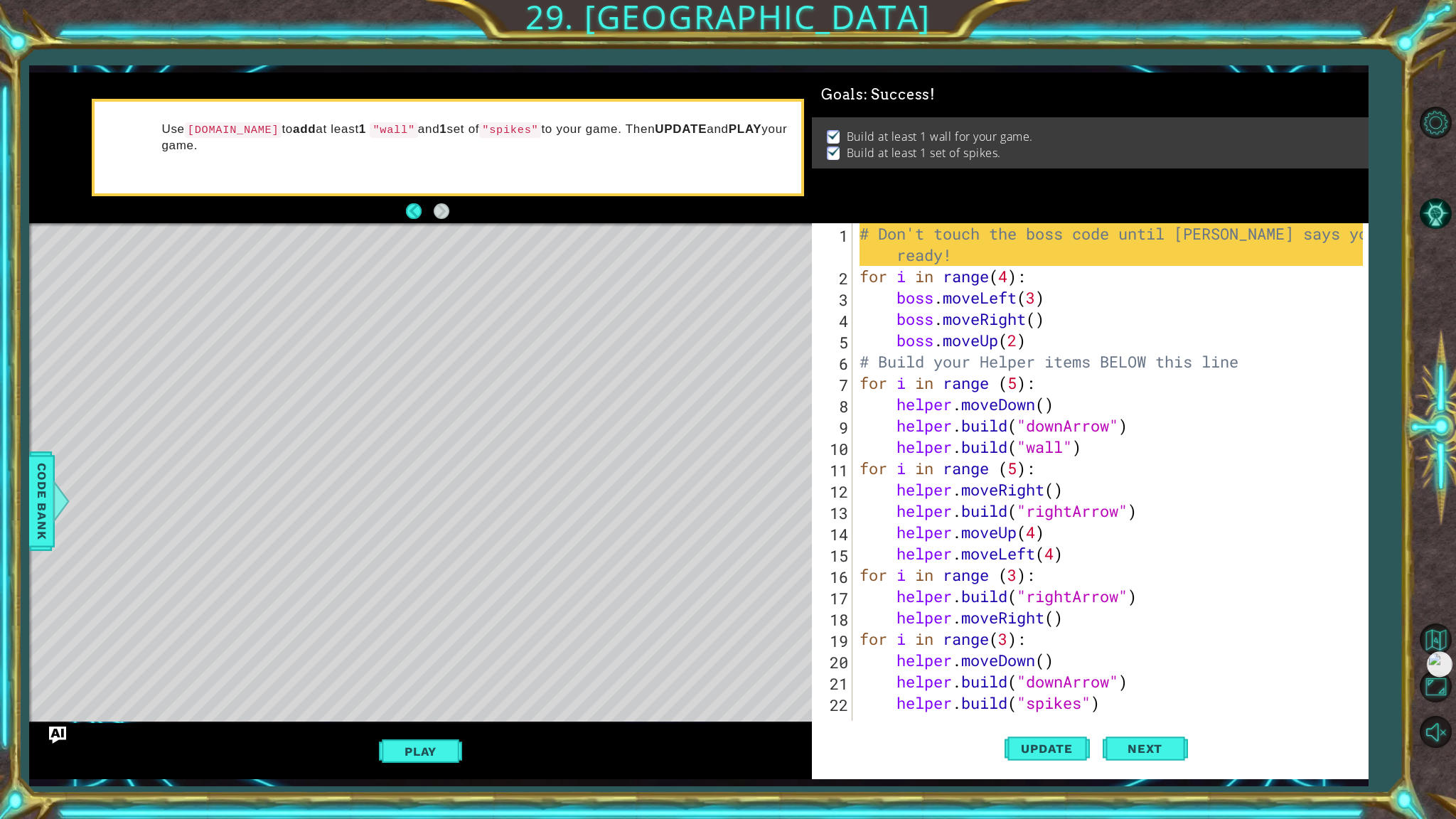
click at [996, 266] on div "# Don't touch the boss code until [PERSON_NAME] says you're ready! for i in ran…" at bounding box center [1114, 512] width 514 height 576
type textarea "for i in range(4):"
click at [1439, 631] on button "Back to Map" at bounding box center [1435, 640] width 41 height 41
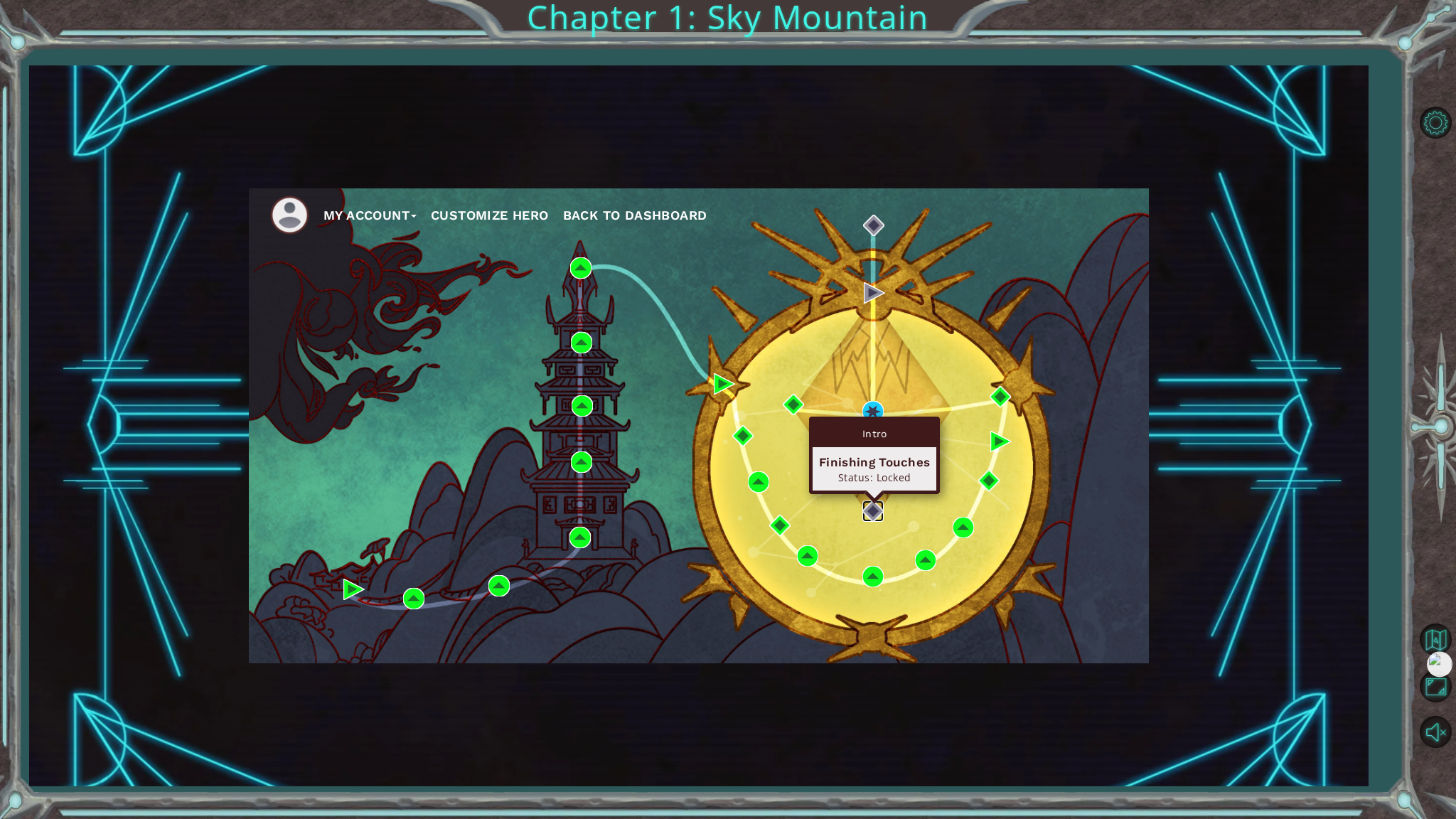
click at [874, 517] on img at bounding box center [872, 511] width 21 height 21
click at [881, 511] on img at bounding box center [872, 511] width 21 height 21
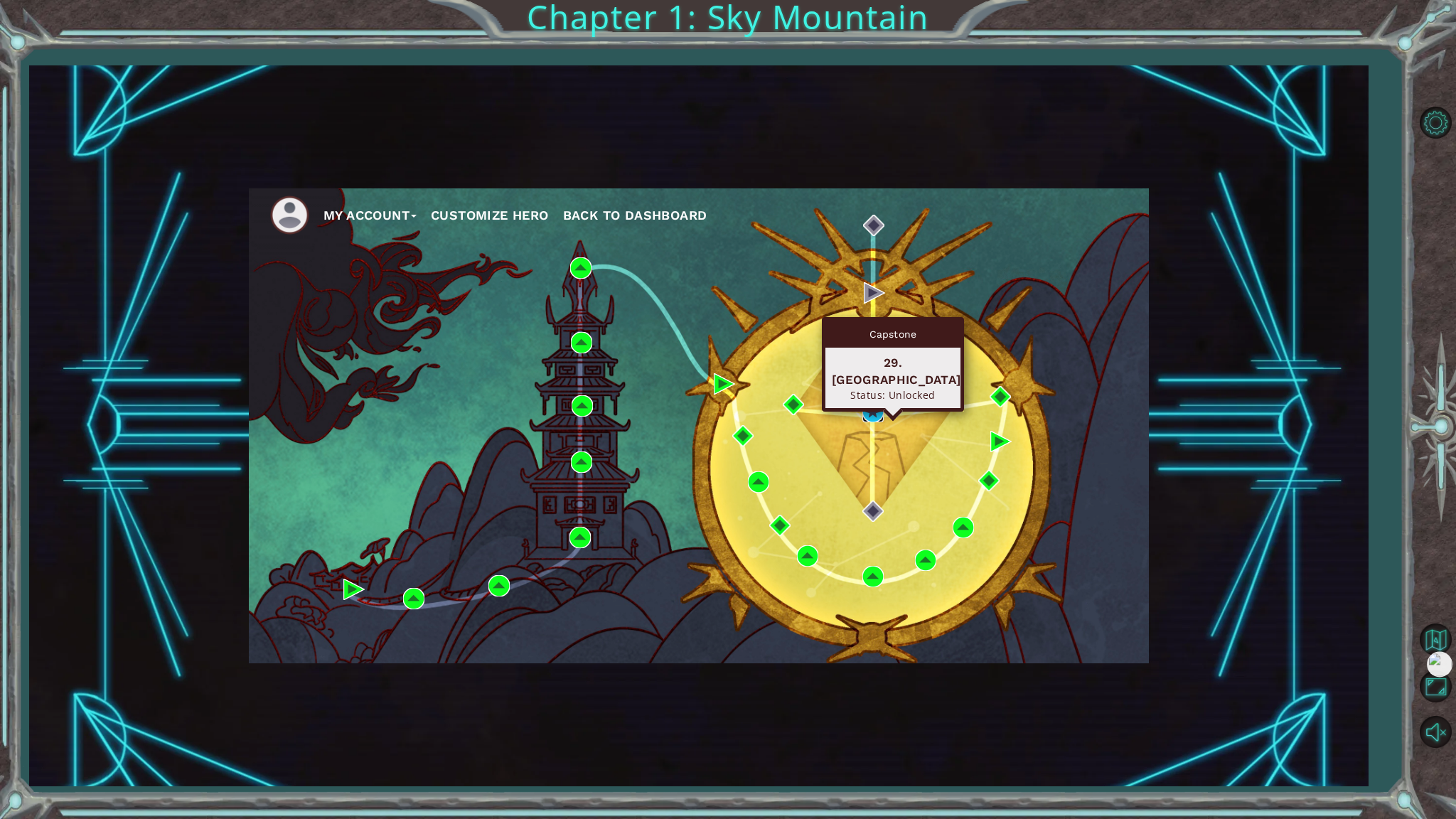
click at [871, 408] on img at bounding box center [872, 411] width 21 height 21
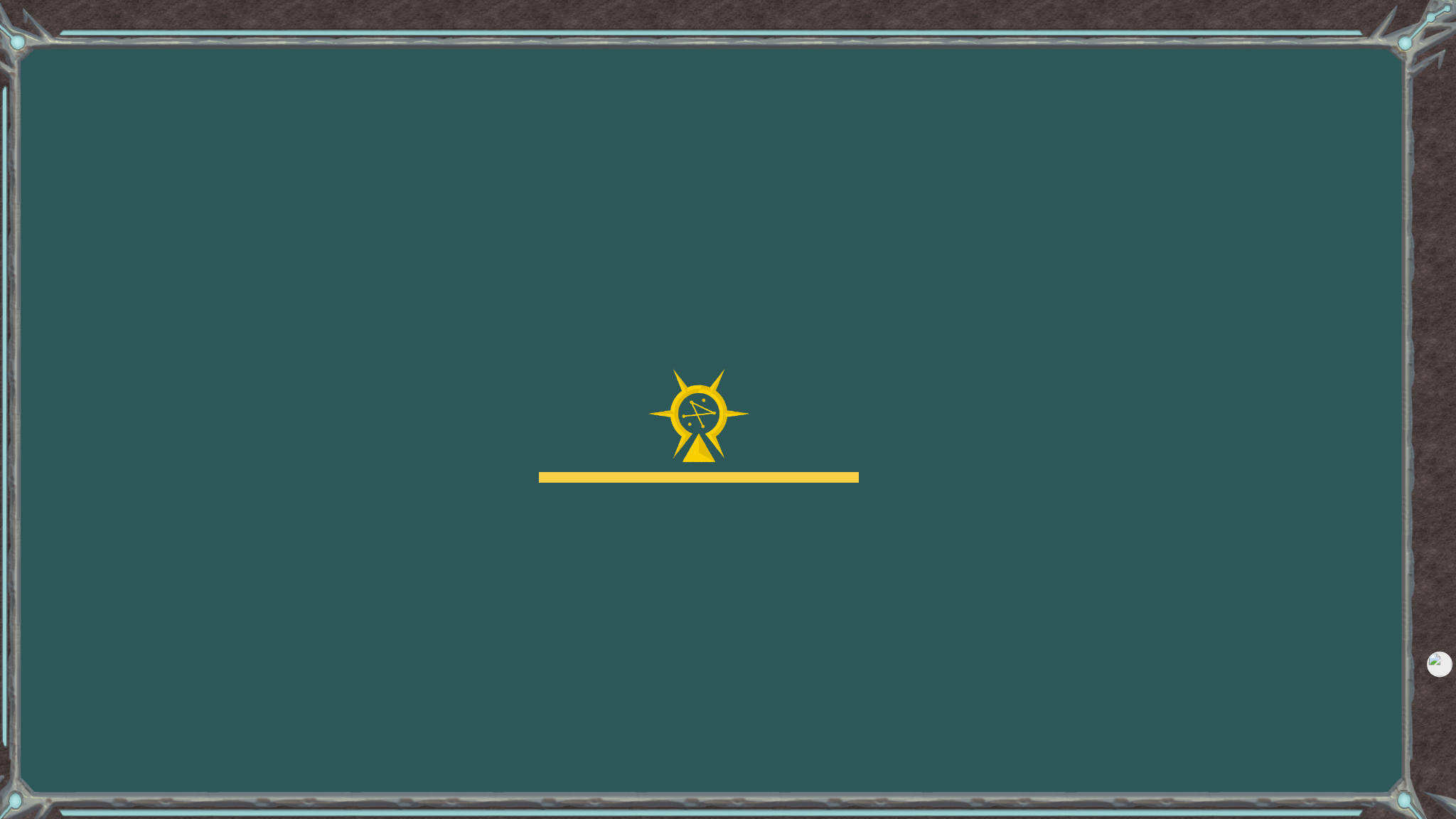
click at [871, 408] on div "Goals Error loading from server. Try refreshing the page. You'll need to join a…" at bounding box center [728, 410] width 1456 height 819
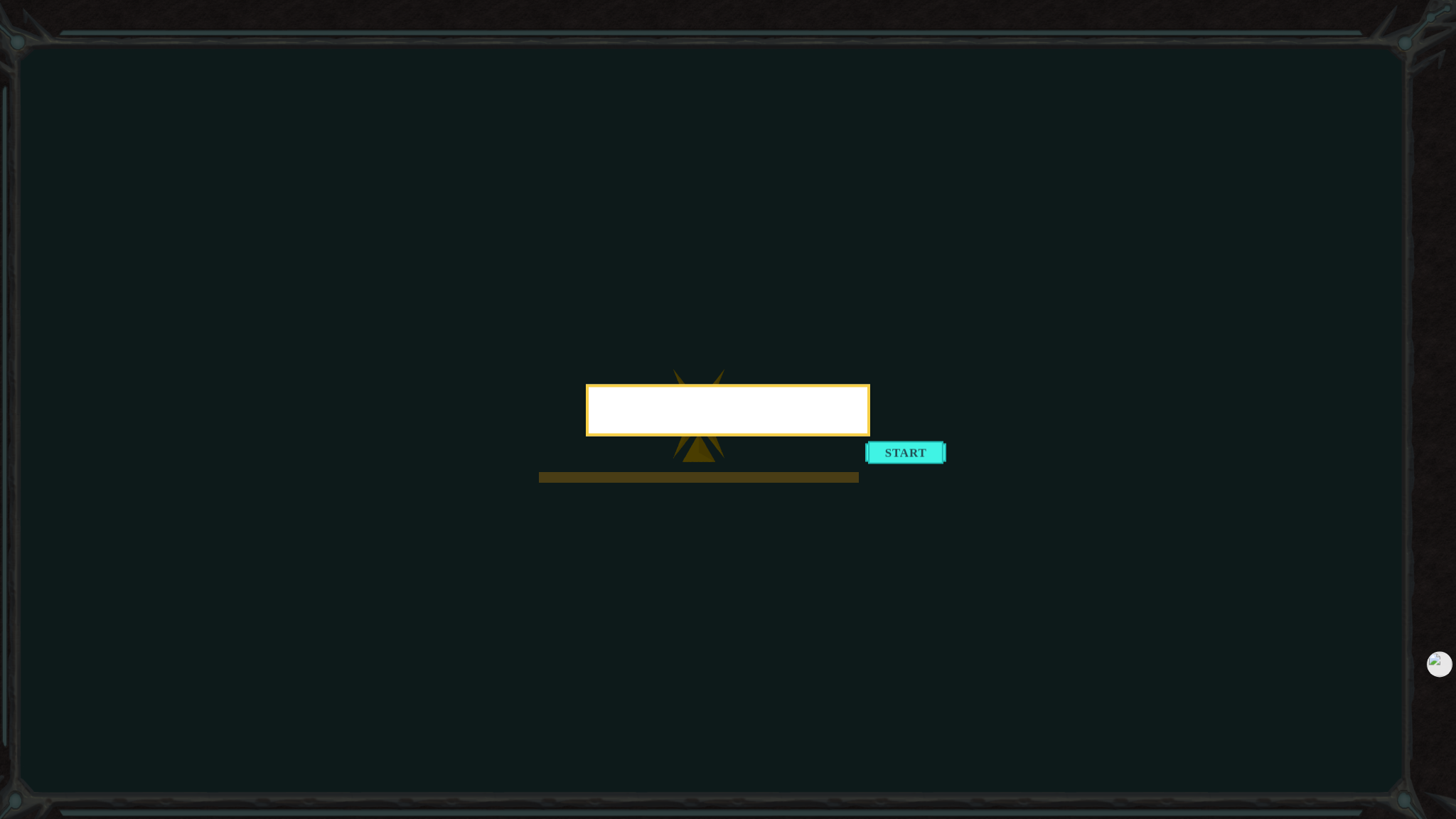
click at [741, 266] on icon at bounding box center [728, 410] width 1456 height 819
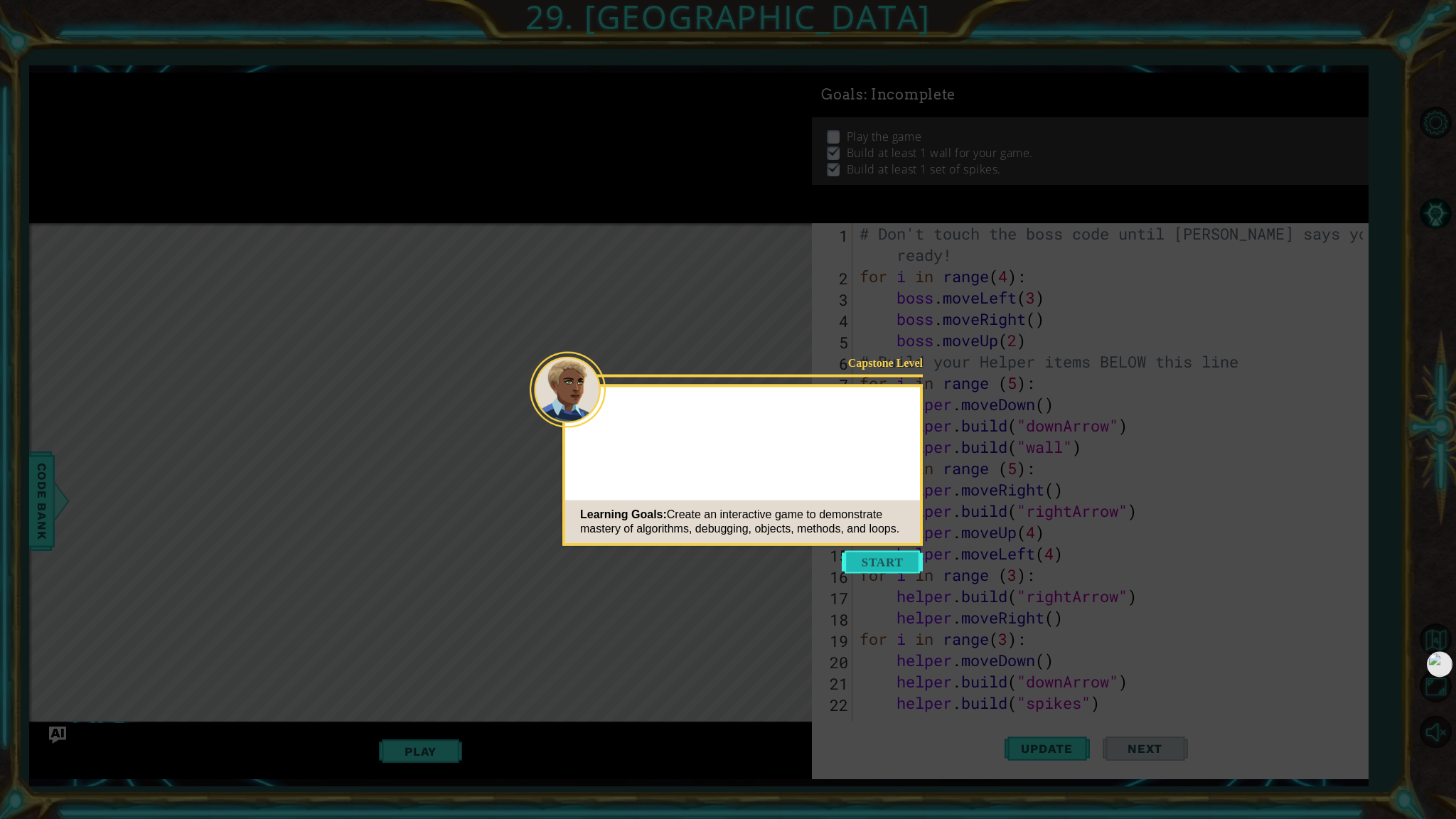
click at [876, 561] on button "Start" at bounding box center [883, 562] width 81 height 23
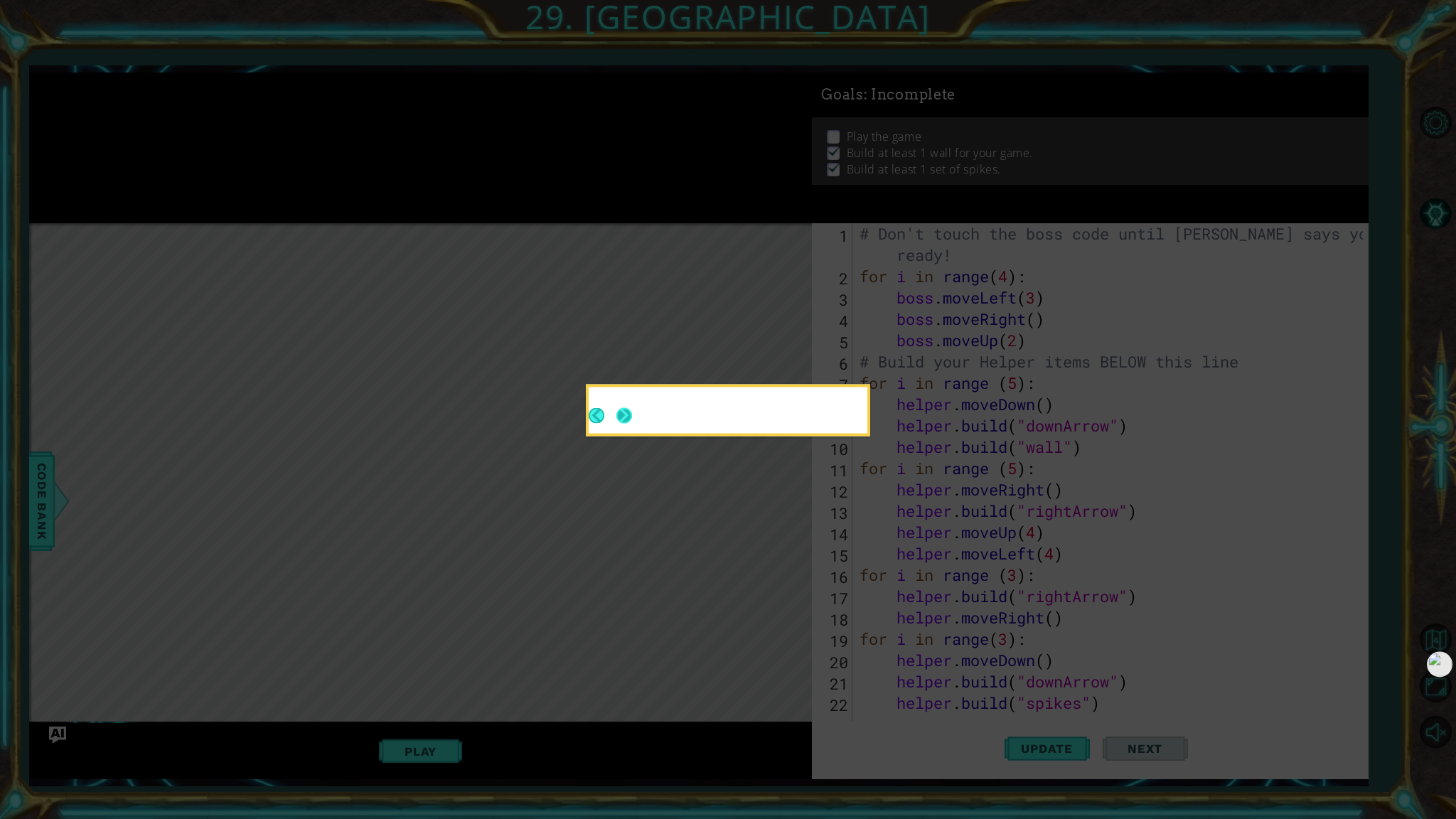
click at [627, 411] on button "Next" at bounding box center [625, 416] width 17 height 17
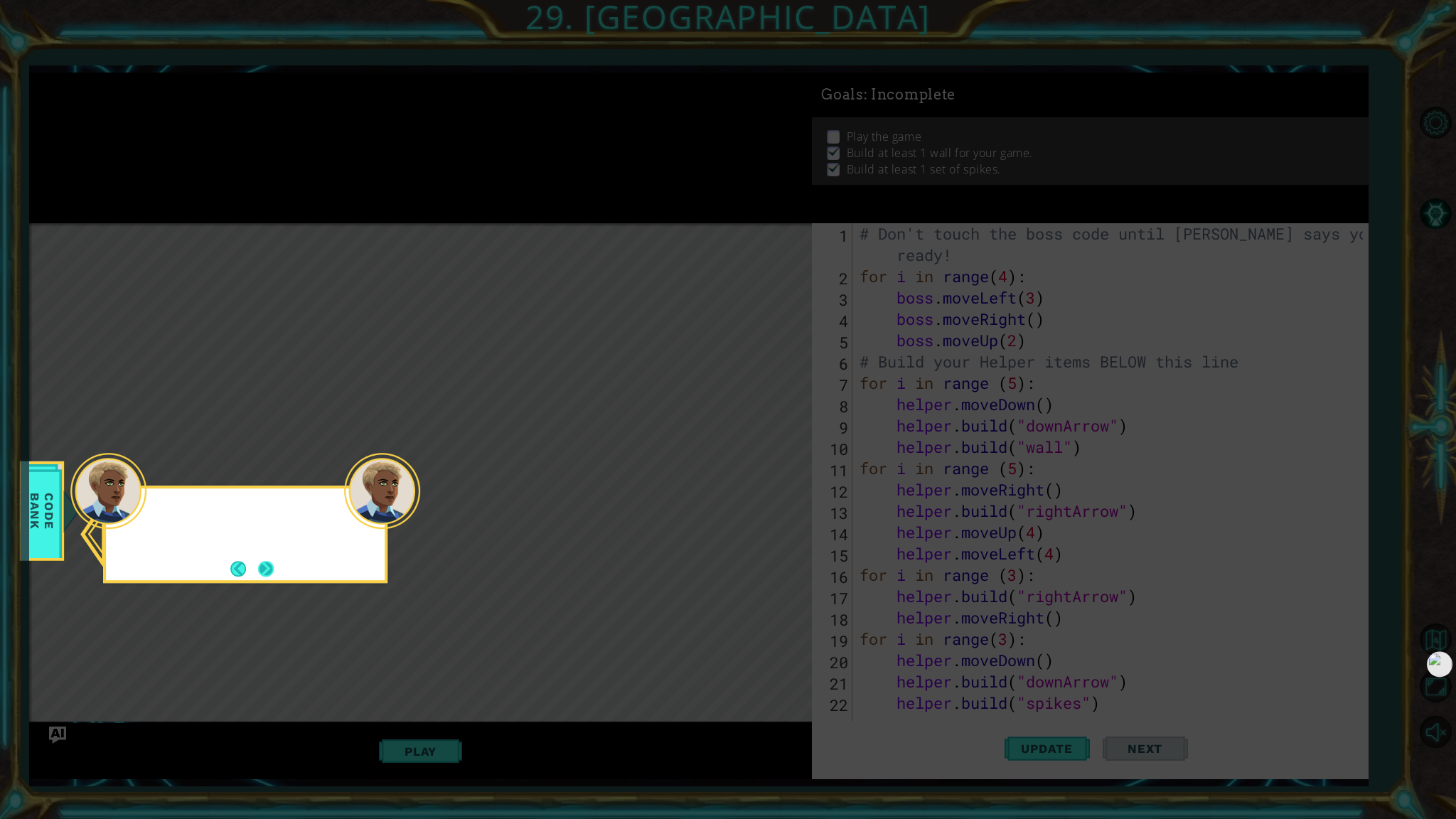
click at [264, 569] on button "Next" at bounding box center [265, 569] width 16 height 16
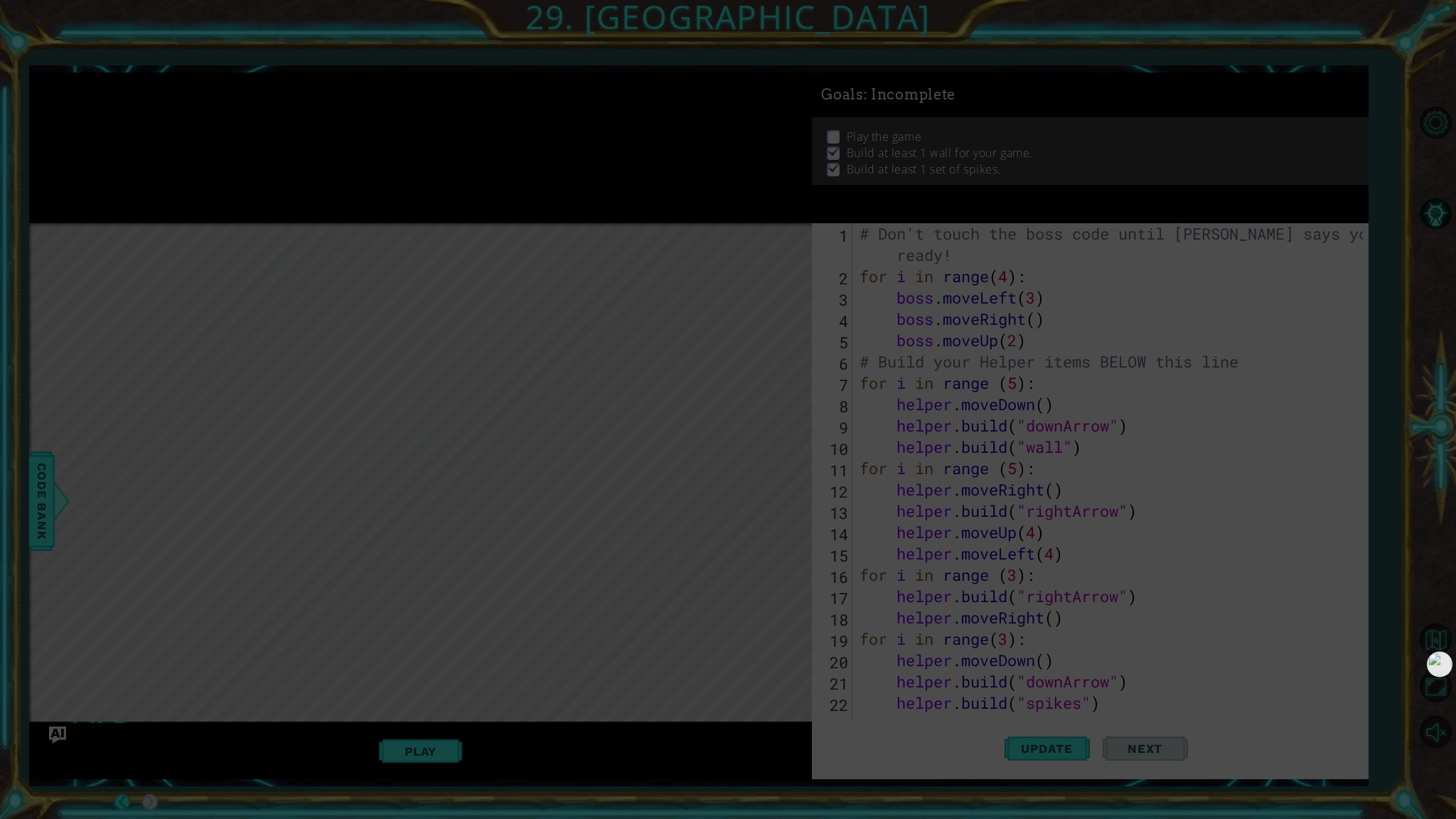
click at [470, 271] on icon at bounding box center [728, 410] width 1456 height 819
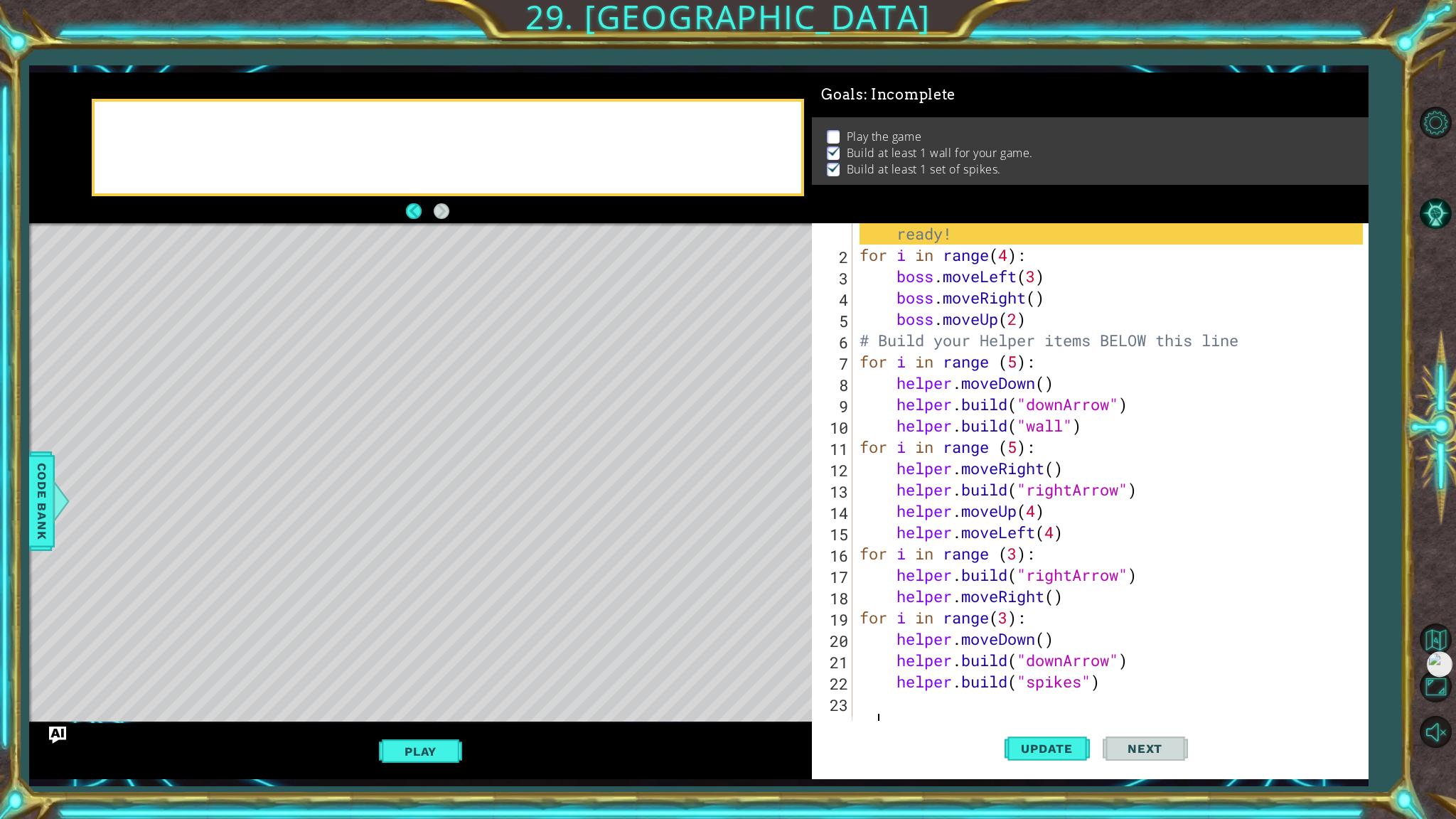
scroll to position [20, 0]
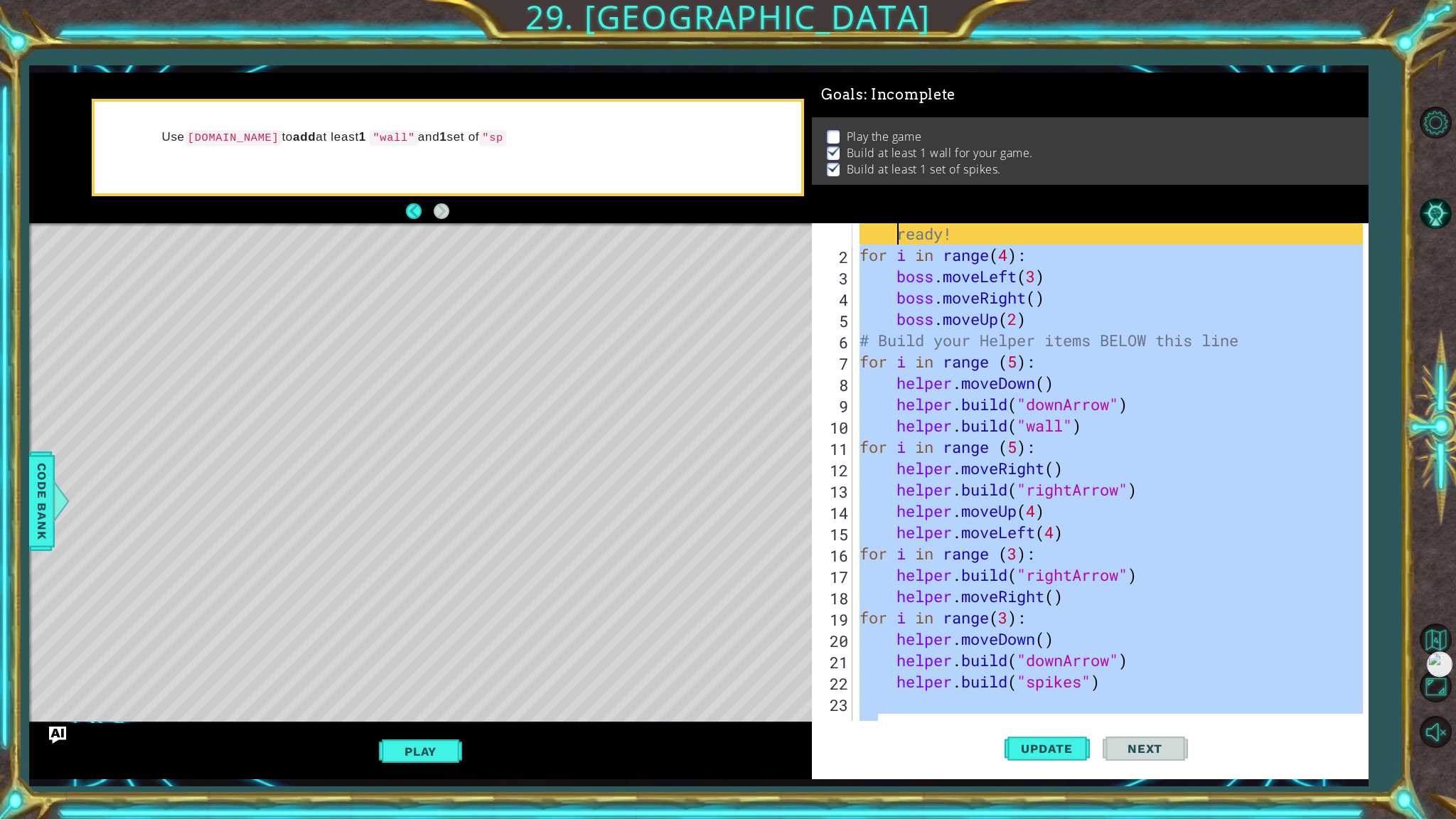
drag, startPoint x: 860, startPoint y: 343, endPoint x: 852, endPoint y: 225, distance: 118.3
click at [852, 225] on div "1 2 3 4 5 6 7 8 9 10 11 12 13 14 15 16 17 18 19 20 21 22 23 24 # Don't touch th…" at bounding box center [1087, 479] width 551 height 512
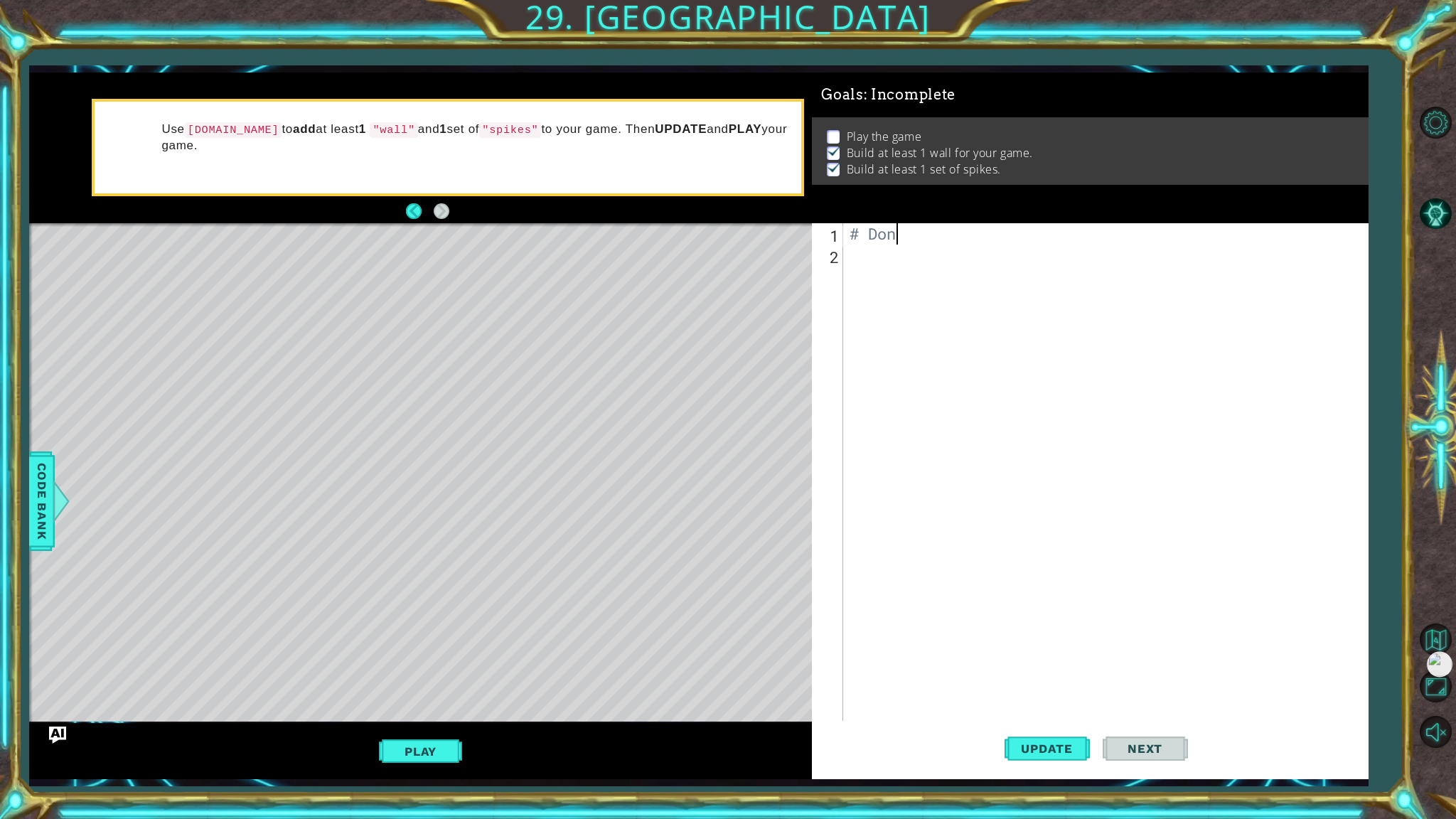
type textarea "#"
click at [881, 267] on div at bounding box center [1108, 501] width 524 height 555
paste textarea "[DOMAIN_NAME]("spikes")"
type textarea "[DOMAIN_NAME]("spikes")"
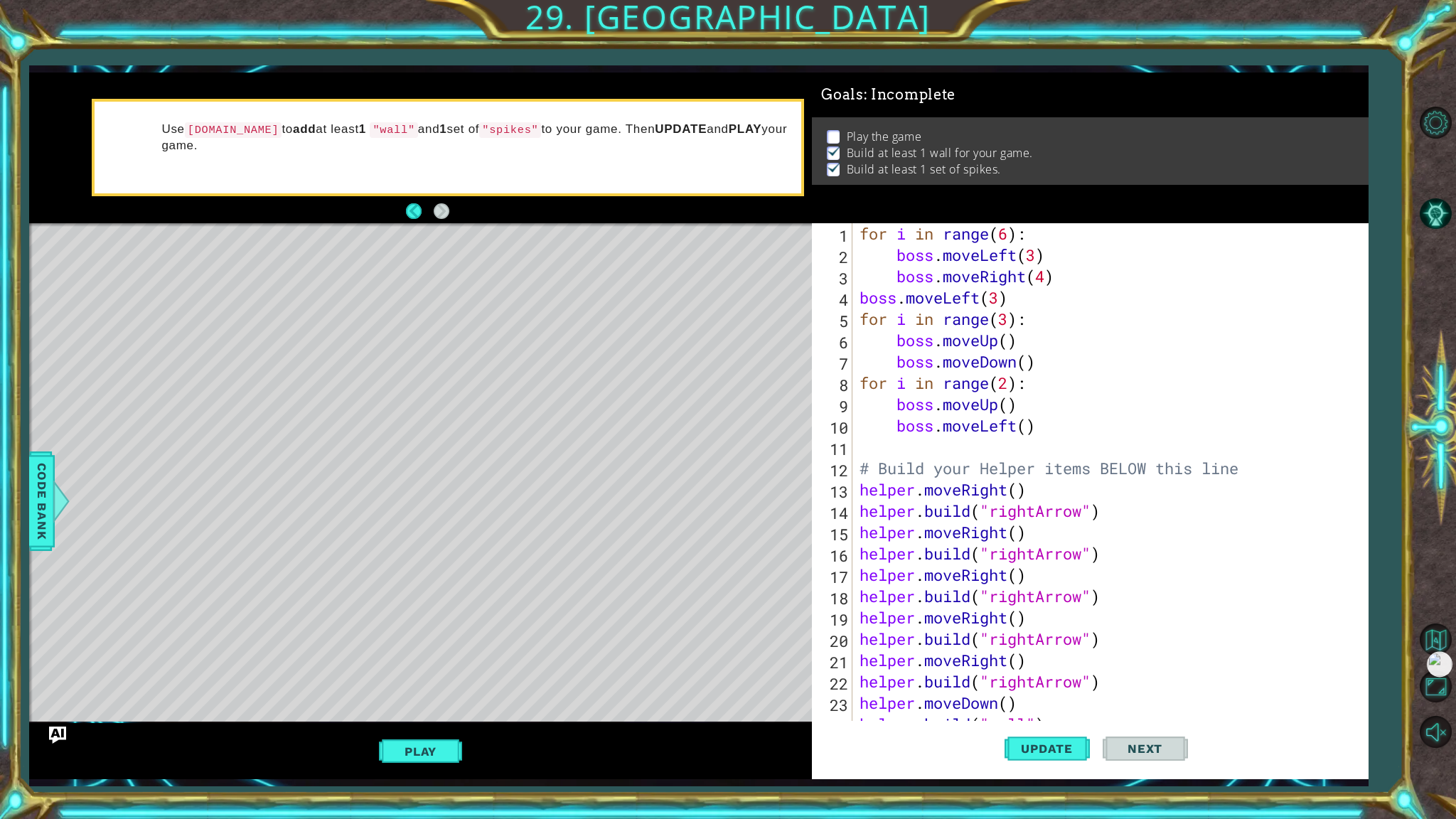
scroll to position [0, 0]
click at [445, 748] on button "Play" at bounding box center [421, 751] width 83 height 27
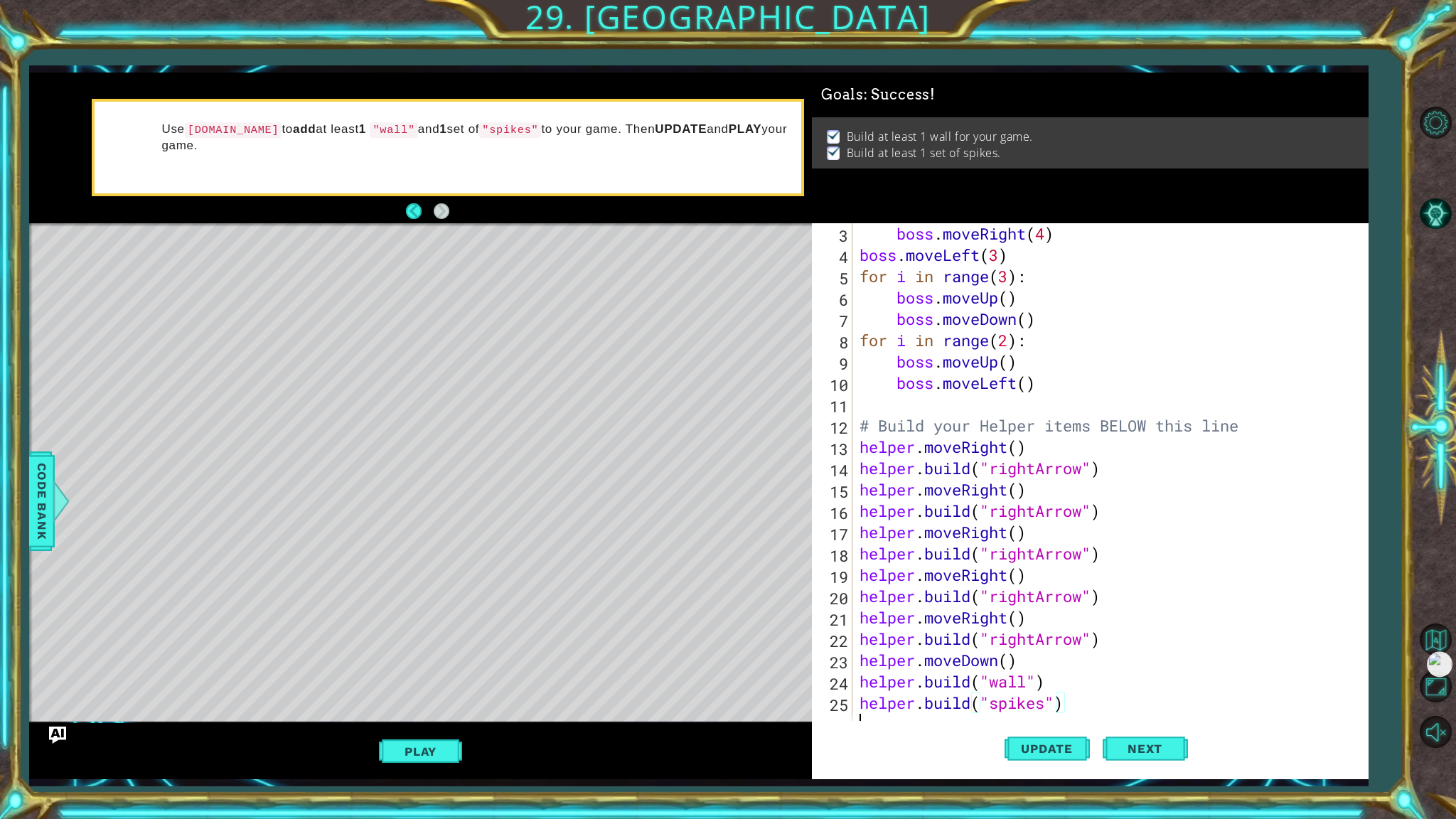
scroll to position [42, 0]
click at [1129, 755] on span "Next" at bounding box center [1145, 748] width 64 height 14
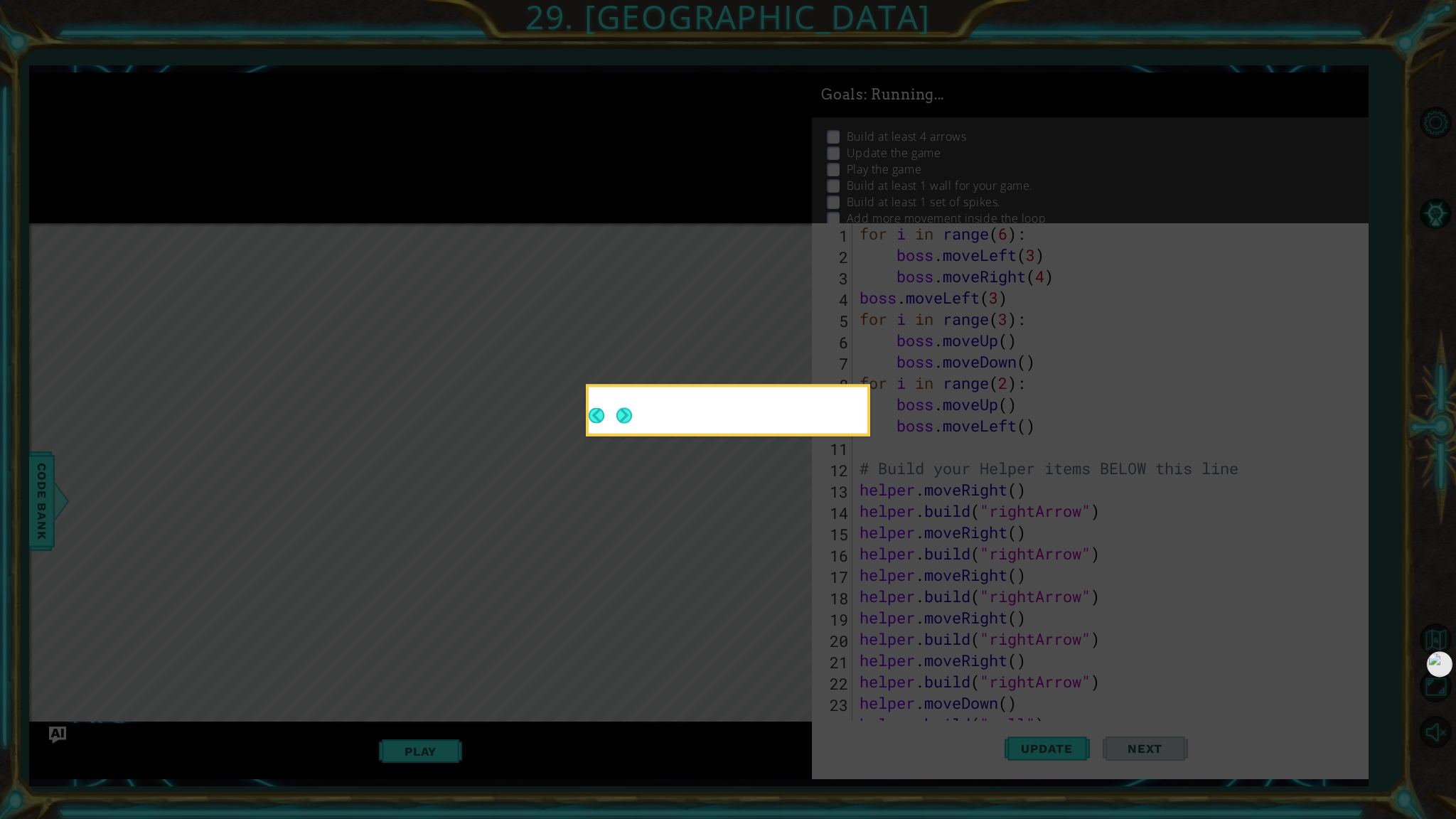
scroll to position [0, 0]
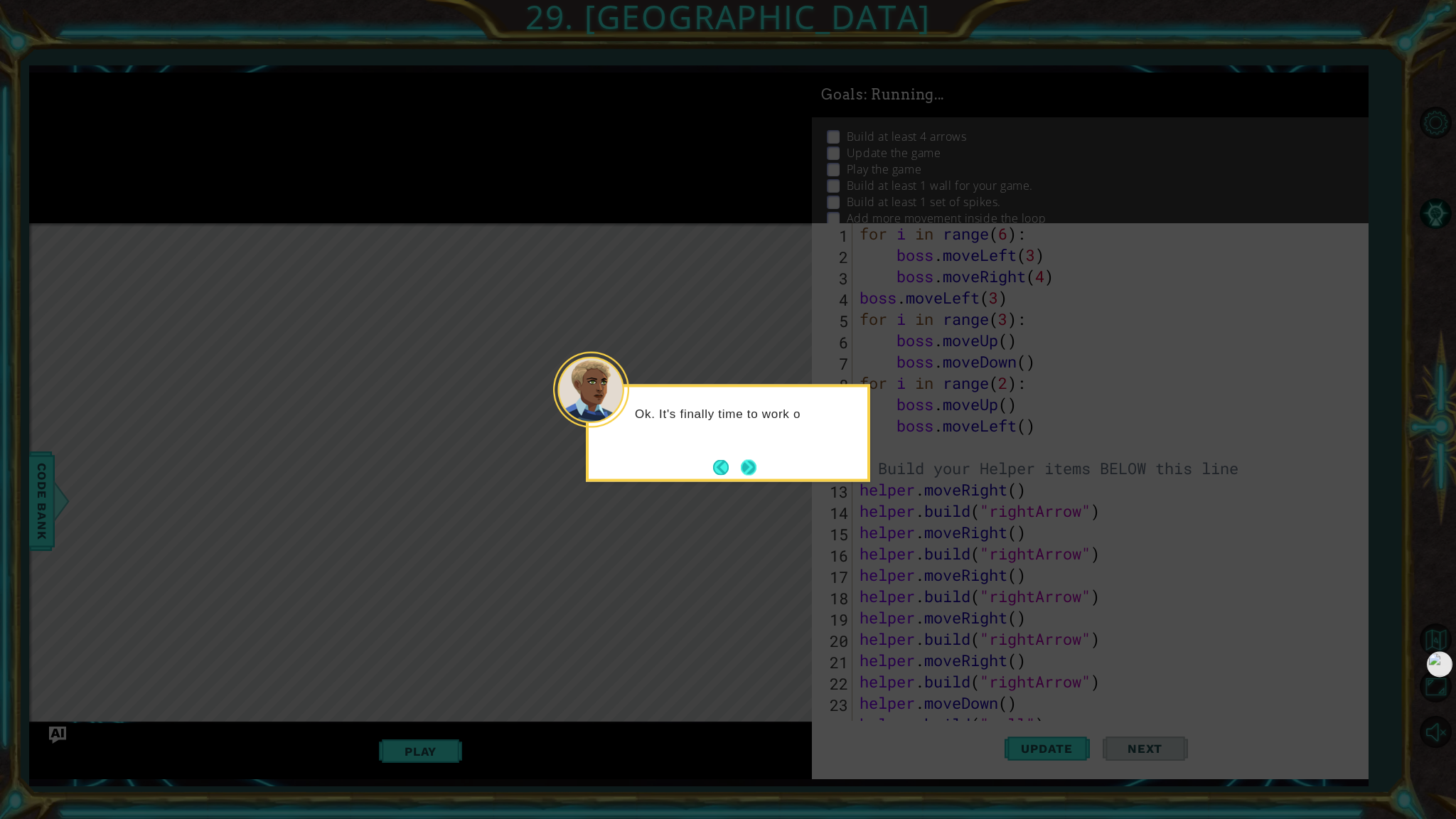
click at [752, 473] on button "Next" at bounding box center [748, 467] width 16 height 16
click at [752, 473] on icon at bounding box center [728, 410] width 1456 height 819
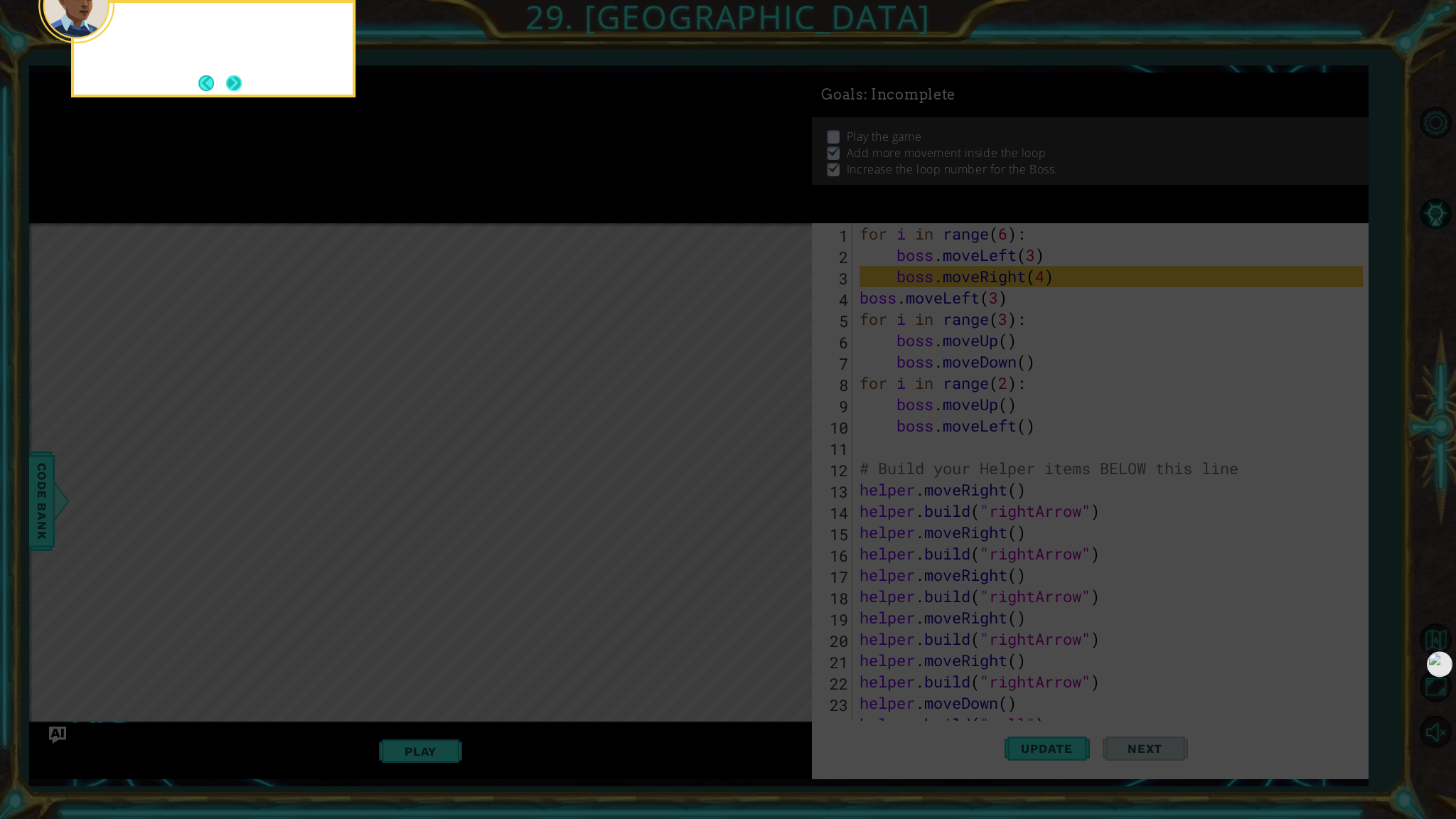
click at [226, 86] on button "Next" at bounding box center [234, 83] width 16 height 16
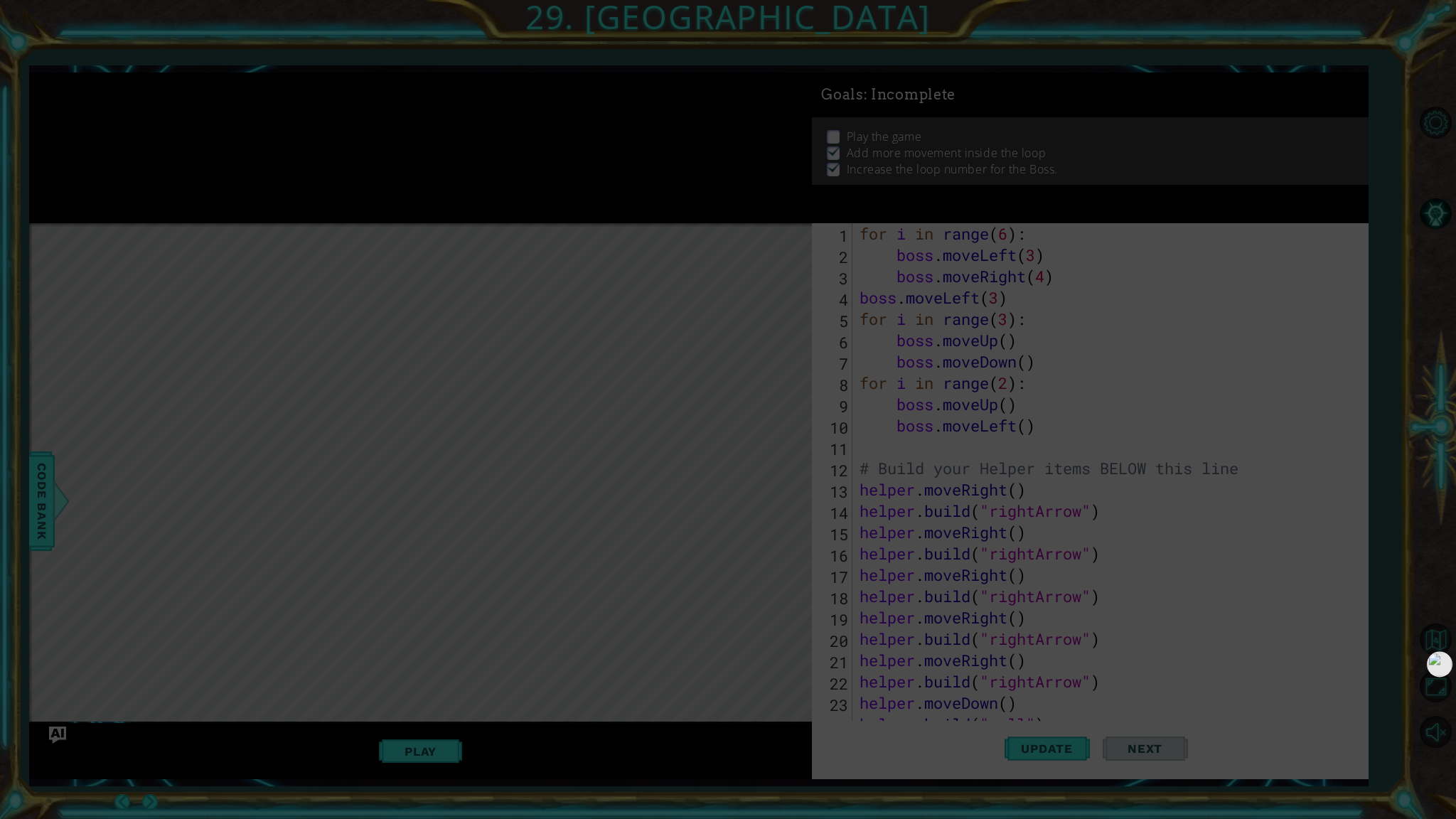
click at [226, 86] on icon at bounding box center [728, 410] width 1456 height 819
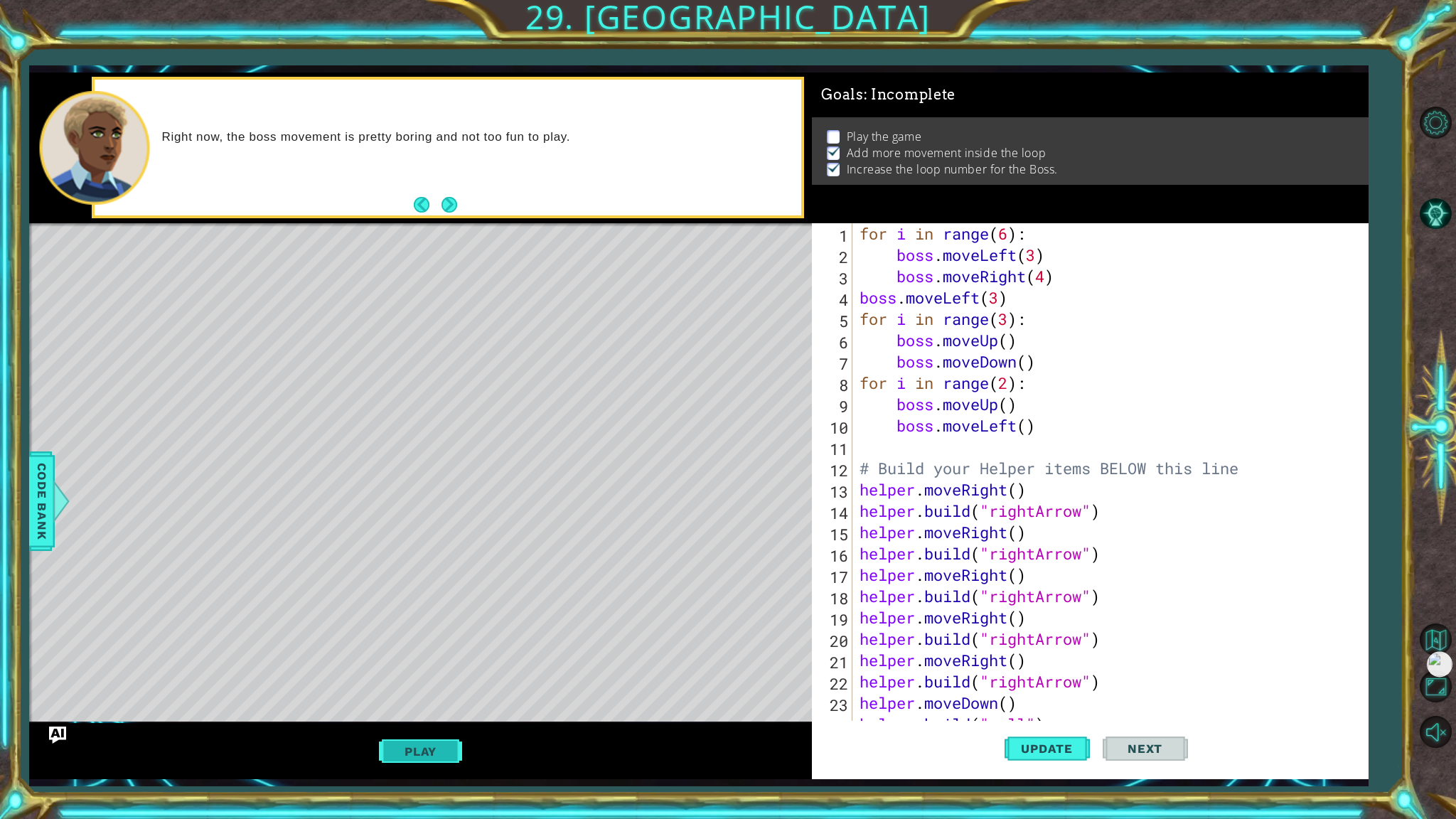
click at [448, 761] on button "Play" at bounding box center [421, 751] width 83 height 27
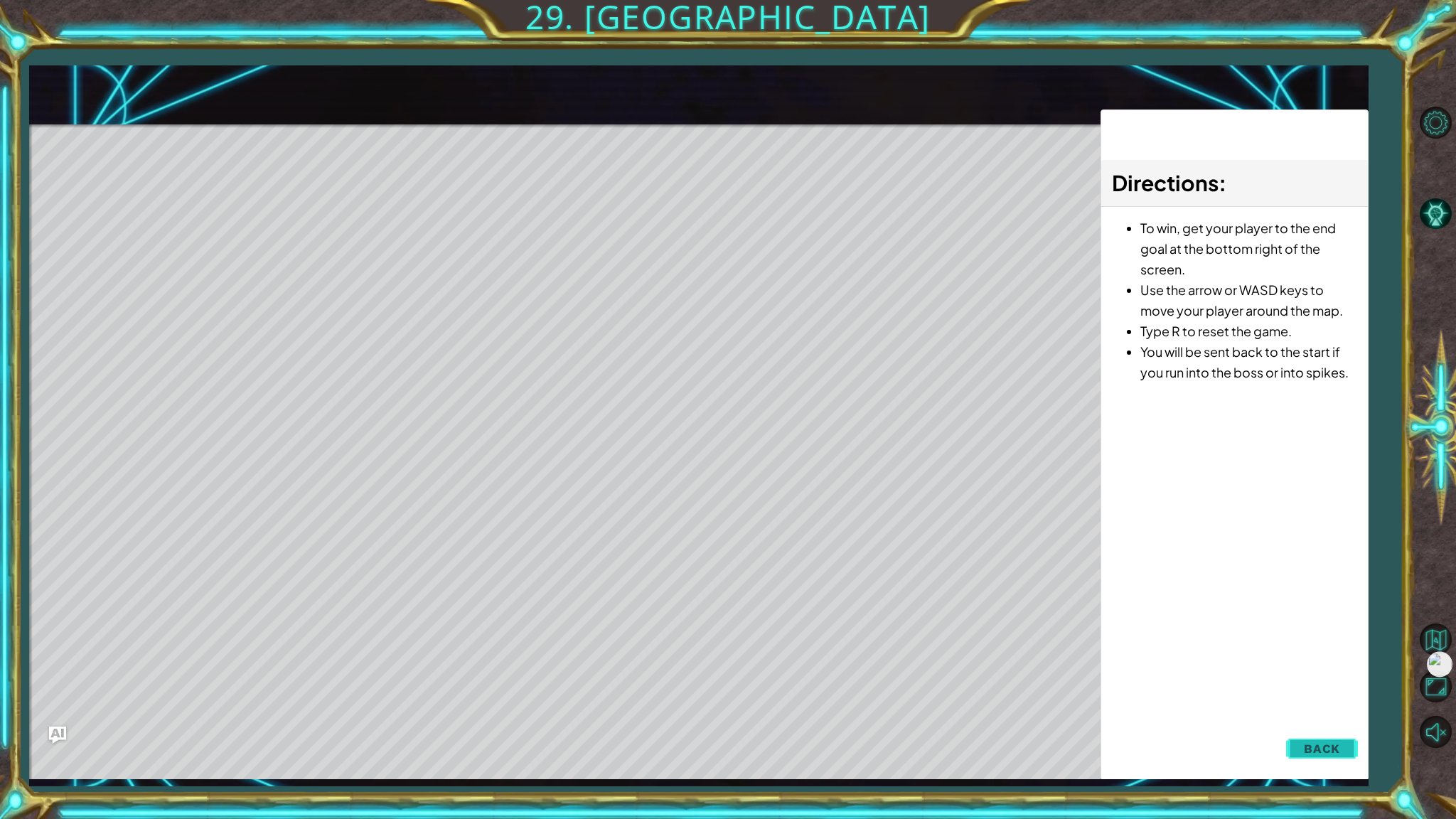
click at [1352, 739] on button "Back" at bounding box center [1323, 748] width 72 height 29
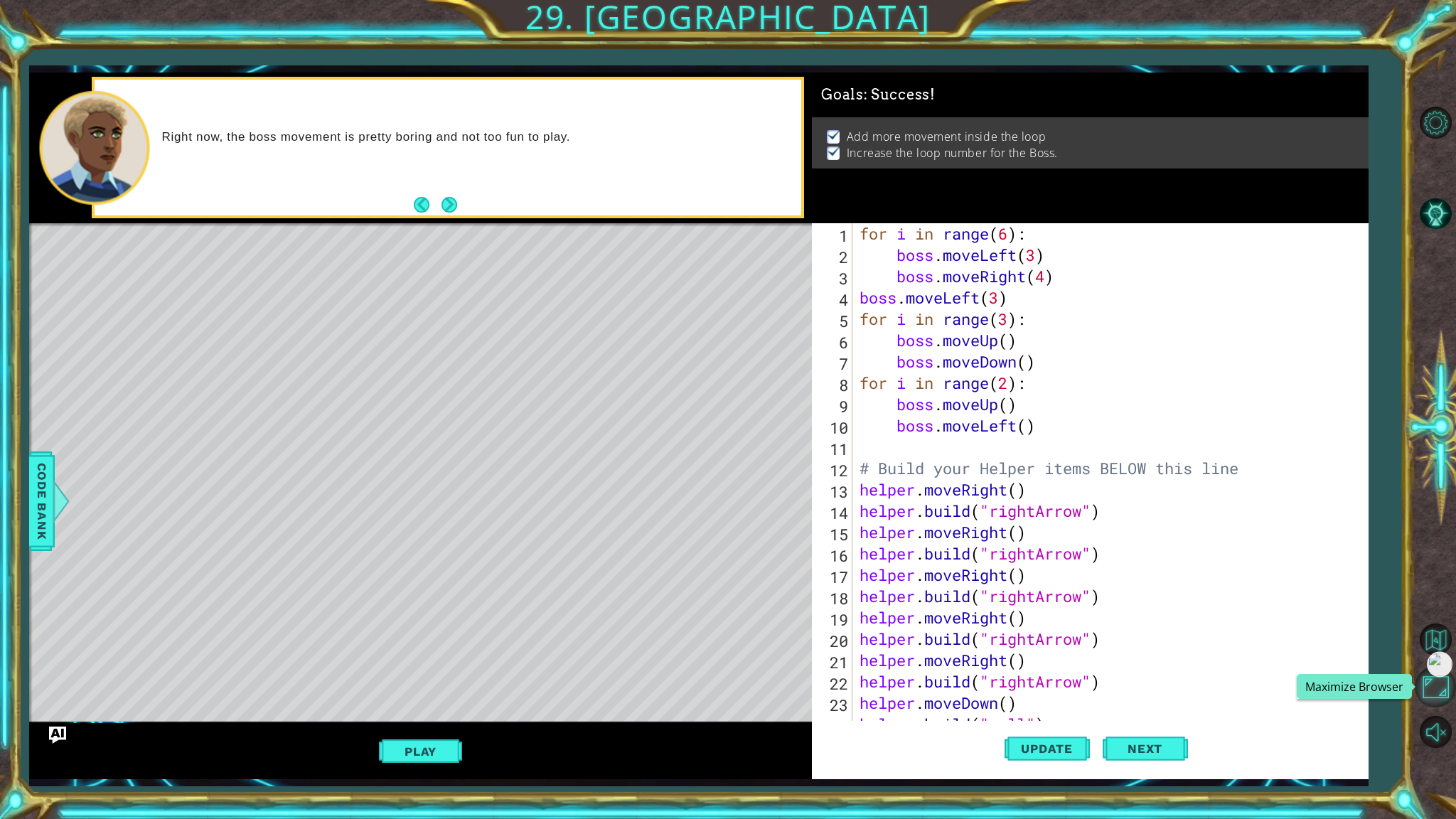
click at [1426, 686] on button "Maximize Browser" at bounding box center [1435, 686] width 41 height 41
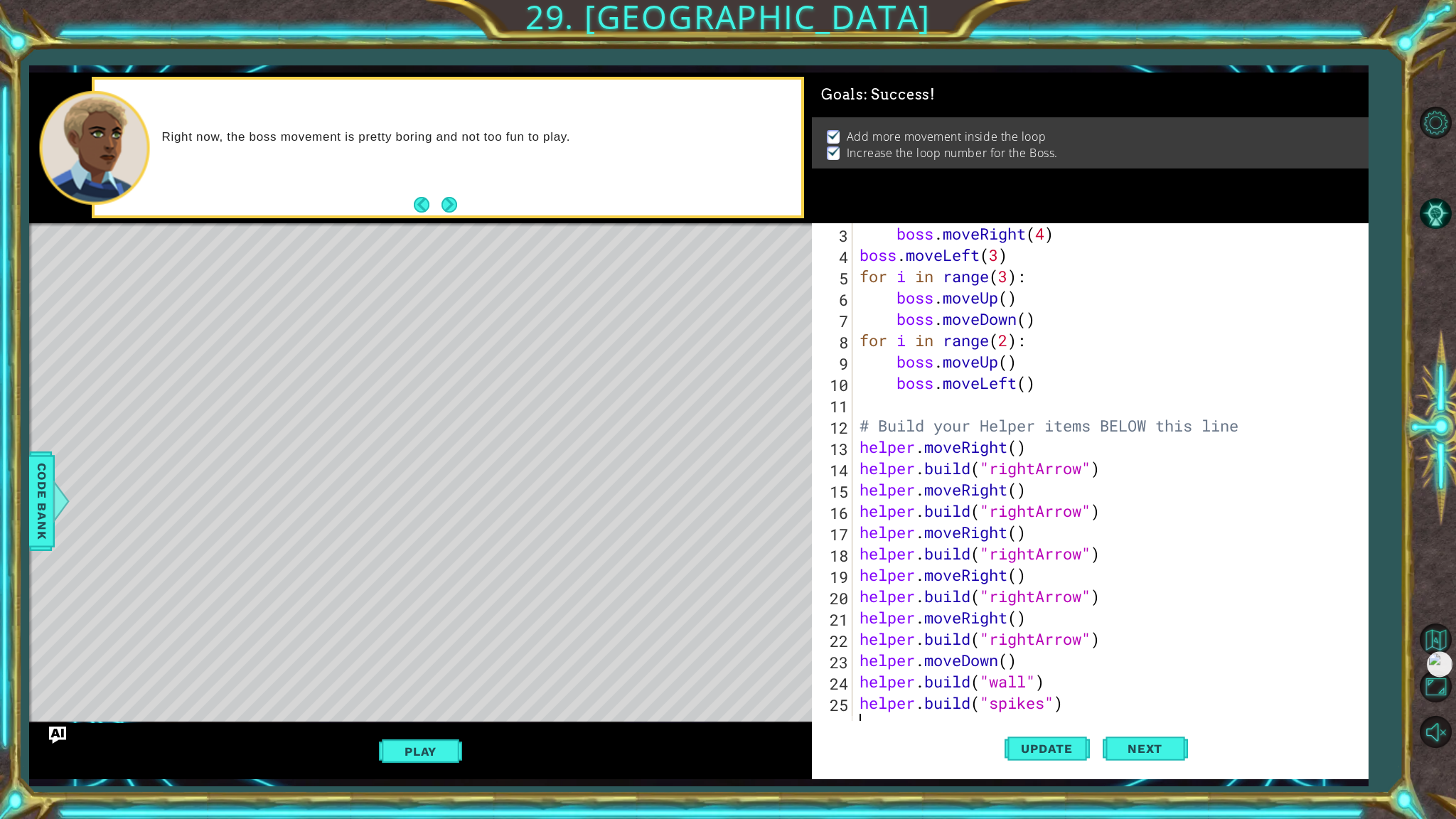
scroll to position [42, 0]
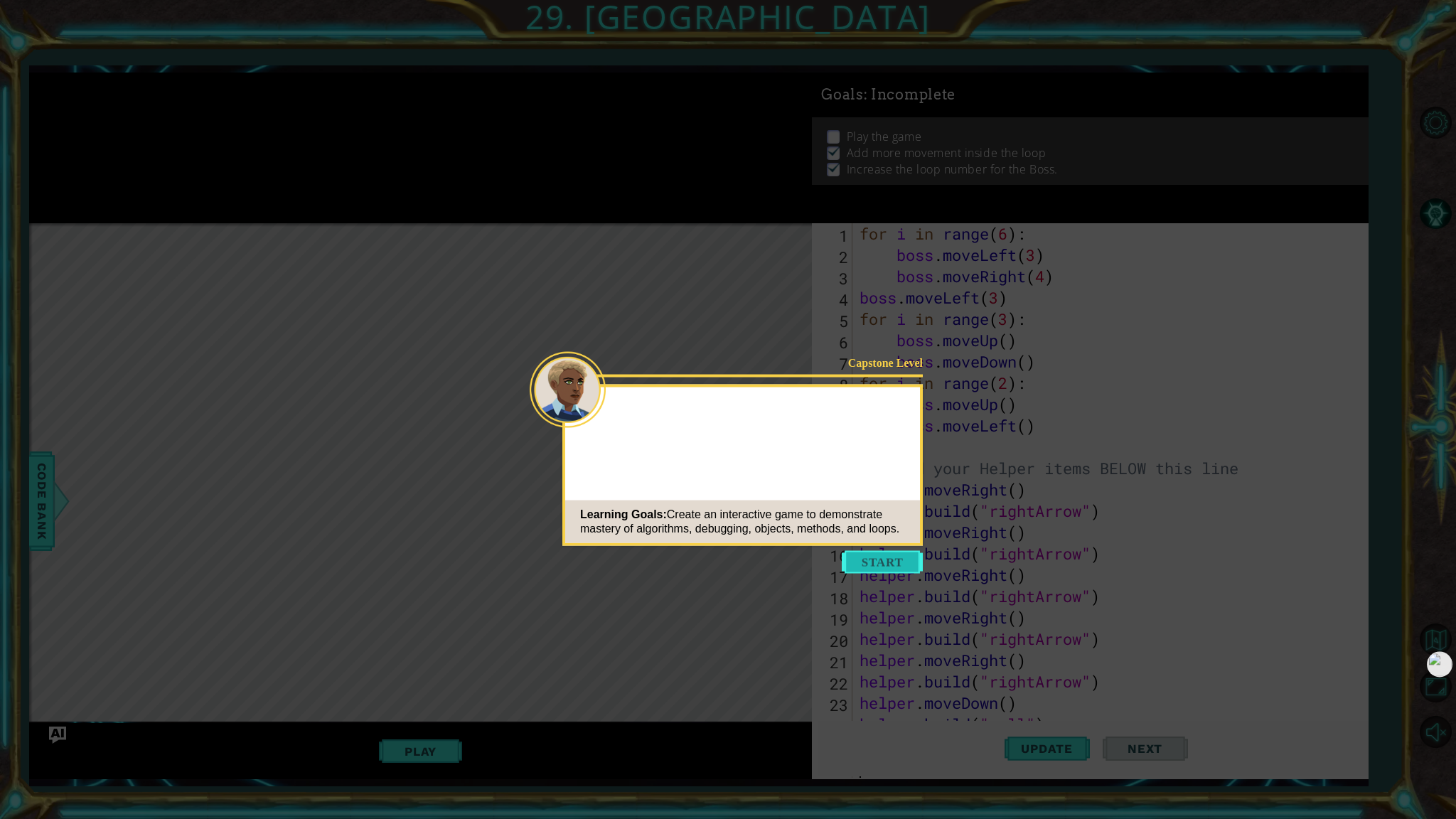
click at [727, 559] on button "Start" at bounding box center [883, 562] width 81 height 23
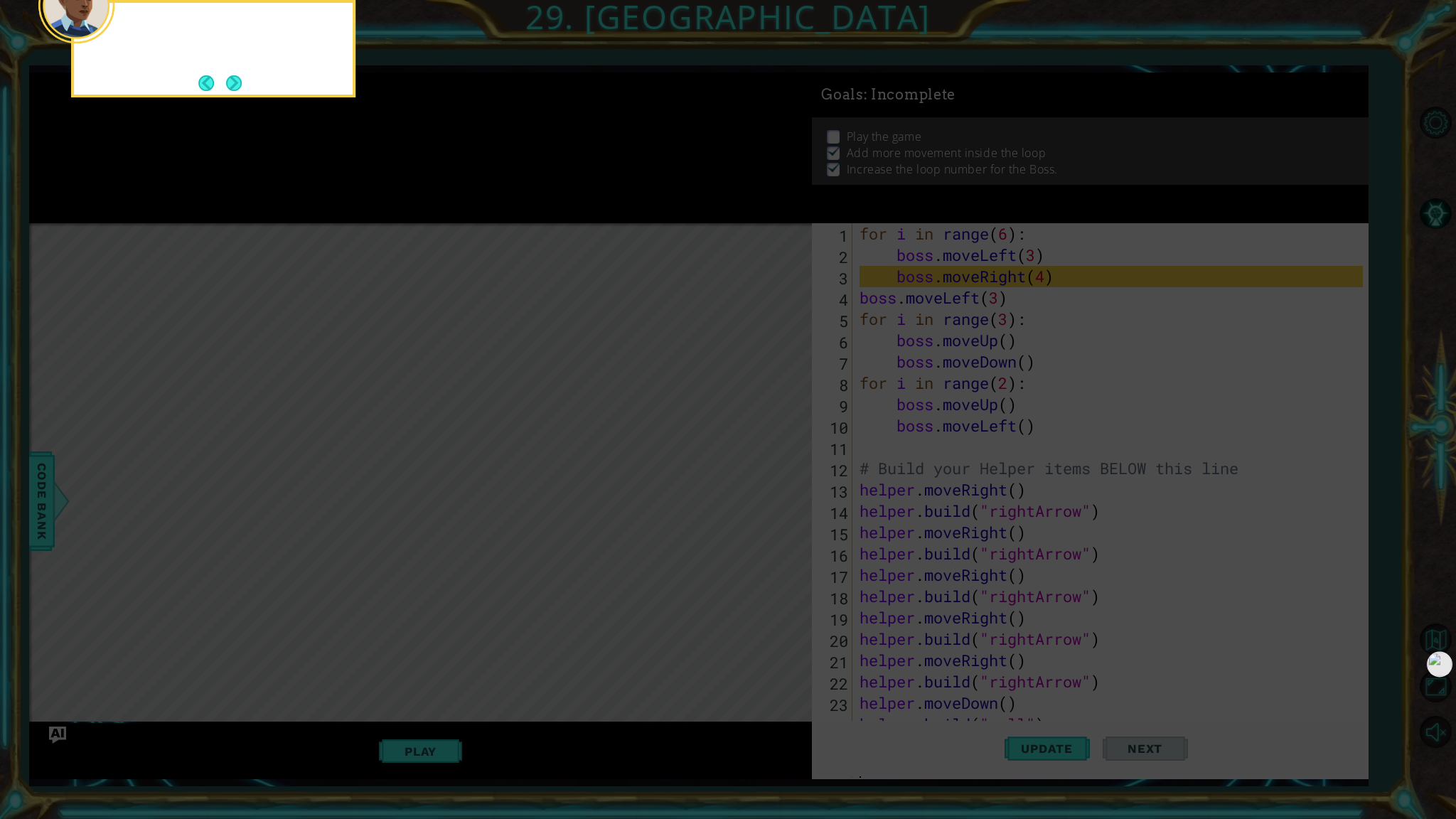
click at [515, 309] on icon at bounding box center [728, 132] width 1456 height 1374
click at [239, 80] on button "Next" at bounding box center [234, 84] width 16 height 16
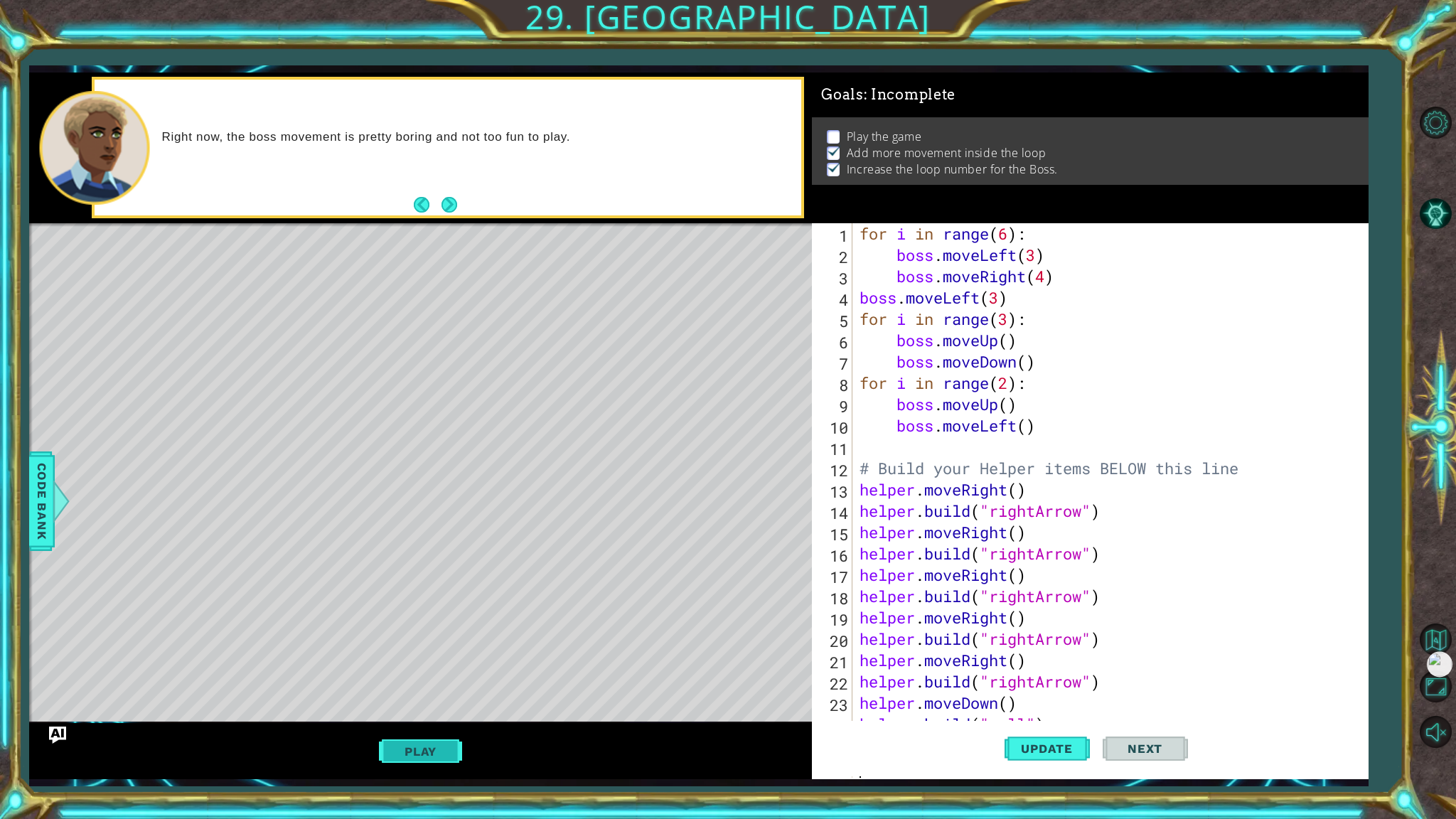
click at [439, 703] on button "Play" at bounding box center [421, 751] width 83 height 27
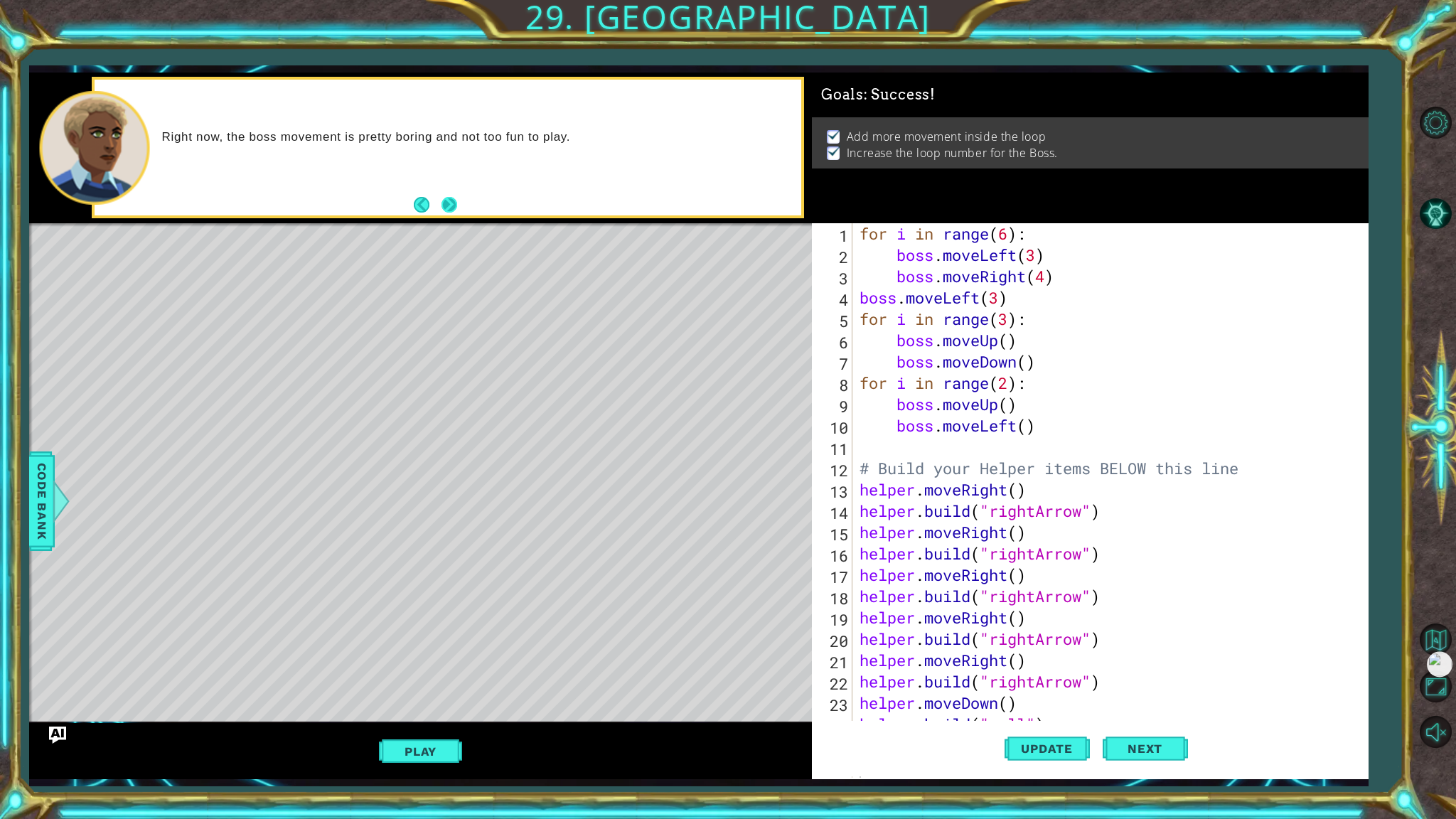
click at [452, 200] on button "Next" at bounding box center [449, 204] width 16 height 16
click at [727, 703] on span "Next" at bounding box center [1145, 748] width 64 height 14
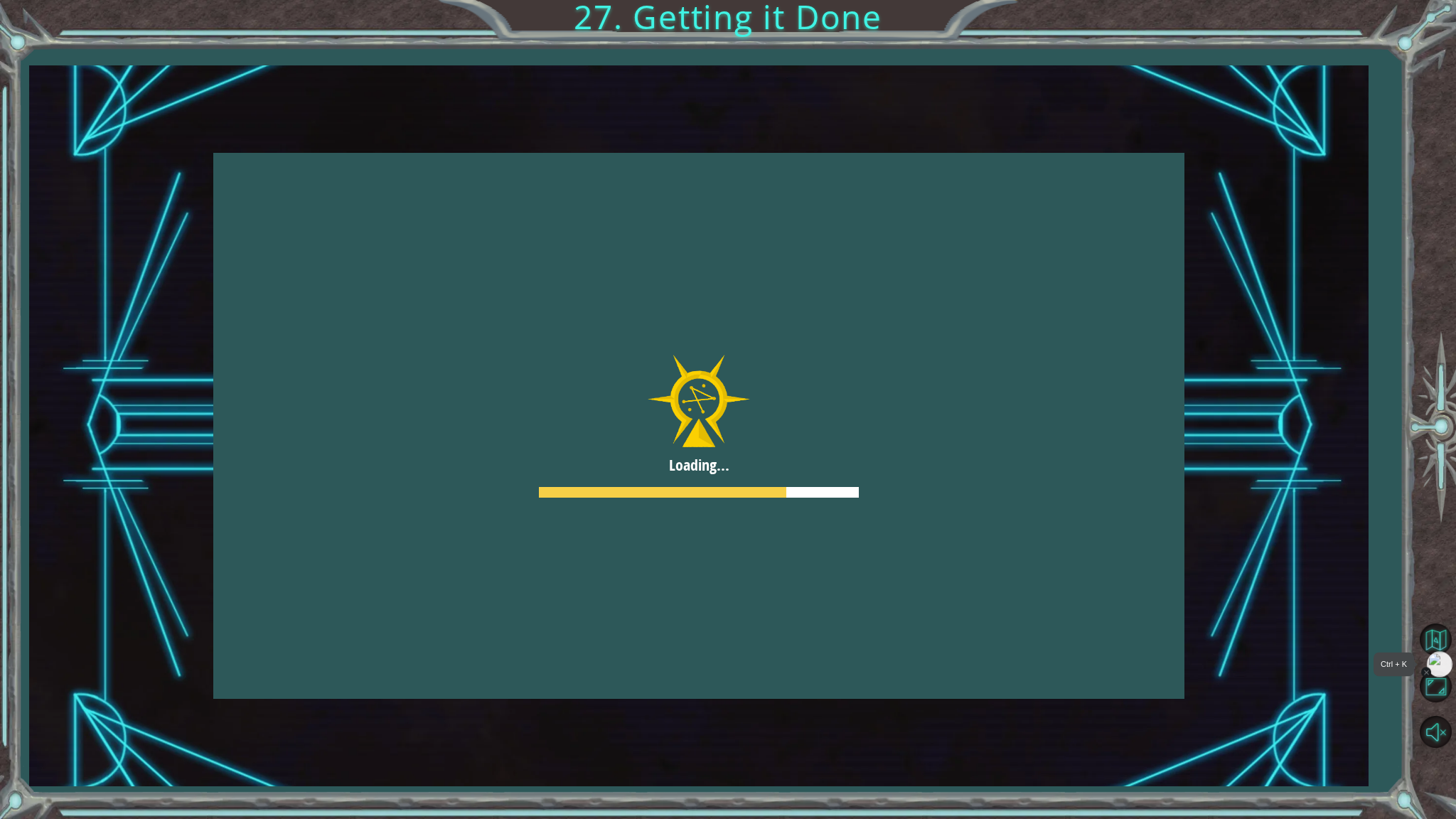
click at [727, 664] on img at bounding box center [1439, 663] width 24 height 24
click at [727, 327] on div at bounding box center [699, 425] width 971 height 546
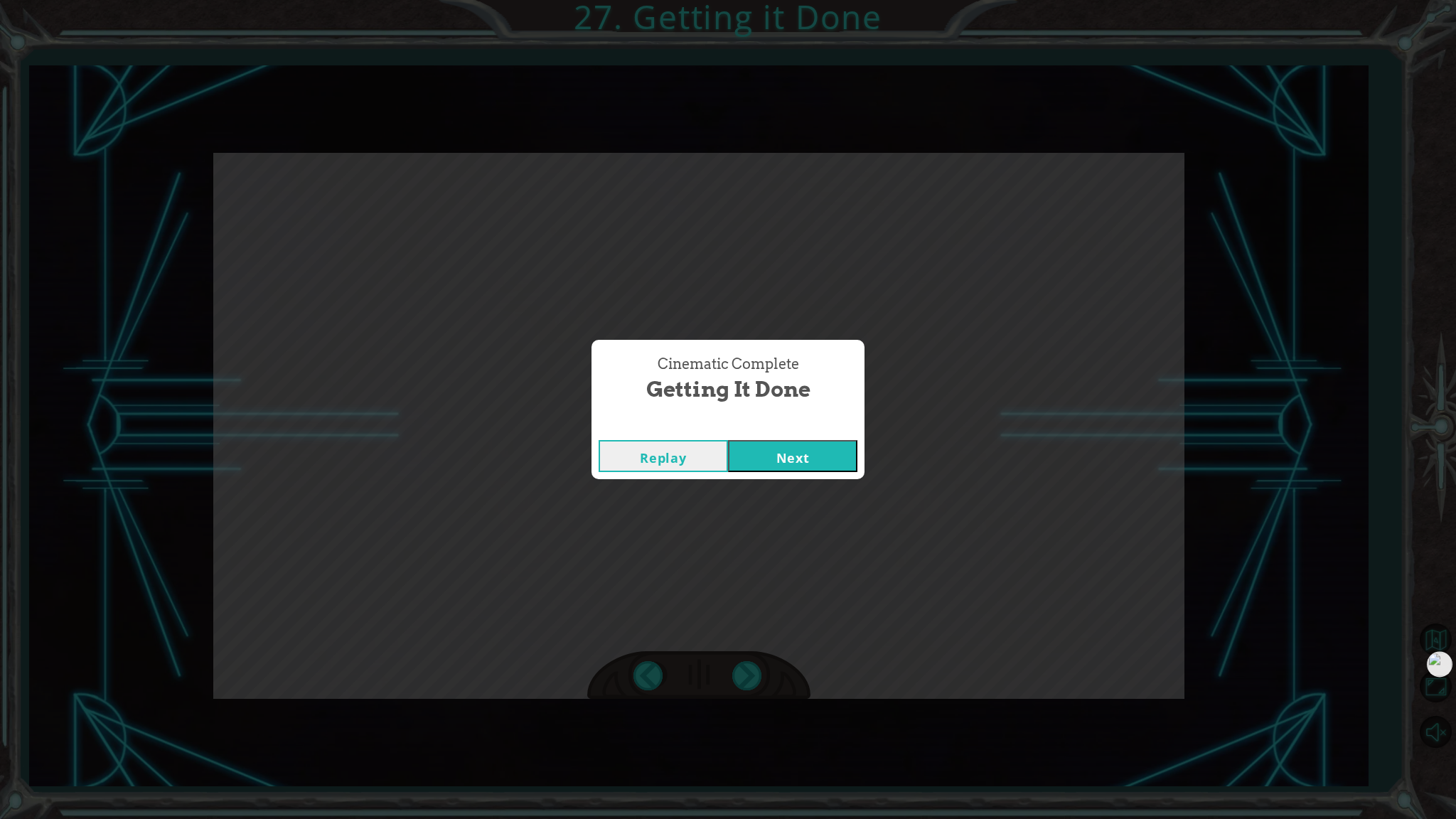
click at [727, 461] on button "Next" at bounding box center [792, 456] width 130 height 32
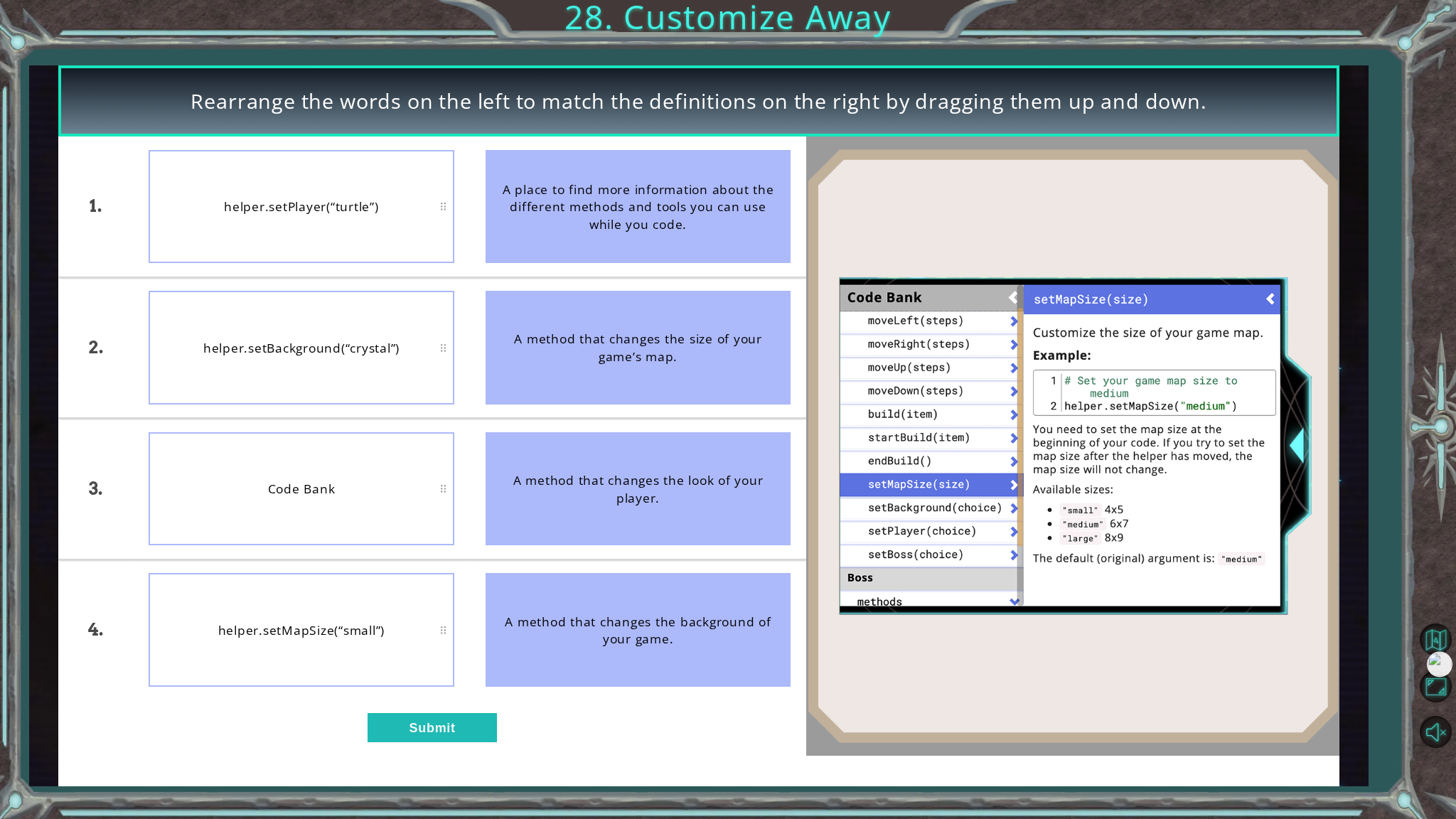
click at [340, 331] on div "helper.setBackground(“crystal”)" at bounding box center [301, 348] width 306 height 114
click at [405, 703] on button "Submit" at bounding box center [432, 728] width 130 height 29
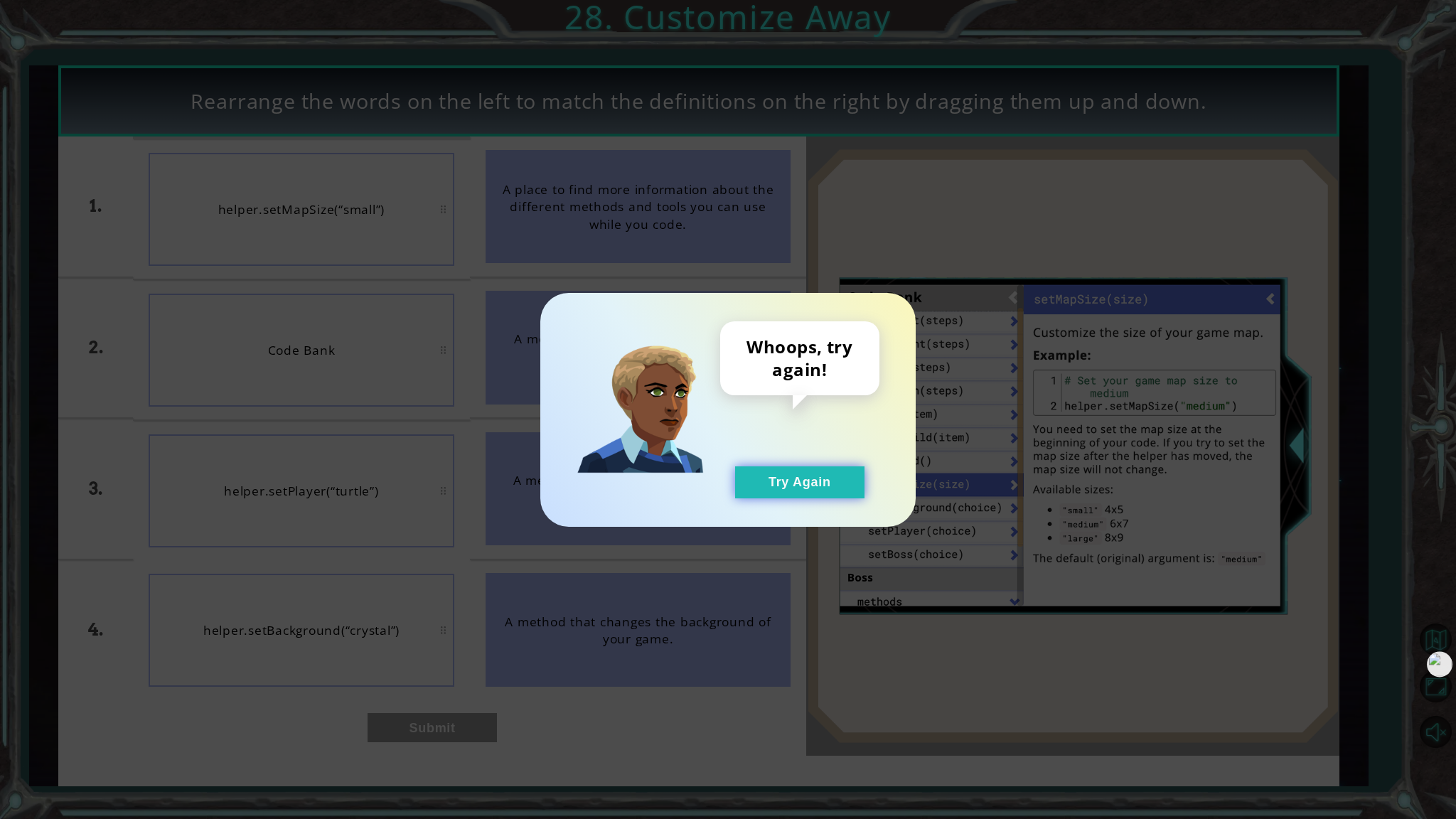
click at [727, 486] on button "Try Again" at bounding box center [800, 482] width 130 height 32
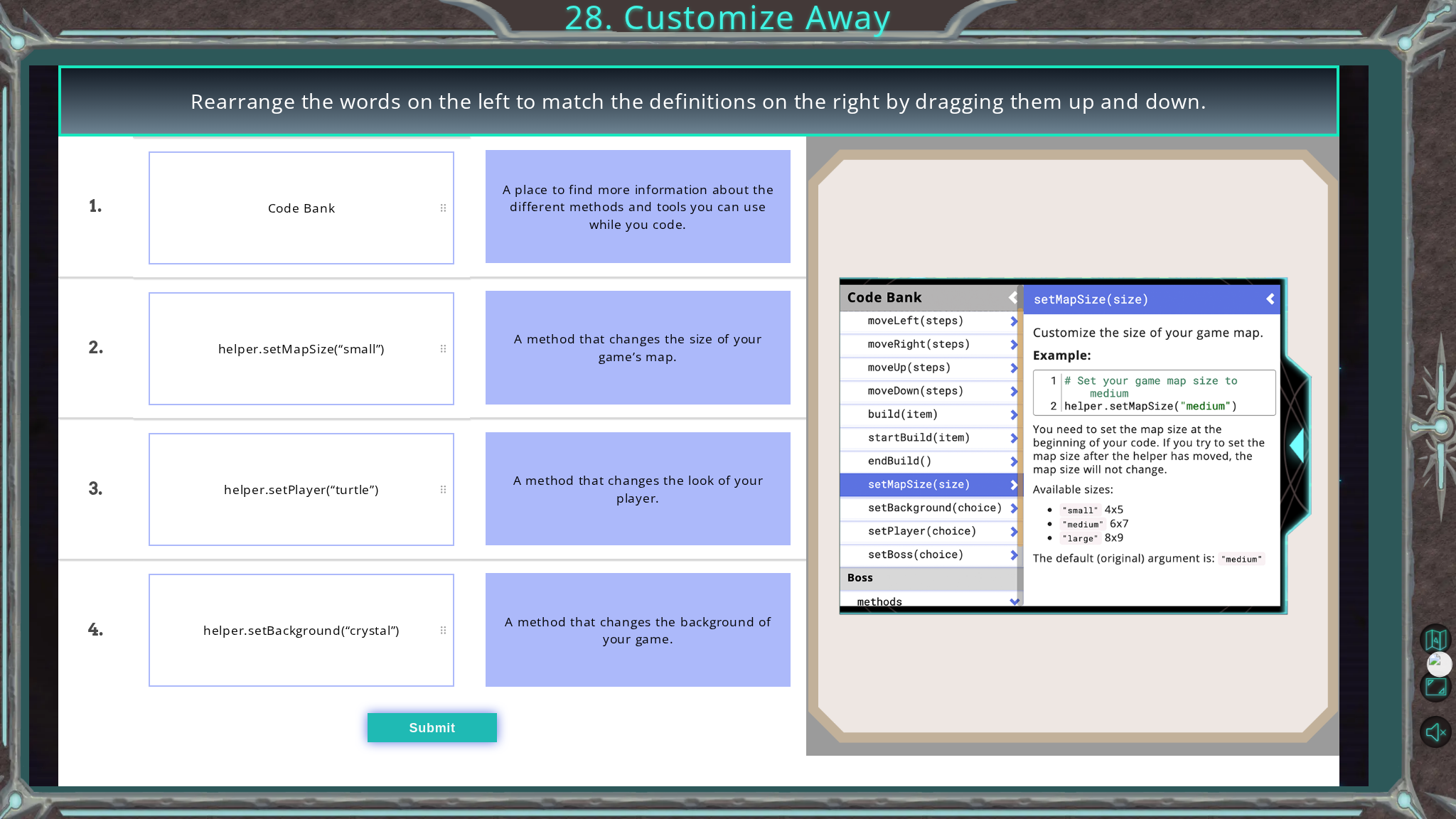
click at [417, 703] on button "Submit" at bounding box center [432, 728] width 130 height 29
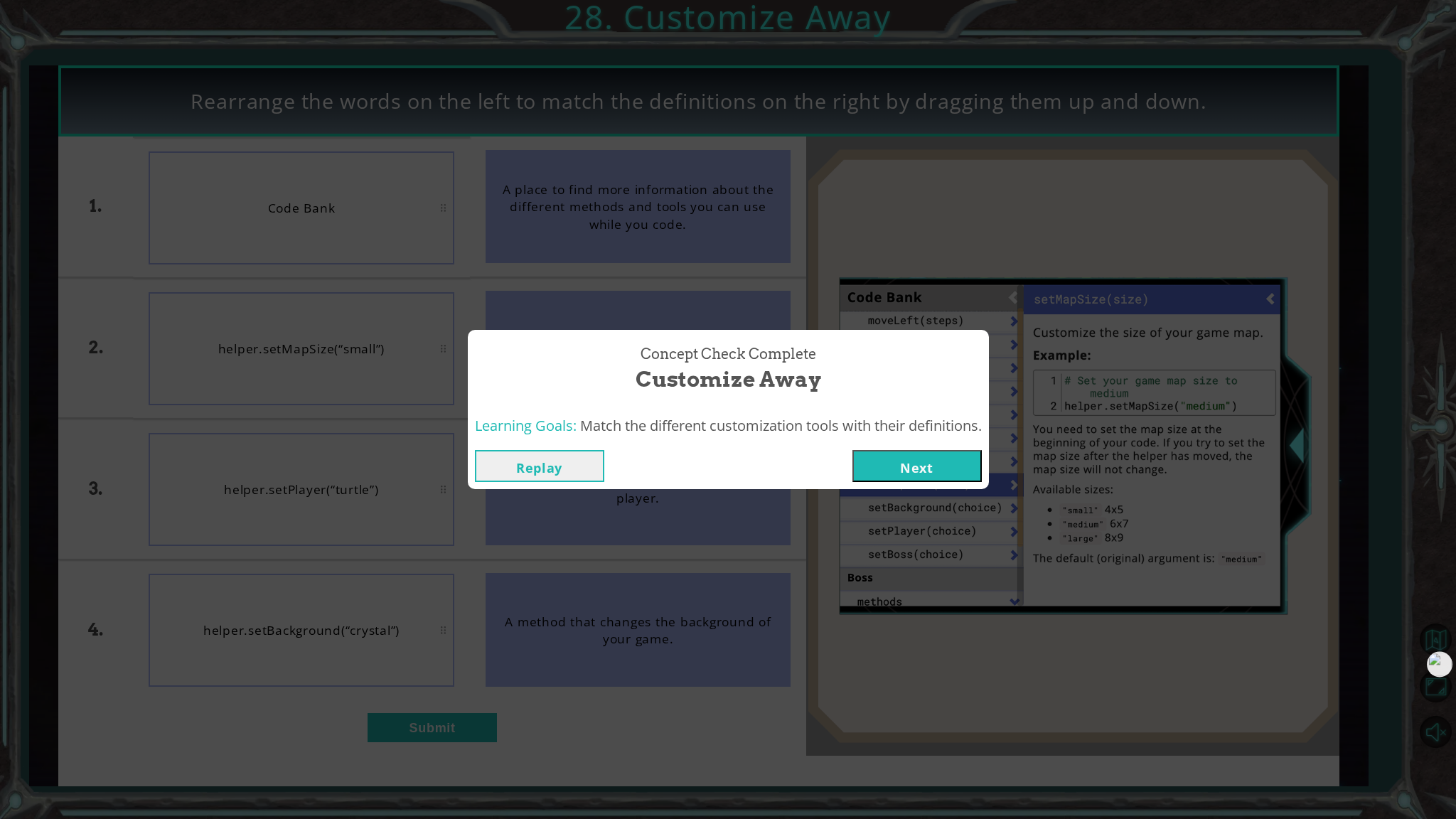
click at [727, 475] on button "Next" at bounding box center [917, 466] width 130 height 32
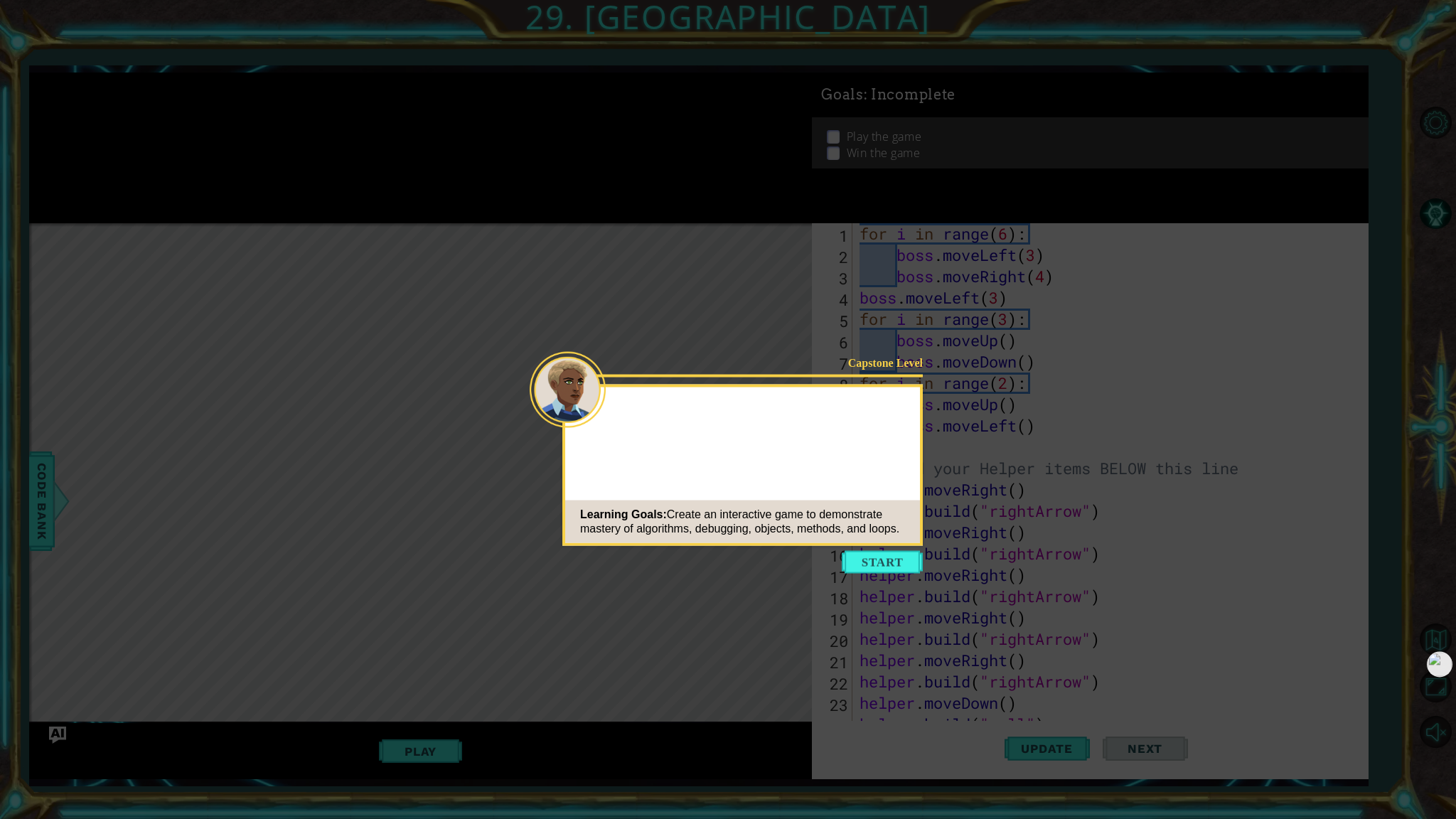
click at [727, 575] on icon at bounding box center [728, 410] width 1456 height 819
click at [727, 561] on button "Start" at bounding box center [883, 562] width 81 height 23
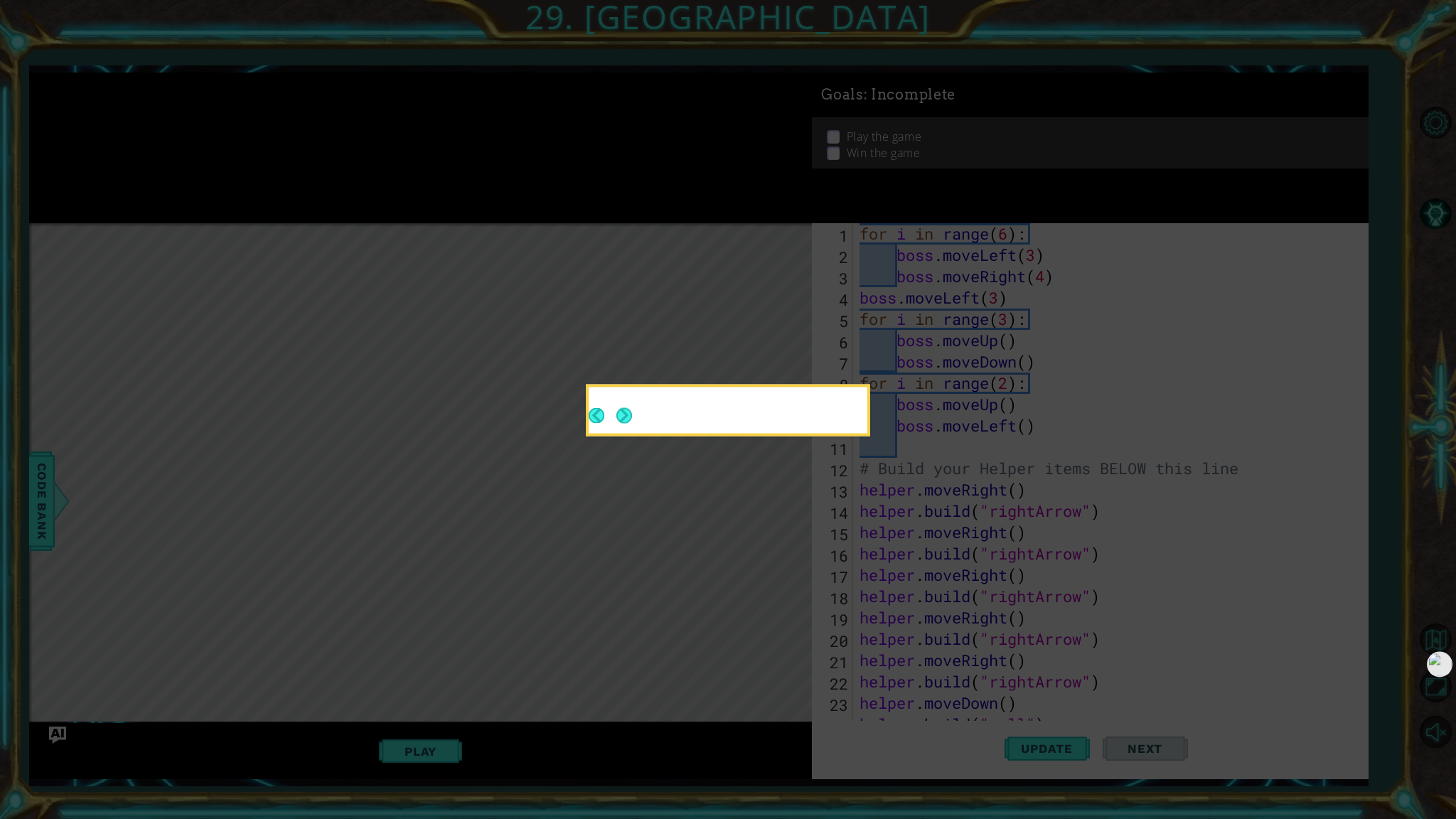
click at [727, 561] on icon at bounding box center [728, 410] width 1456 height 819
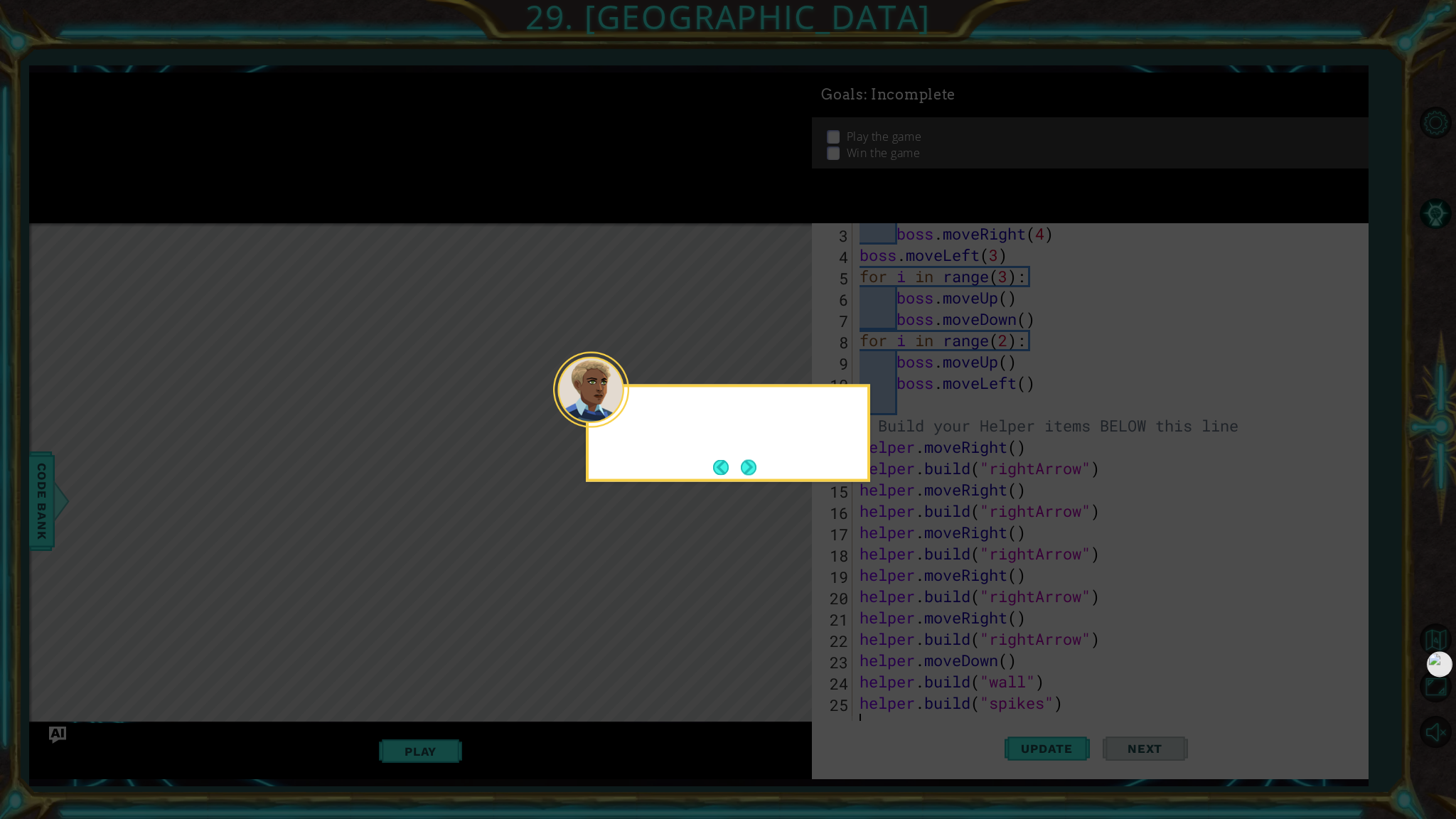
click at [727, 464] on button "Next" at bounding box center [748, 467] width 16 height 16
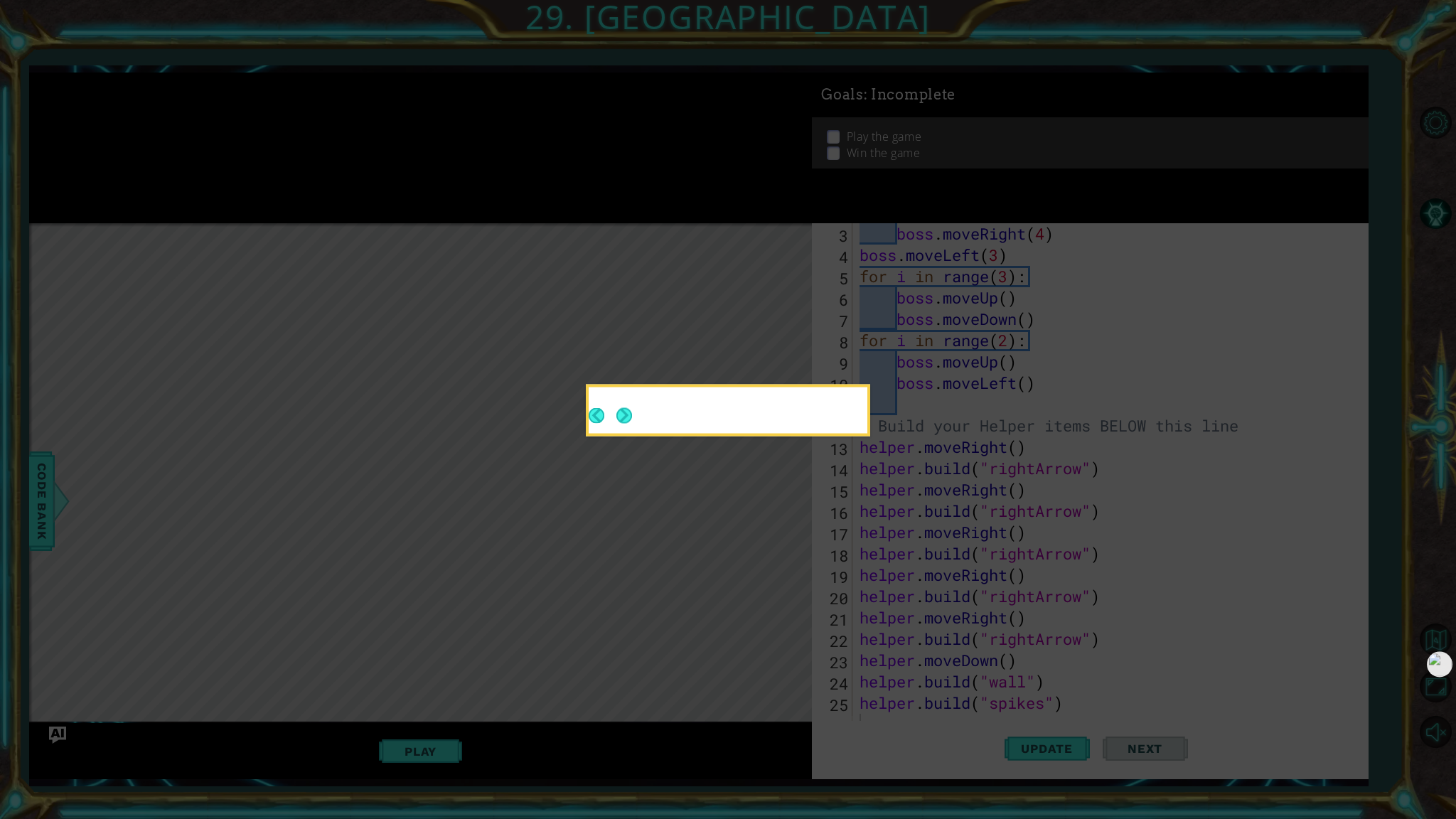
click at [727, 469] on icon at bounding box center [728, 410] width 1456 height 819
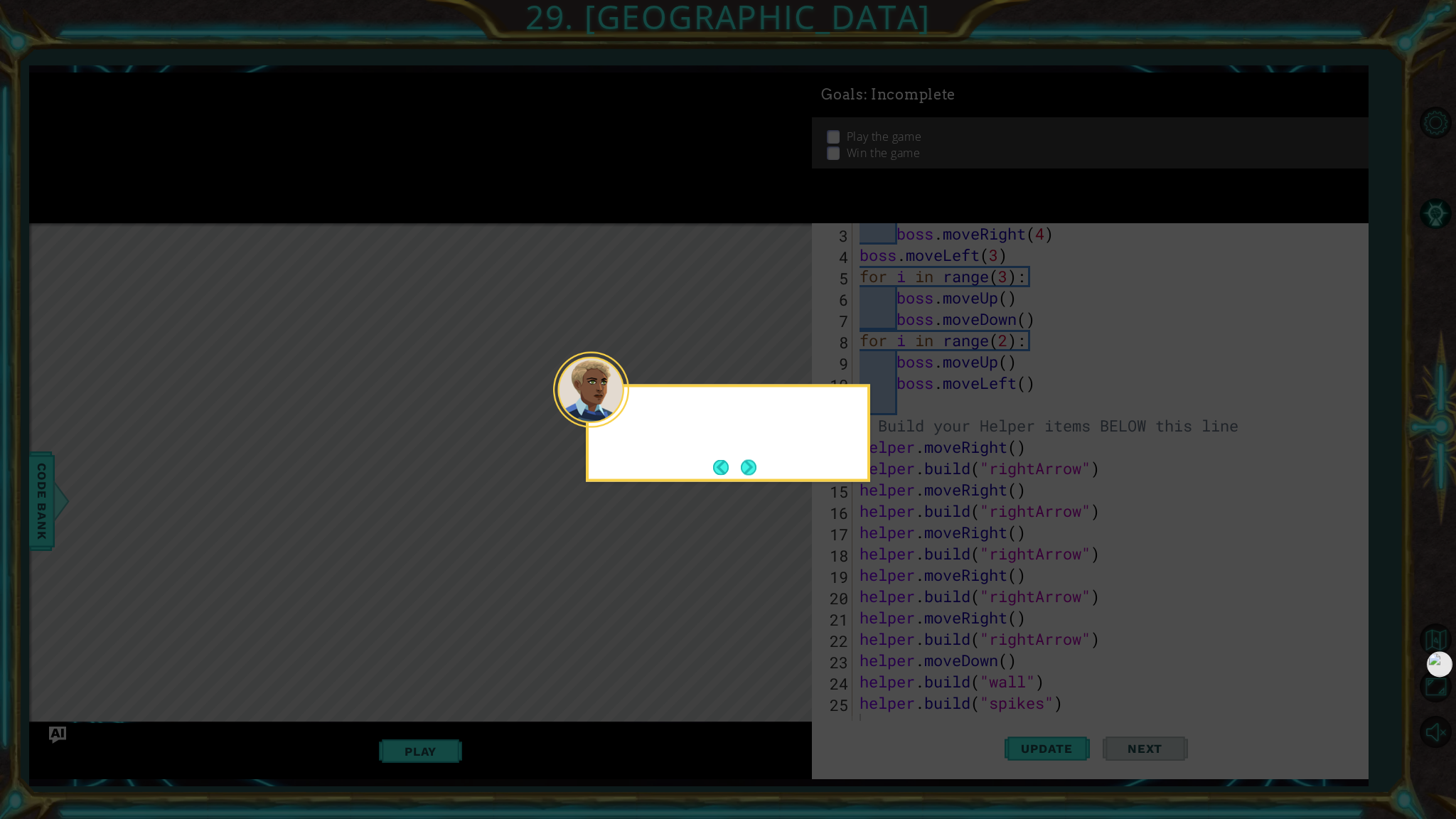
scroll to position [42, 0]
click at [727, 469] on button "Next" at bounding box center [748, 467] width 16 height 16
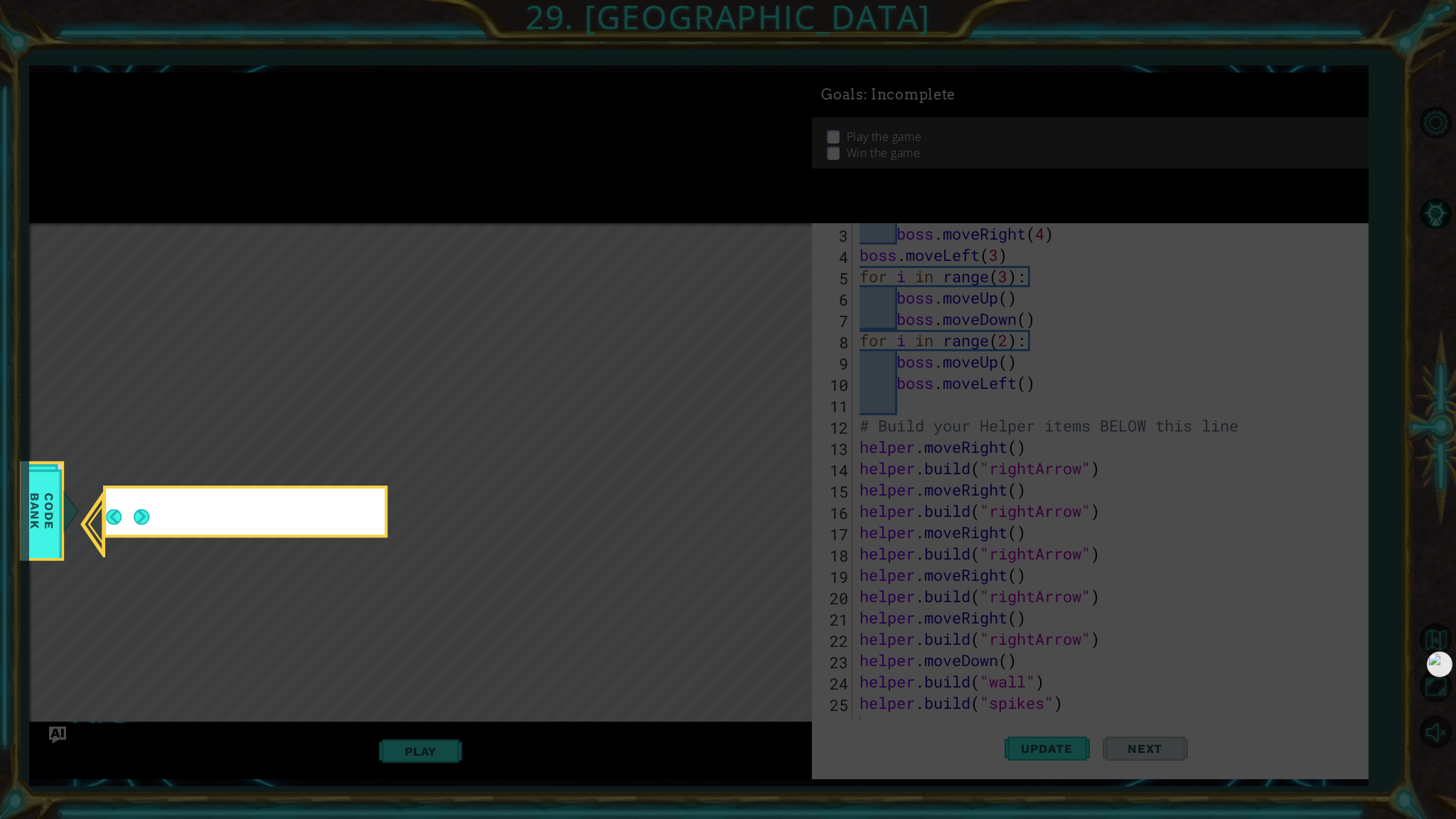
click at [727, 469] on icon at bounding box center [728, 410] width 1456 height 819
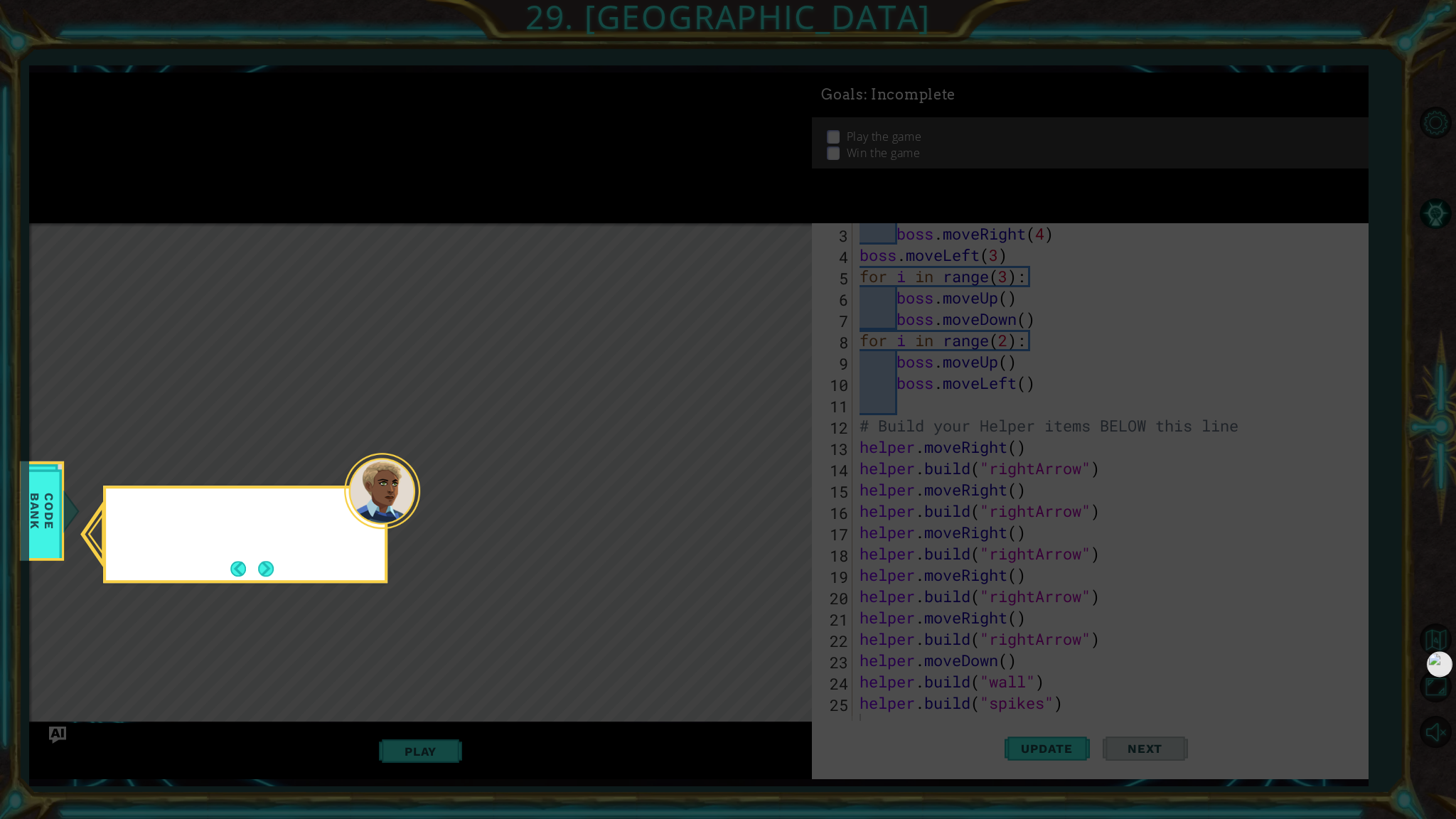
click at [727, 469] on icon at bounding box center [728, 410] width 1456 height 819
click at [271, 576] on button "Next" at bounding box center [265, 570] width 16 height 16
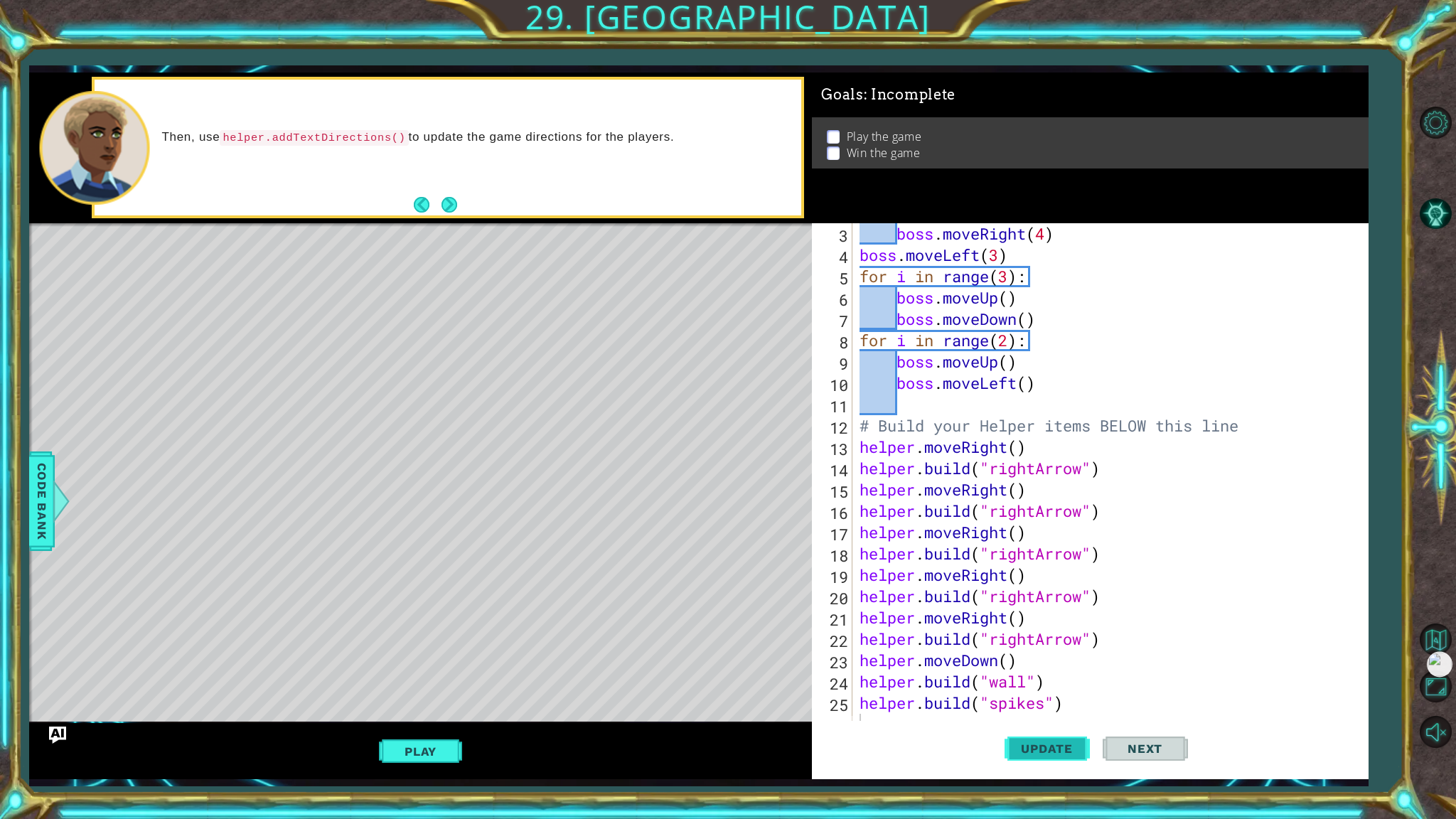
click at [727, 703] on span "Update" at bounding box center [1046, 748] width 80 height 14
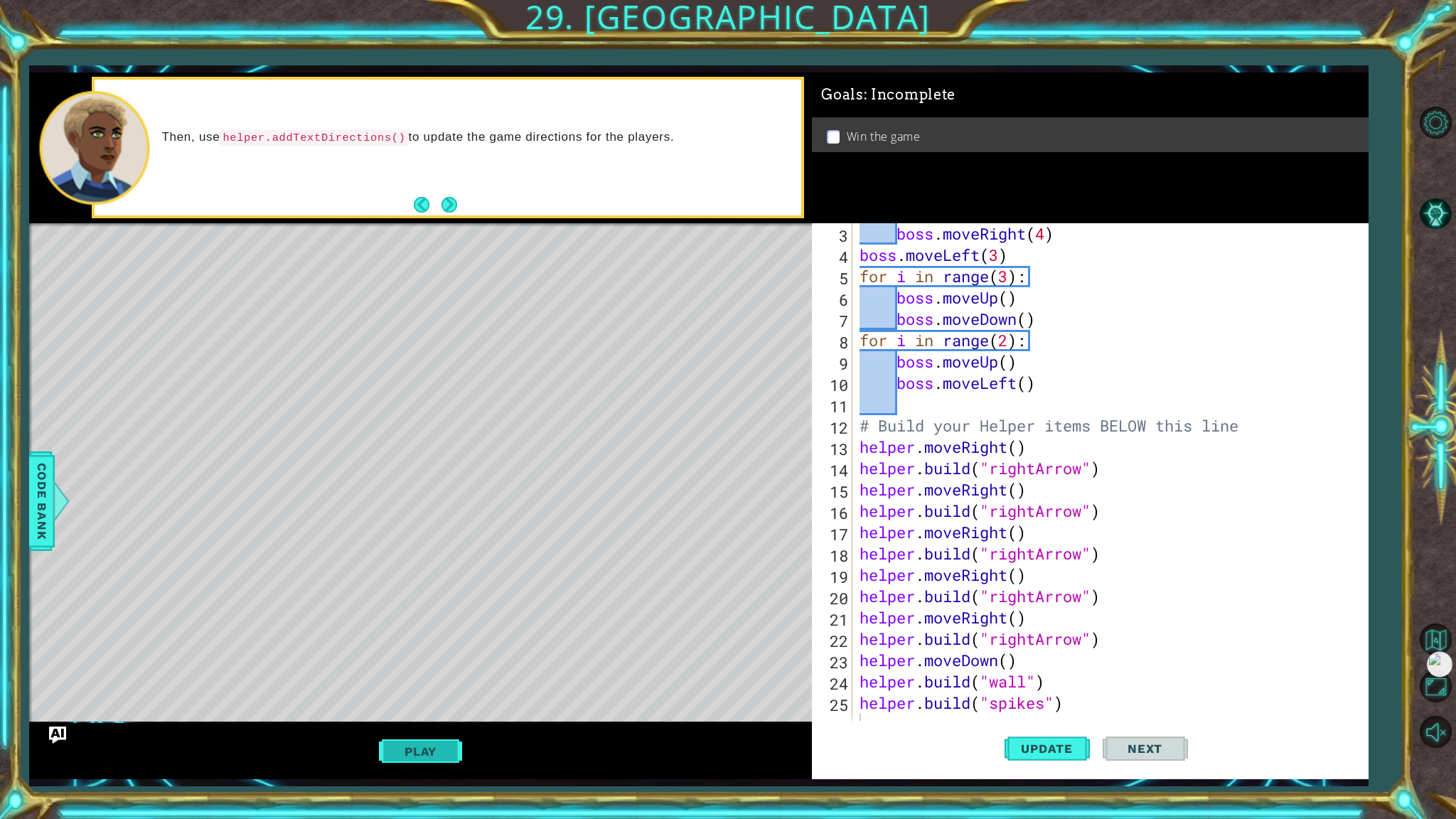
click at [421, 703] on button "Play" at bounding box center [421, 751] width 83 height 27
click at [727, 703] on button "Next" at bounding box center [1145, 748] width 86 height 55
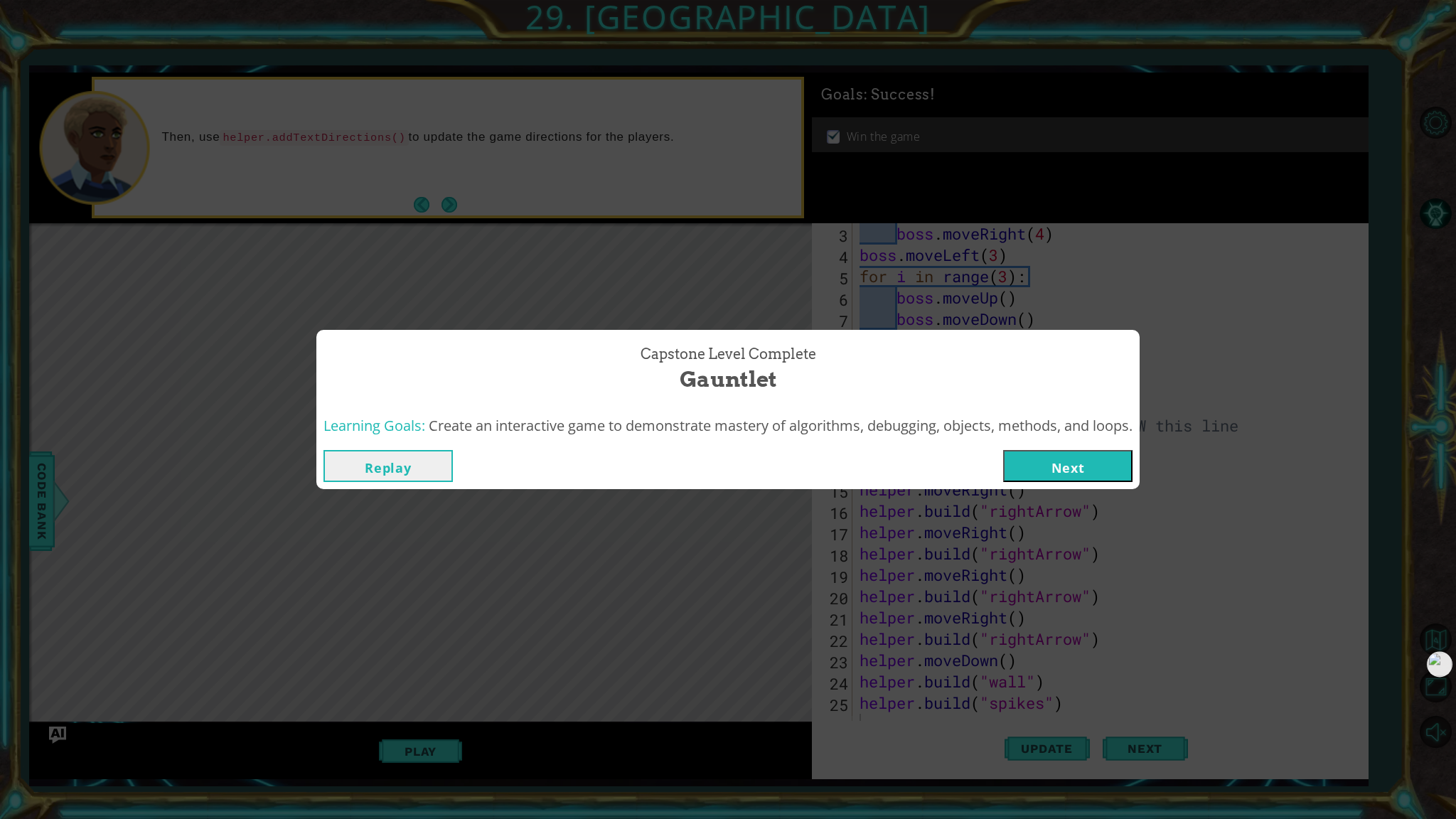
click at [727, 467] on button "Next" at bounding box center [1068, 466] width 130 height 32
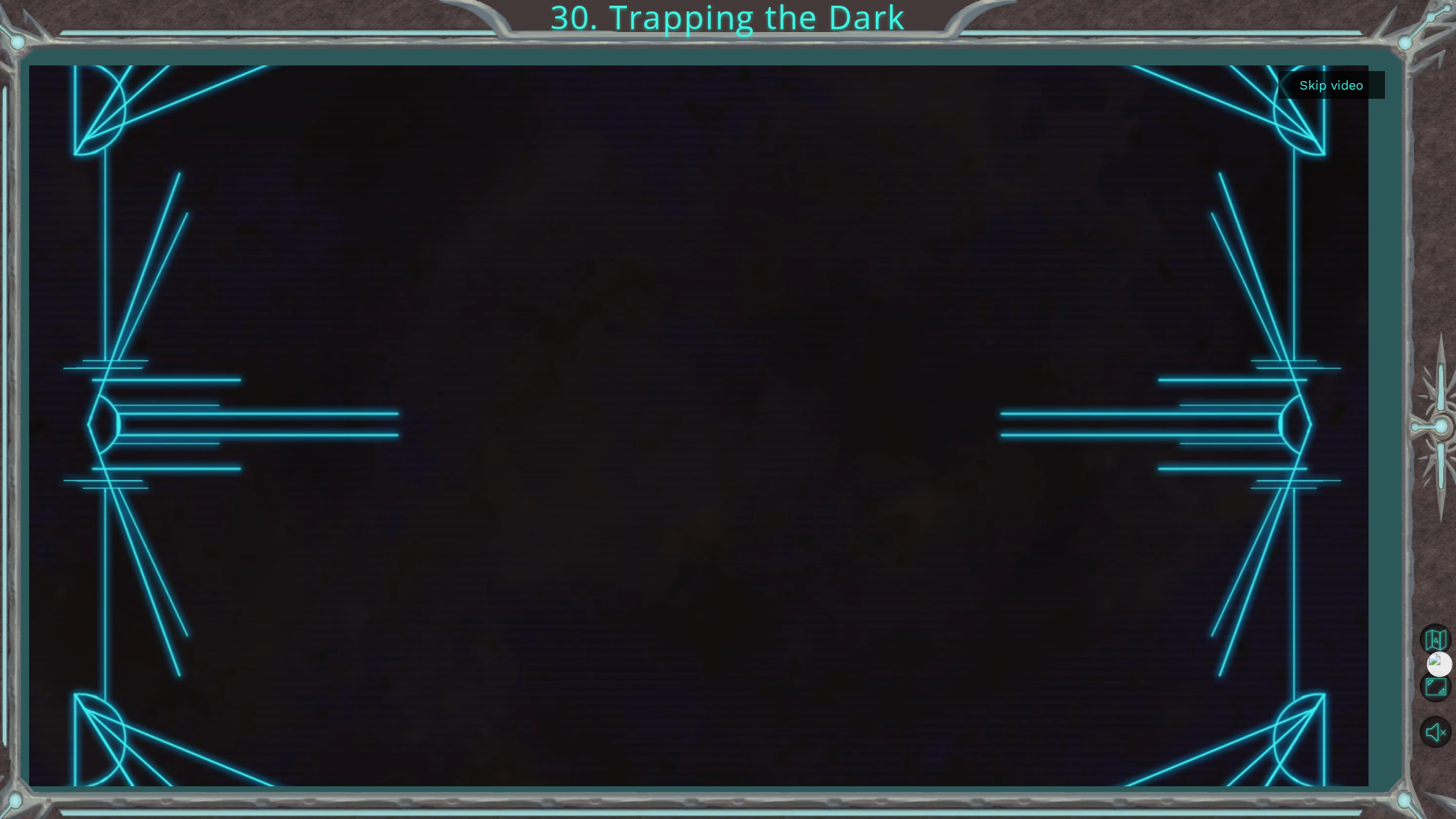
click at [727, 83] on button "Skip video" at bounding box center [1332, 85] width 107 height 28
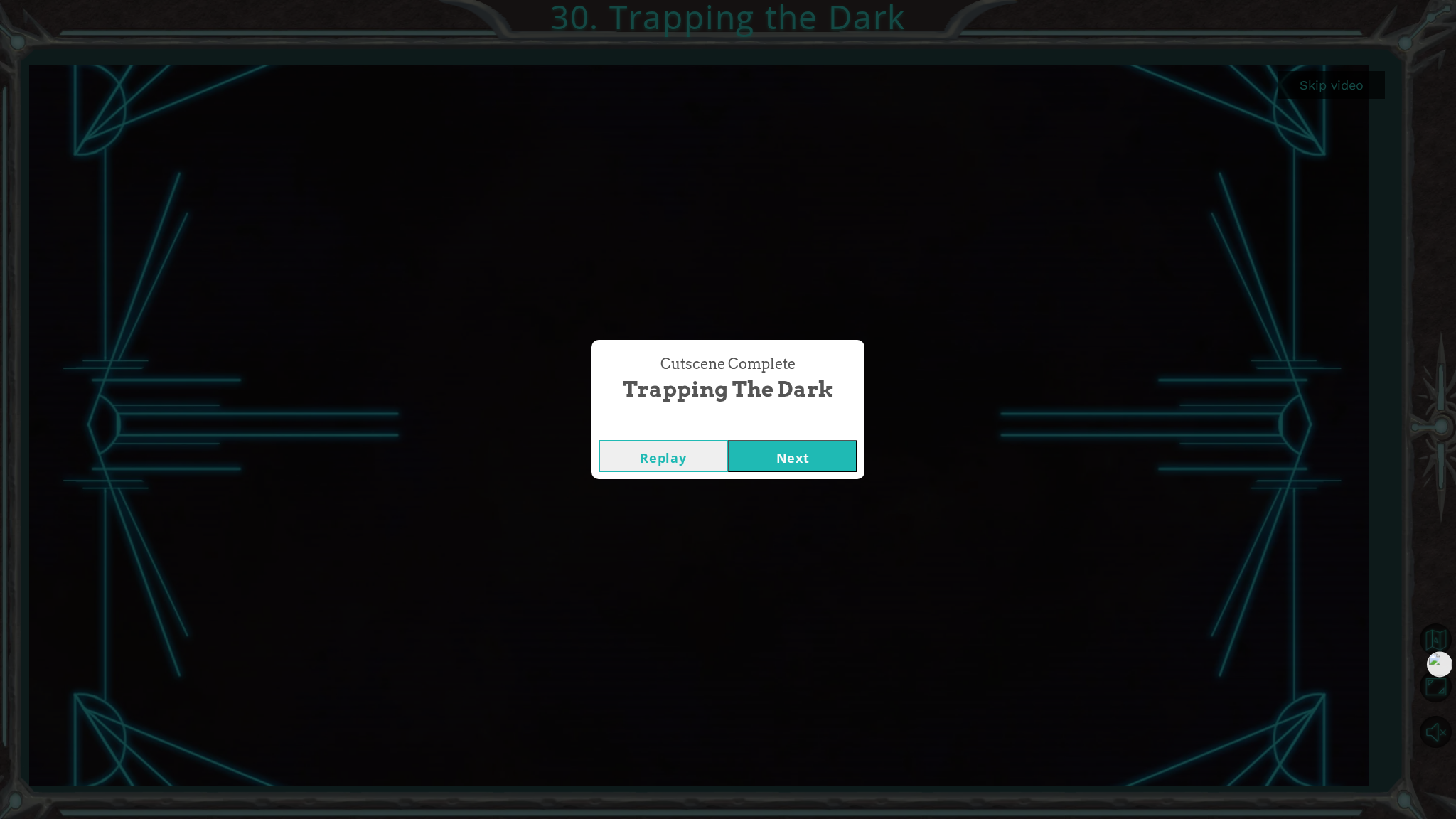
click at [727, 446] on button "Next" at bounding box center [792, 456] width 130 height 32
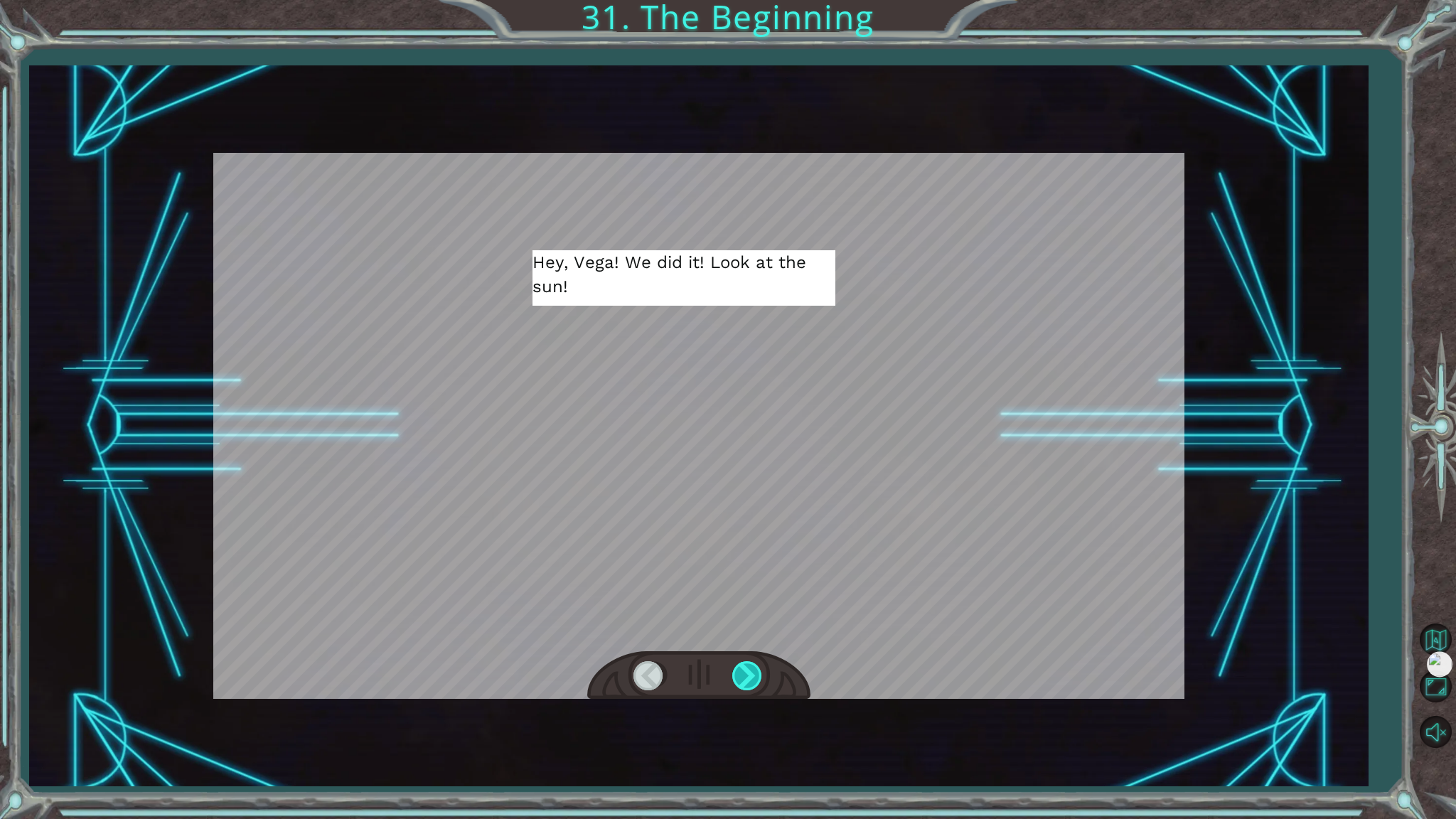
click at [727, 668] on div at bounding box center [748, 675] width 32 height 29
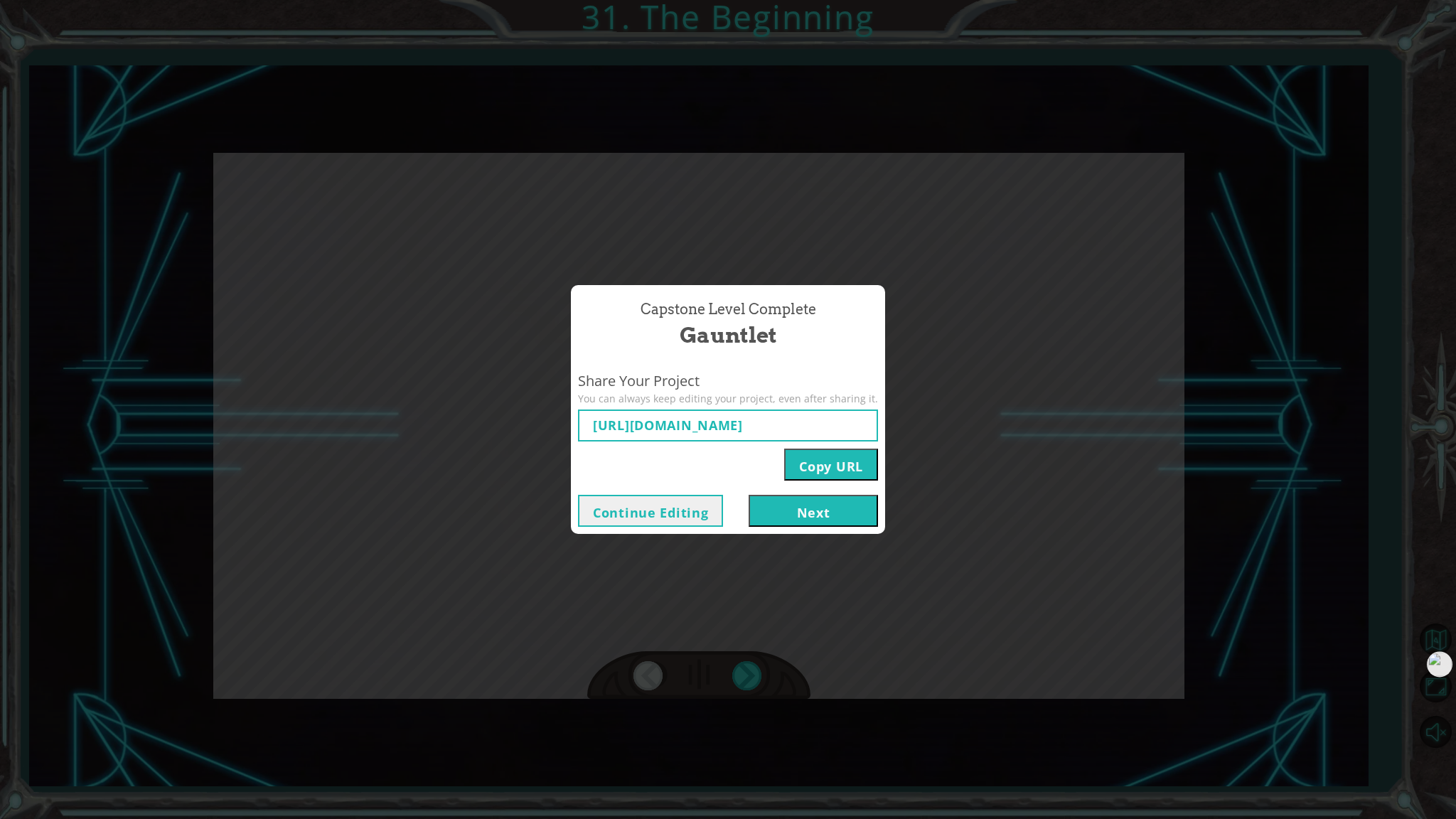
type input "https://www.ozaria.com/play/game-dev-level/1fhcapstoneb/68cda4890d04d4b7ec71579…"
click at [727, 519] on button "Next" at bounding box center [813, 511] width 130 height 32
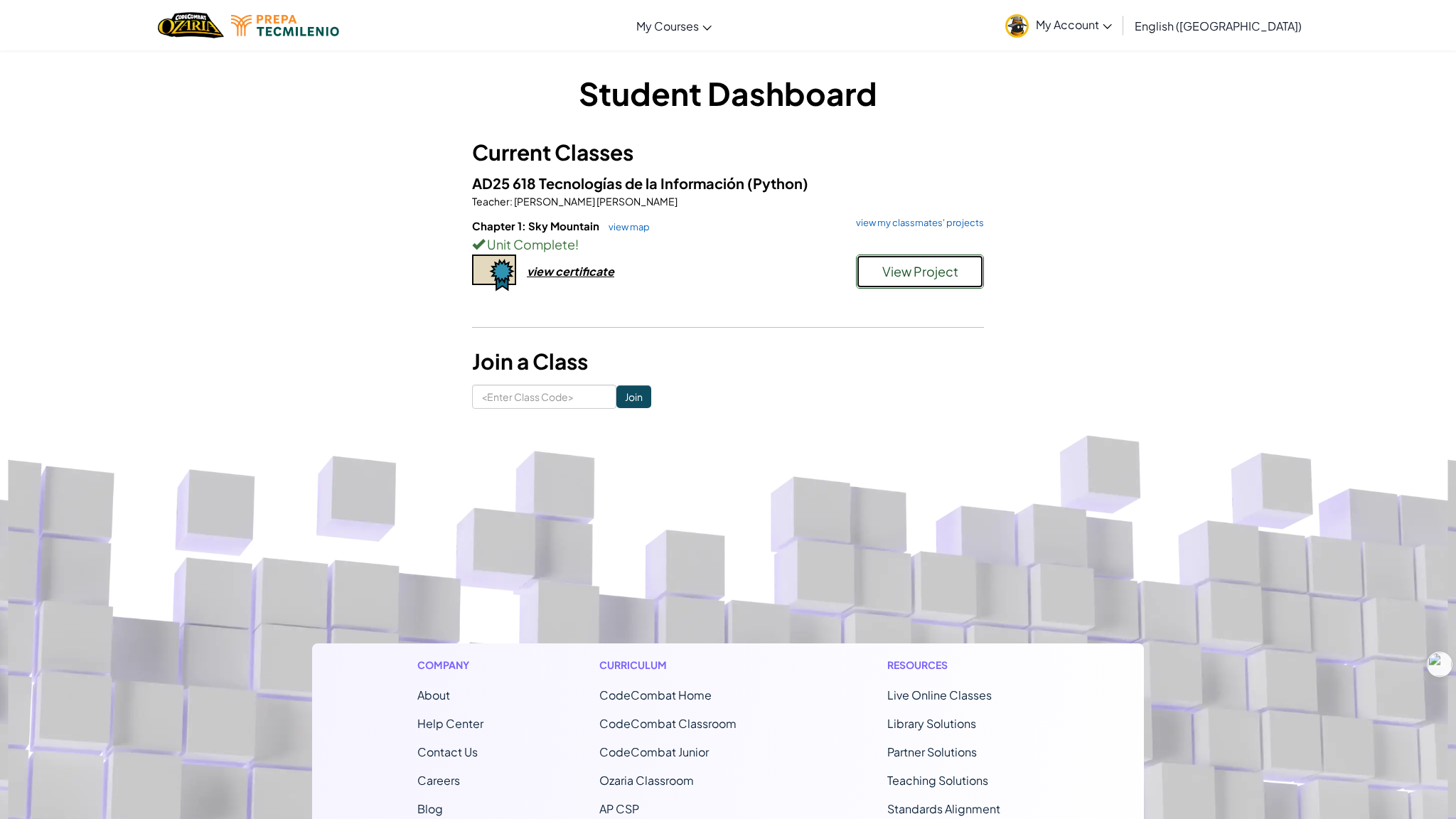
click at [727, 270] on button "View Project" at bounding box center [919, 271] width 128 height 34
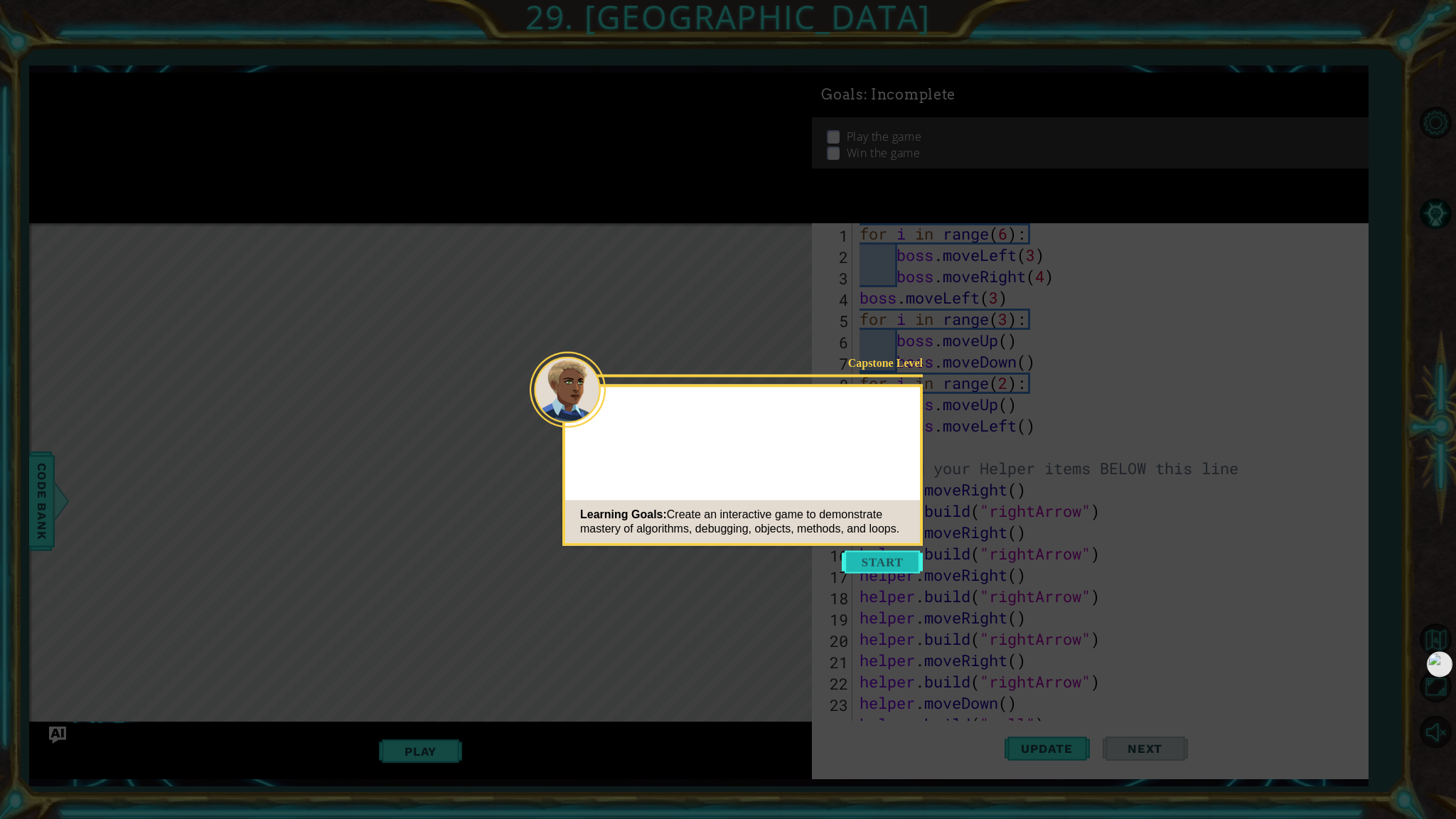
click at [727, 570] on button "Start" at bounding box center [883, 562] width 81 height 23
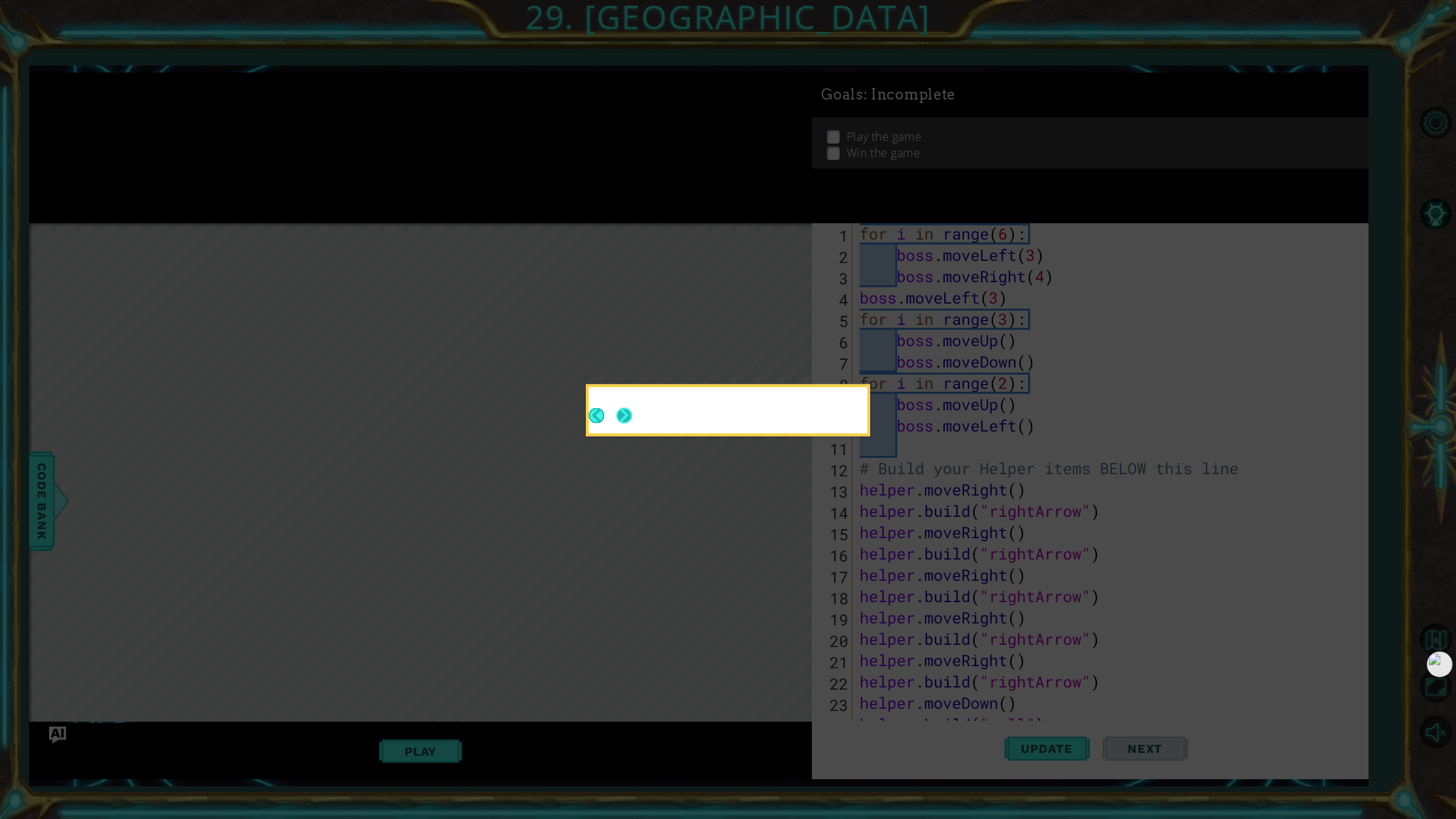
click at [627, 417] on button "Next" at bounding box center [624, 415] width 16 height 16
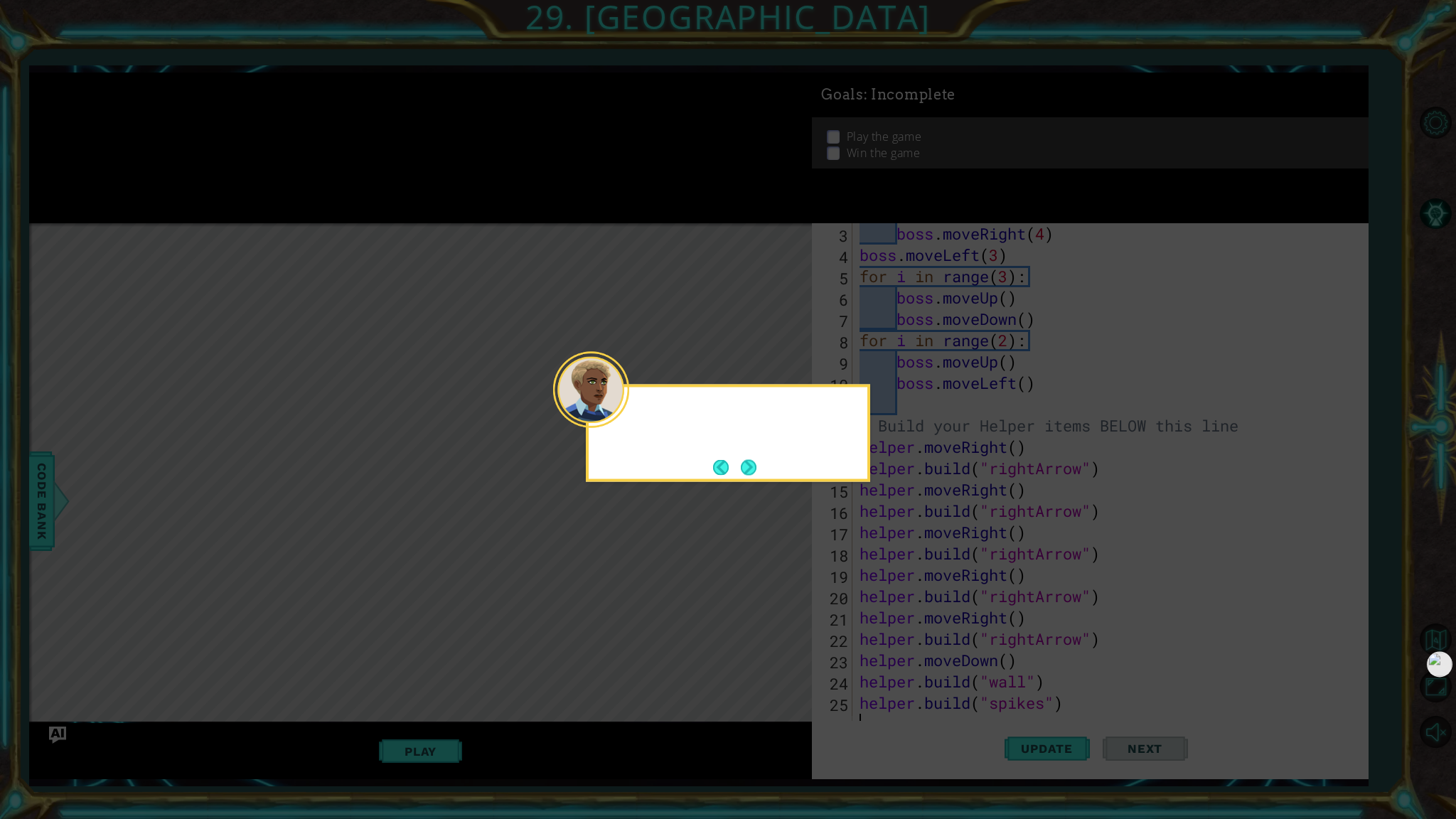
scroll to position [42, 0]
click at [727, 461] on button "Next" at bounding box center [748, 467] width 16 height 16
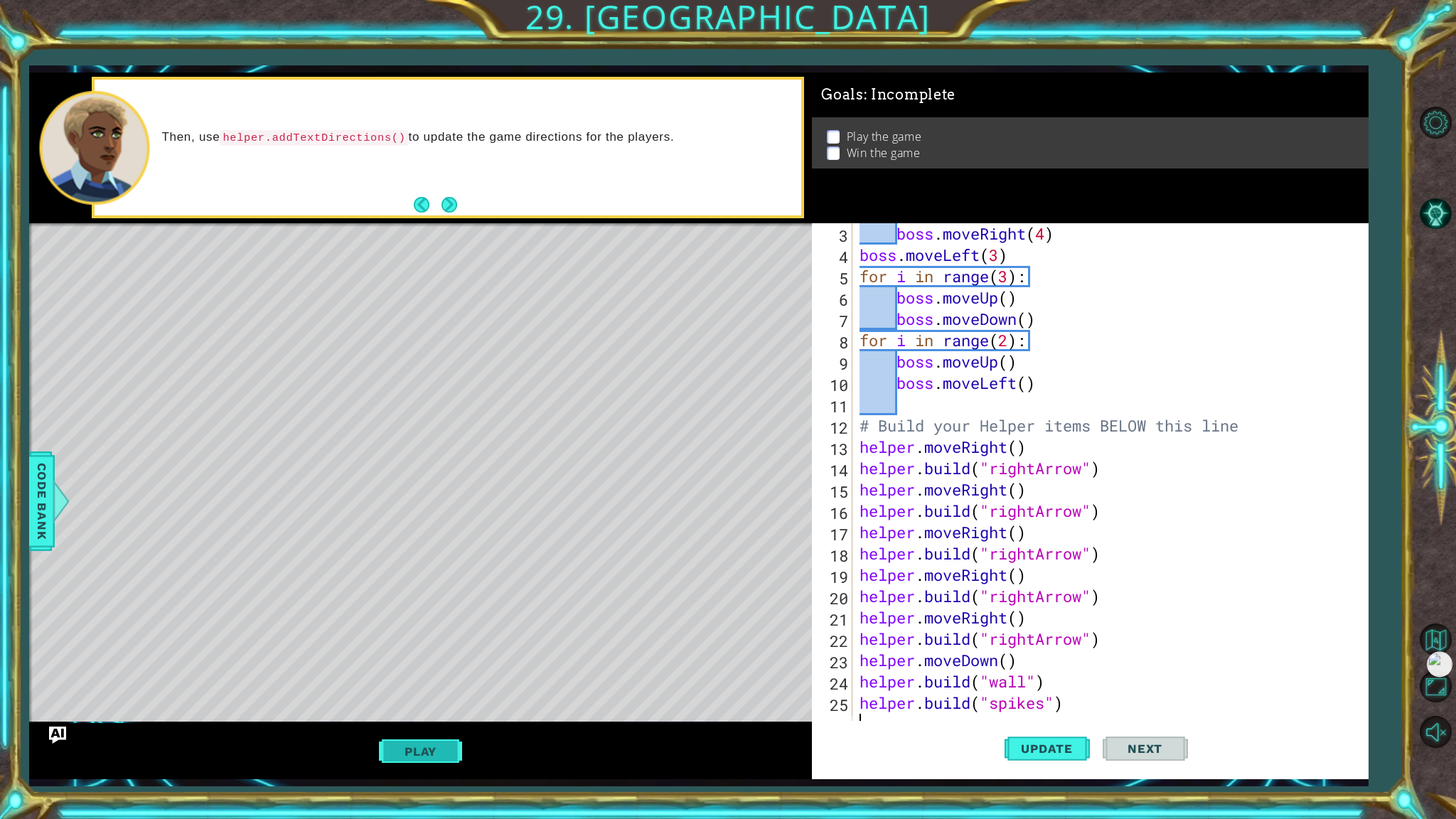
click at [439, 703] on button "Play" at bounding box center [421, 751] width 83 height 27
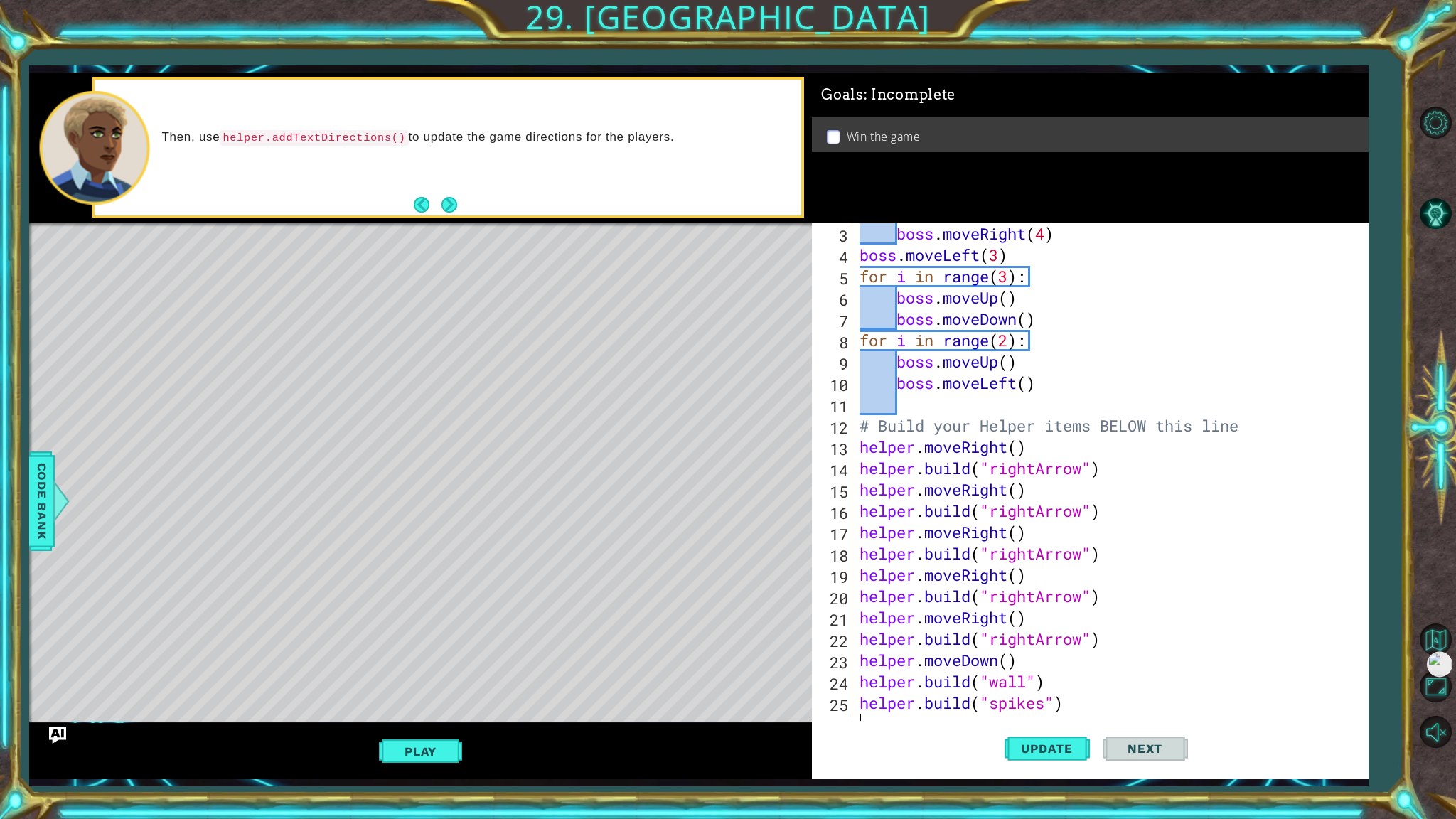
click at [146, 297] on div "Level Map" at bounding box center [358, 433] width 657 height 419
click at [421, 703] on button "Play" at bounding box center [421, 751] width 83 height 27
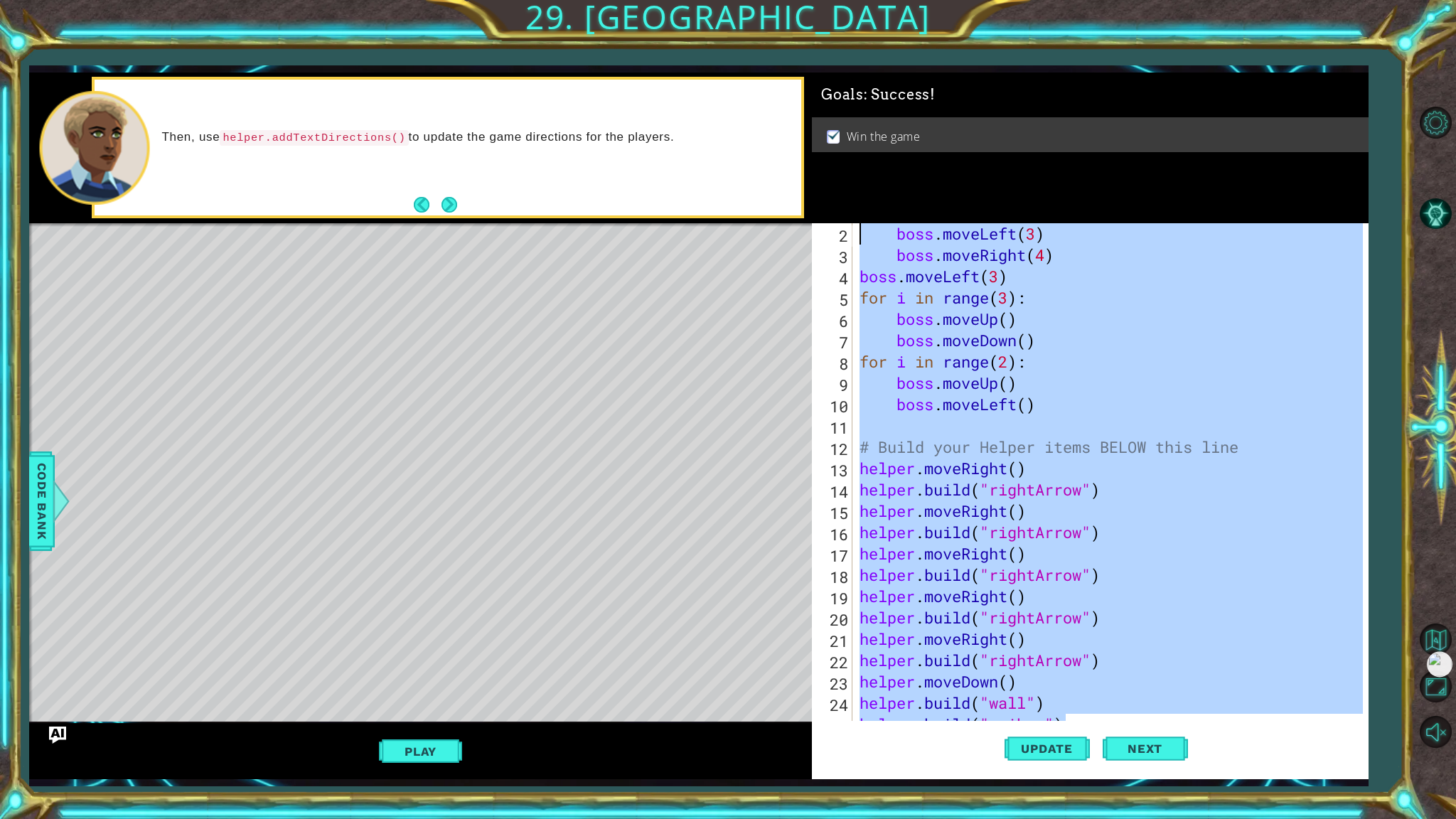
scroll to position [0, 0]
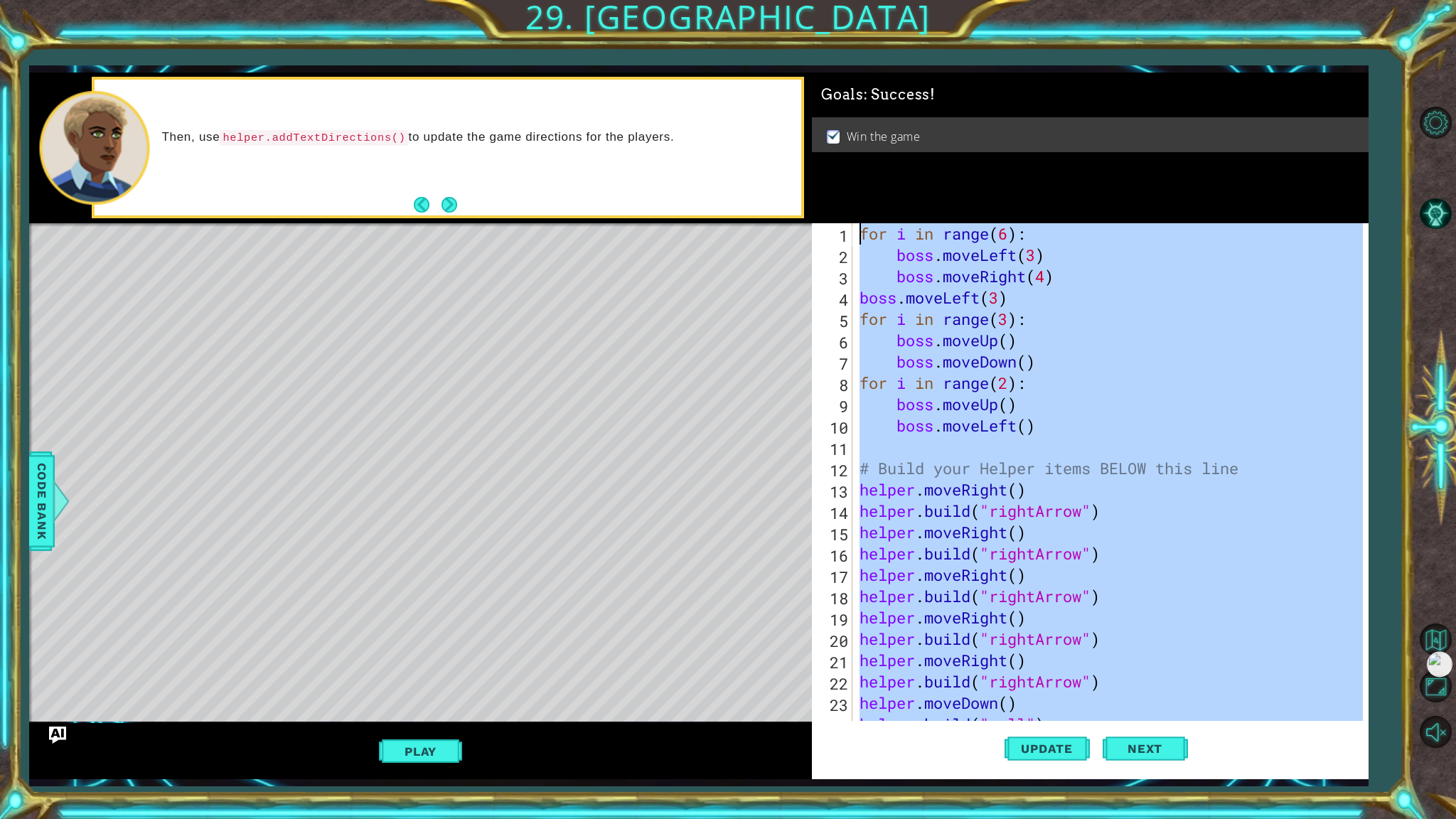
drag, startPoint x: 1066, startPoint y: 702, endPoint x: 855, endPoint y: 222, distance: 524.3
click at [727, 222] on div "Goals : Success! Win the game helper.build("spikes") 1 2 3 4 5 6 7 8 9 10 11 12…" at bounding box center [1090, 426] width 557 height 707
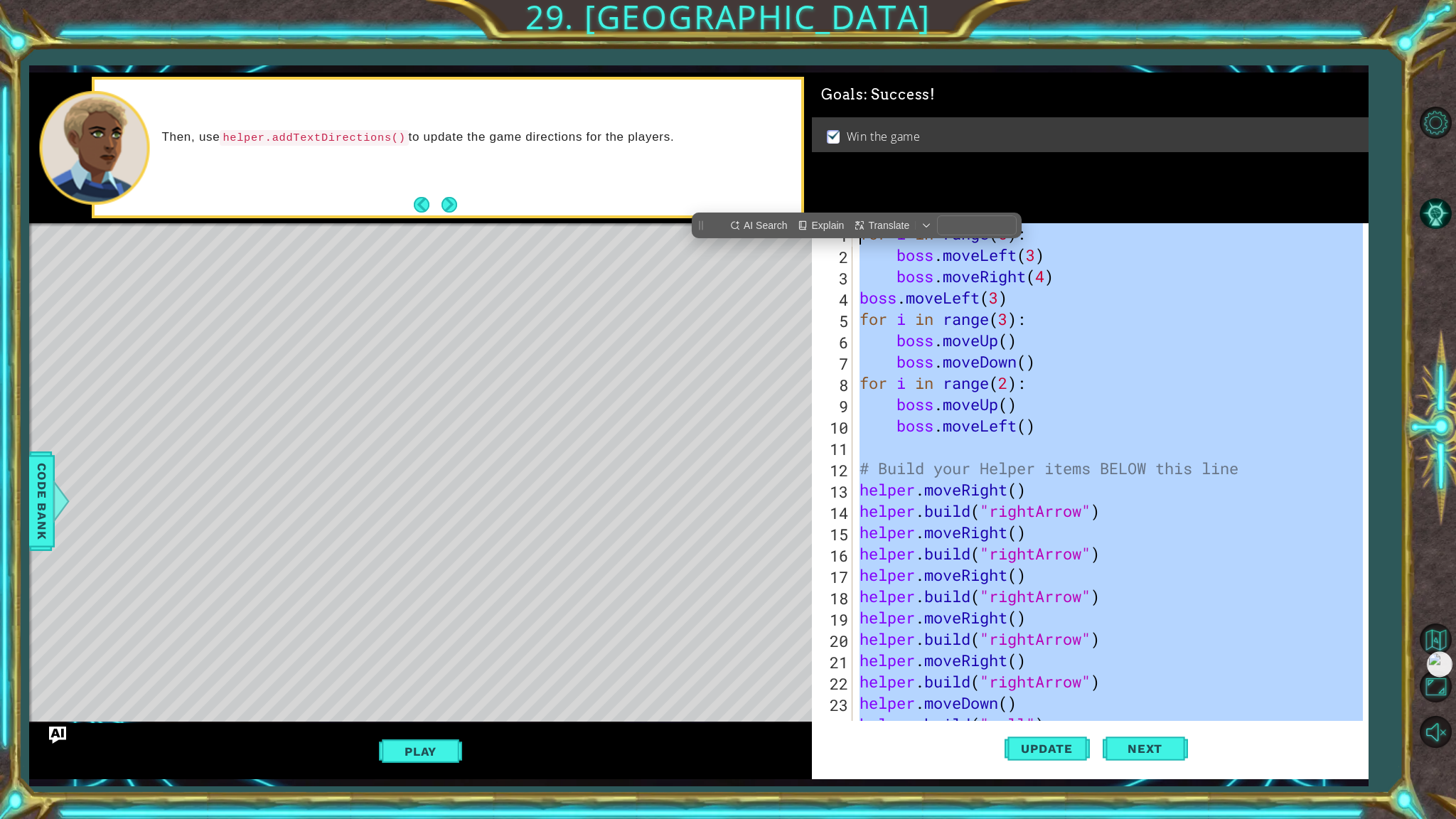
paste textarea "helper.build("spikes""
type textarea "[DOMAIN_NAME]("spikes")"
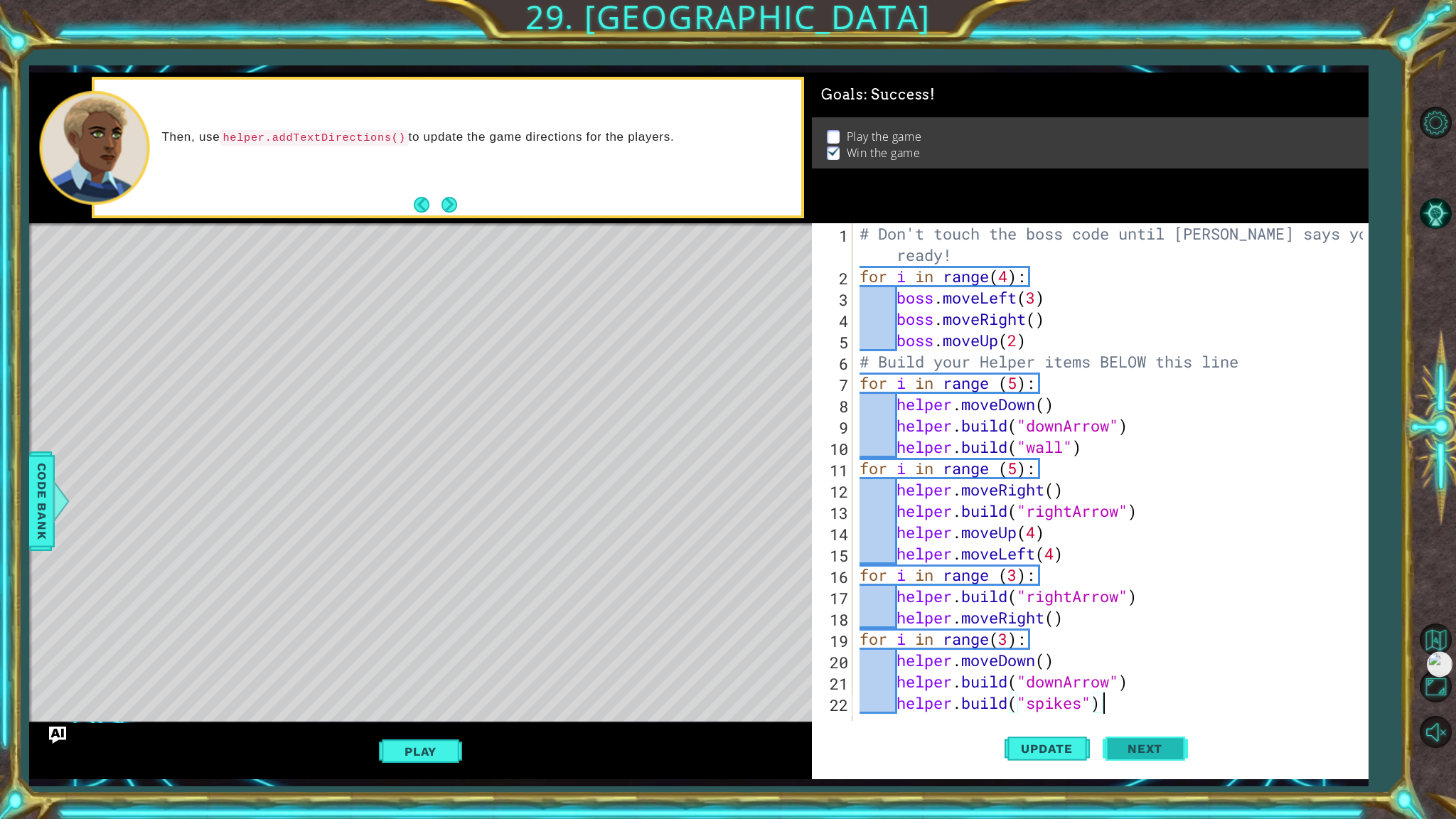
click at [727, 703] on span "Next" at bounding box center [1145, 748] width 64 height 14
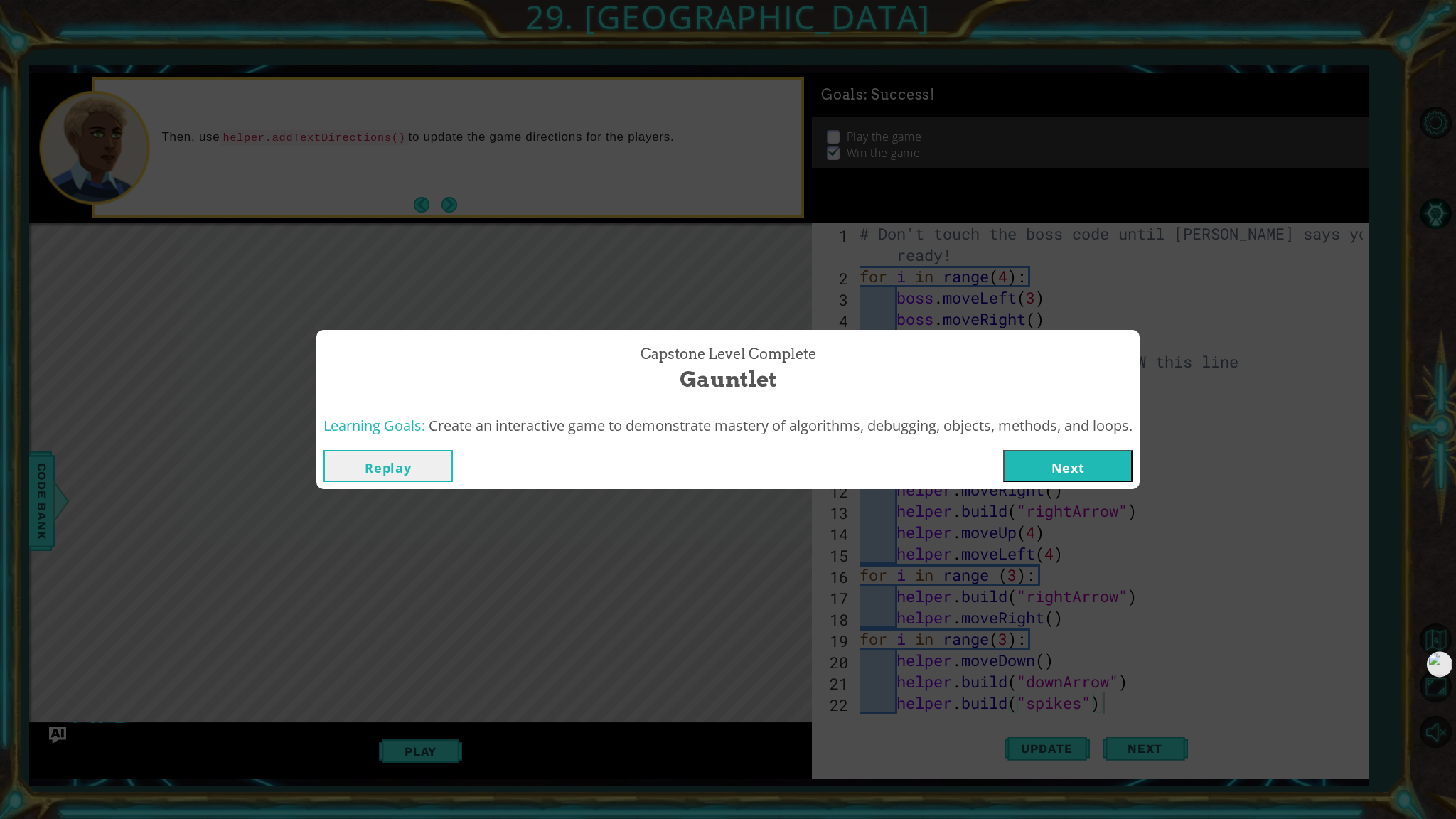
click at [375, 470] on button "Replay" at bounding box center [388, 466] width 130 height 32
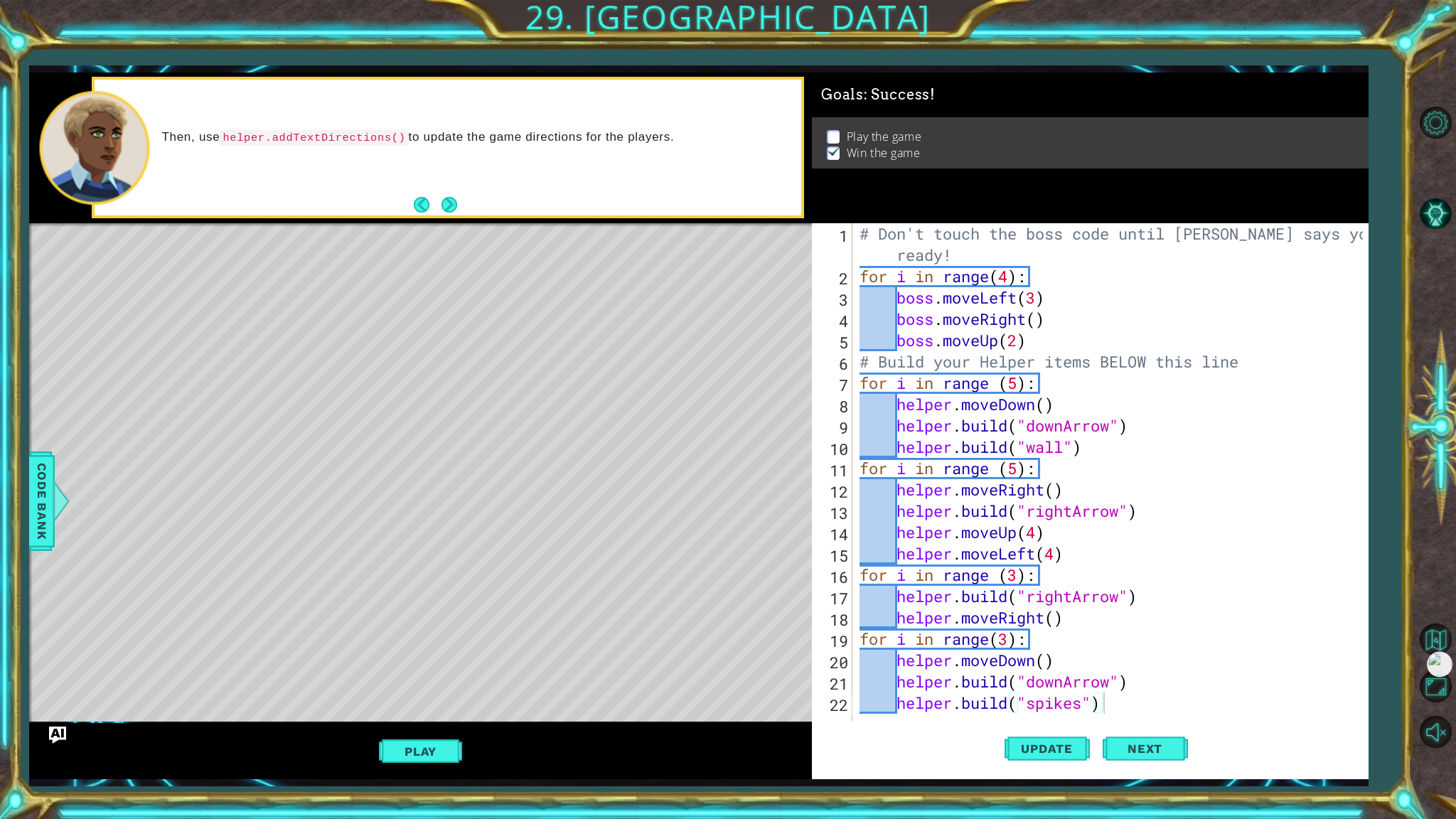
scroll to position [0, 9]
click at [417, 703] on div "Play" at bounding box center [421, 751] width 783 height 56
click at [417, 703] on button "Play" at bounding box center [421, 751] width 83 height 27
